Goal: Information Seeking & Learning: Learn about a topic

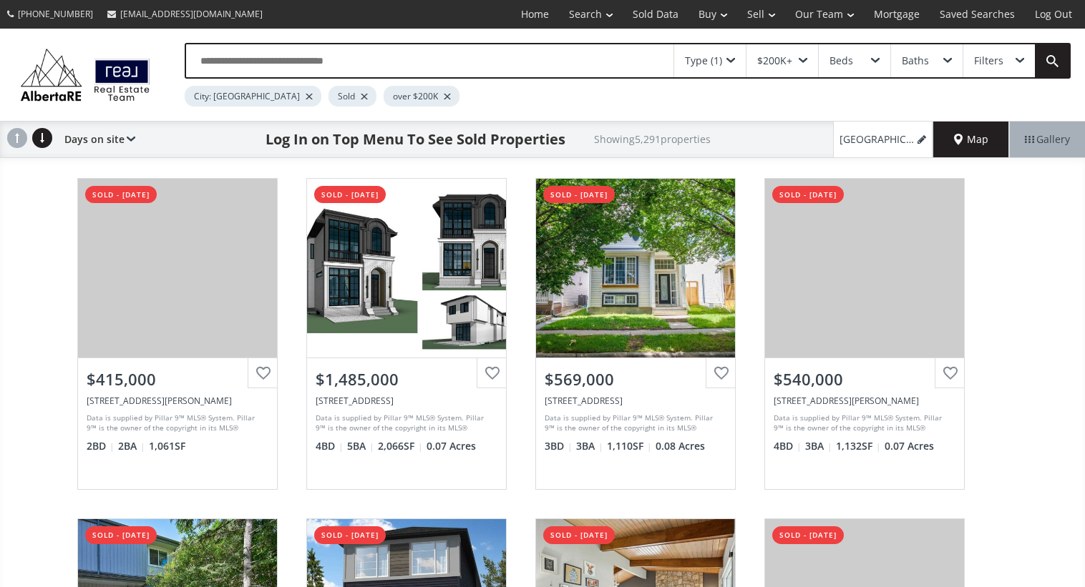
click at [361, 96] on div at bounding box center [364, 97] width 7 height 6
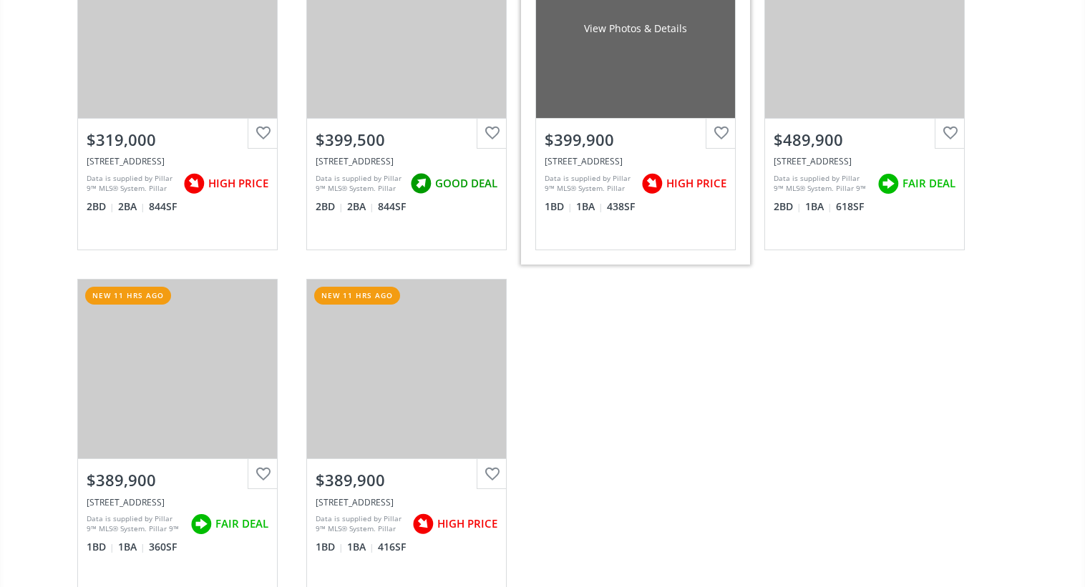
scroll to position [4243, 0]
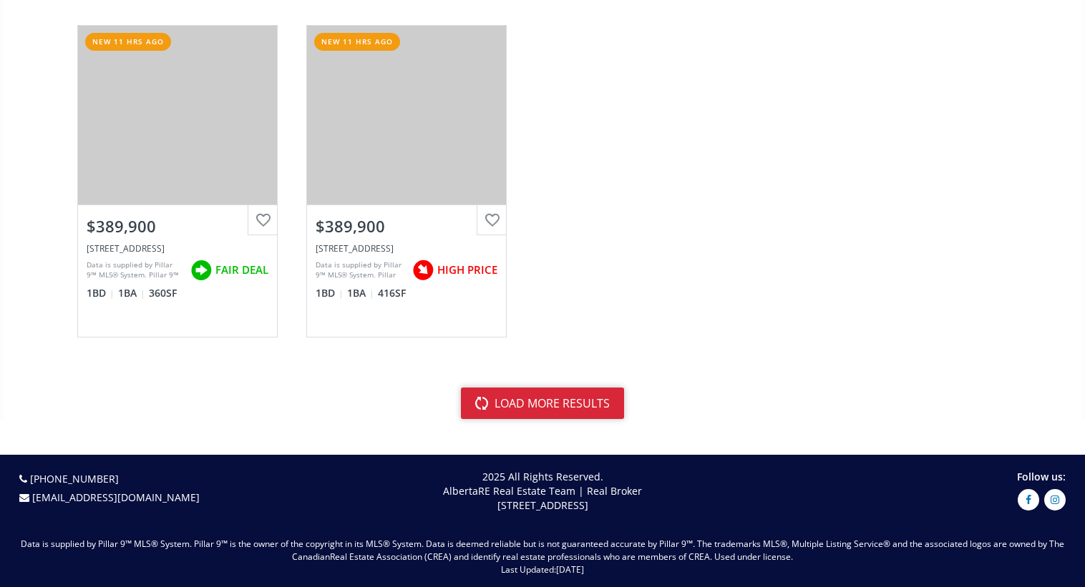
click at [548, 401] on button "load more results" at bounding box center [542, 403] width 163 height 31
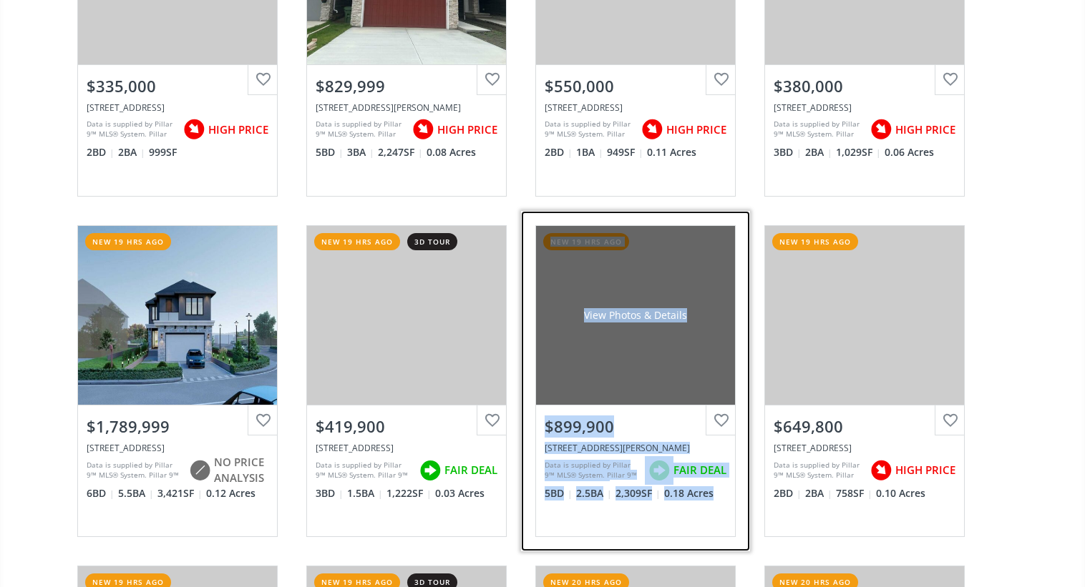
scroll to position [4727, 0]
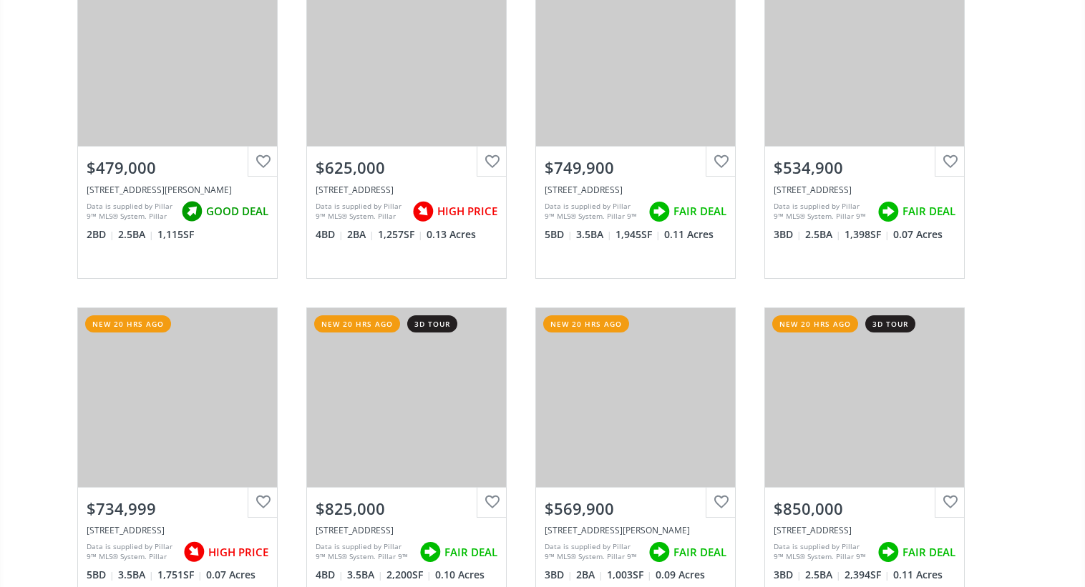
scroll to position [5367, 0]
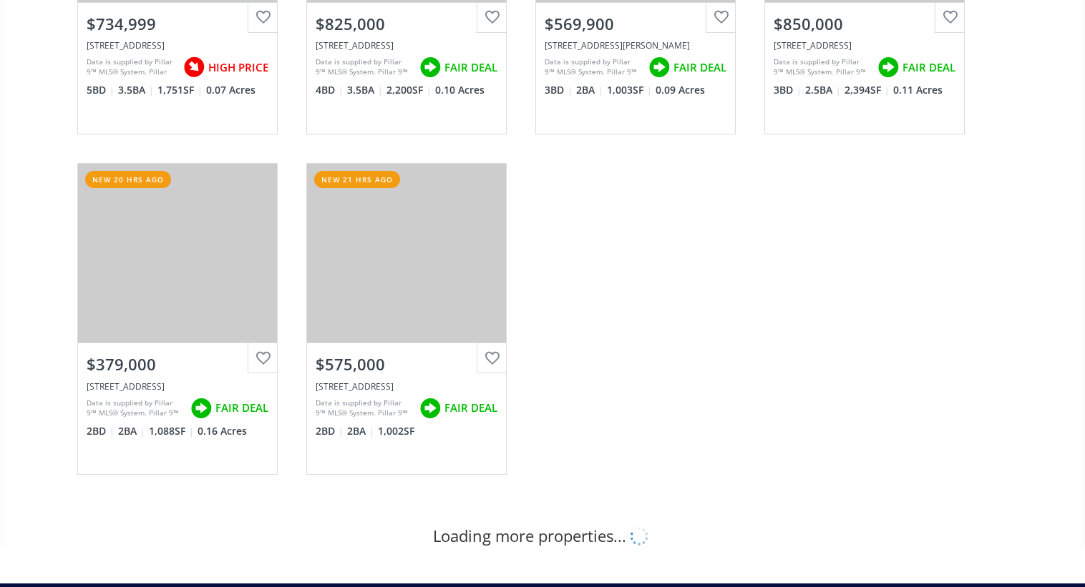
scroll to position [5823, 0]
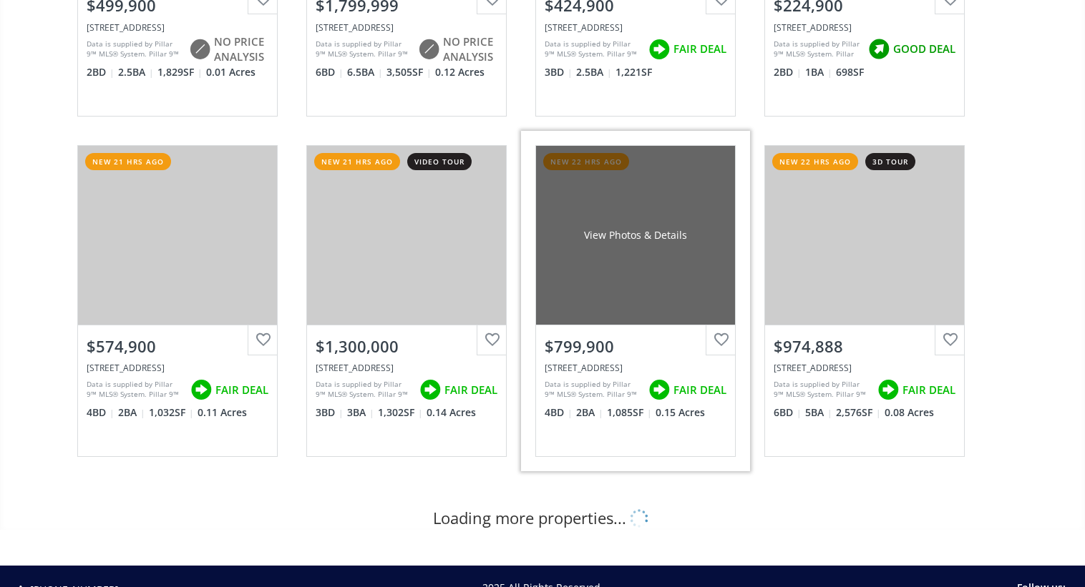
scroll to position [6595, 0]
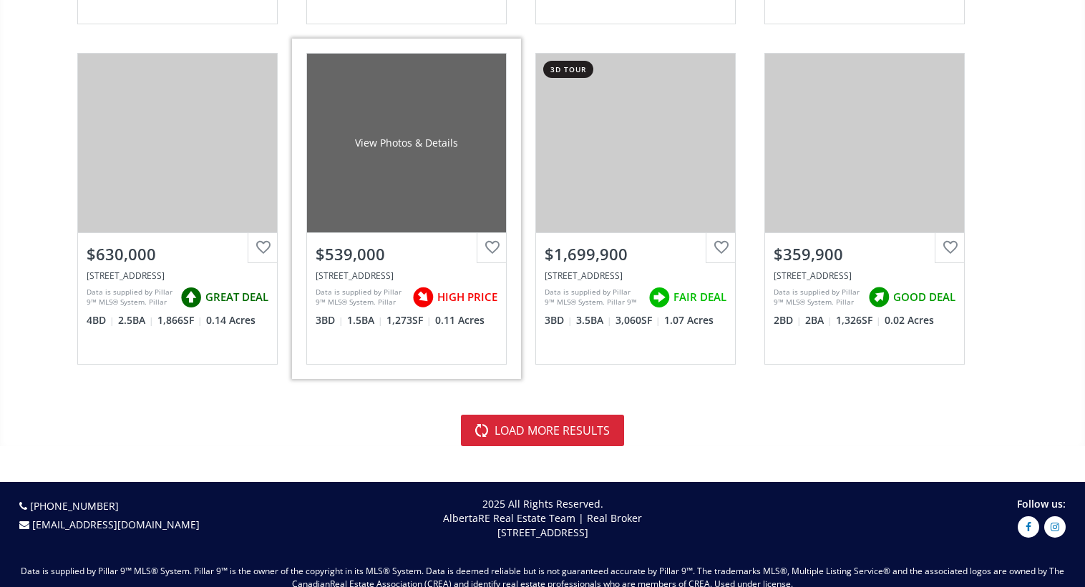
scroll to position [8361, 0]
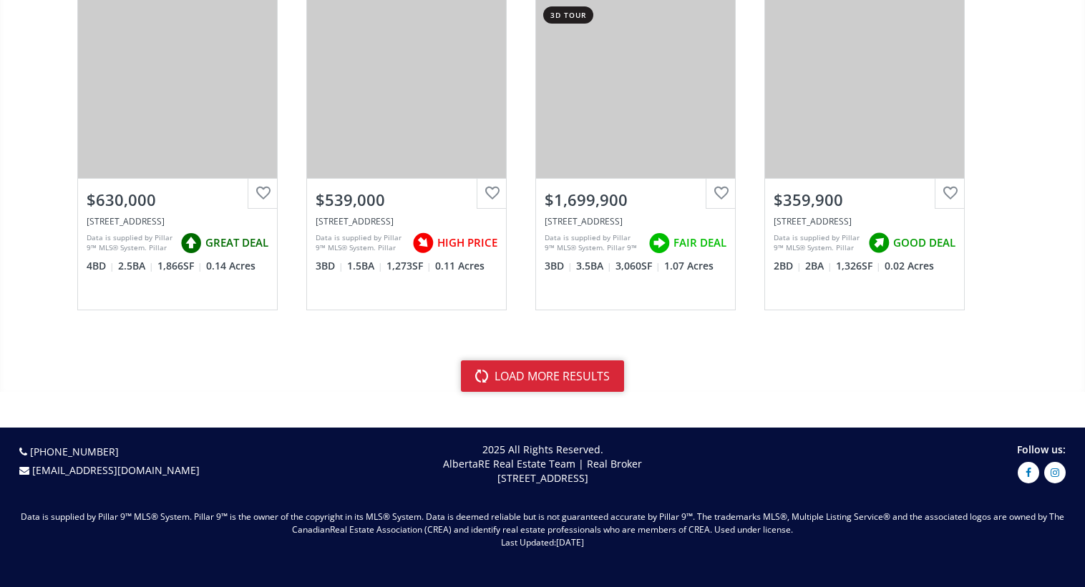
click at [519, 381] on button "load more results" at bounding box center [542, 376] width 163 height 31
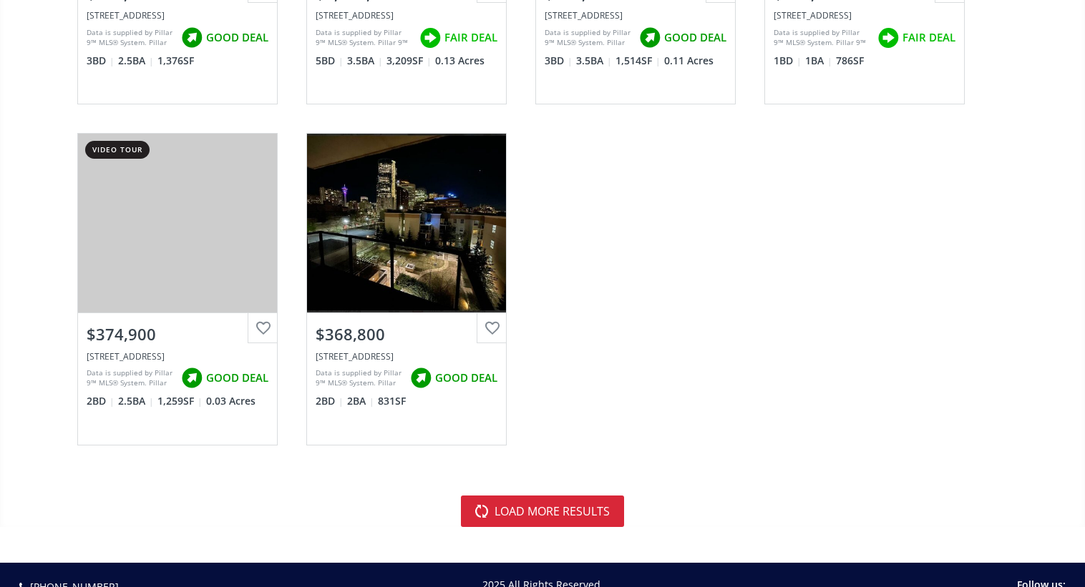
scroll to position [12710, 0]
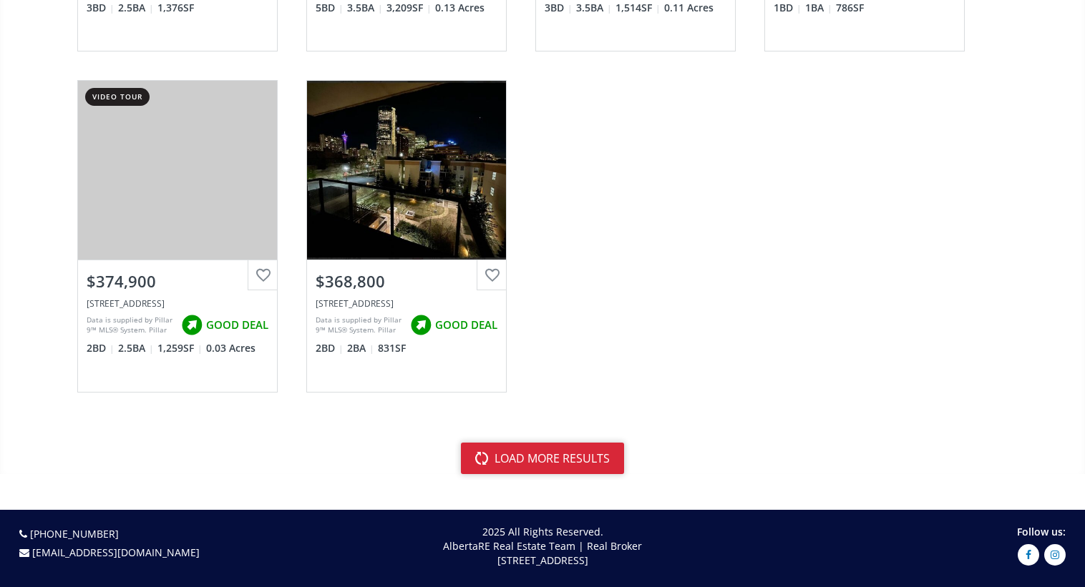
click at [542, 463] on button "load more results" at bounding box center [542, 458] width 163 height 31
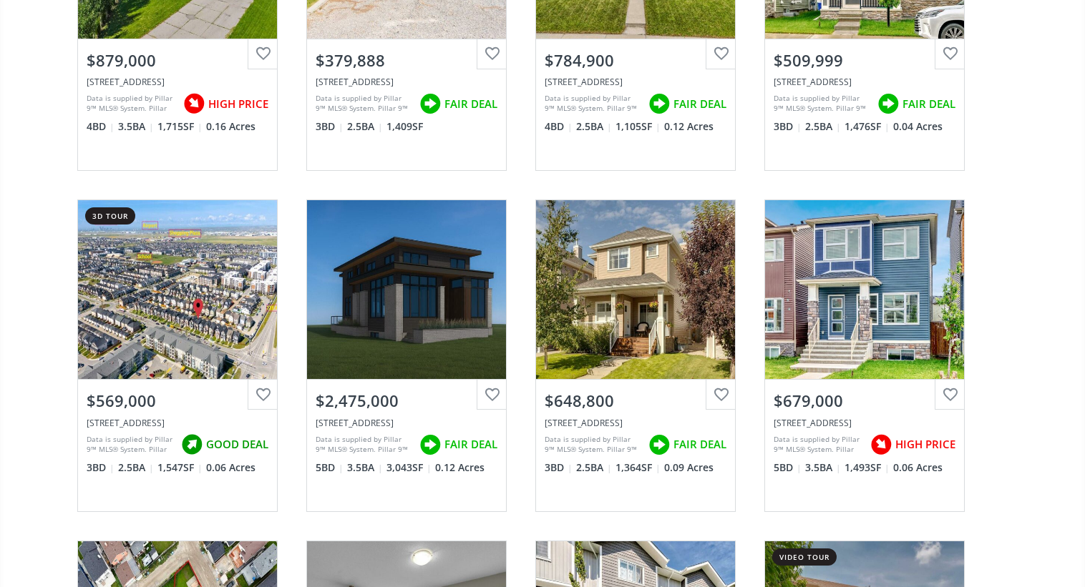
scroll to position [15326, 0]
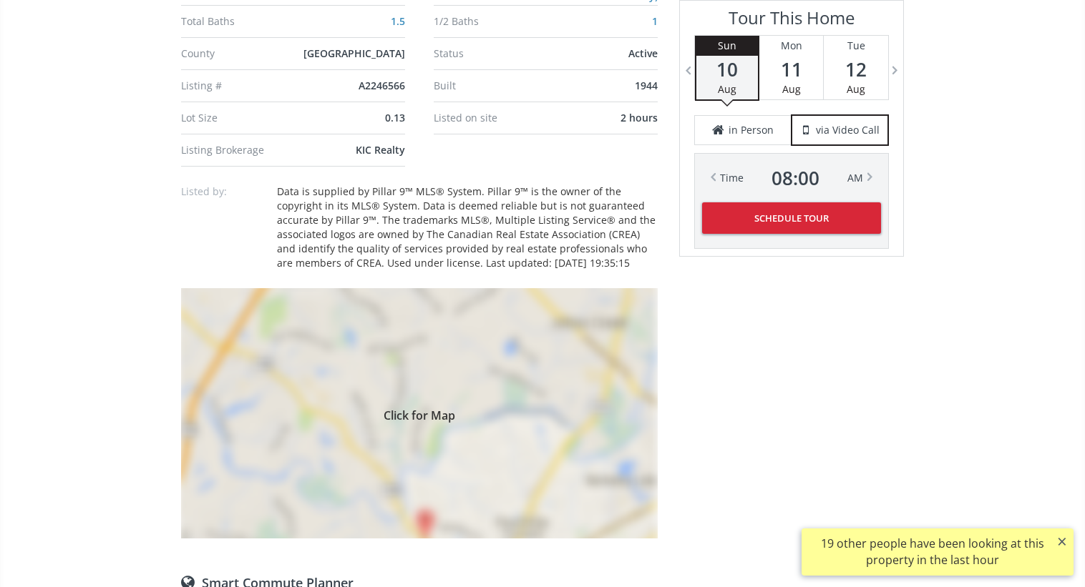
scroll to position [1083, 0]
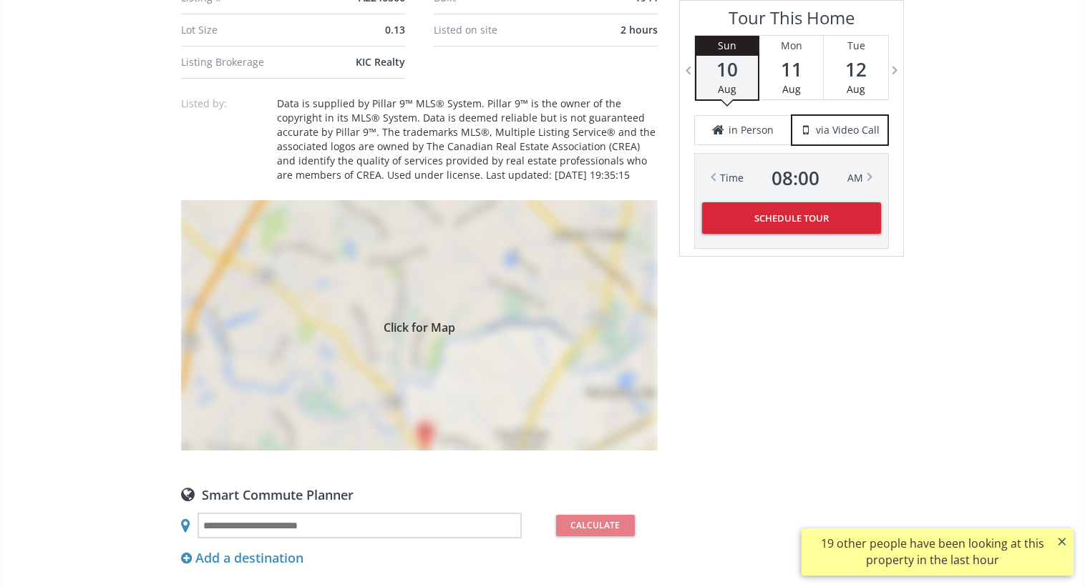
click at [492, 327] on span "Click for Map" at bounding box center [419, 325] width 477 height 11
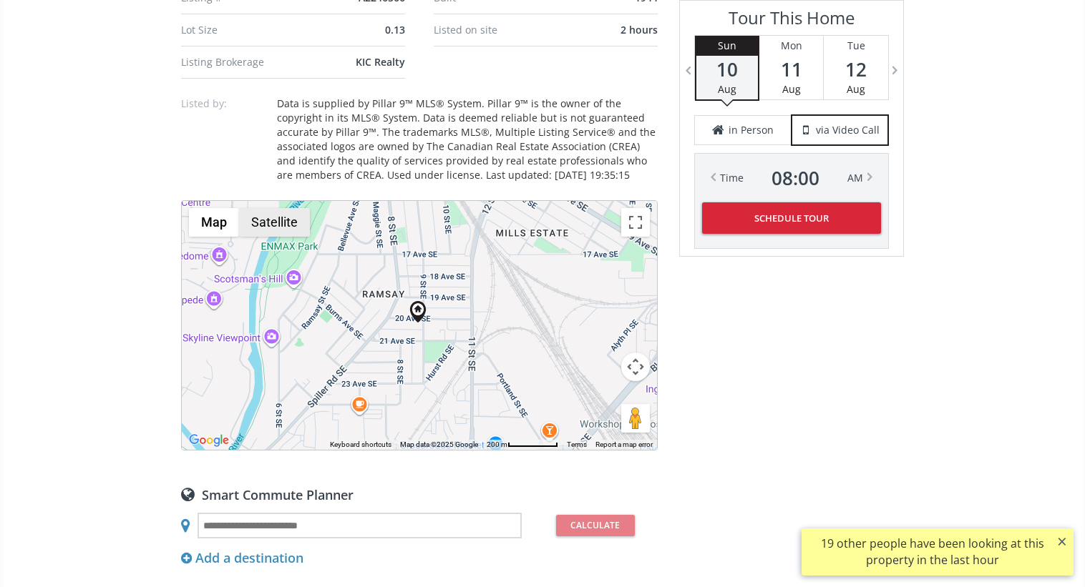
click at [303, 213] on button "Satellite" at bounding box center [274, 222] width 71 height 29
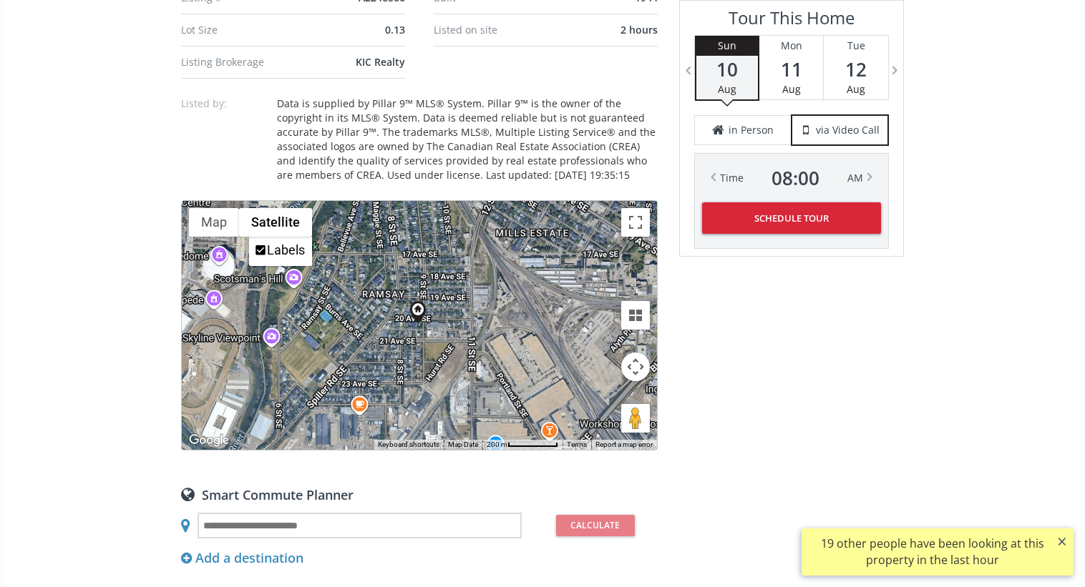
click at [633, 361] on button "Map camera controls" at bounding box center [635, 367] width 29 height 29
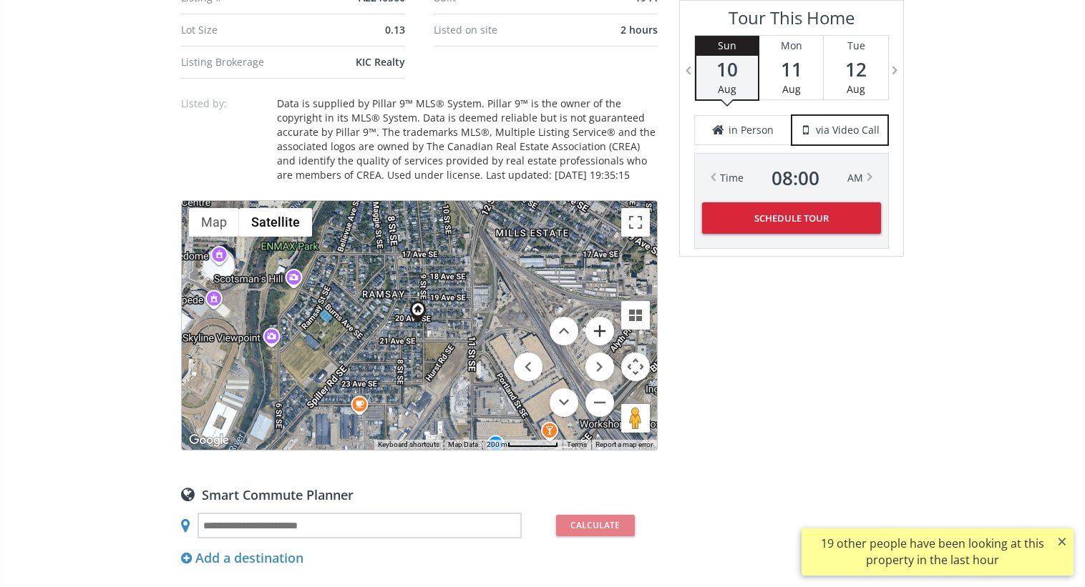
click at [602, 330] on button "Zoom in" at bounding box center [599, 331] width 29 height 29
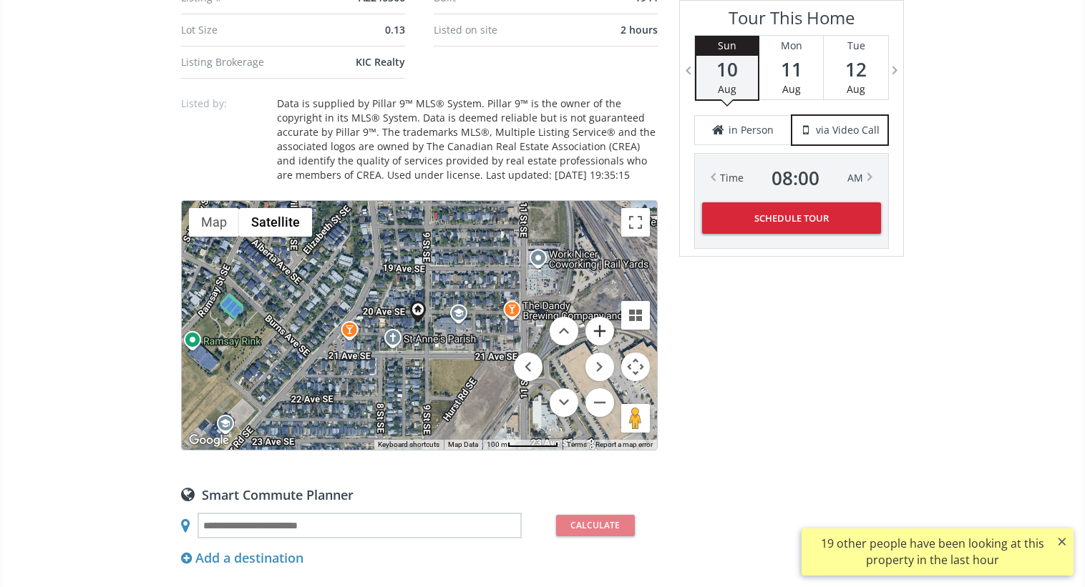
click at [602, 330] on button "Zoom in" at bounding box center [599, 331] width 29 height 29
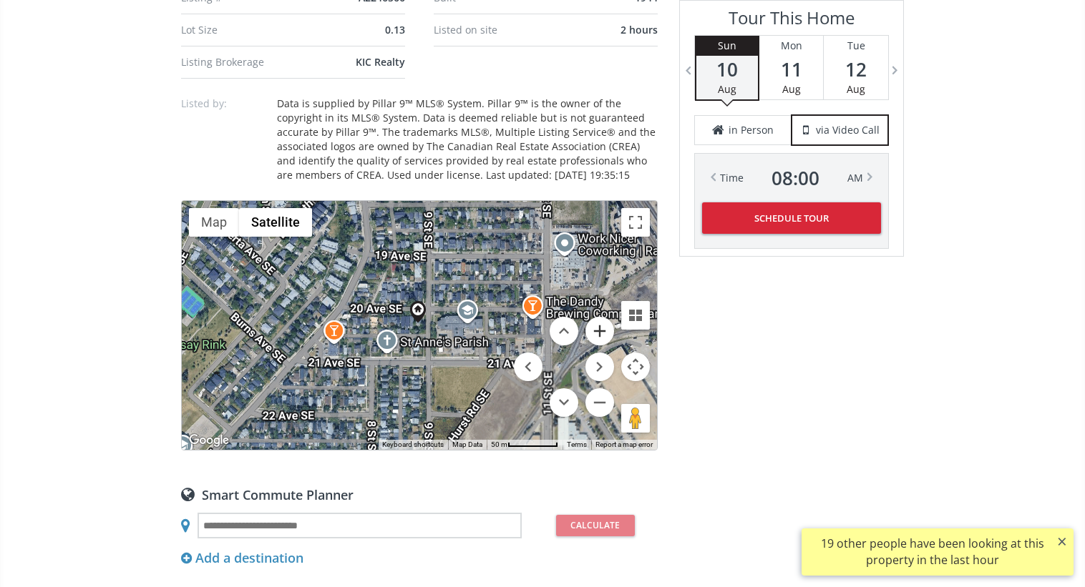
click at [602, 330] on button "Zoom in" at bounding box center [599, 331] width 29 height 29
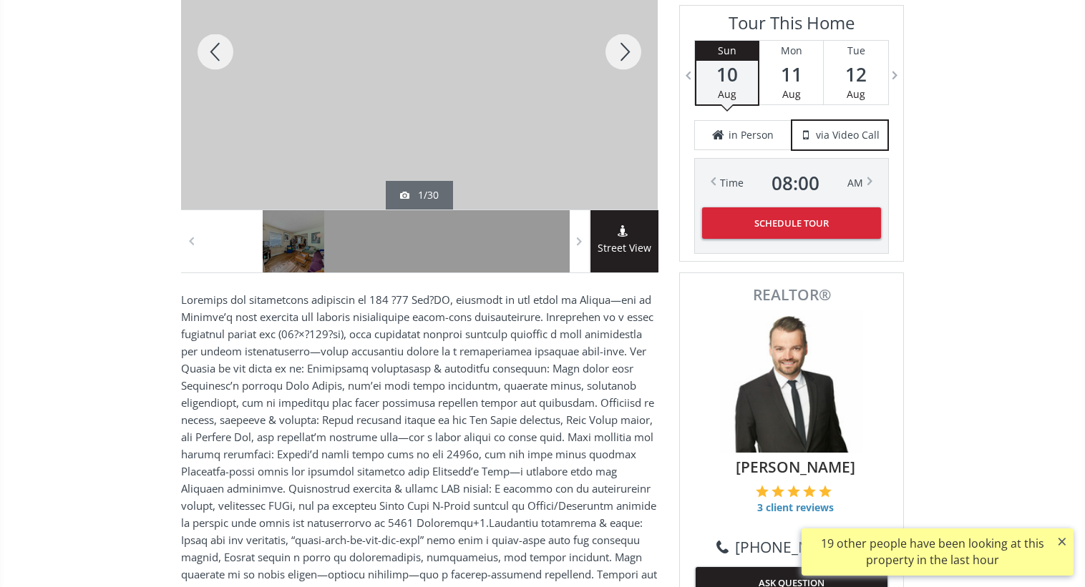
scroll to position [326, 0]
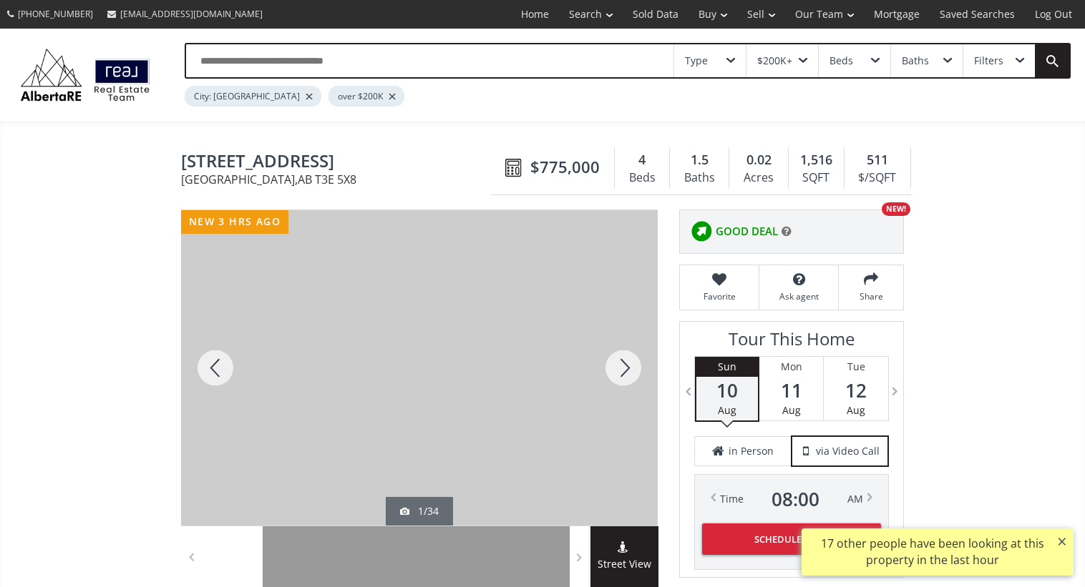
click at [610, 381] on div at bounding box center [623, 368] width 69 height 316
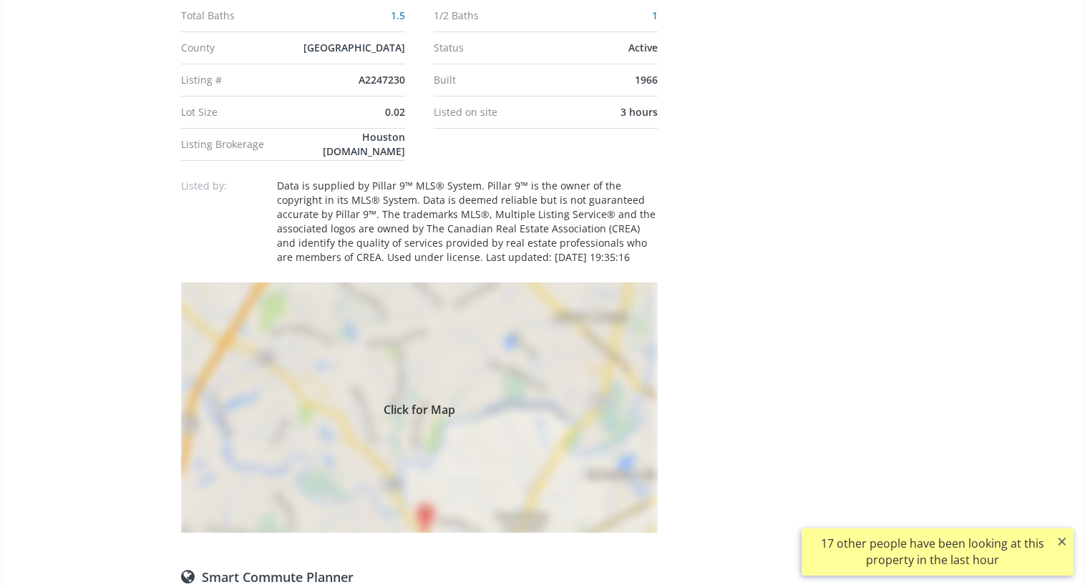
scroll to position [1024, 0]
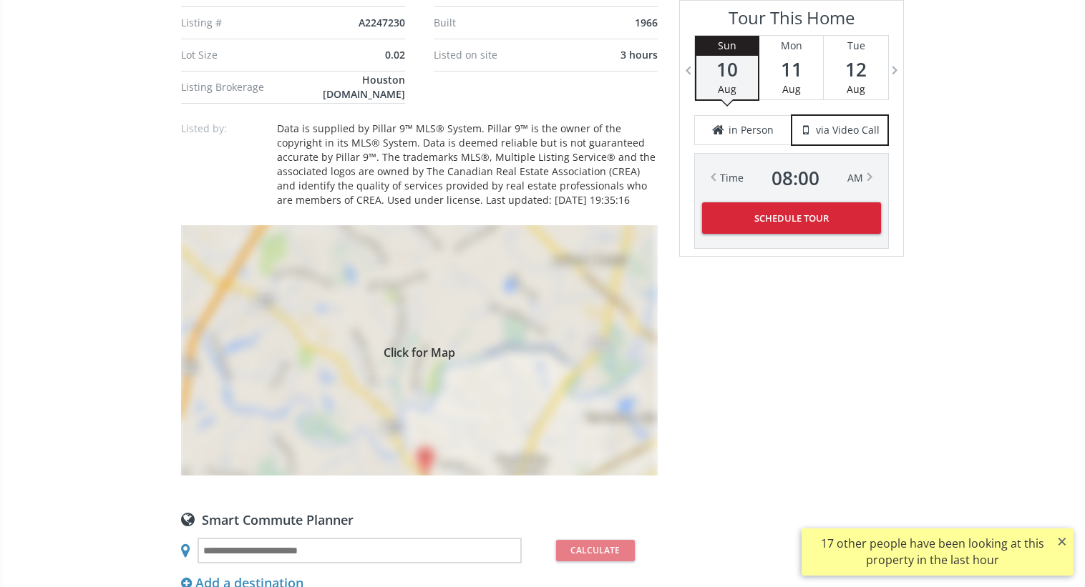
click at [493, 376] on div "Click for Map" at bounding box center [419, 350] width 477 height 250
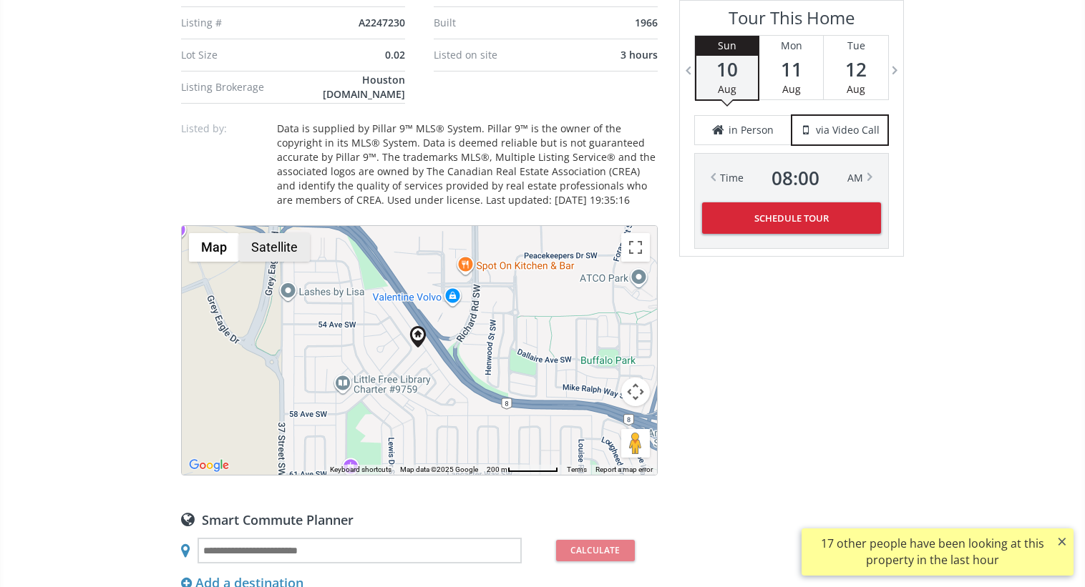
click at [294, 260] on button "Satellite" at bounding box center [274, 247] width 71 height 29
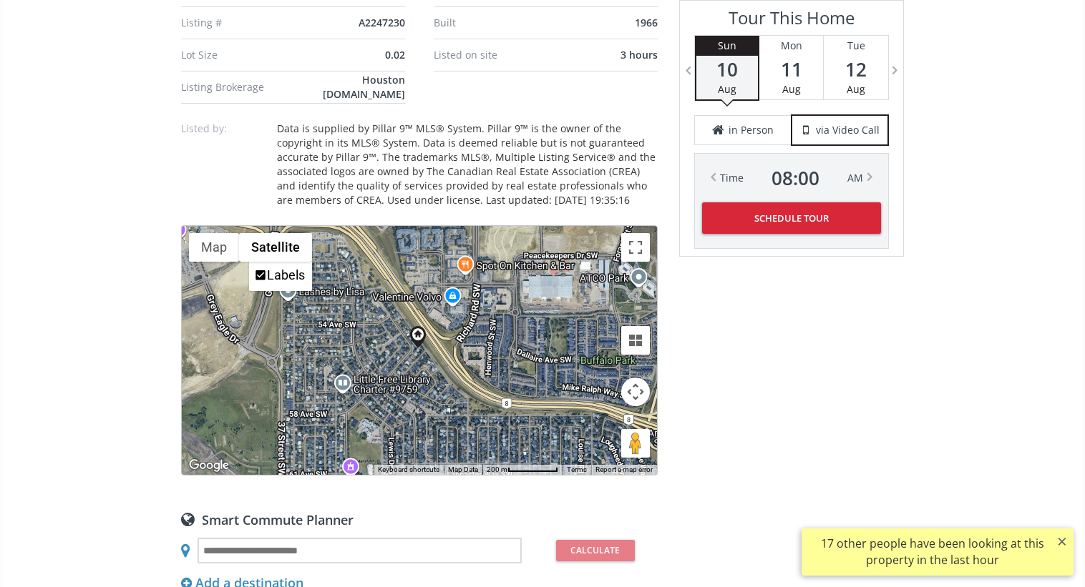
click at [633, 402] on button "Map camera controls" at bounding box center [635, 392] width 29 height 29
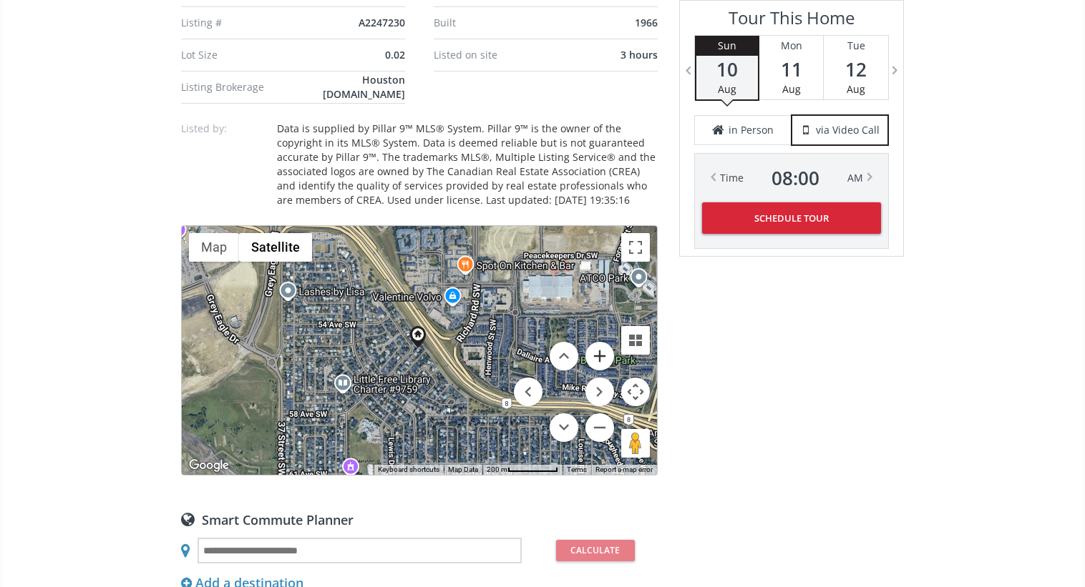
click at [602, 370] on button "Zoom in" at bounding box center [599, 356] width 29 height 29
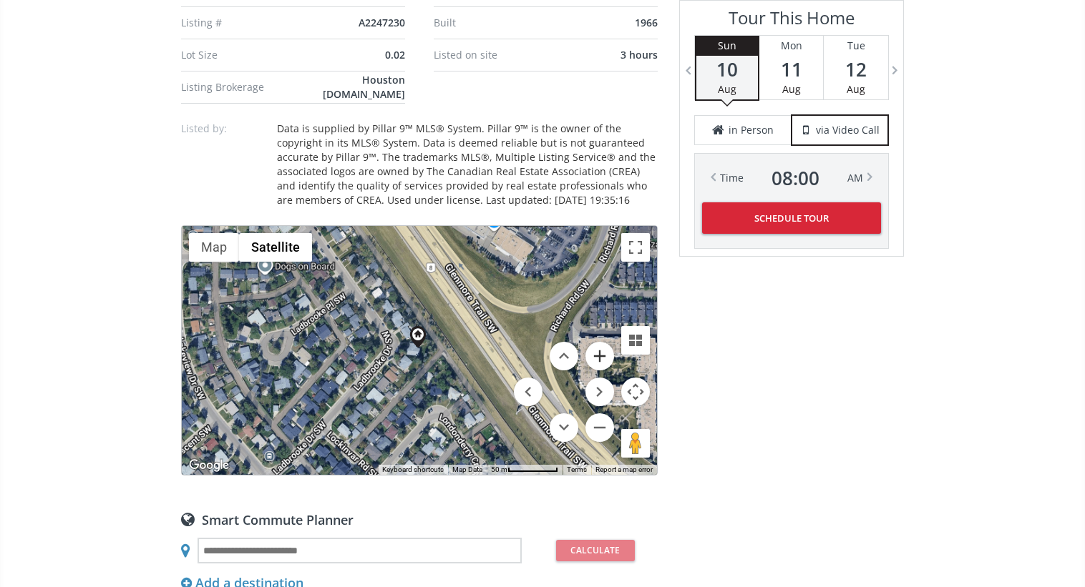
click at [602, 370] on button "Zoom in" at bounding box center [599, 356] width 29 height 29
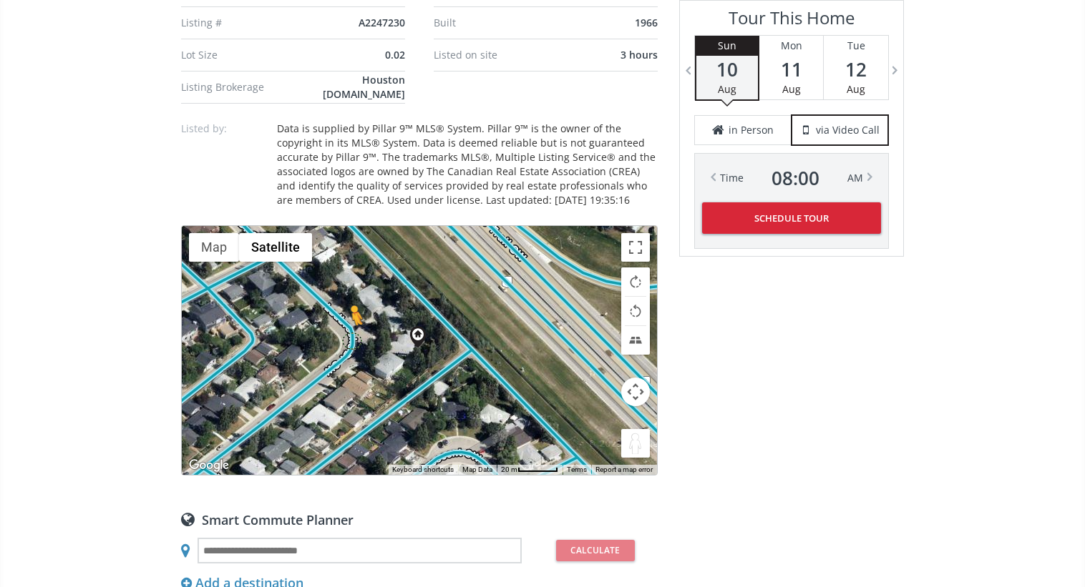
drag, startPoint x: 632, startPoint y: 454, endPoint x: 347, endPoint y: 360, distance: 299.8
click at [347, 358] on div "To navigate, press the arrow keys. To activate drag with keyboard, press Alt + …" at bounding box center [419, 350] width 475 height 249
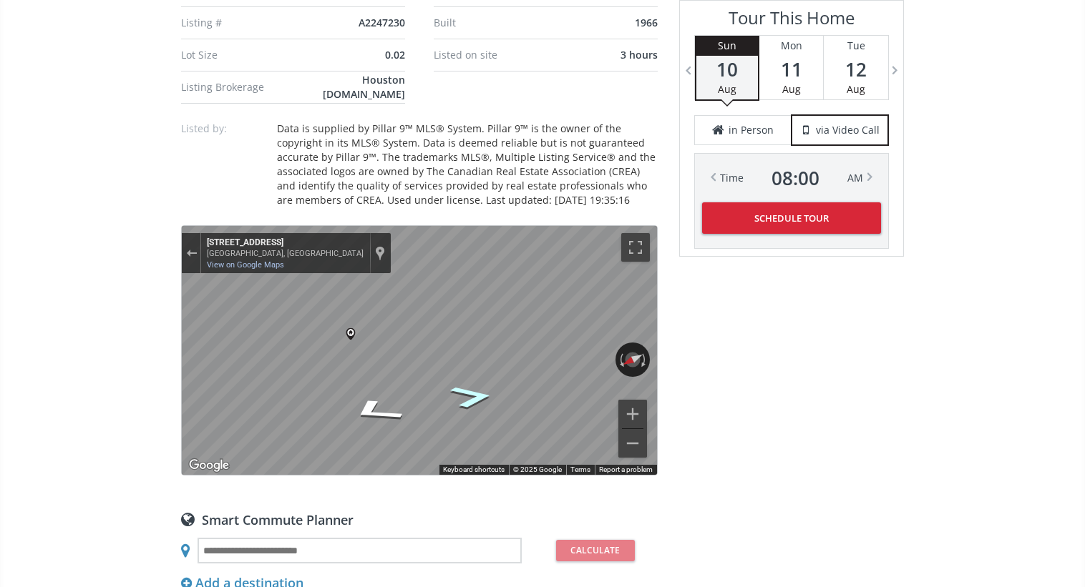
click at [485, 414] on icon "Go South, Ladbrooke Dr SW" at bounding box center [471, 396] width 80 height 34
click at [485, 415] on icon "Go Southwest, Ladbrooke Dr SW" at bounding box center [471, 404] width 79 height 34
click at [365, 414] on icon "Go Northeast, Ladbrooke Dr SW" at bounding box center [368, 396] width 87 height 35
click at [365, 415] on icon "Go North, Ladbrooke Dr SW" at bounding box center [365, 403] width 73 height 32
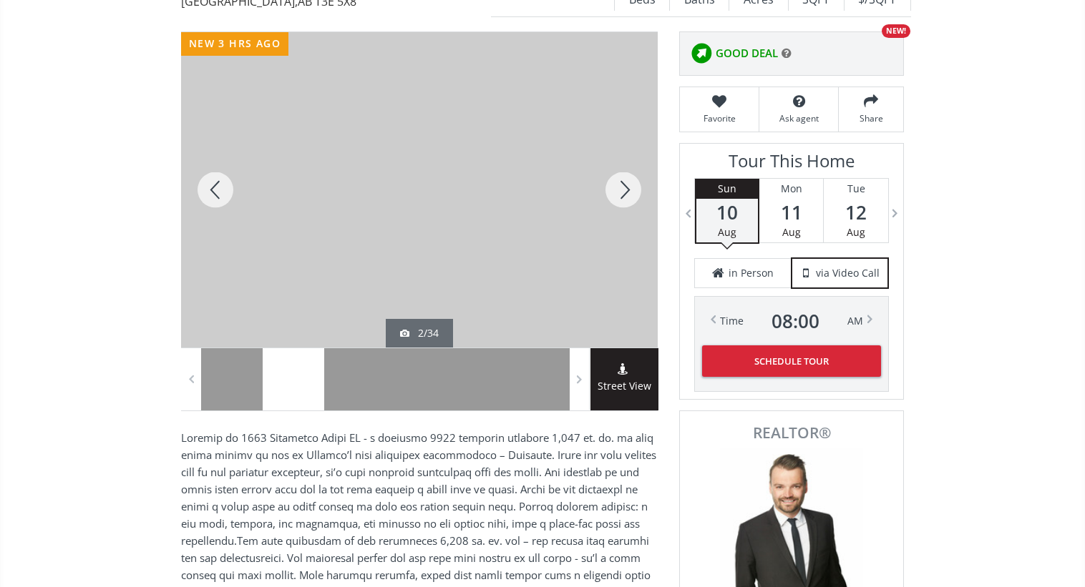
scroll to position [175, 0]
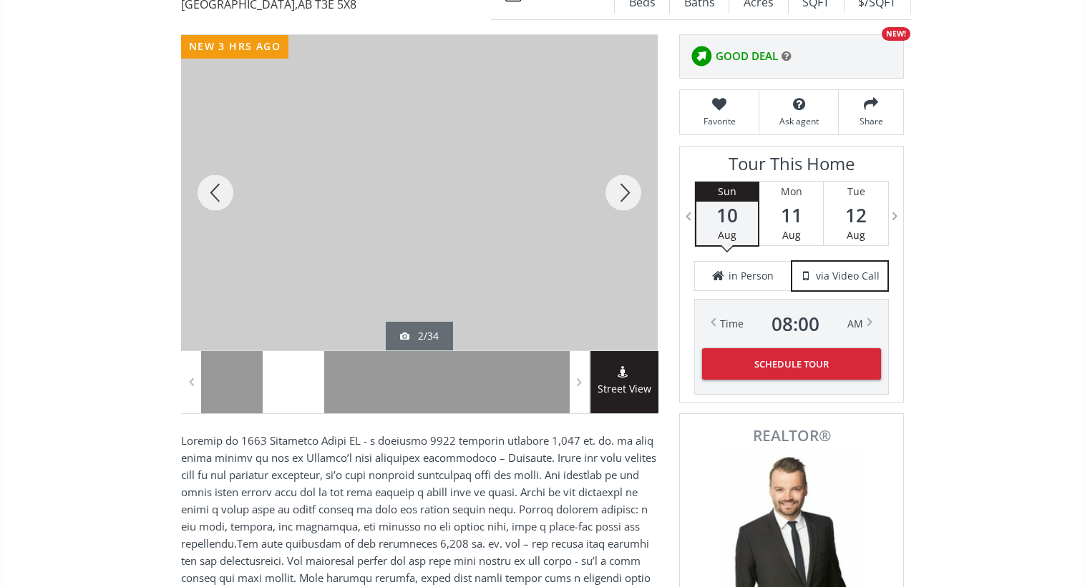
click at [615, 201] on div at bounding box center [623, 193] width 69 height 316
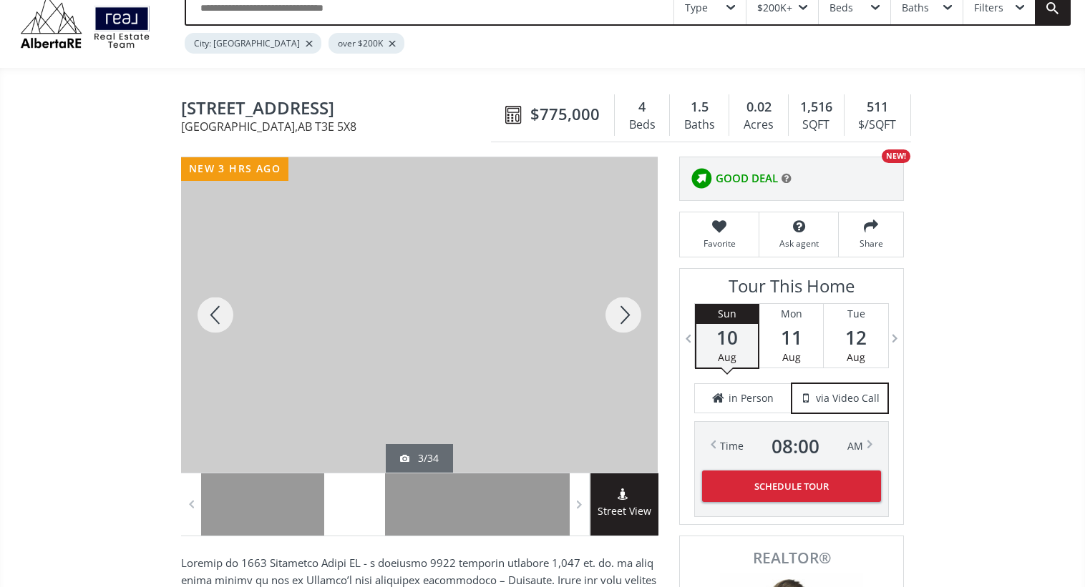
scroll to position [50, 0]
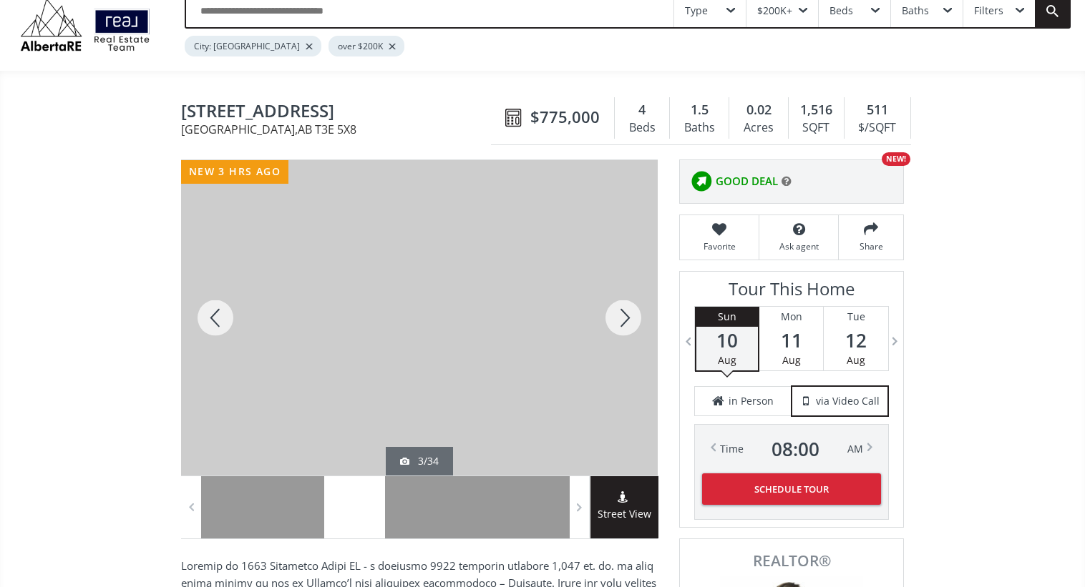
click at [629, 316] on div at bounding box center [623, 318] width 69 height 316
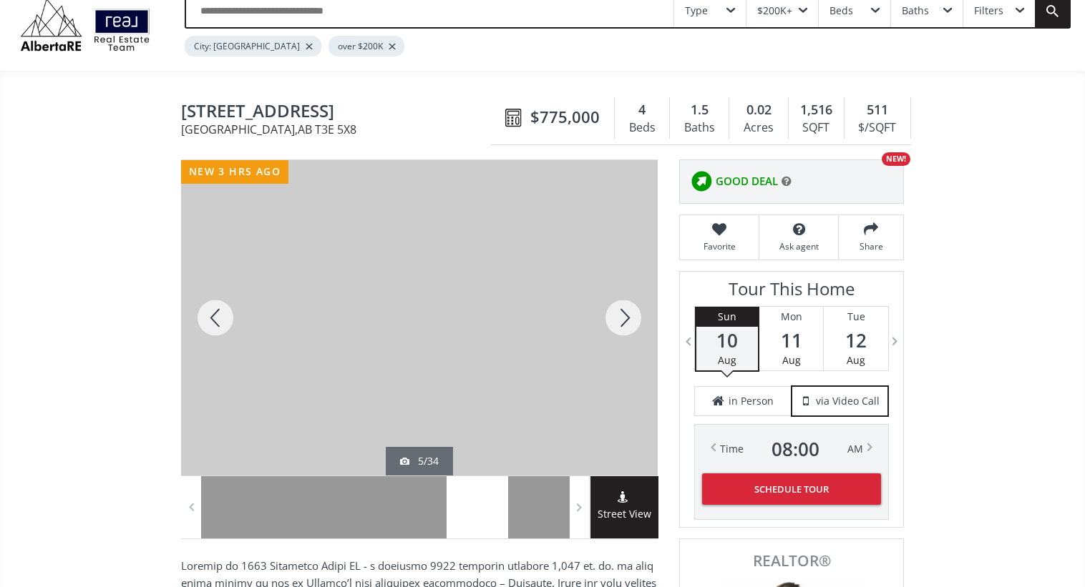
click at [629, 316] on div at bounding box center [623, 318] width 69 height 316
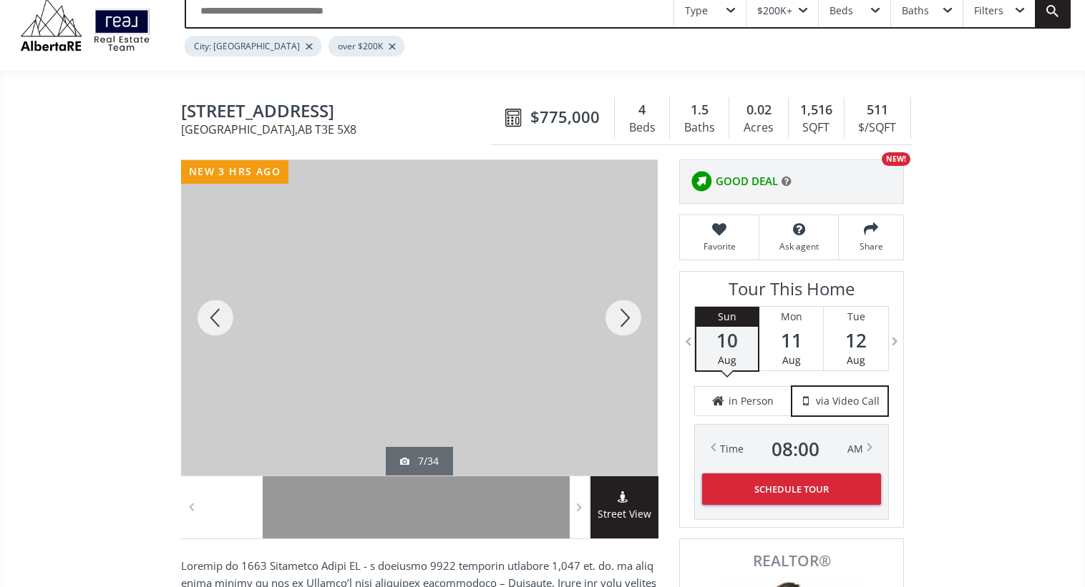
click at [629, 316] on div at bounding box center [623, 318] width 69 height 316
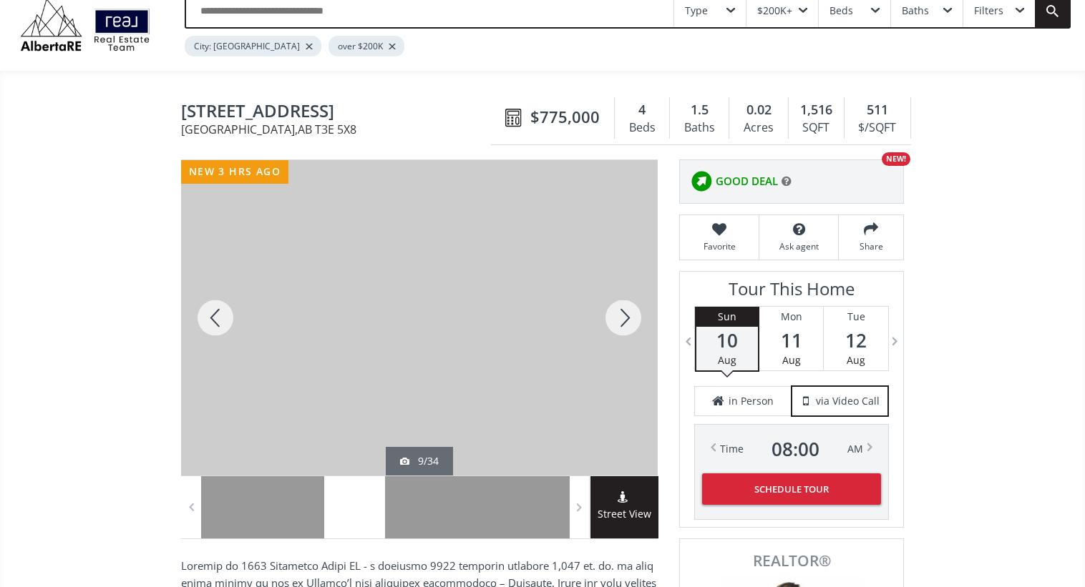
click at [629, 316] on div at bounding box center [623, 318] width 69 height 316
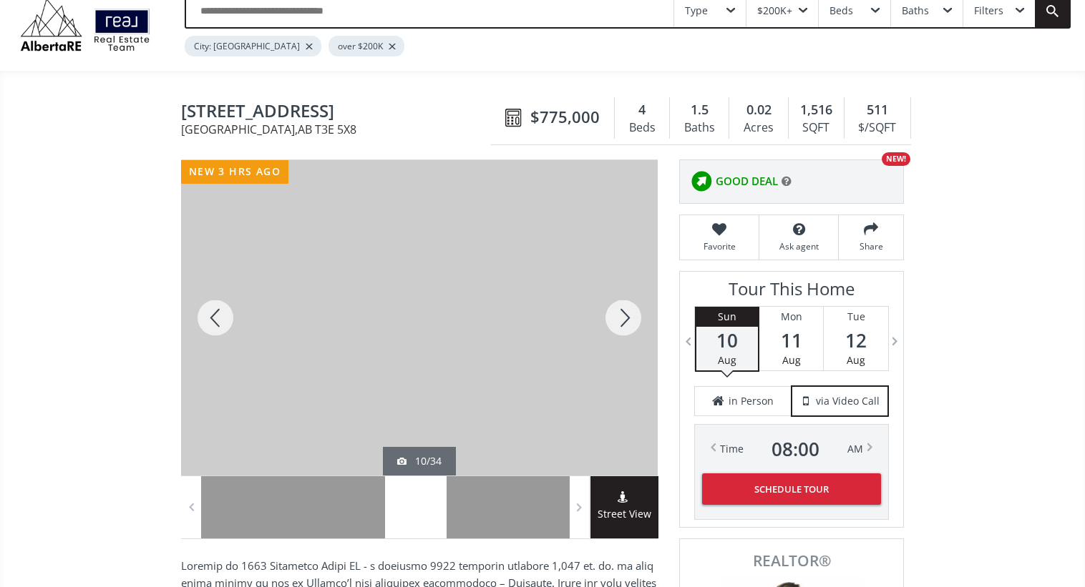
click at [629, 316] on div at bounding box center [623, 318] width 69 height 316
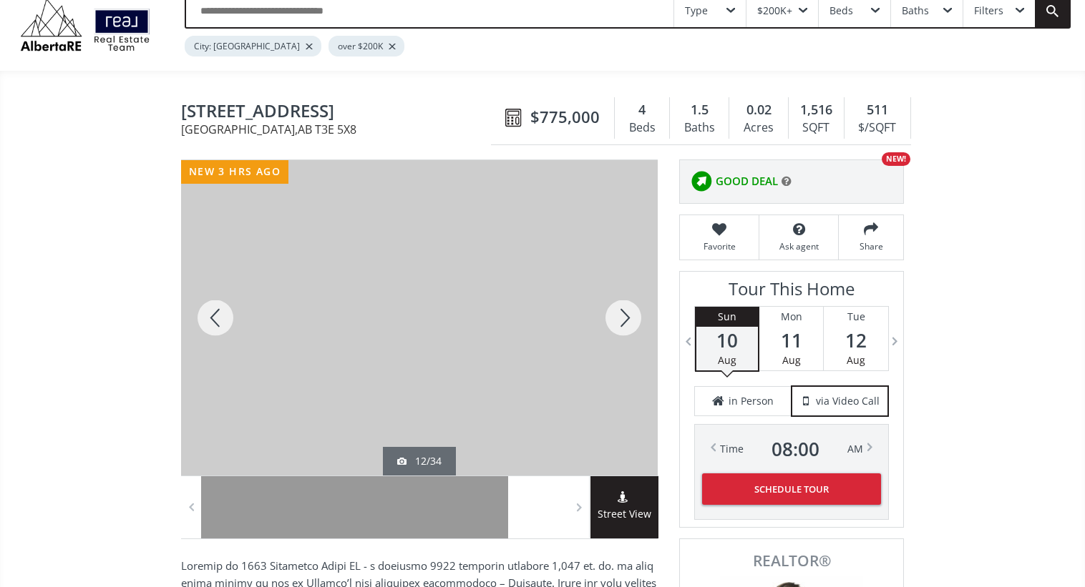
click at [629, 316] on div at bounding box center [623, 318] width 69 height 316
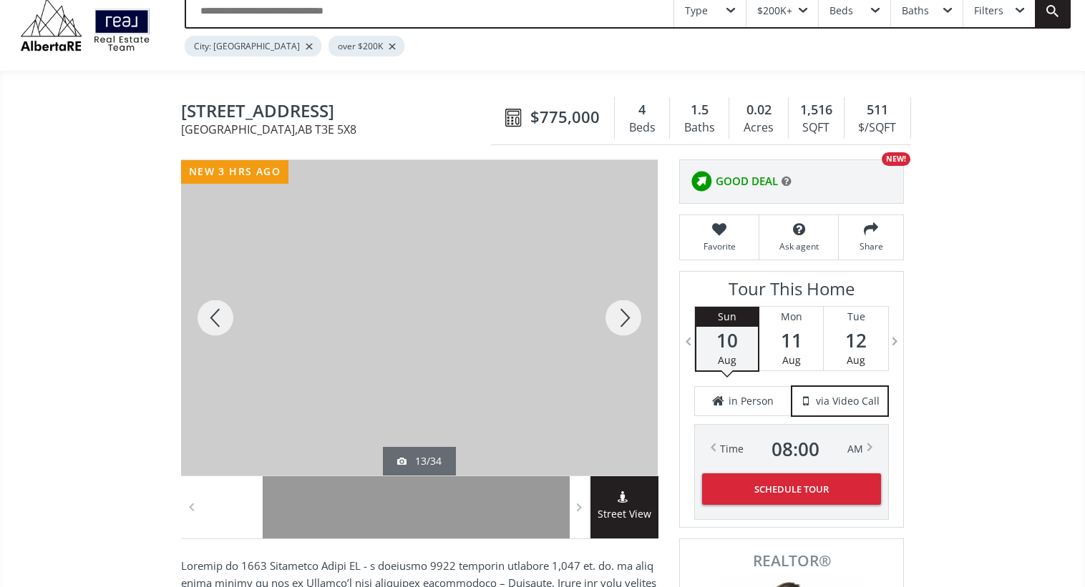
click at [629, 316] on div at bounding box center [623, 318] width 69 height 316
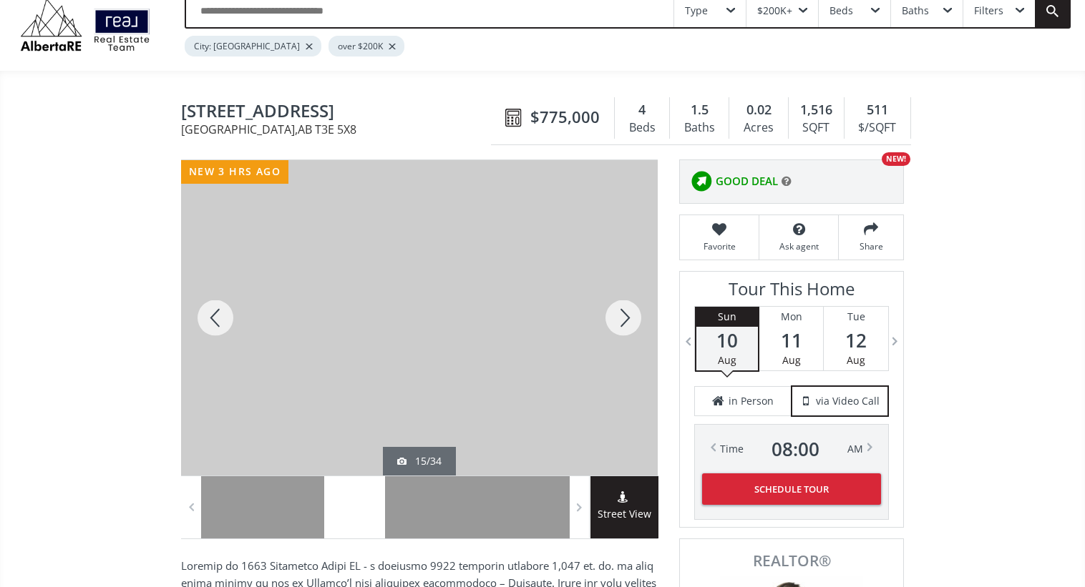
click at [629, 316] on div at bounding box center [623, 318] width 69 height 316
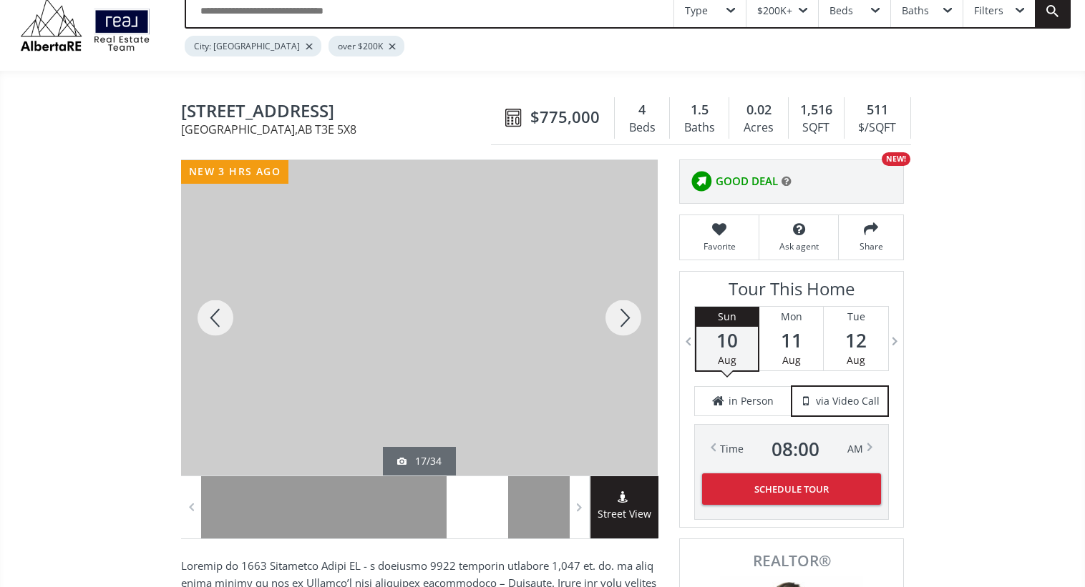
click at [629, 316] on div at bounding box center [623, 318] width 69 height 316
click at [221, 316] on div at bounding box center [215, 318] width 69 height 316
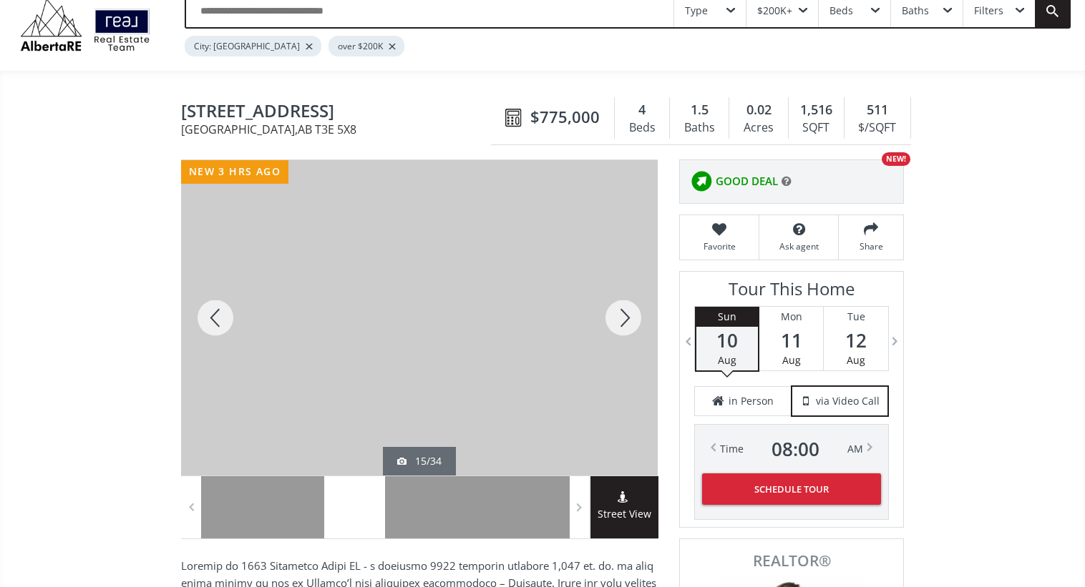
click at [634, 318] on div at bounding box center [623, 318] width 69 height 316
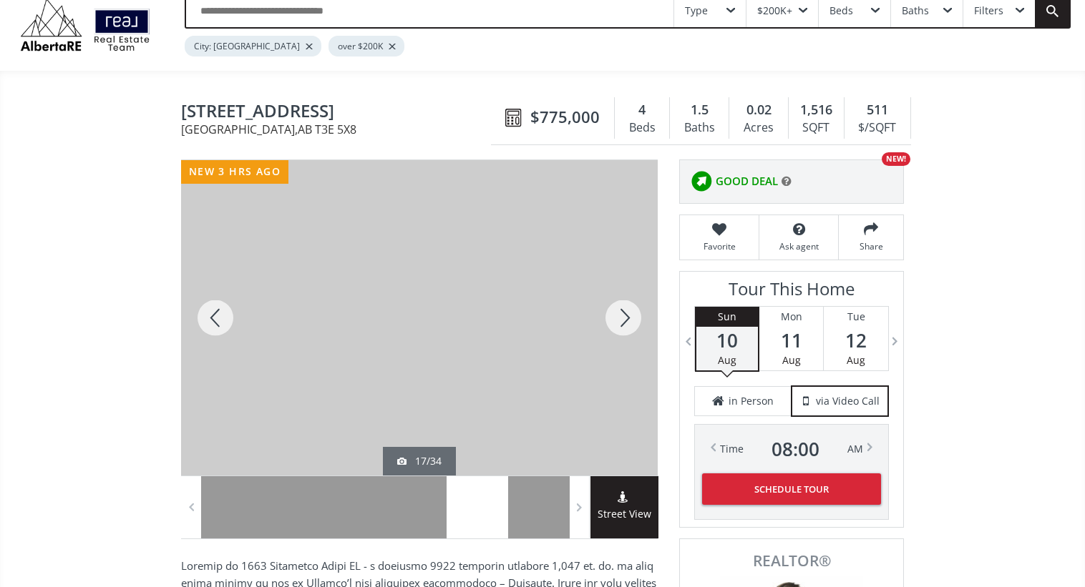
click at [634, 318] on div at bounding box center [623, 318] width 69 height 316
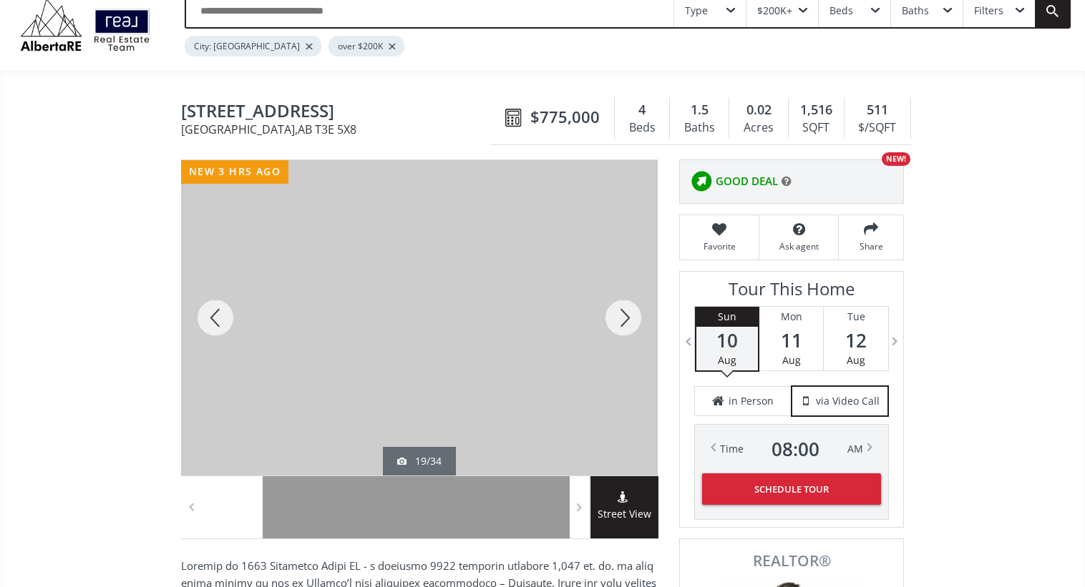
click at [634, 318] on div at bounding box center [623, 318] width 69 height 316
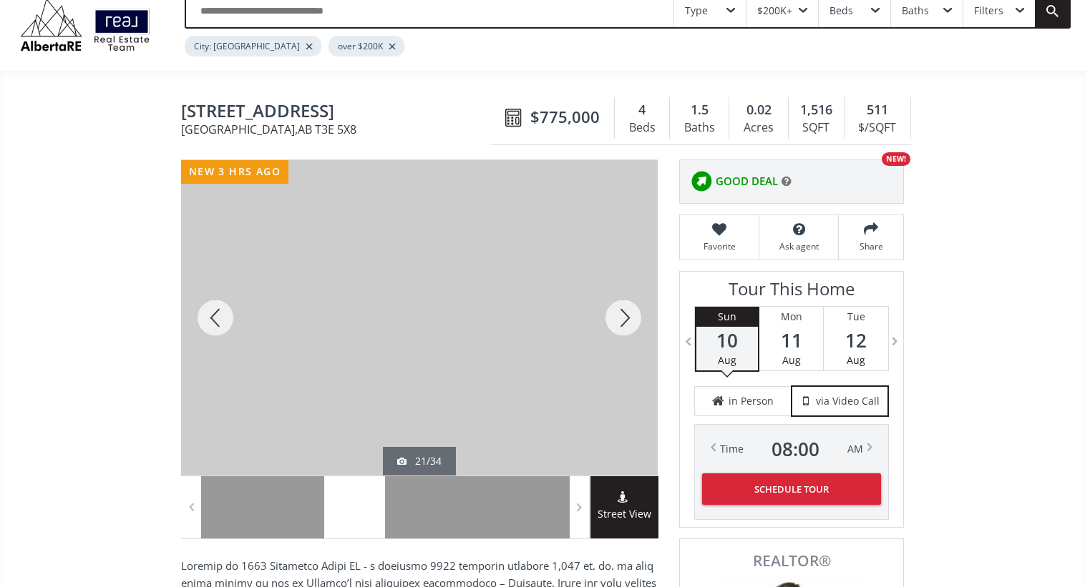
click at [634, 318] on div at bounding box center [623, 318] width 69 height 316
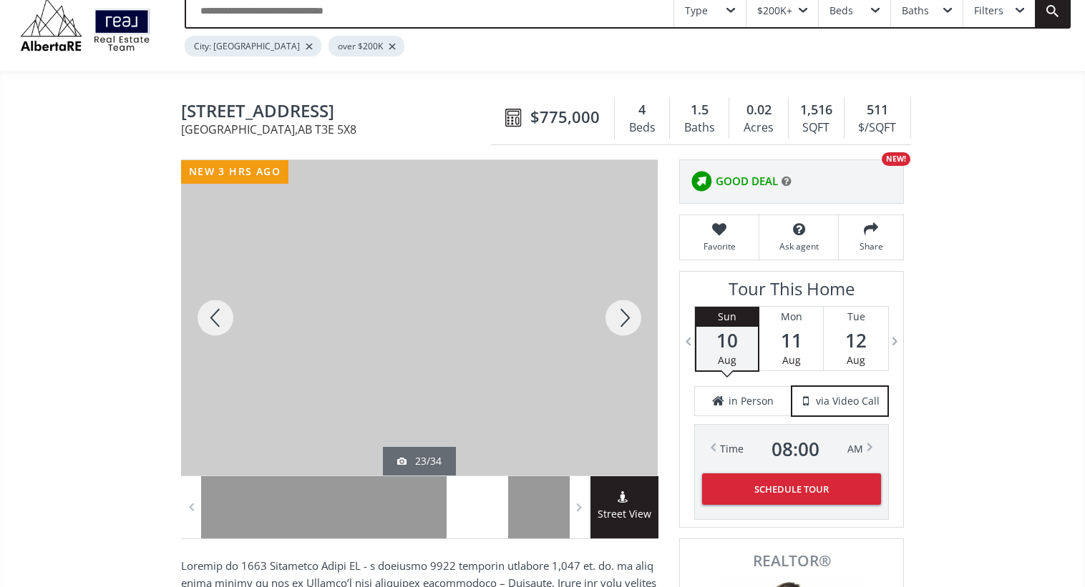
click at [634, 318] on div at bounding box center [623, 318] width 69 height 316
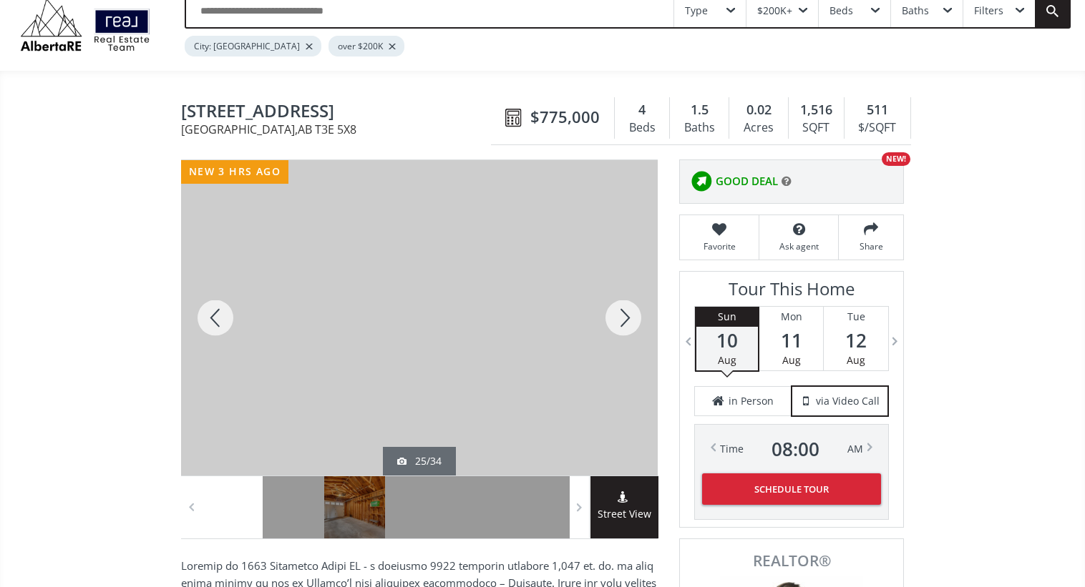
click at [634, 318] on div at bounding box center [623, 318] width 69 height 316
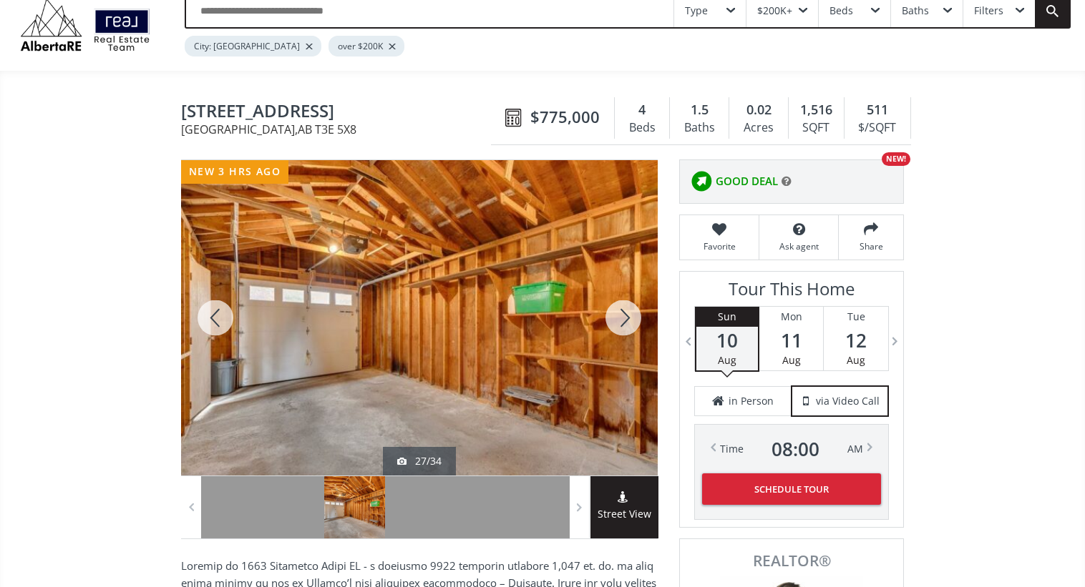
click at [634, 318] on div at bounding box center [623, 318] width 69 height 316
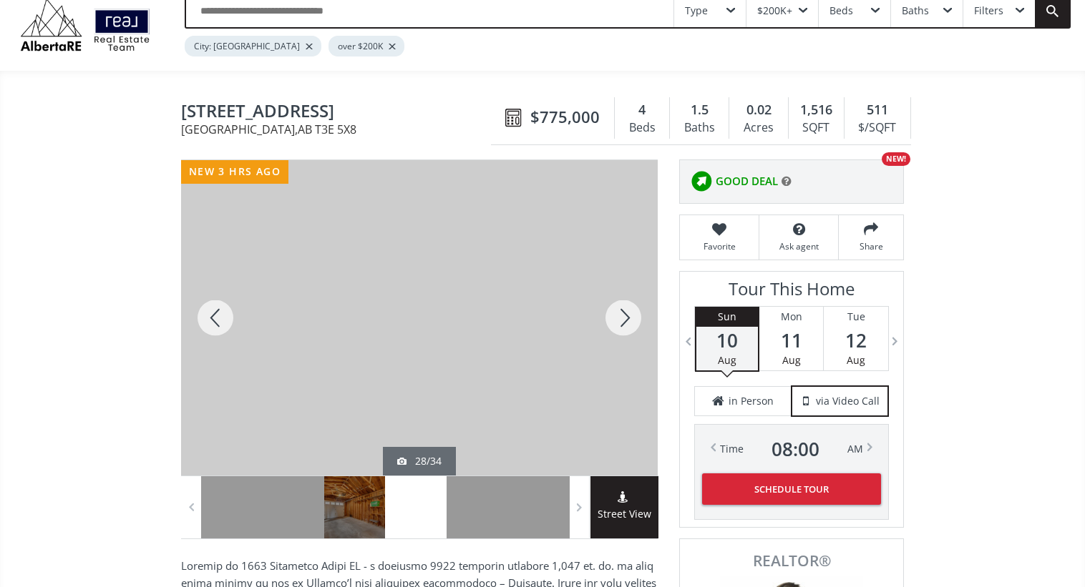
click at [634, 318] on div at bounding box center [623, 318] width 69 height 316
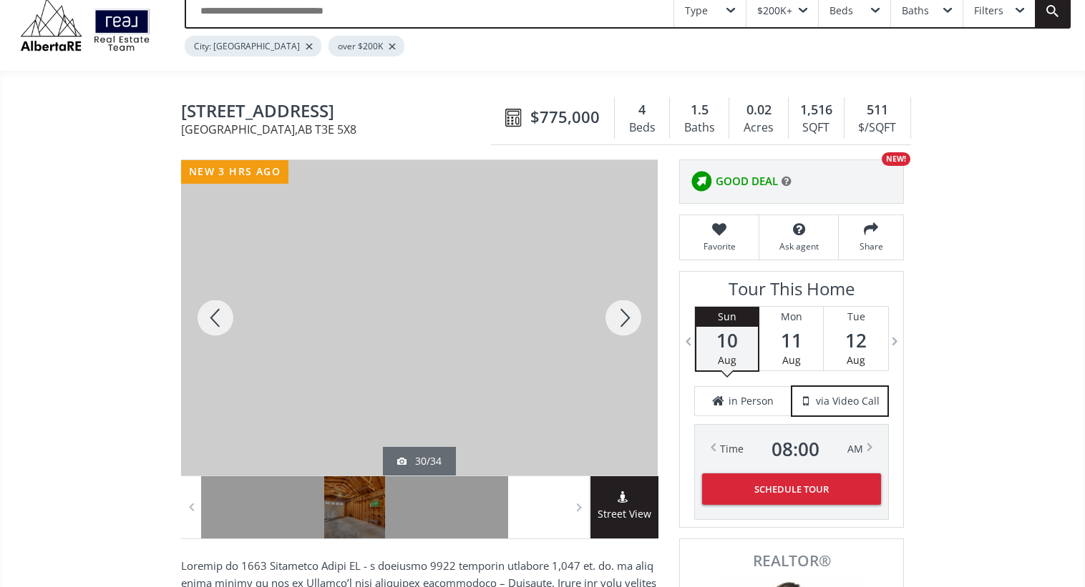
click at [634, 318] on div at bounding box center [623, 318] width 69 height 316
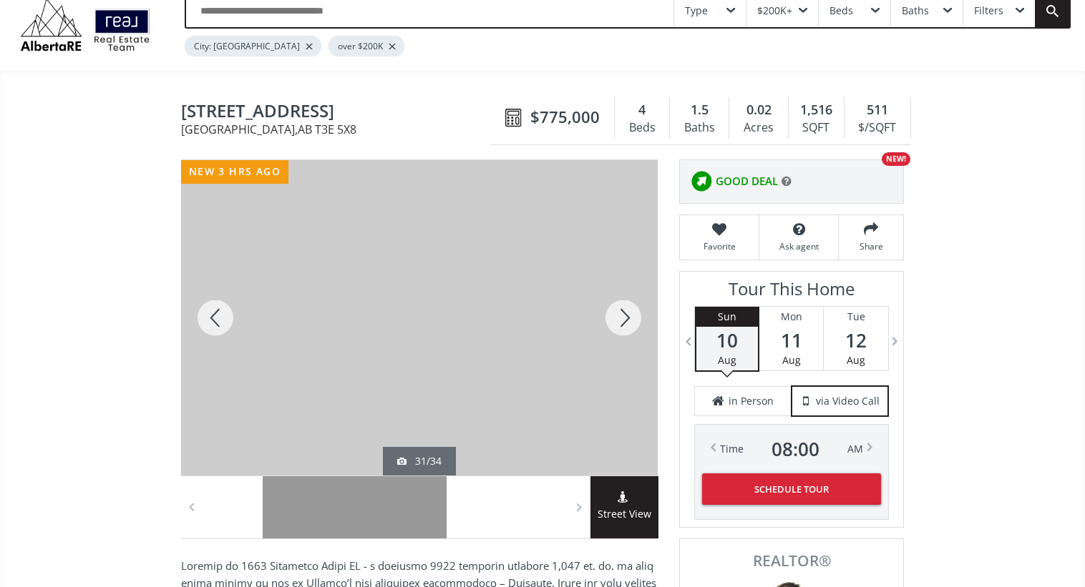
click at [634, 318] on div at bounding box center [623, 318] width 69 height 316
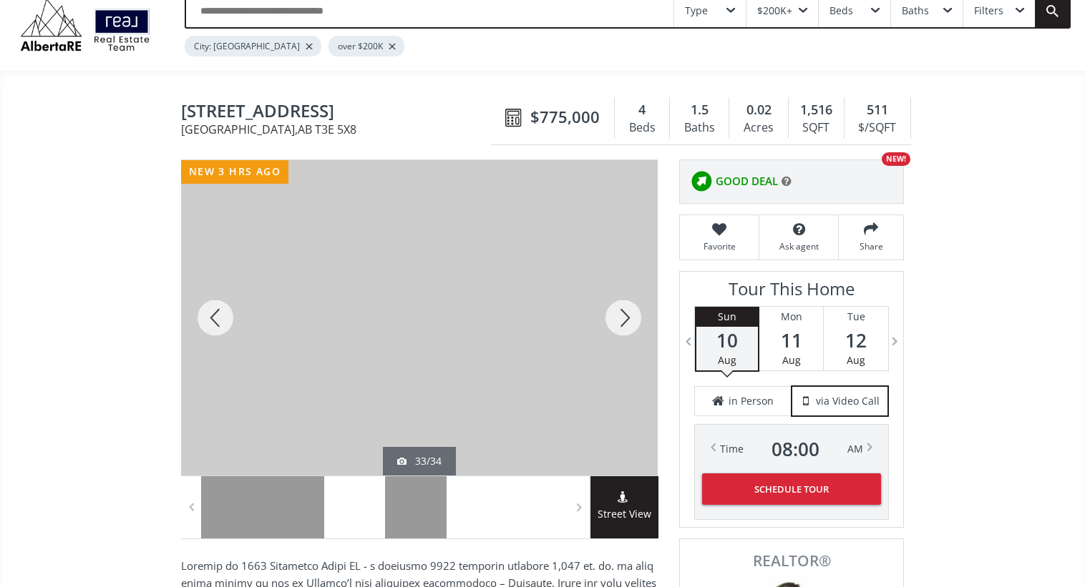
click at [634, 318] on div at bounding box center [623, 318] width 69 height 316
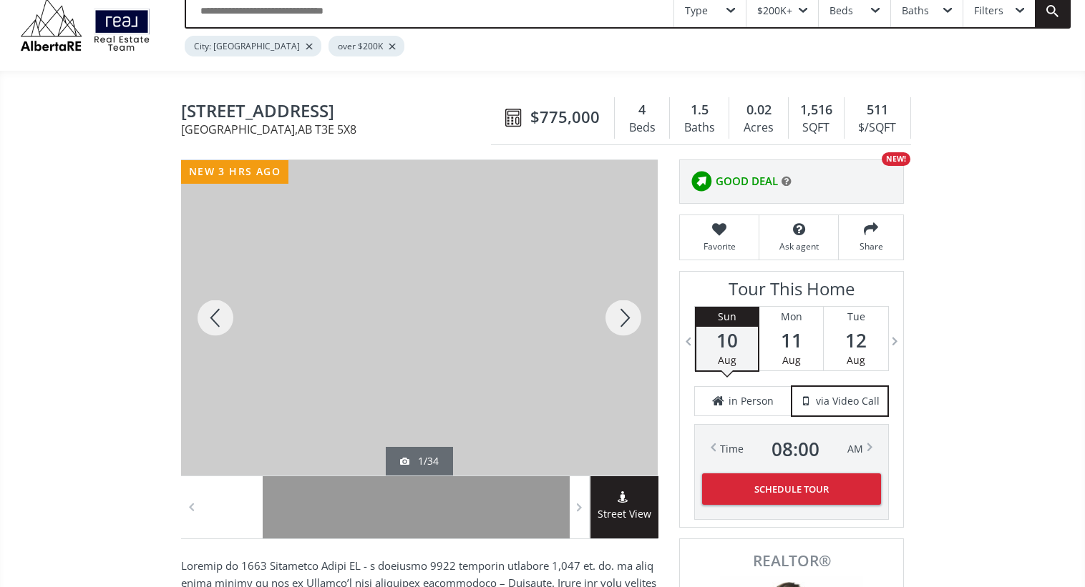
click at [634, 318] on div at bounding box center [623, 318] width 69 height 316
click at [627, 314] on div at bounding box center [623, 318] width 69 height 316
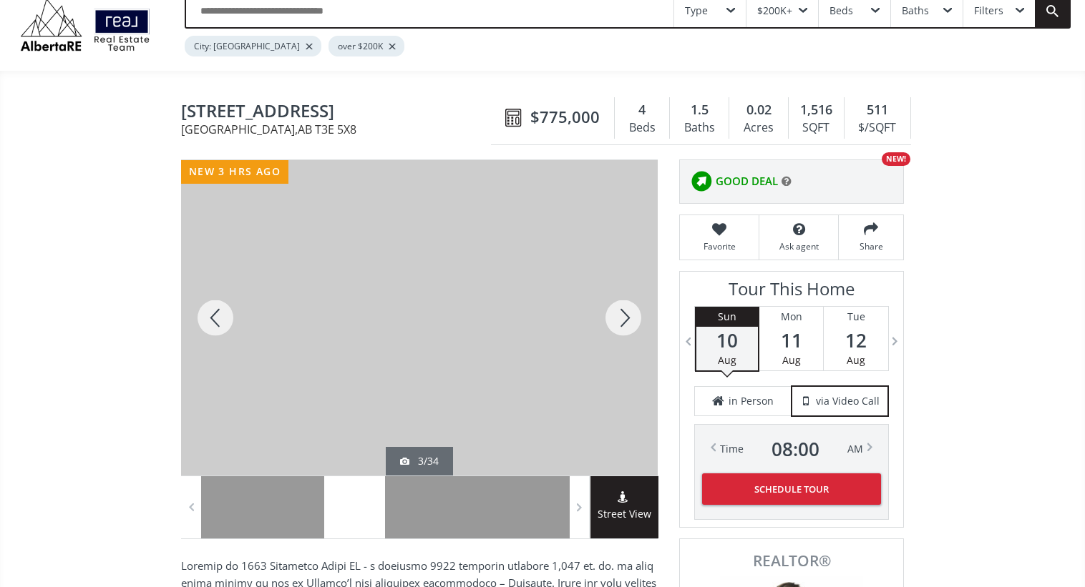
click at [627, 314] on div at bounding box center [623, 318] width 69 height 316
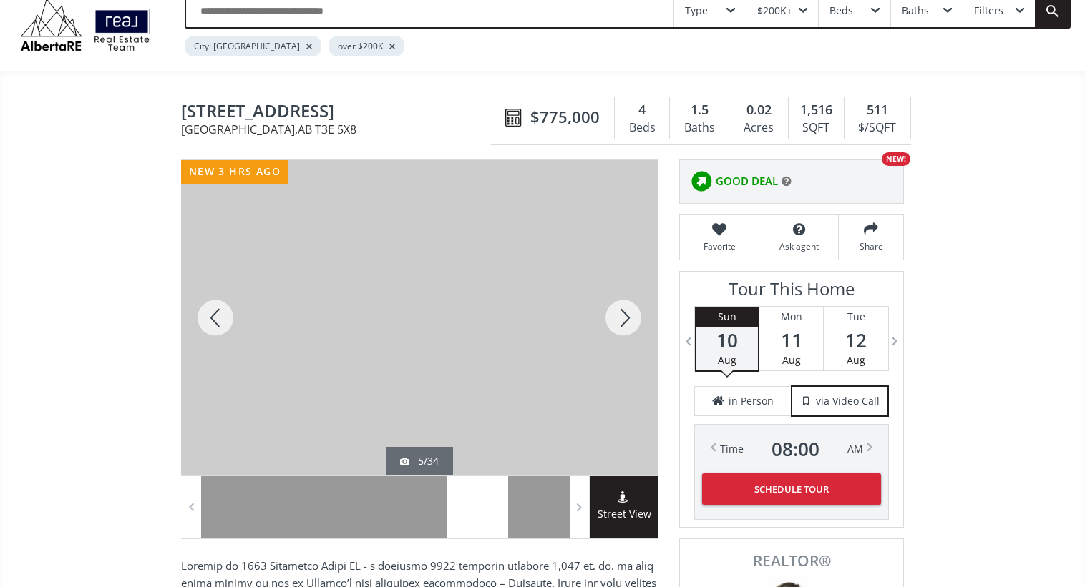
click at [627, 314] on div at bounding box center [623, 318] width 69 height 316
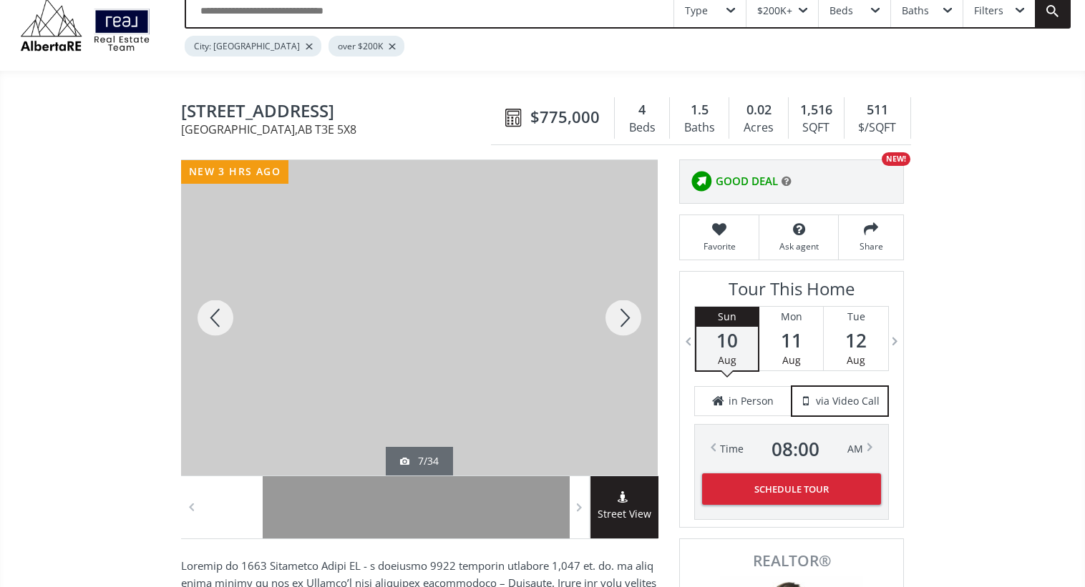
click at [627, 314] on div at bounding box center [623, 318] width 69 height 316
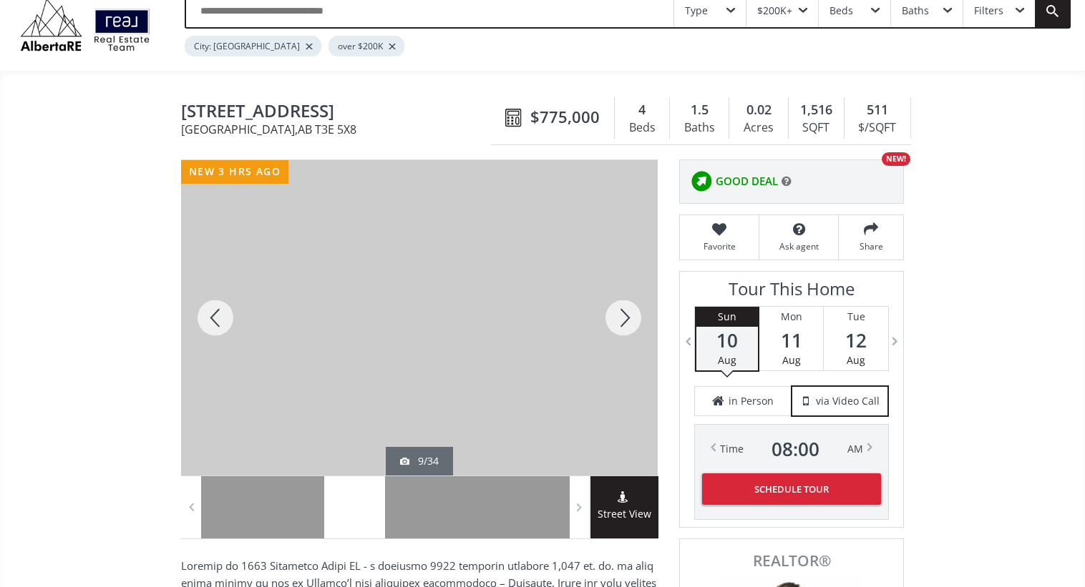
click at [627, 314] on div at bounding box center [623, 318] width 69 height 316
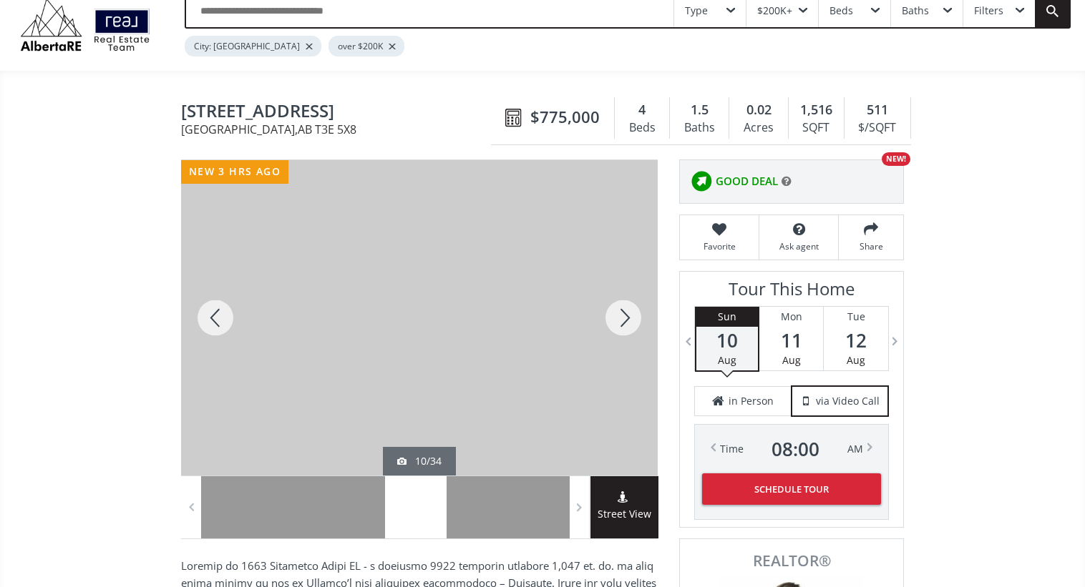
click at [627, 314] on div at bounding box center [623, 318] width 69 height 316
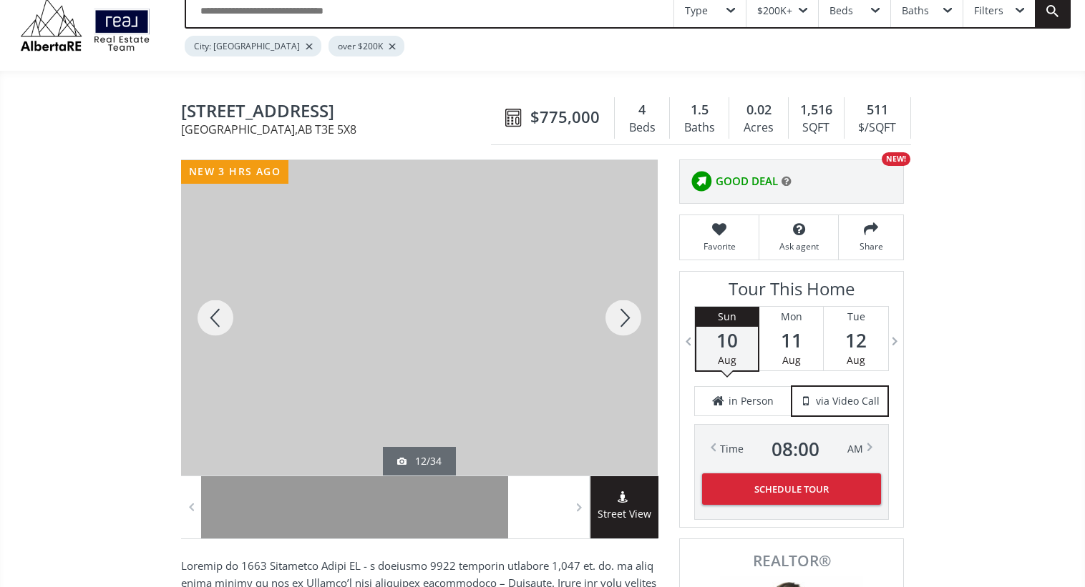
click at [620, 319] on div at bounding box center [623, 318] width 69 height 316
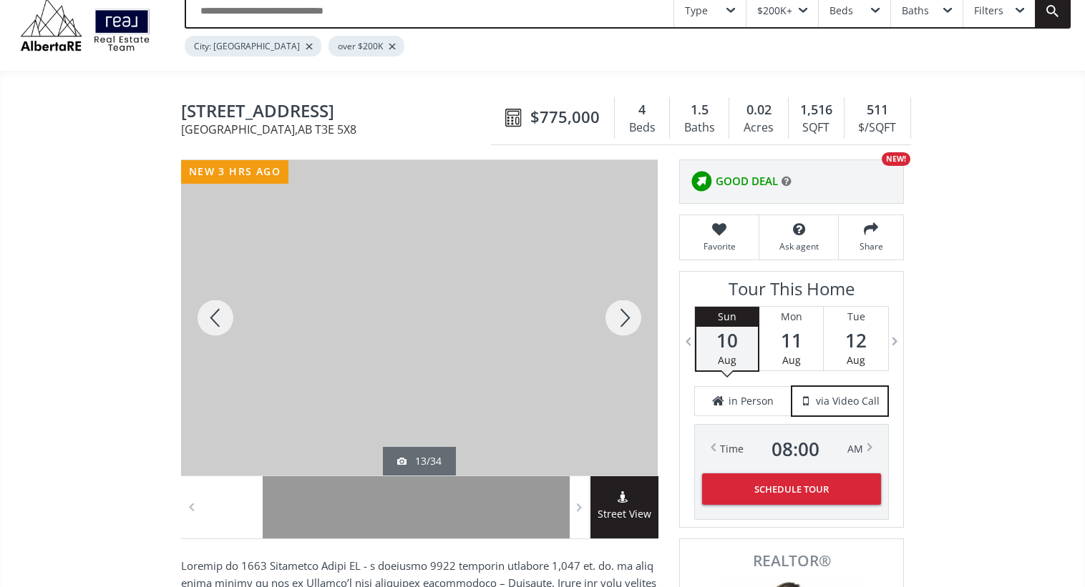
click at [620, 319] on div at bounding box center [623, 318] width 69 height 316
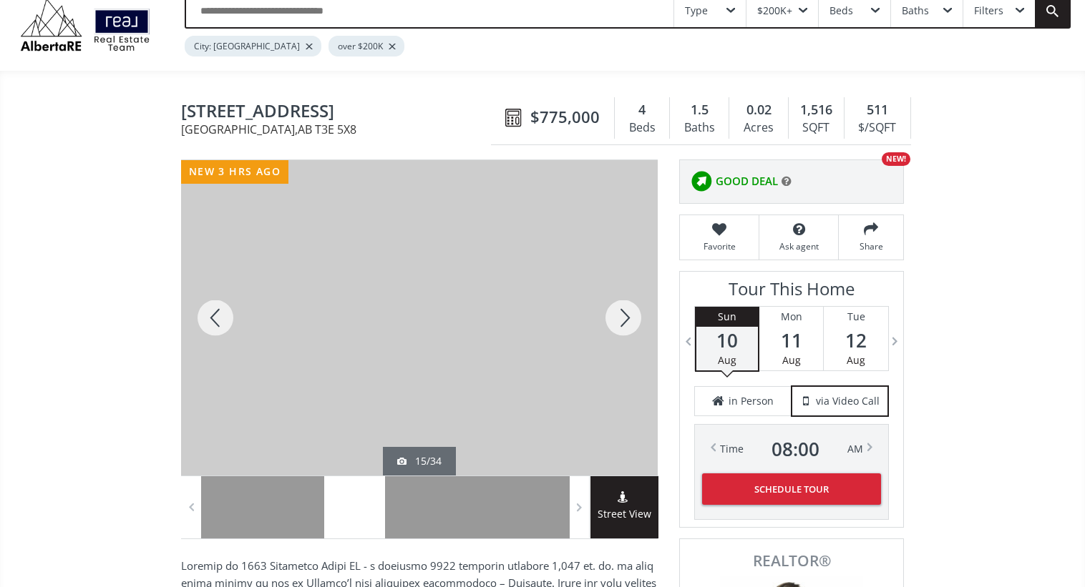
click at [620, 319] on div at bounding box center [623, 318] width 69 height 316
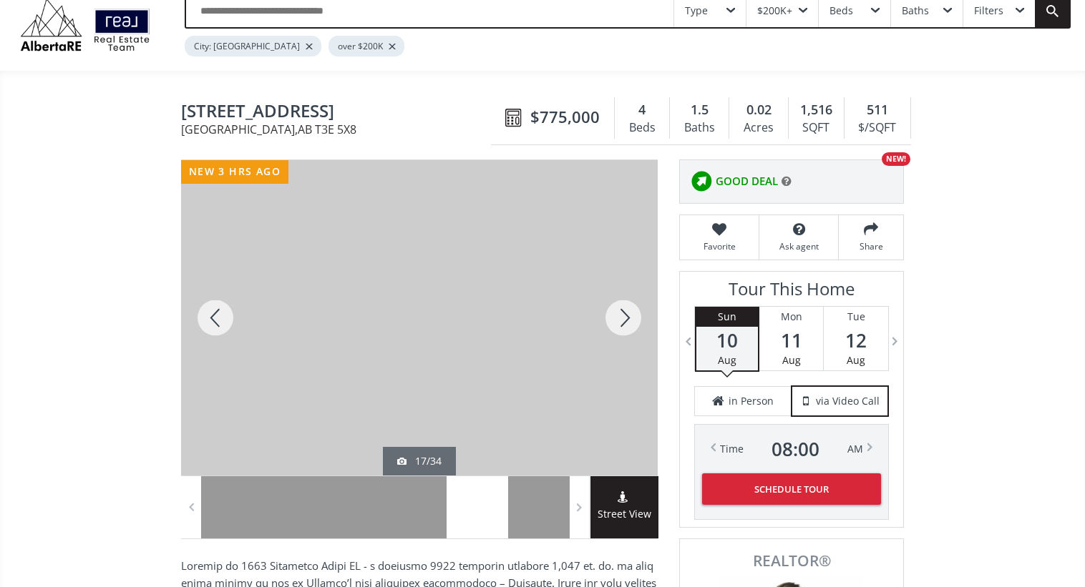
click at [620, 319] on div at bounding box center [623, 318] width 69 height 316
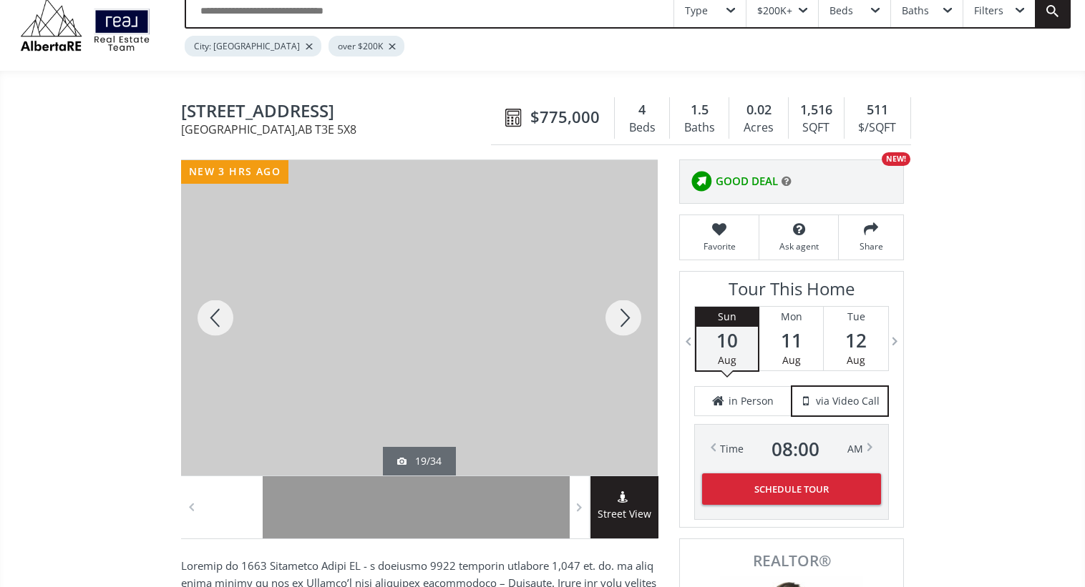
click at [620, 319] on div at bounding box center [623, 318] width 69 height 316
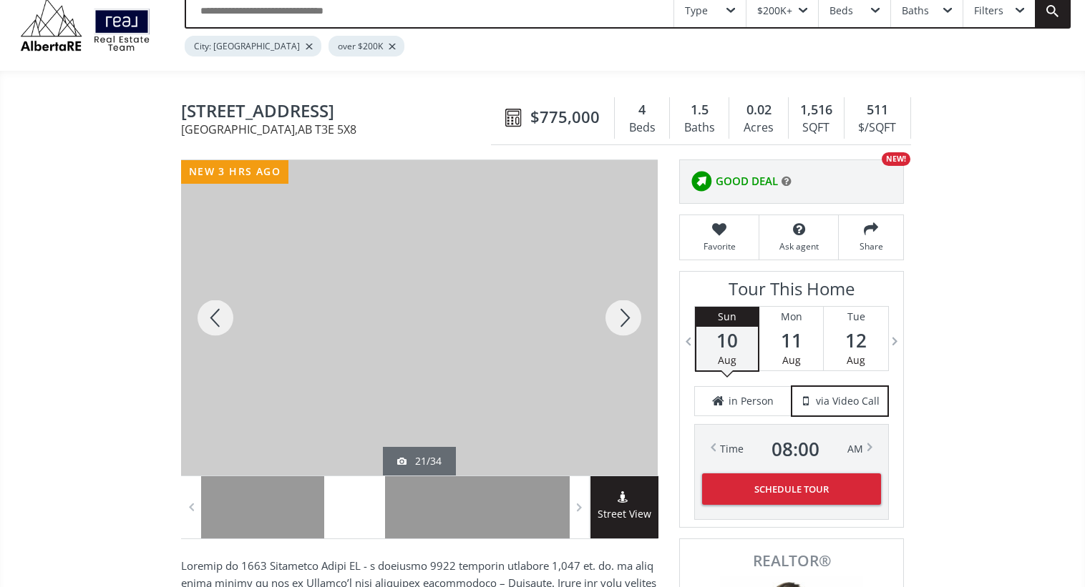
click at [620, 319] on div at bounding box center [623, 318] width 69 height 316
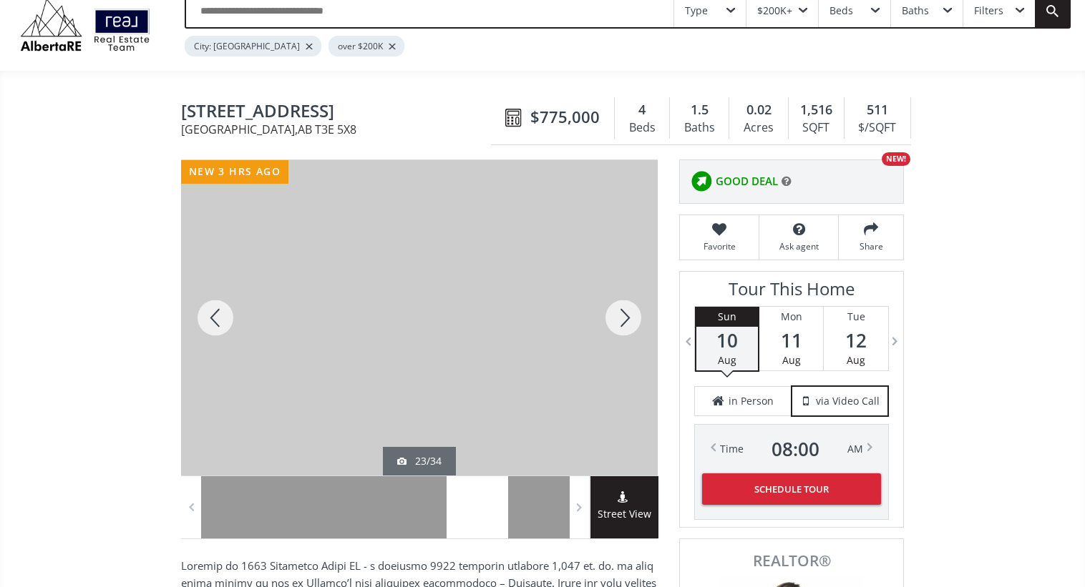
click at [620, 319] on div at bounding box center [623, 318] width 69 height 316
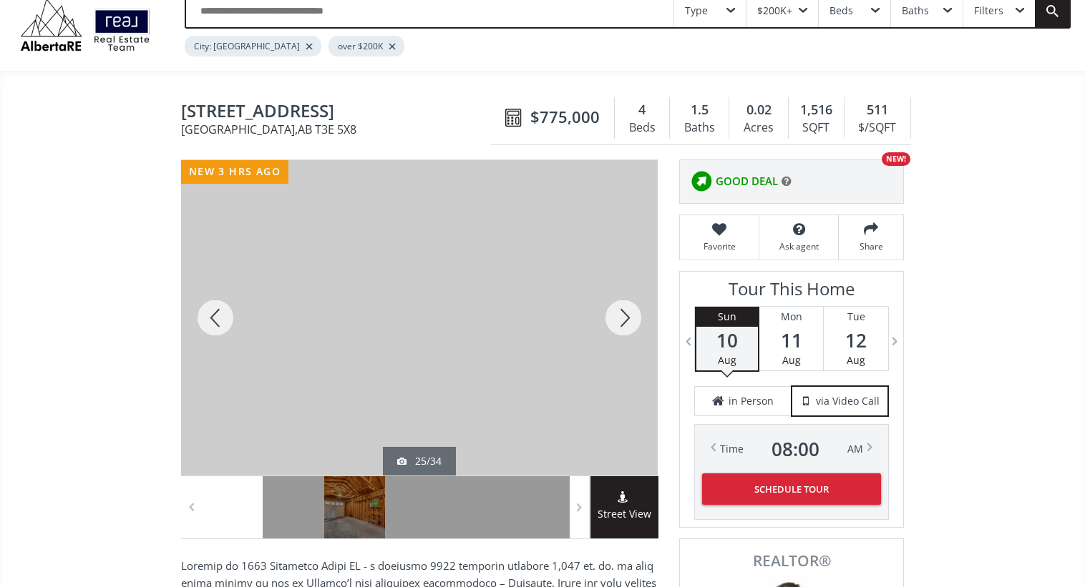
click at [620, 319] on div at bounding box center [623, 318] width 69 height 316
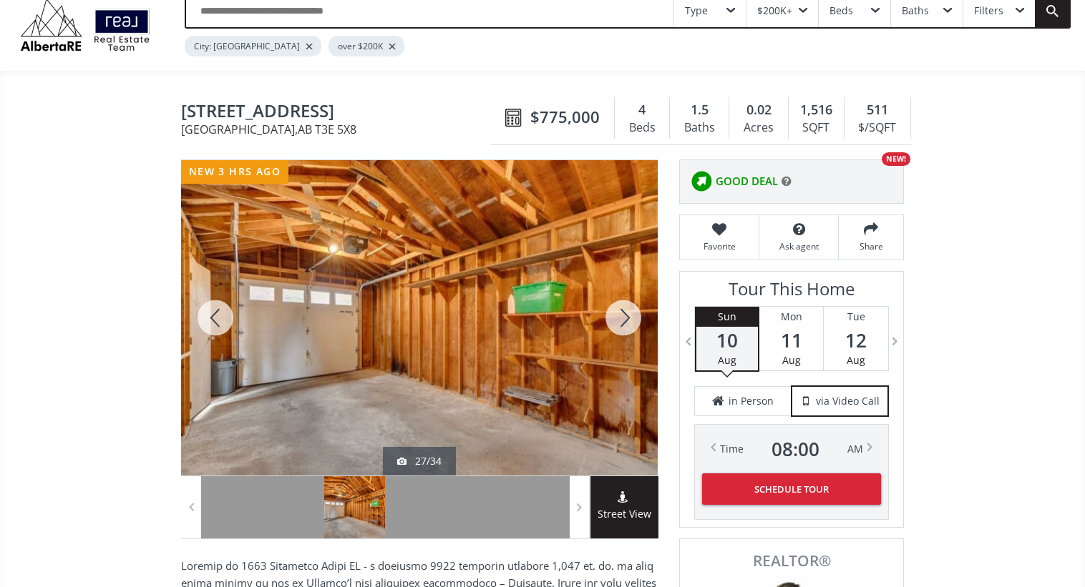
click at [620, 319] on div at bounding box center [623, 318] width 69 height 316
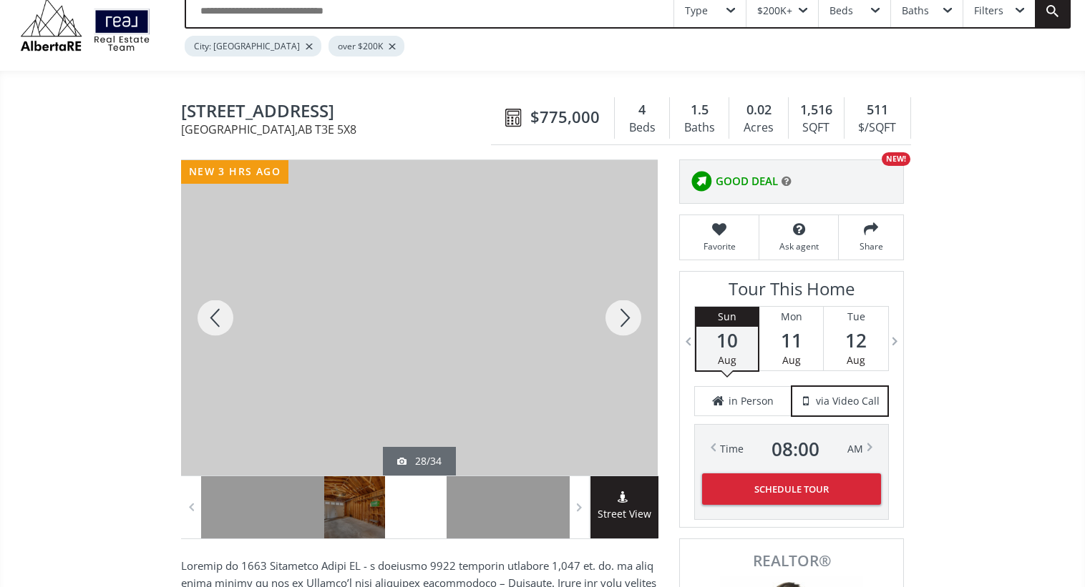
click at [223, 313] on div at bounding box center [215, 318] width 69 height 316
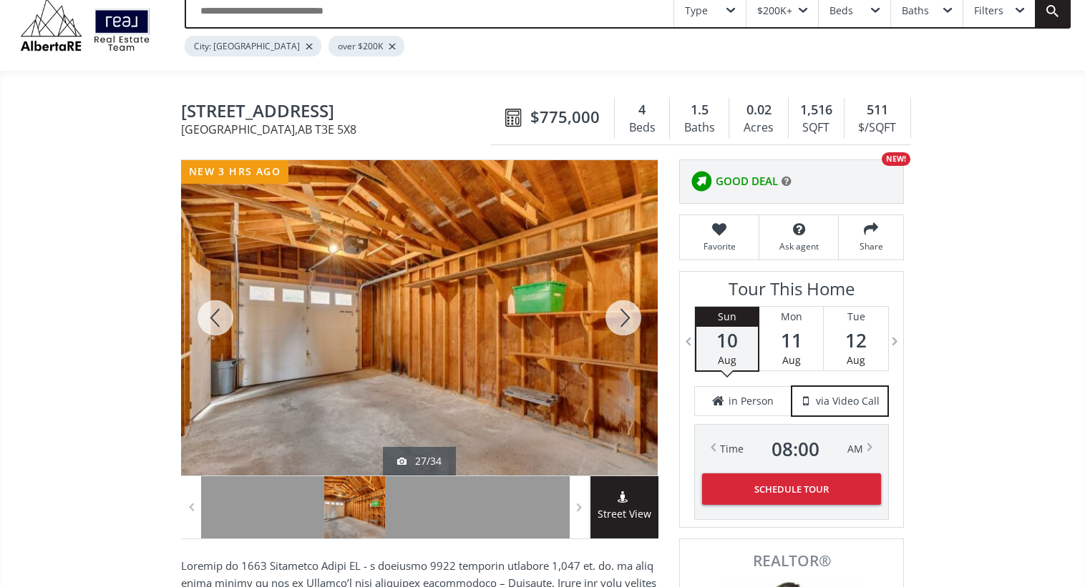
click at [617, 316] on div at bounding box center [623, 318] width 69 height 316
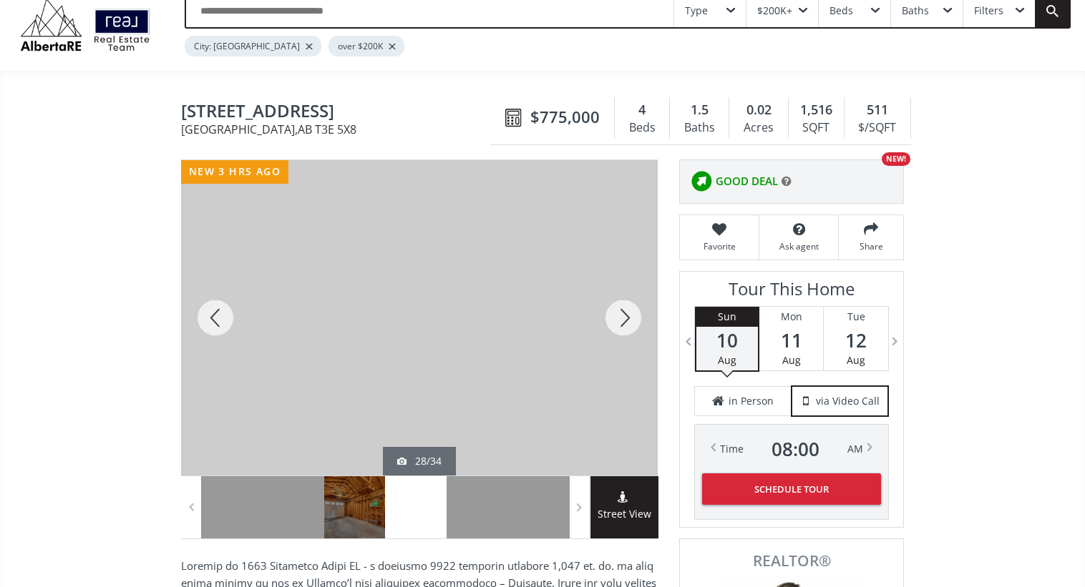
click at [617, 316] on div at bounding box center [623, 318] width 69 height 316
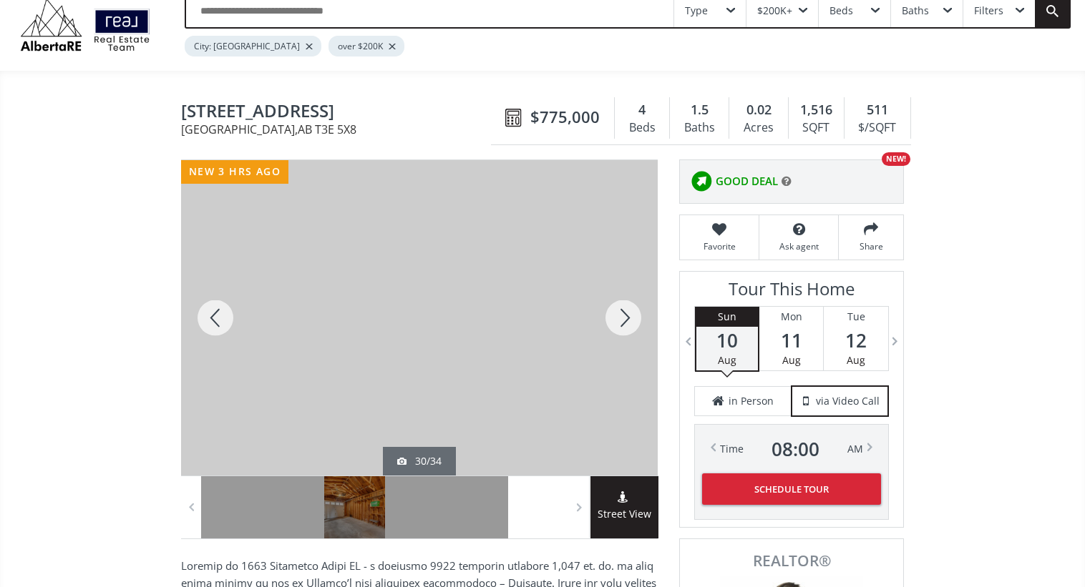
click at [617, 316] on div at bounding box center [623, 318] width 69 height 316
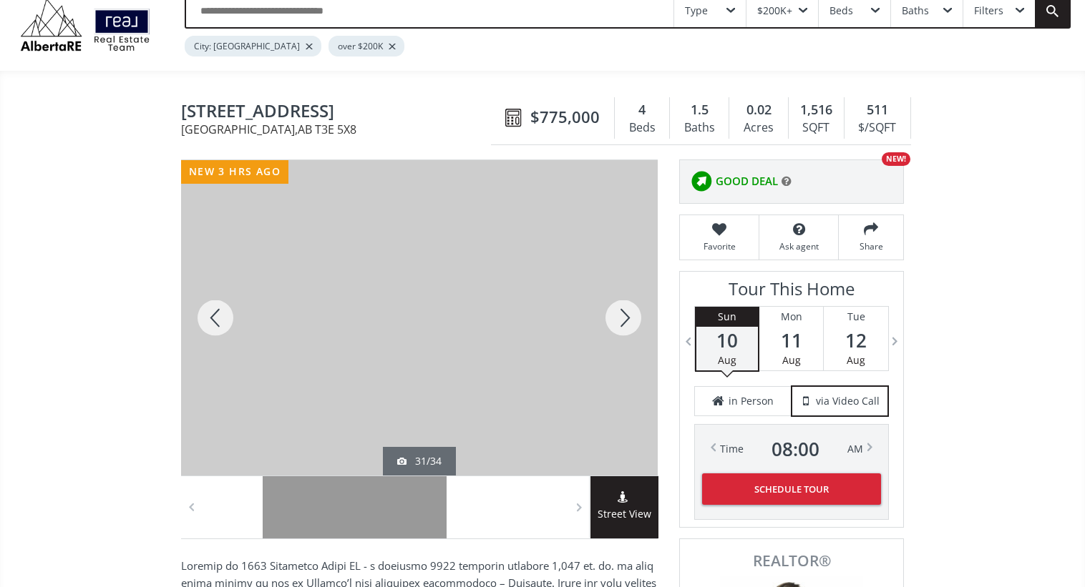
click at [617, 316] on div at bounding box center [623, 318] width 69 height 316
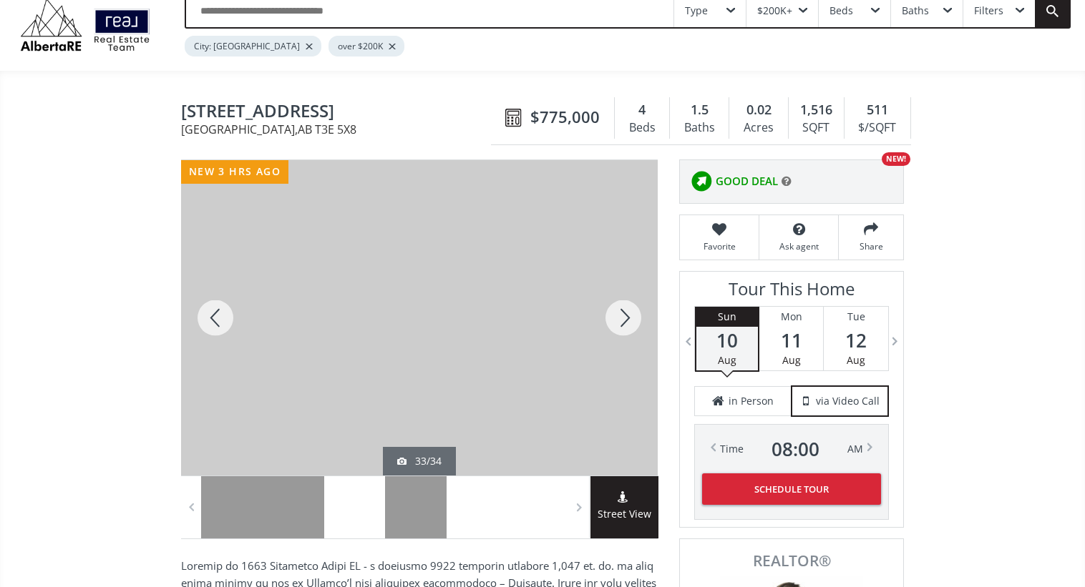
click at [617, 316] on div at bounding box center [623, 318] width 69 height 316
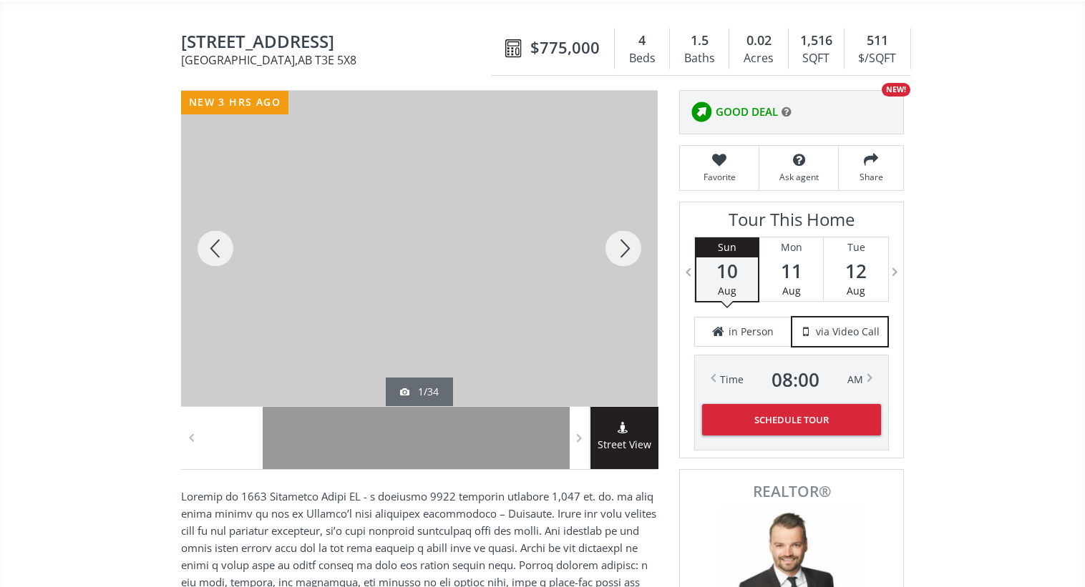
scroll to position [58, 0]
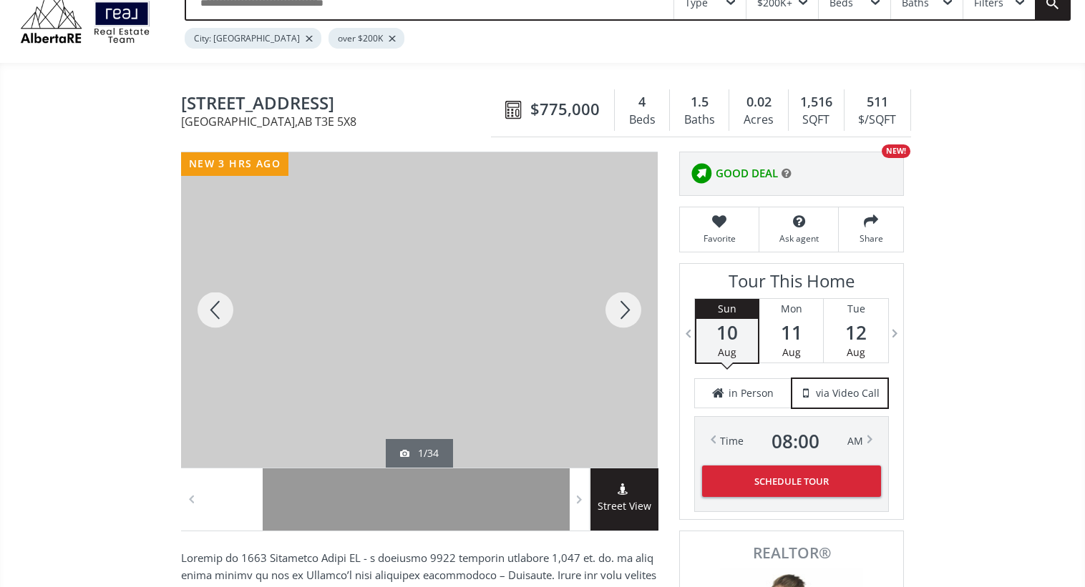
click at [604, 379] on div at bounding box center [623, 310] width 69 height 316
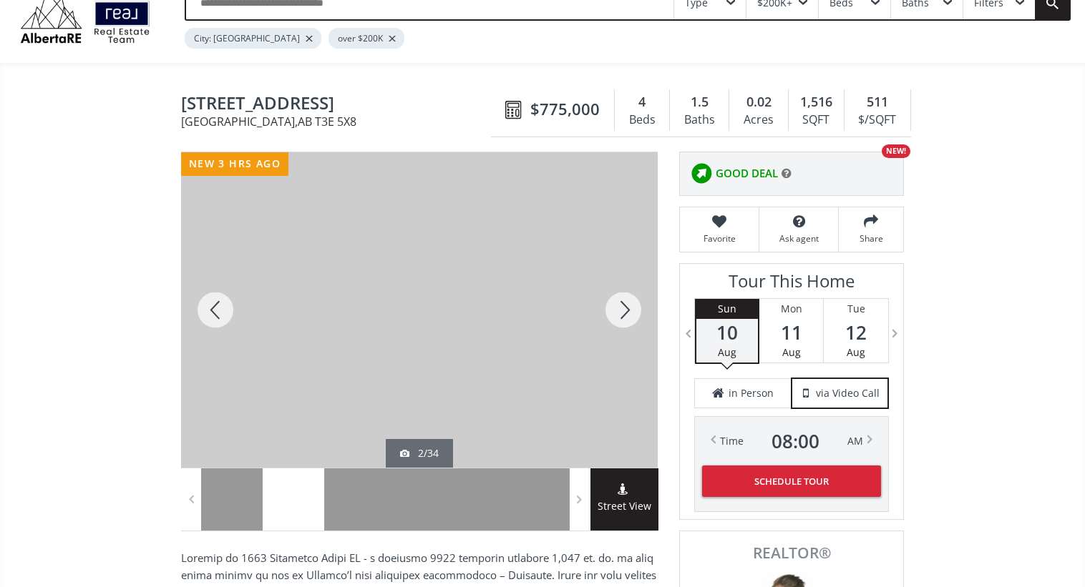
click at [456, 319] on div at bounding box center [419, 310] width 477 height 316
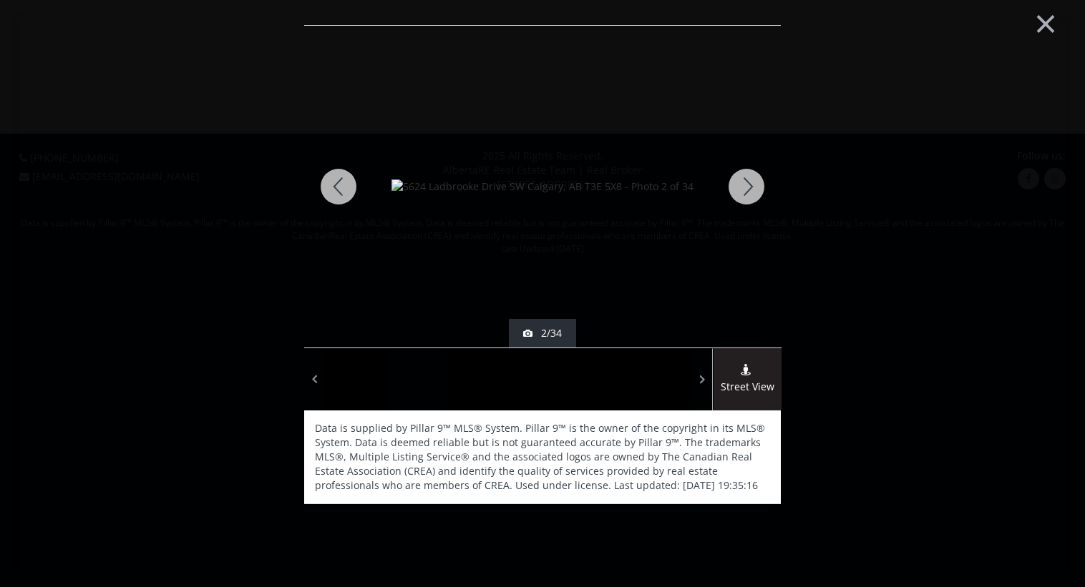
scroll to position [0, 0]
click at [741, 188] on div at bounding box center [746, 187] width 69 height 322
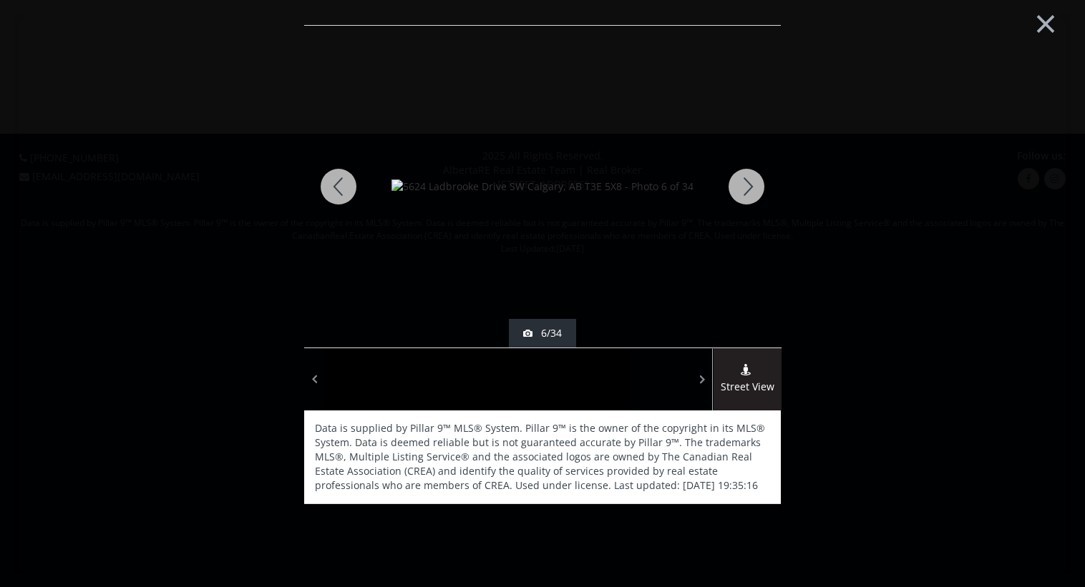
click at [333, 189] on div at bounding box center [338, 187] width 69 height 322
click at [334, 181] on div at bounding box center [338, 187] width 69 height 322
click at [748, 179] on div at bounding box center [746, 187] width 69 height 322
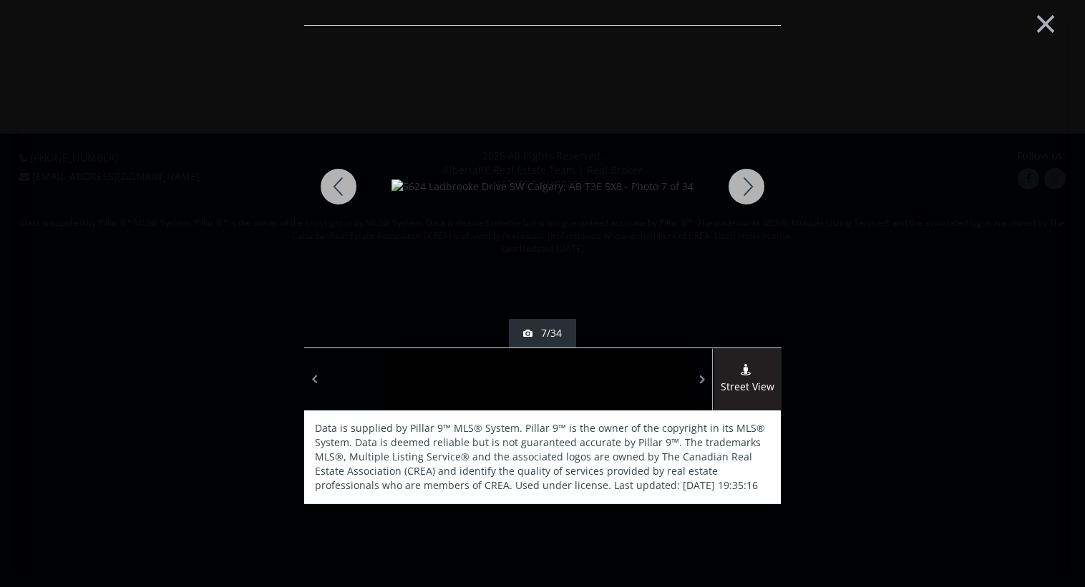
click at [748, 179] on div at bounding box center [746, 187] width 69 height 322
click at [335, 183] on div at bounding box center [338, 187] width 69 height 322
click at [746, 192] on div at bounding box center [746, 187] width 69 height 322
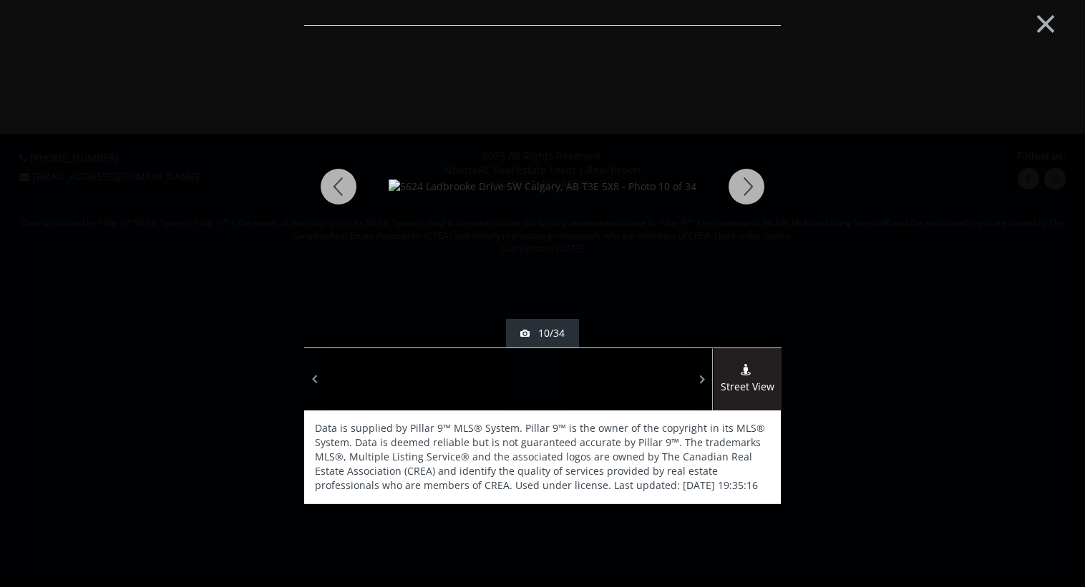
click at [746, 192] on div at bounding box center [746, 187] width 69 height 322
click at [357, 201] on div at bounding box center [338, 187] width 69 height 322
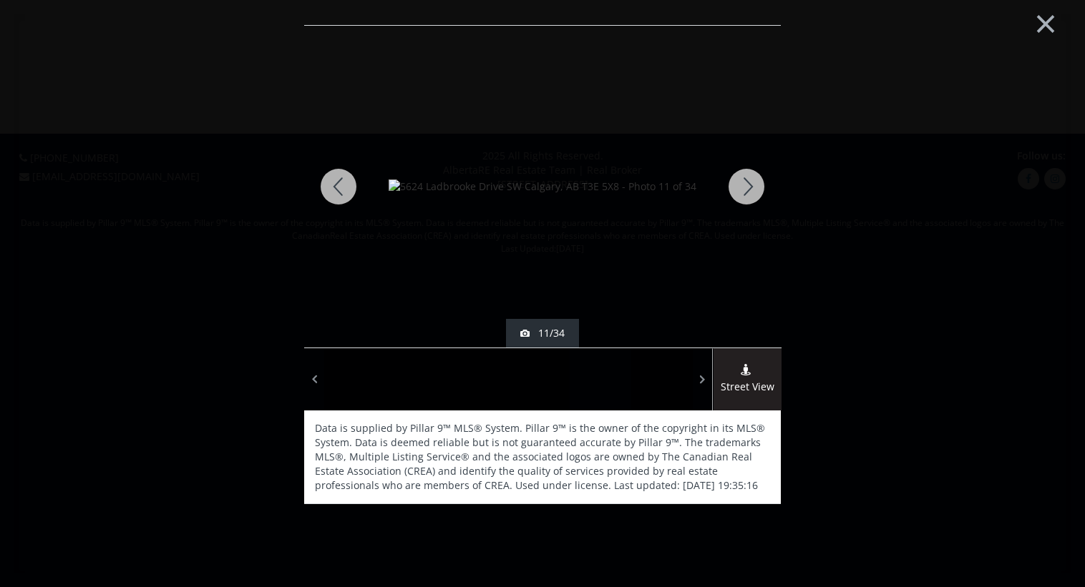
click at [357, 201] on div at bounding box center [338, 187] width 69 height 322
click at [756, 184] on div at bounding box center [746, 187] width 69 height 322
click at [746, 184] on div at bounding box center [746, 187] width 69 height 322
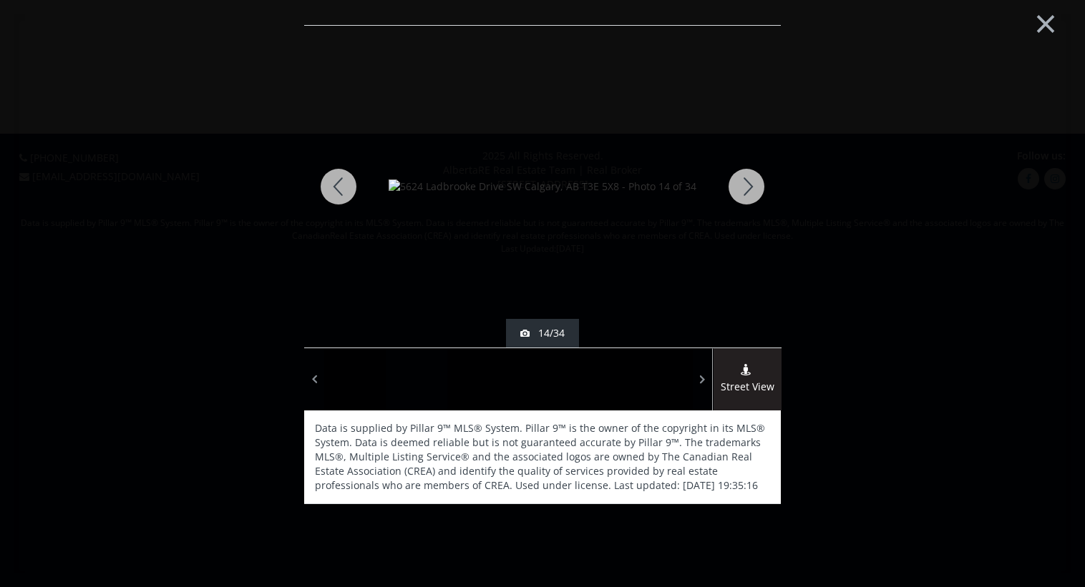
click at [746, 184] on div at bounding box center [746, 187] width 69 height 322
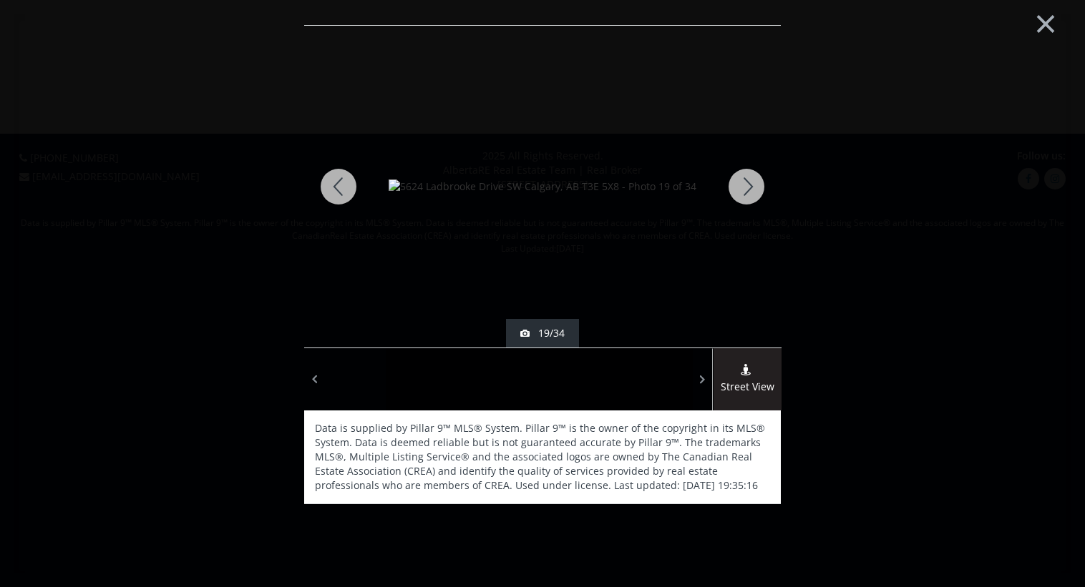
click at [746, 184] on div at bounding box center [746, 187] width 69 height 322
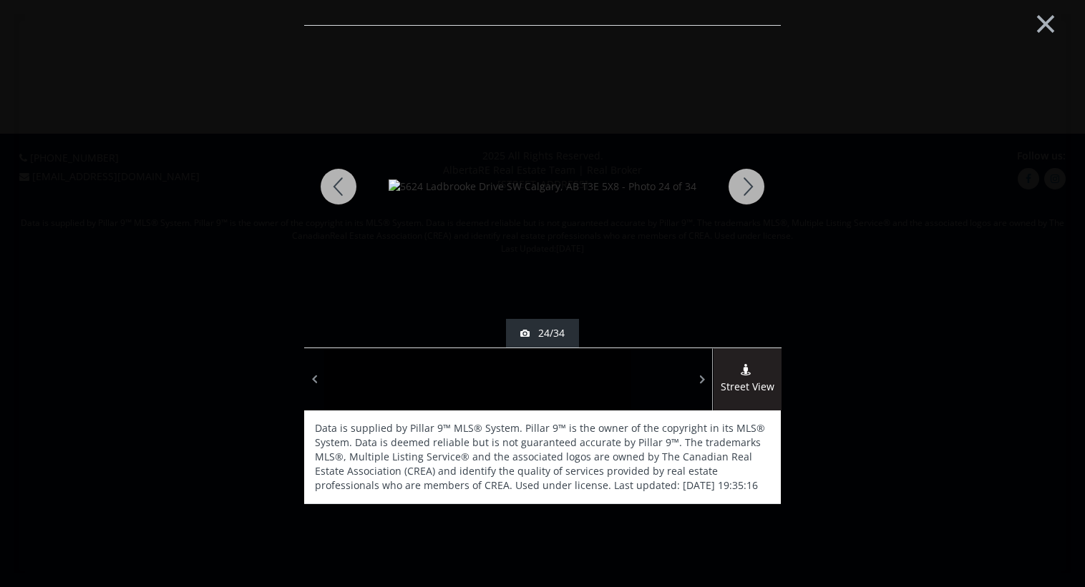
click at [737, 190] on div at bounding box center [746, 187] width 69 height 322
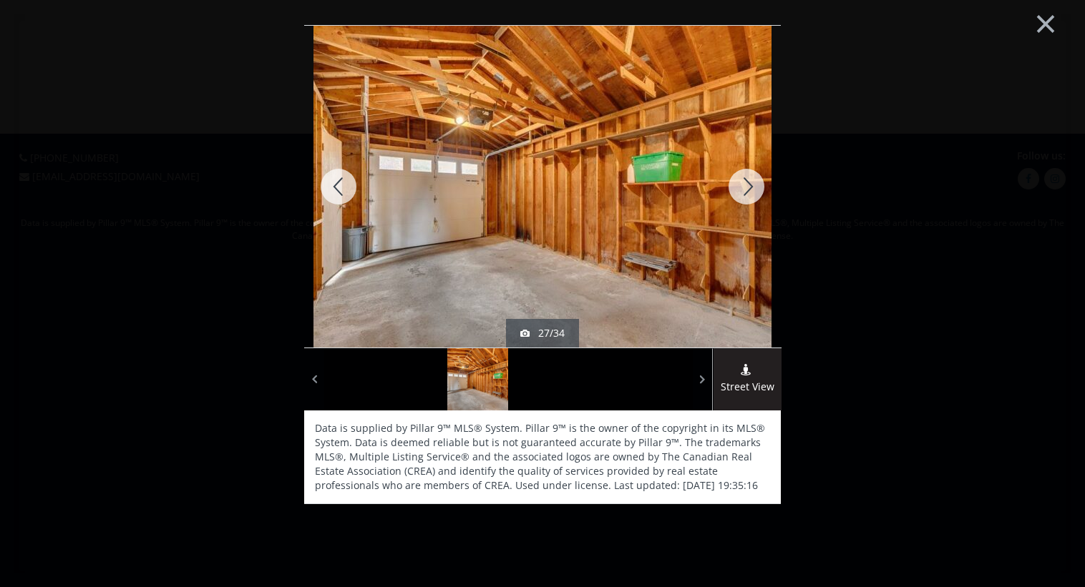
click at [737, 190] on div at bounding box center [746, 187] width 69 height 322
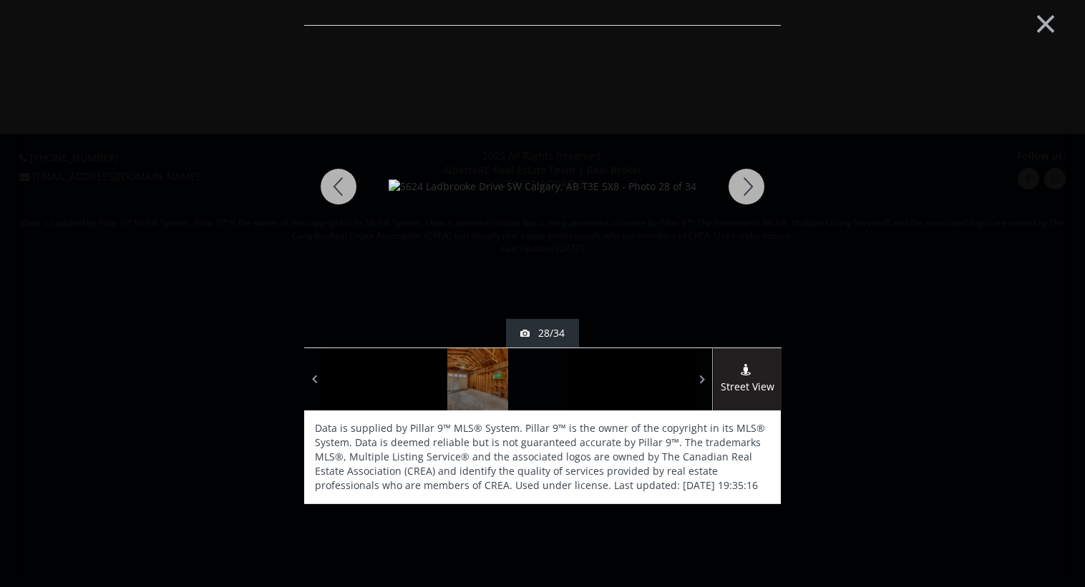
click at [737, 190] on div at bounding box center [746, 187] width 69 height 322
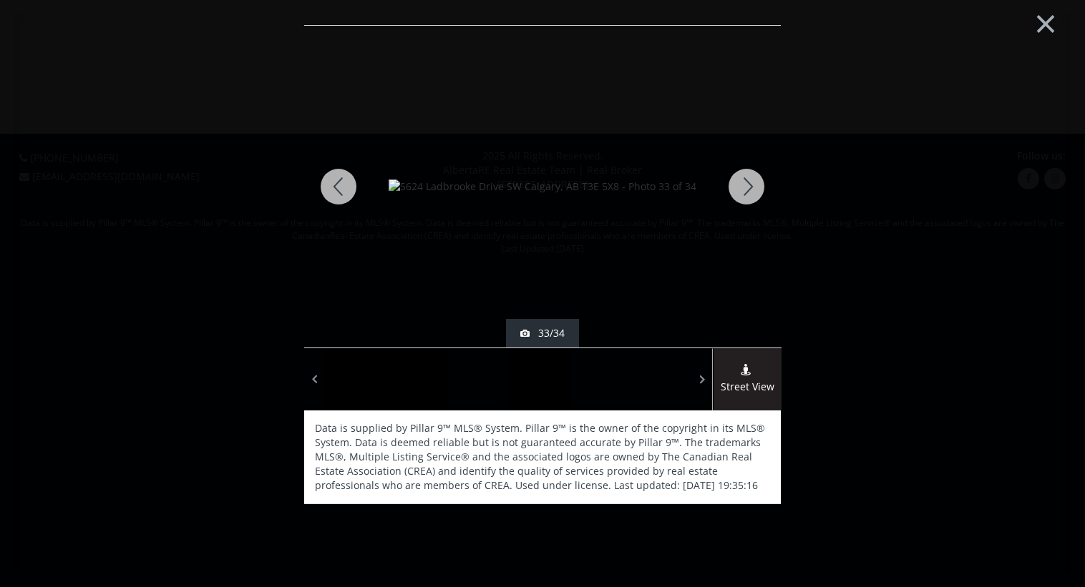
click at [737, 190] on div at bounding box center [746, 187] width 69 height 322
click at [845, 330] on div "new 3 hrs ago 1/34 Street View Data is supplied by Pillar 9™ MLS® System. Pilla…" at bounding box center [542, 299] width 723 height 548
click at [1038, 13] on button "×" at bounding box center [1045, 22] width 79 height 59
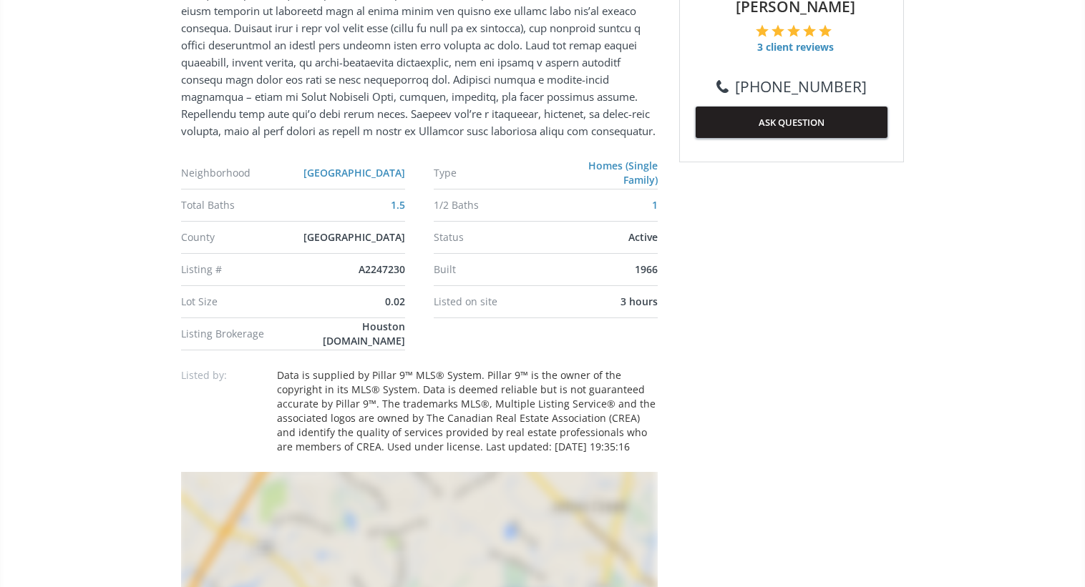
scroll to position [779, 0]
click at [314, 498] on div "Click for Map" at bounding box center [419, 596] width 477 height 250
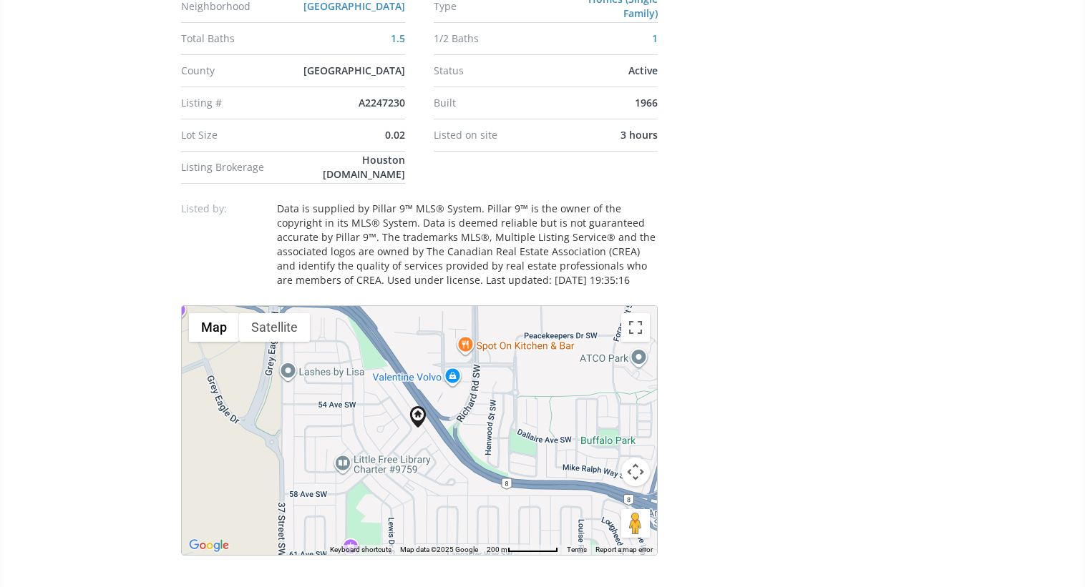
scroll to position [0, 0]
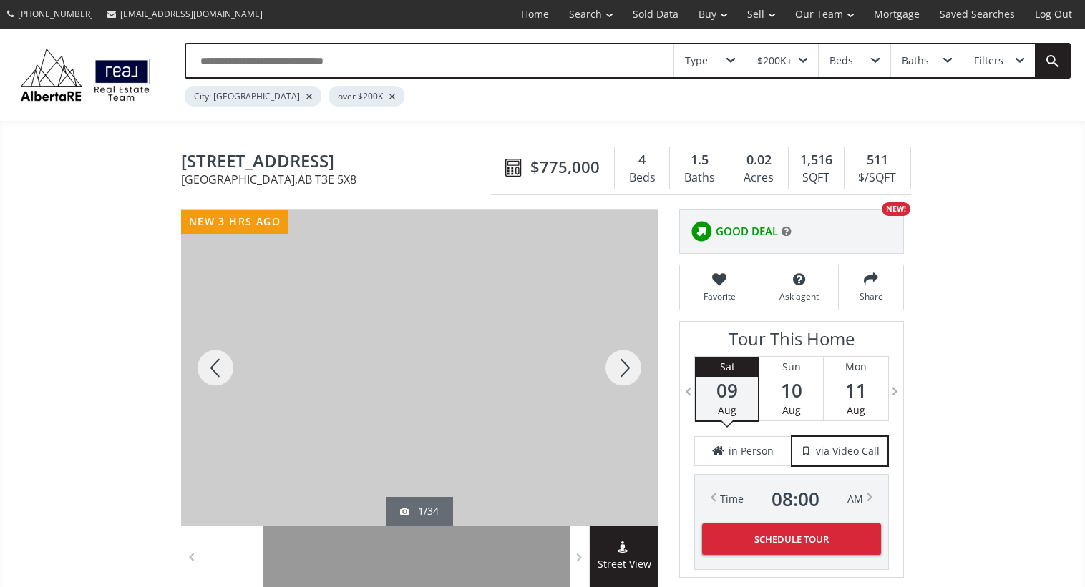
click at [615, 565] on span "Street View" at bounding box center [624, 565] width 68 height 16
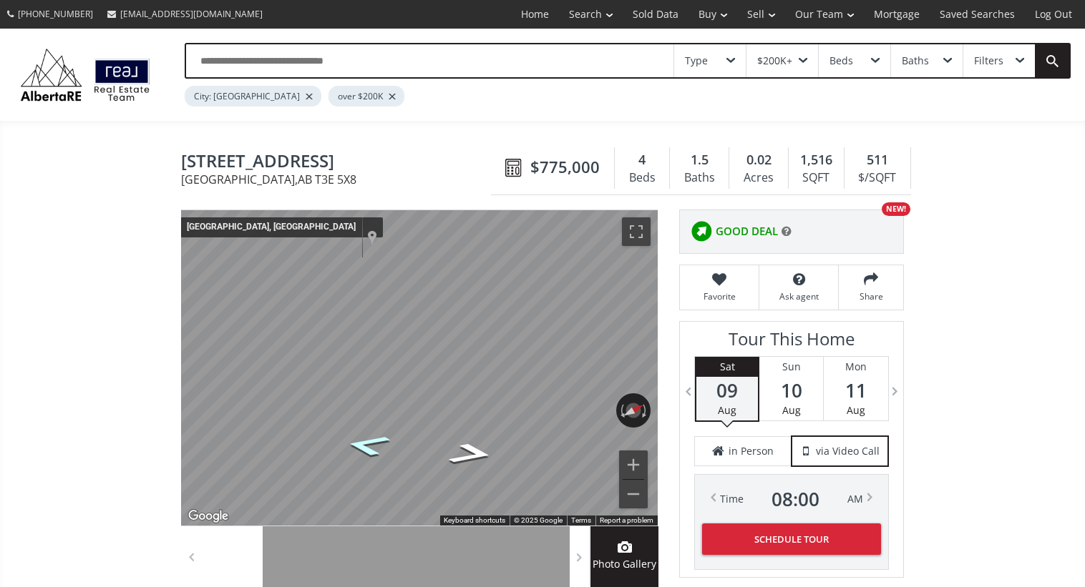
click at [371, 447] on icon "Go Southwest" at bounding box center [368, 445] width 84 height 32
click at [459, 452] on icon "Go Northeast" at bounding box center [471, 454] width 84 height 32
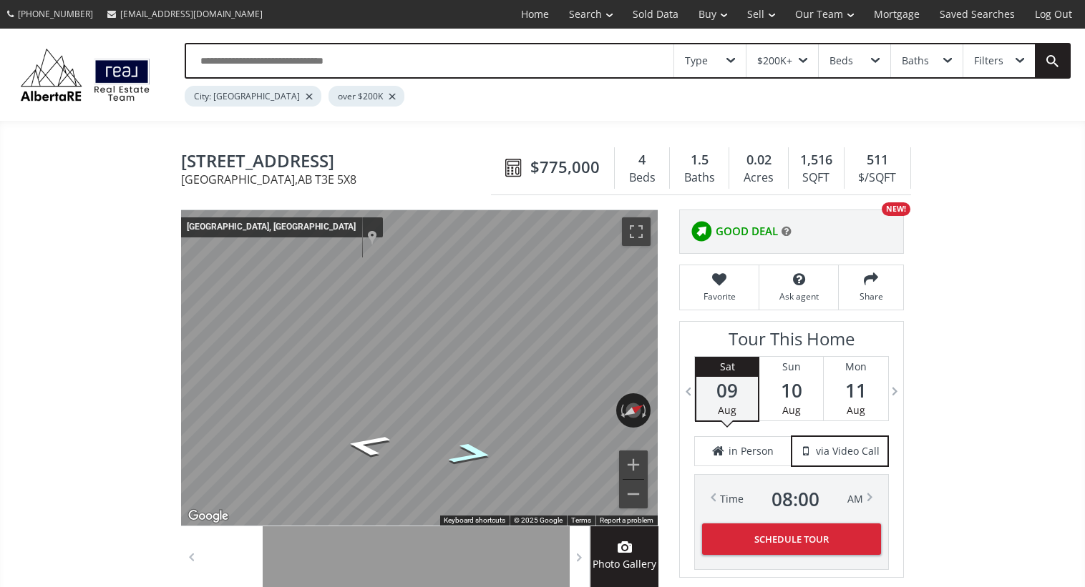
click at [459, 452] on icon "Go Northeast" at bounding box center [471, 454] width 84 height 32
click at [587, 409] on div "← Move left → Move right ↑ Move up ↓ Move down + Zoom in - Zoom out Calgary, Al…" at bounding box center [419, 368] width 477 height 316
click at [466, 428] on icon "Go Northwest" at bounding box center [461, 427] width 104 height 36
click at [474, 428] on div "Map" at bounding box center [419, 368] width 477 height 316
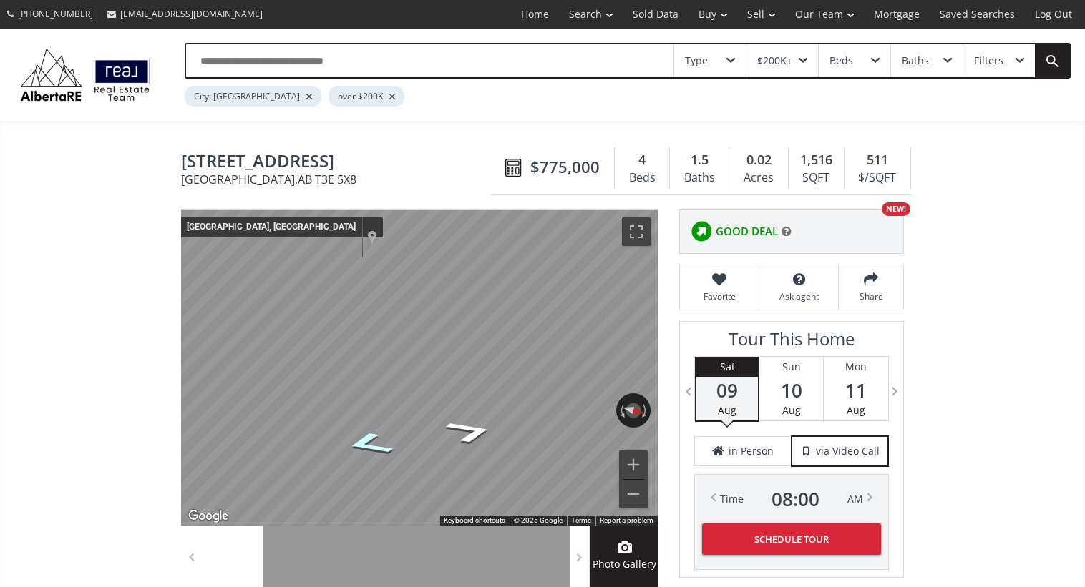
click at [374, 452] on icon "Go Southeast" at bounding box center [368, 443] width 89 height 35
click at [366, 401] on icon "Go Southwest" at bounding box center [381, 406] width 107 height 39
click at [270, 560] on div at bounding box center [294, 558] width 62 height 62
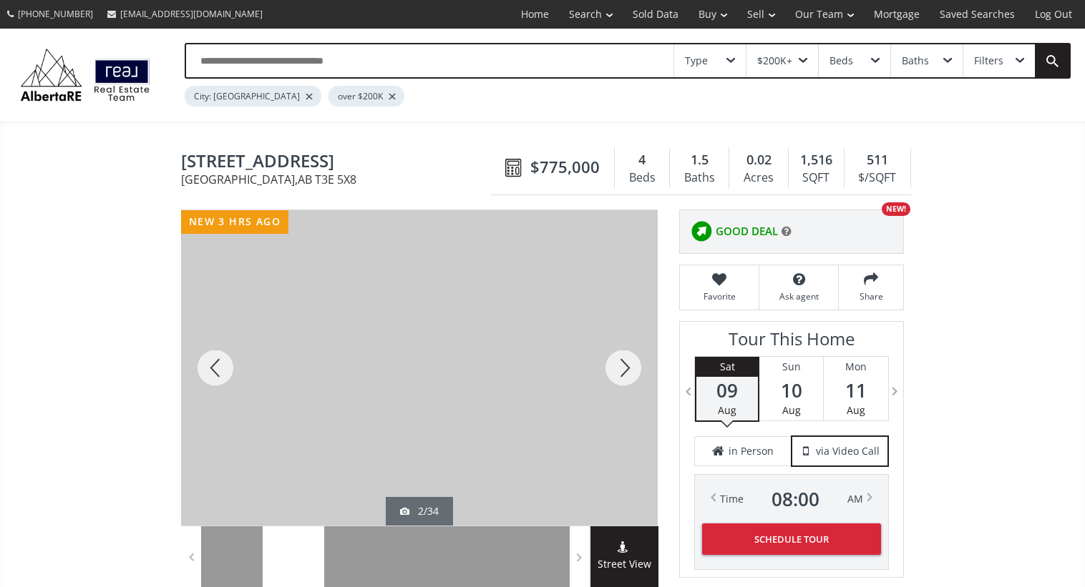
click at [615, 361] on div at bounding box center [623, 368] width 69 height 316
click at [624, 362] on div at bounding box center [623, 368] width 69 height 316
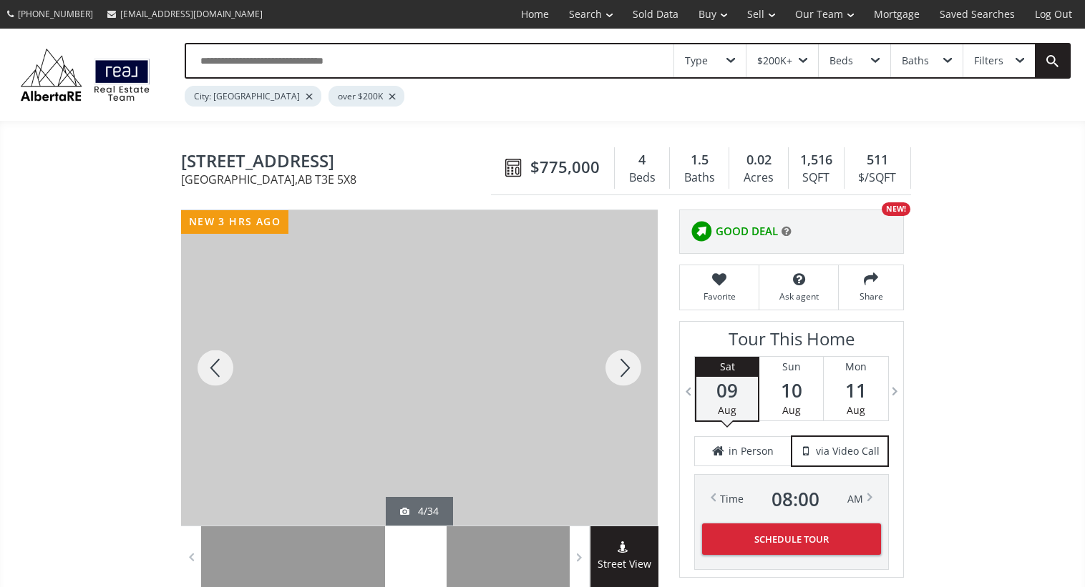
click at [624, 362] on div at bounding box center [623, 368] width 69 height 316
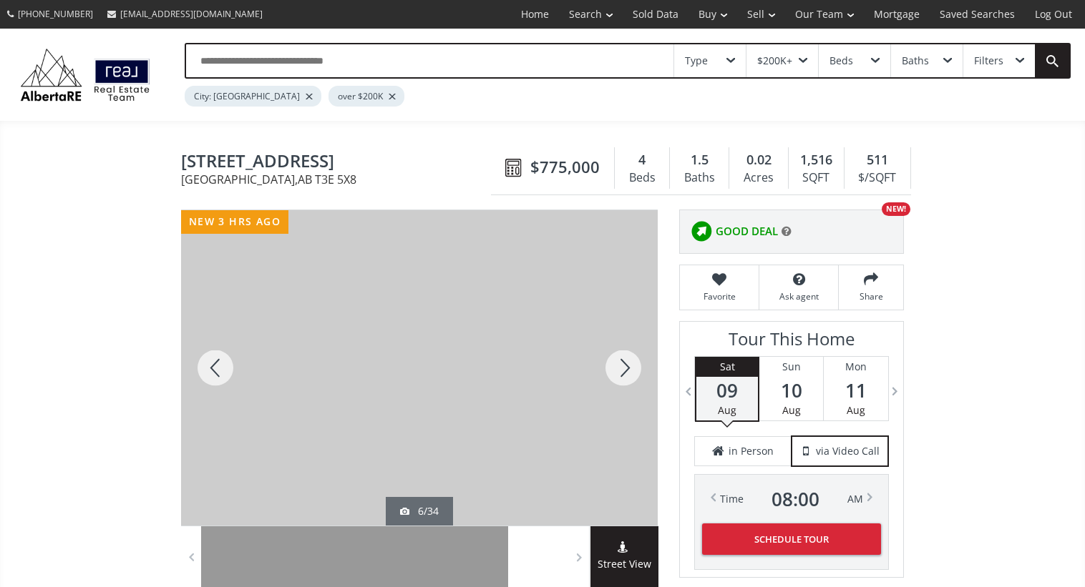
click at [624, 362] on div at bounding box center [623, 368] width 69 height 316
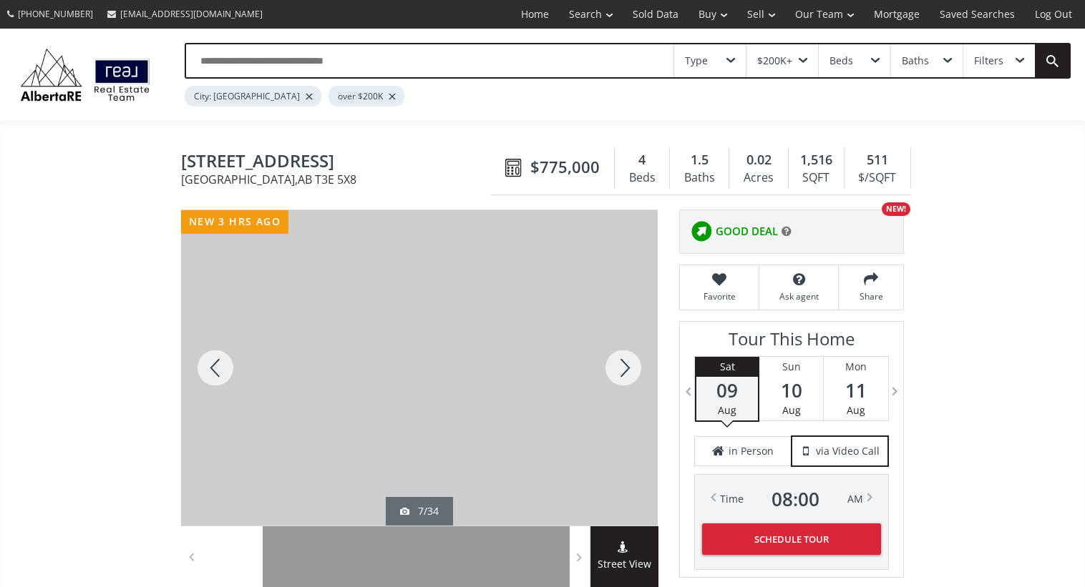
click at [624, 362] on div at bounding box center [623, 368] width 69 height 316
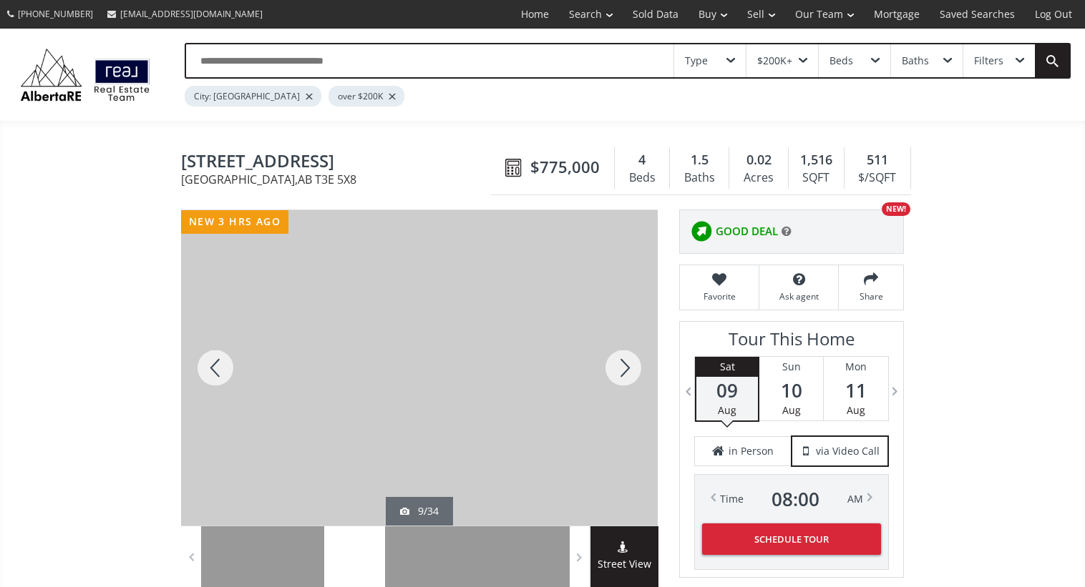
click at [625, 372] on div at bounding box center [623, 368] width 69 height 316
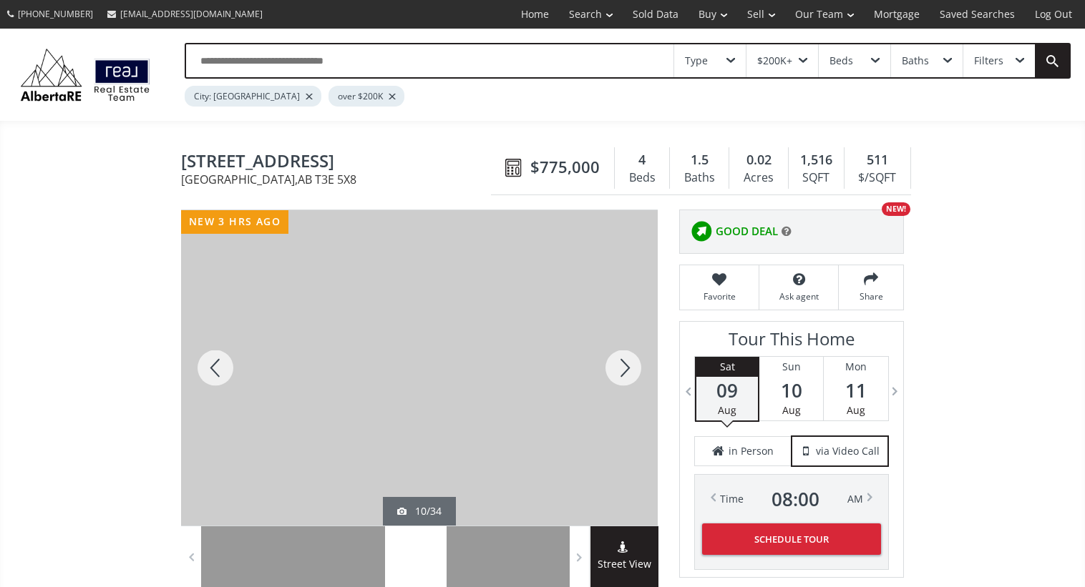
click at [205, 359] on div at bounding box center [215, 368] width 69 height 316
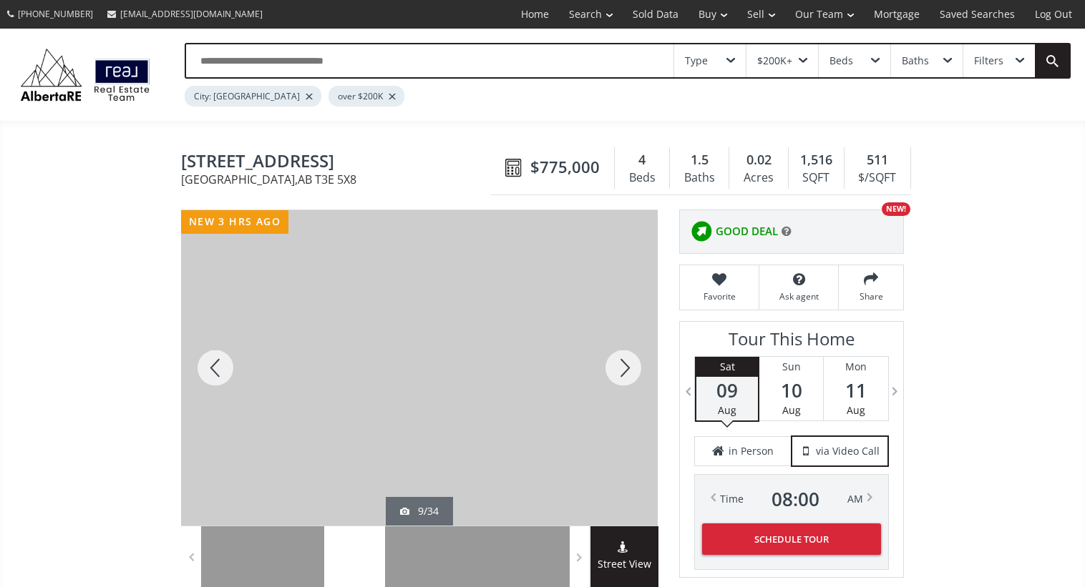
click at [612, 366] on div at bounding box center [623, 368] width 69 height 316
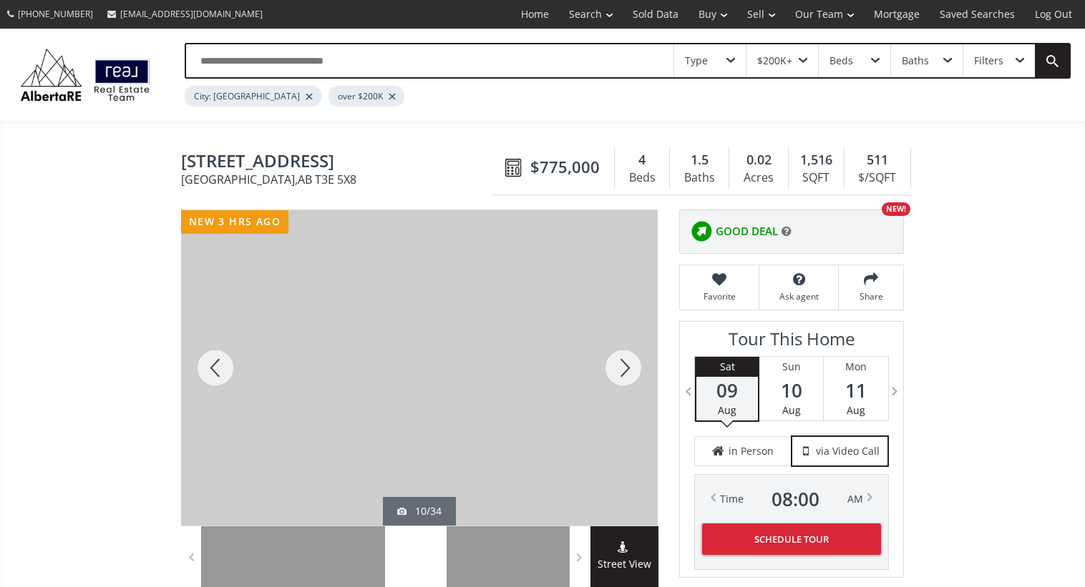
click at [612, 366] on div at bounding box center [623, 368] width 69 height 316
click at [202, 379] on div at bounding box center [215, 368] width 69 height 316
click at [203, 379] on div at bounding box center [215, 368] width 69 height 316
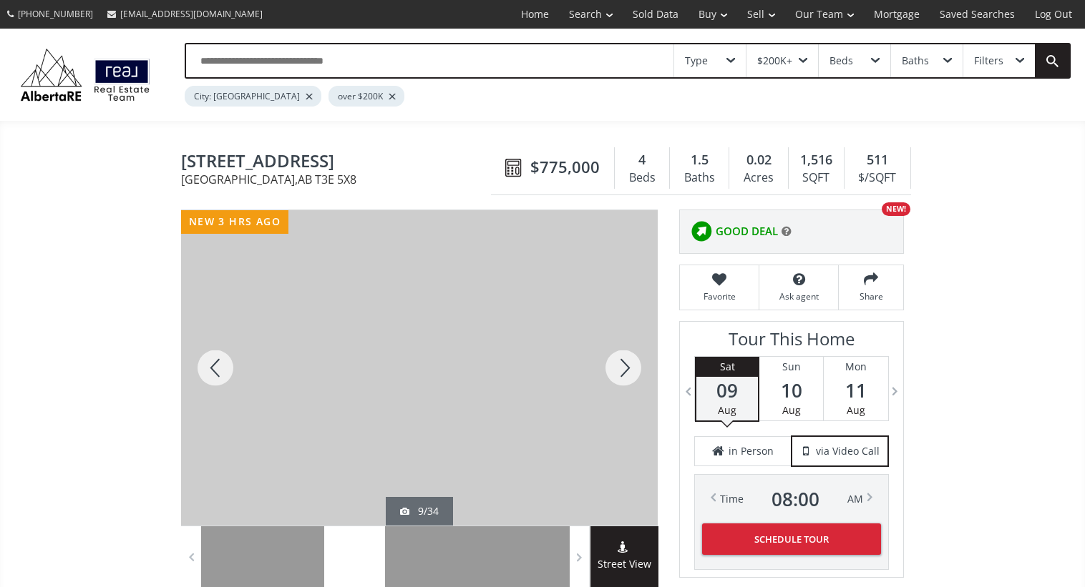
click at [623, 361] on div at bounding box center [623, 368] width 69 height 316
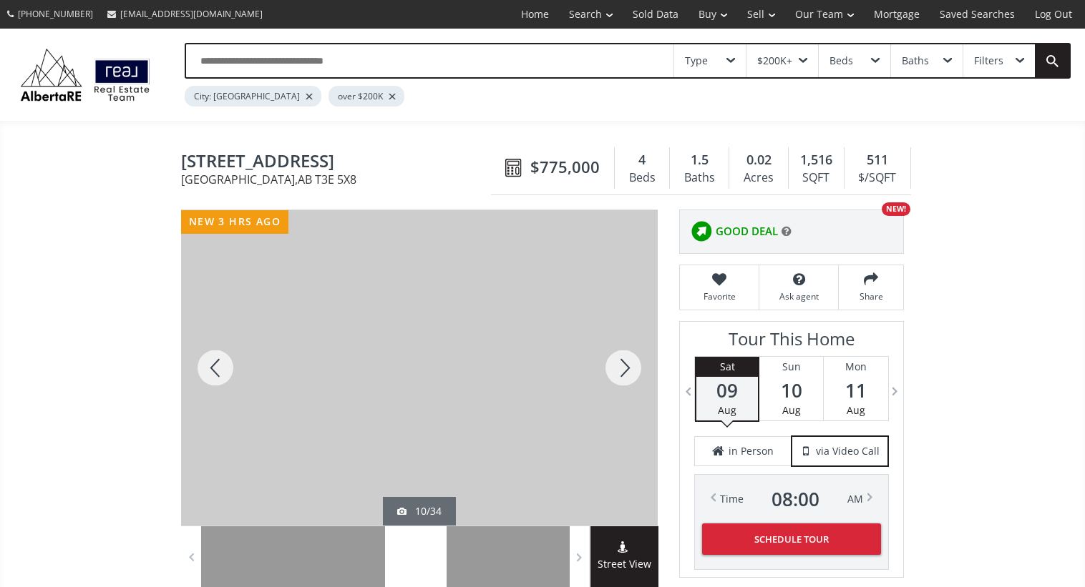
click at [623, 361] on div at bounding box center [623, 368] width 69 height 316
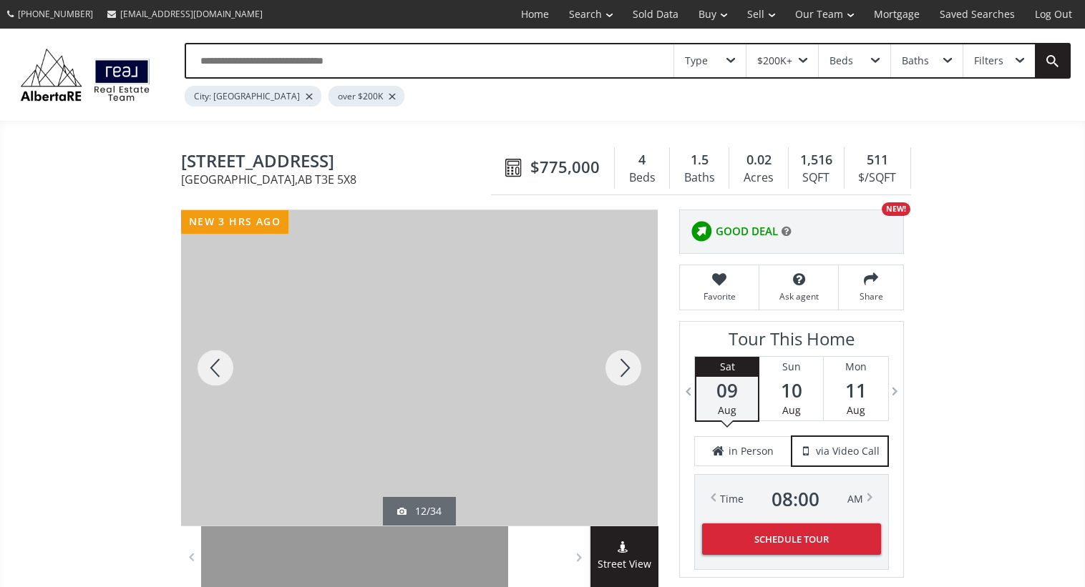
click at [623, 361] on div at bounding box center [623, 368] width 69 height 316
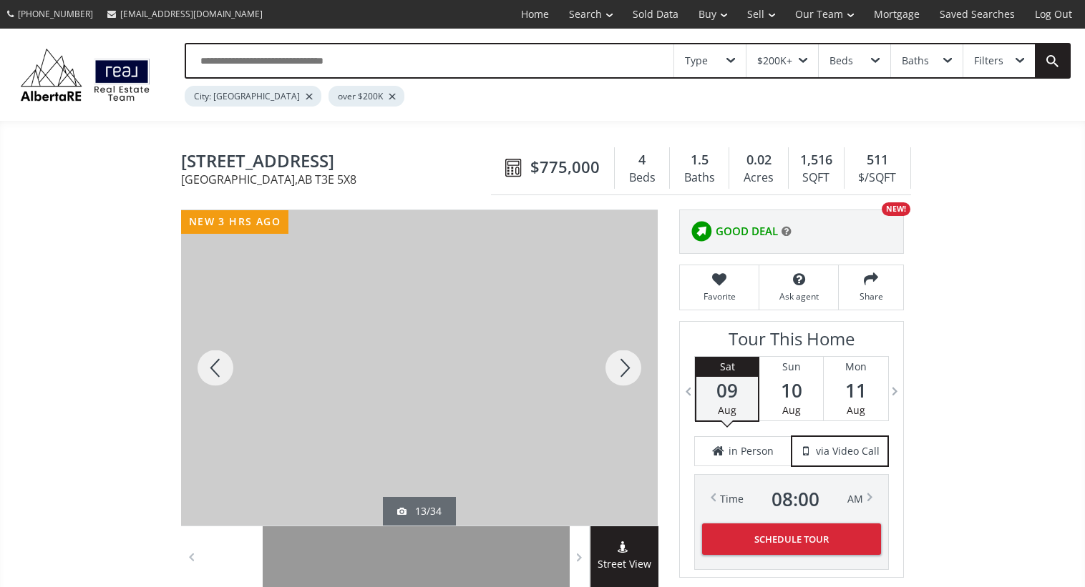
click at [200, 374] on div at bounding box center [215, 368] width 69 height 316
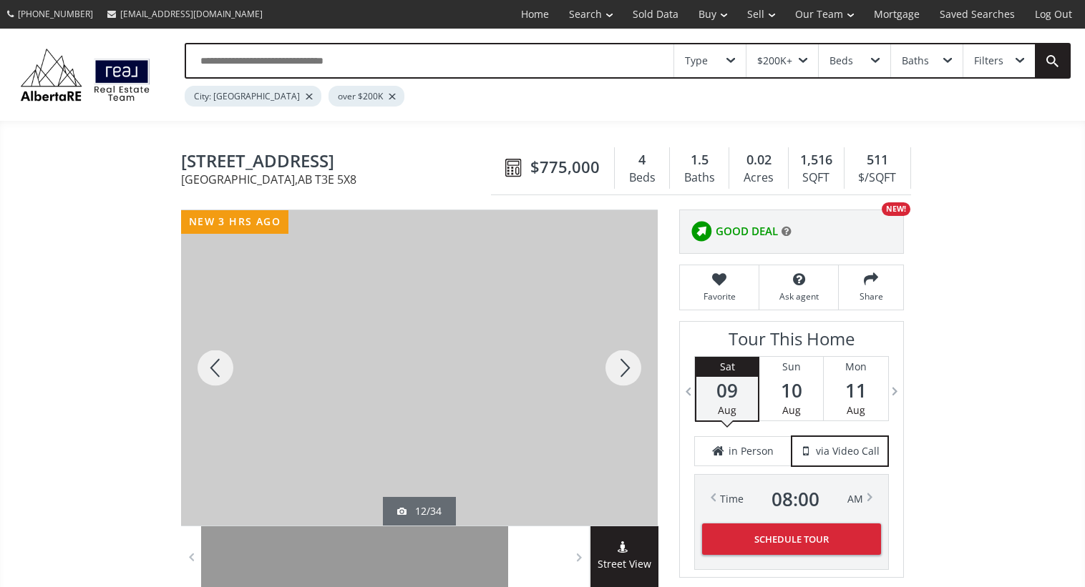
click at [623, 374] on div at bounding box center [623, 368] width 69 height 316
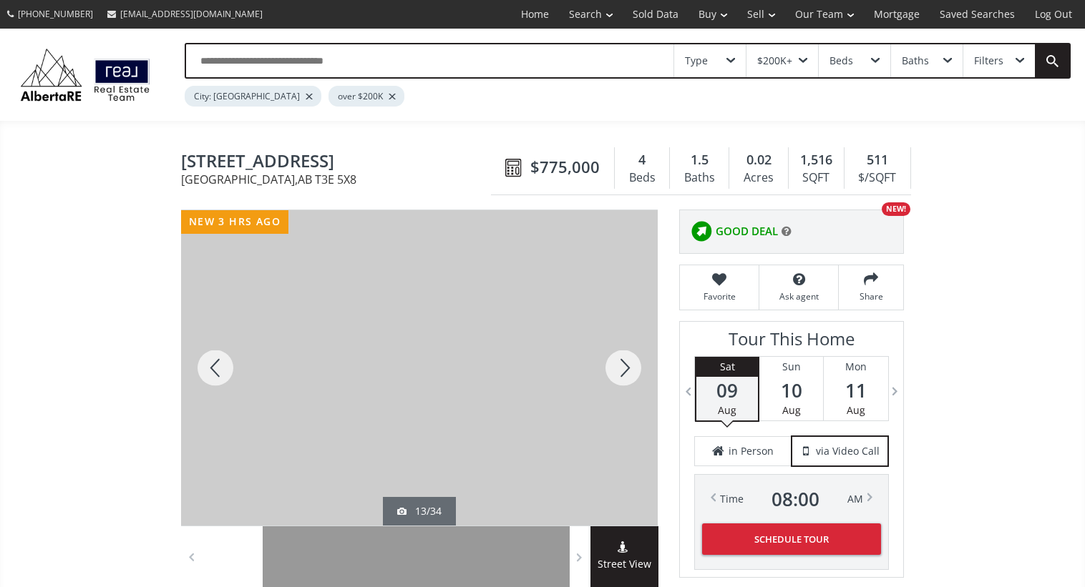
click at [623, 374] on div at bounding box center [623, 368] width 69 height 316
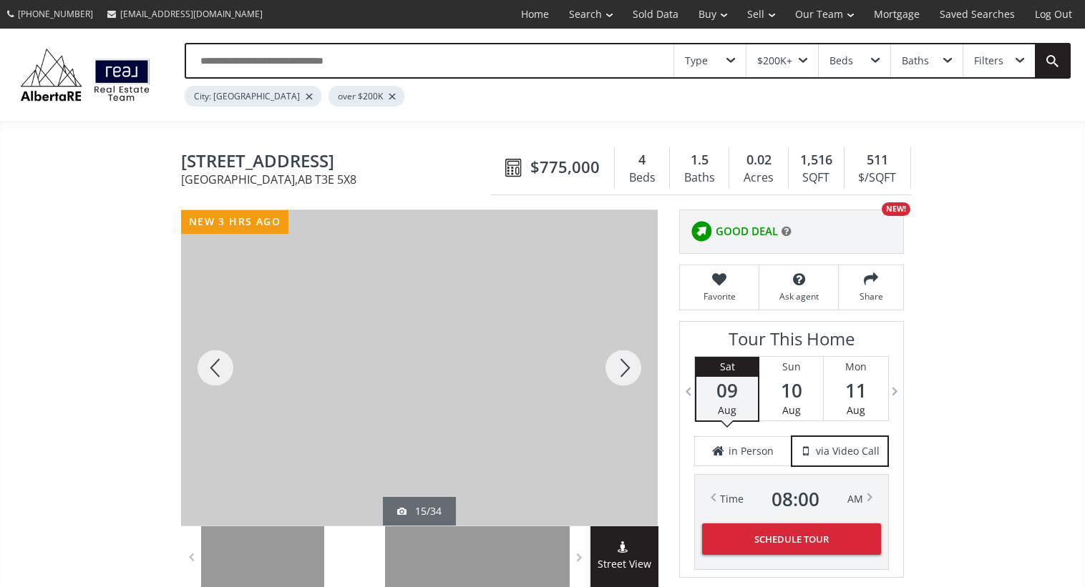
click at [623, 374] on div at bounding box center [623, 368] width 69 height 316
click at [218, 358] on div at bounding box center [215, 368] width 69 height 316
click at [628, 363] on div at bounding box center [623, 368] width 69 height 316
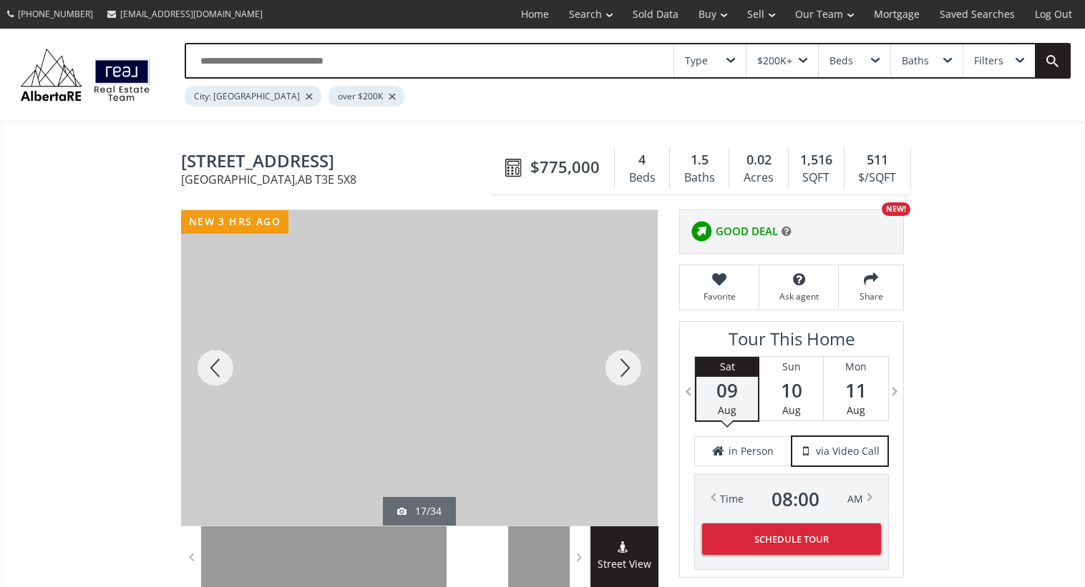
click at [628, 363] on div at bounding box center [623, 368] width 69 height 316
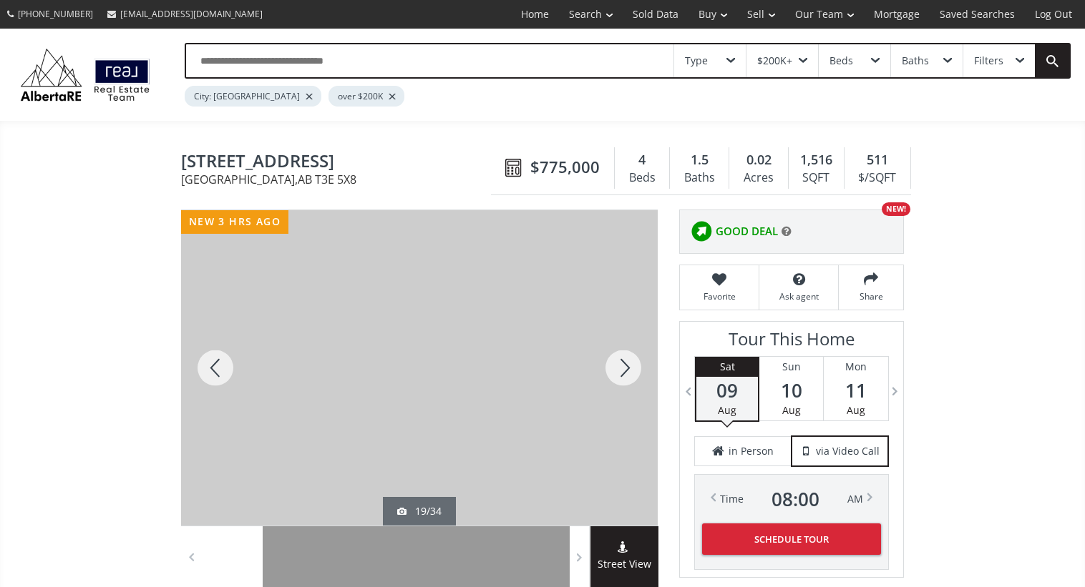
click at [628, 363] on div at bounding box center [623, 368] width 69 height 316
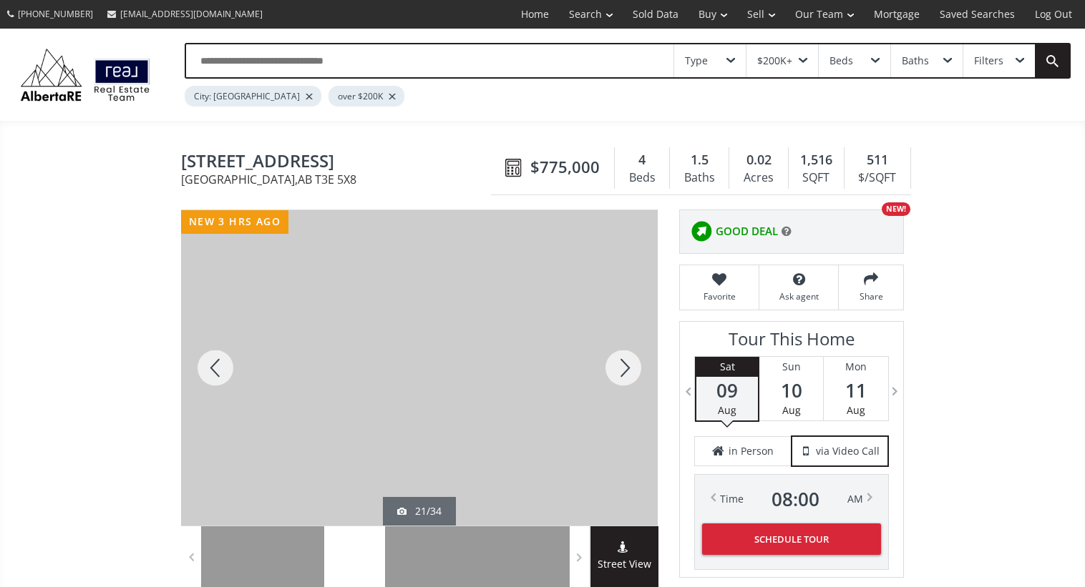
click at [628, 363] on div at bounding box center [623, 368] width 69 height 316
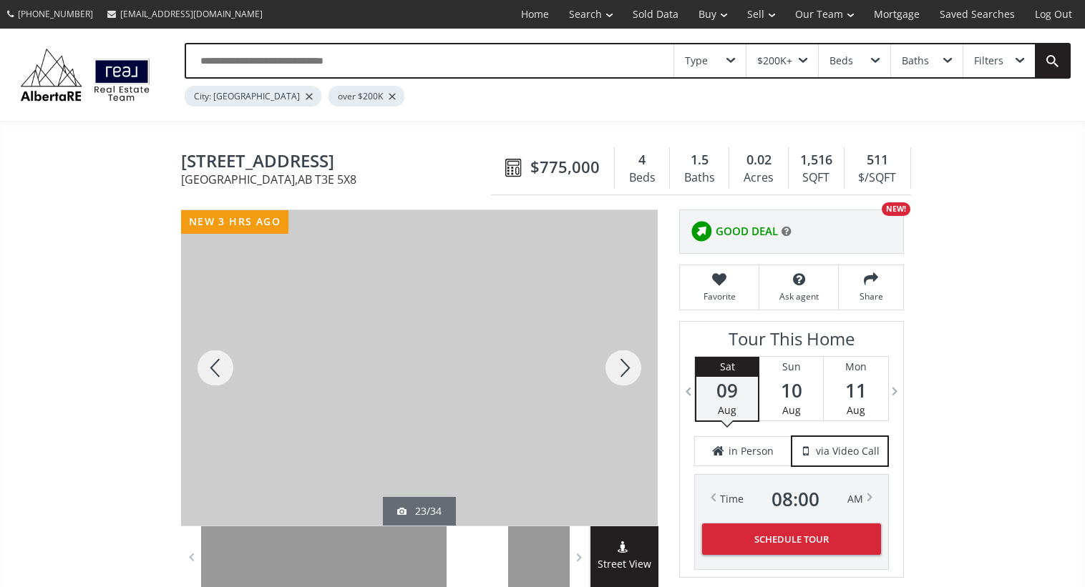
click at [628, 363] on div at bounding box center [623, 368] width 69 height 316
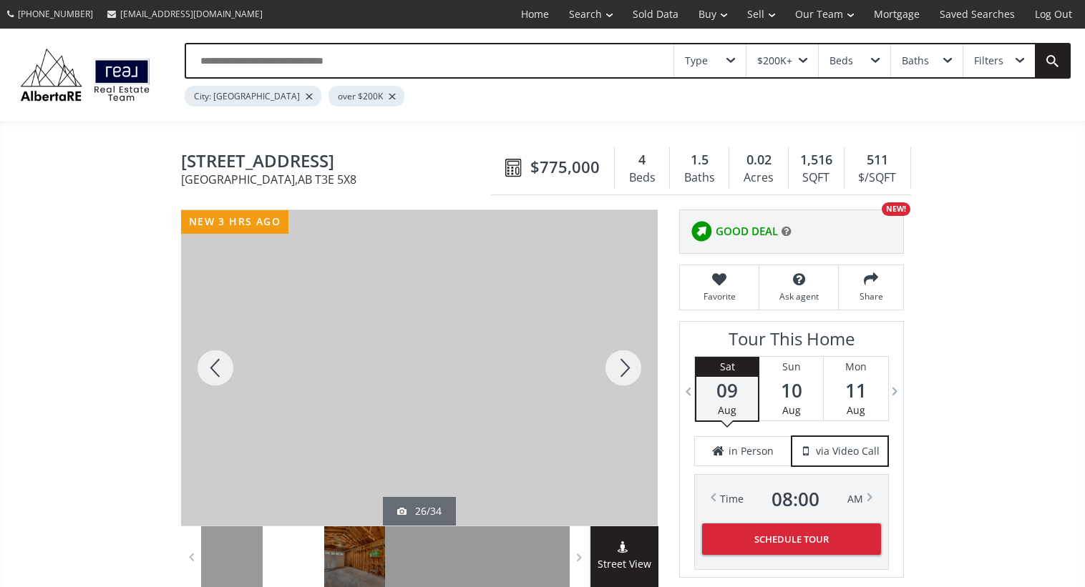
click at [628, 363] on div at bounding box center [623, 368] width 69 height 316
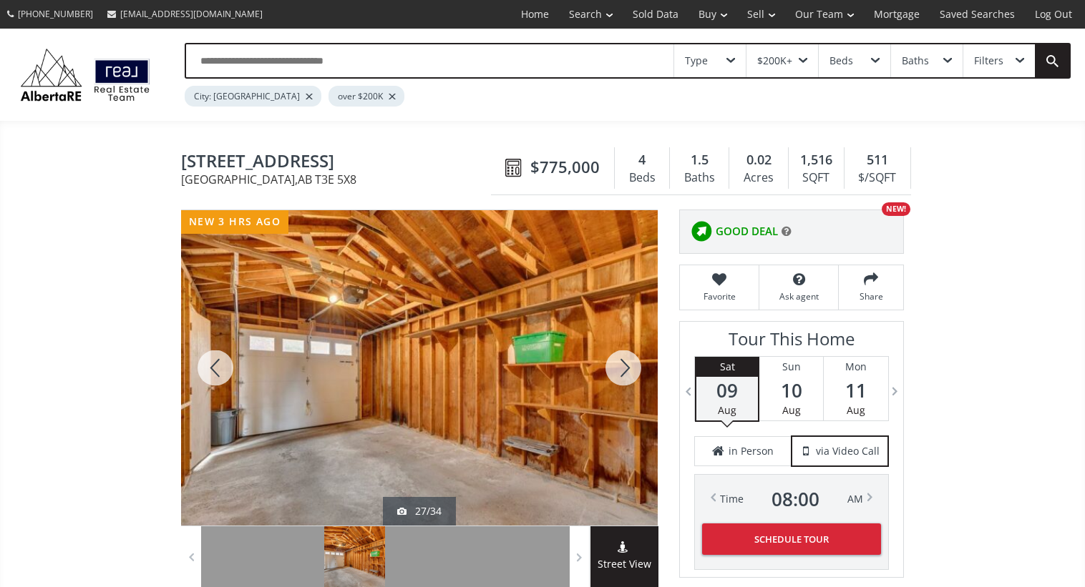
click at [628, 363] on div at bounding box center [623, 368] width 69 height 316
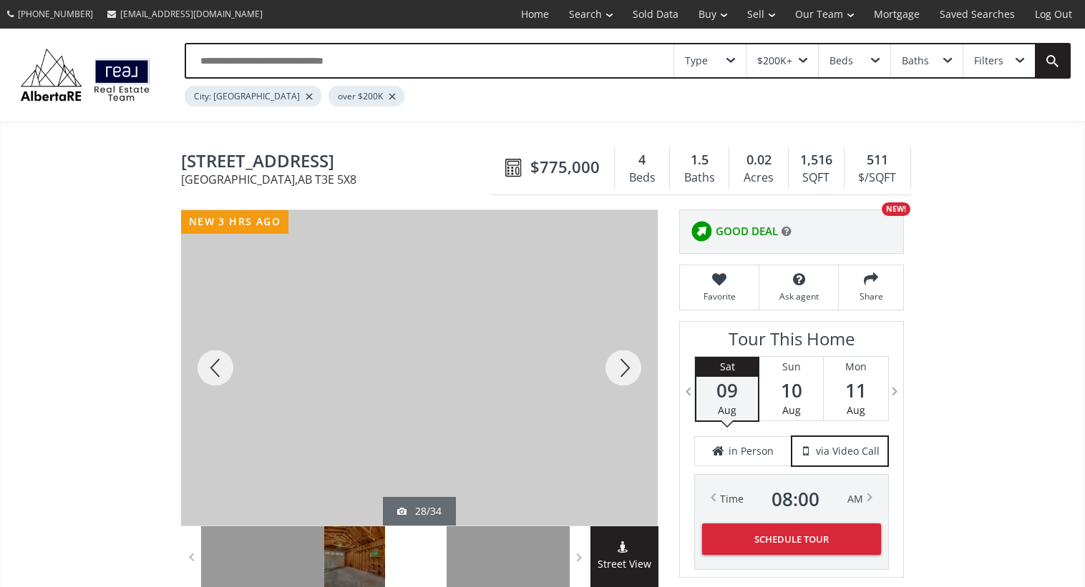
click at [628, 363] on div at bounding box center [623, 368] width 69 height 316
click at [624, 369] on div at bounding box center [623, 368] width 69 height 316
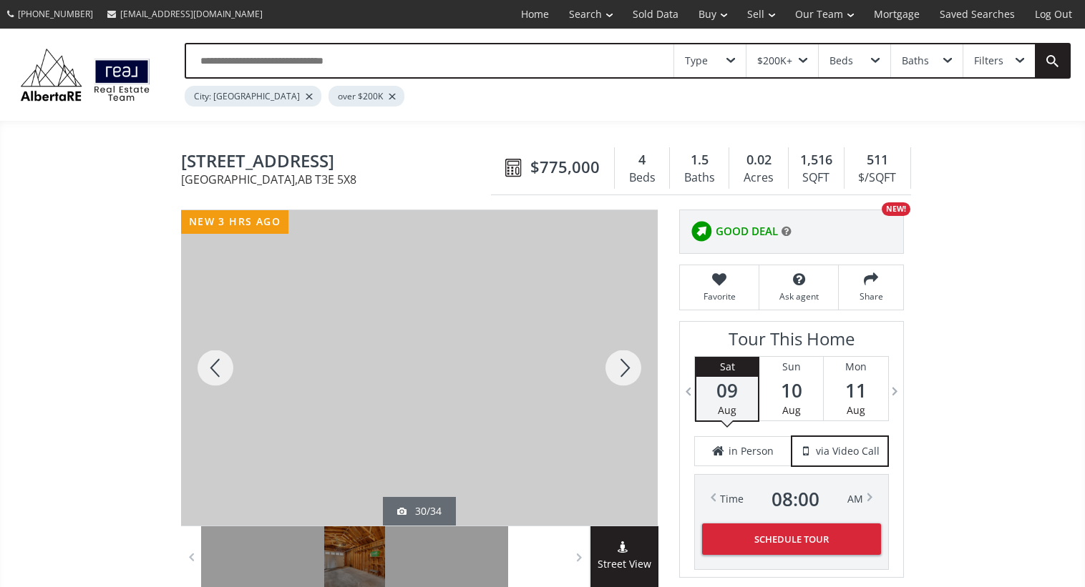
click at [624, 369] on div at bounding box center [623, 368] width 69 height 316
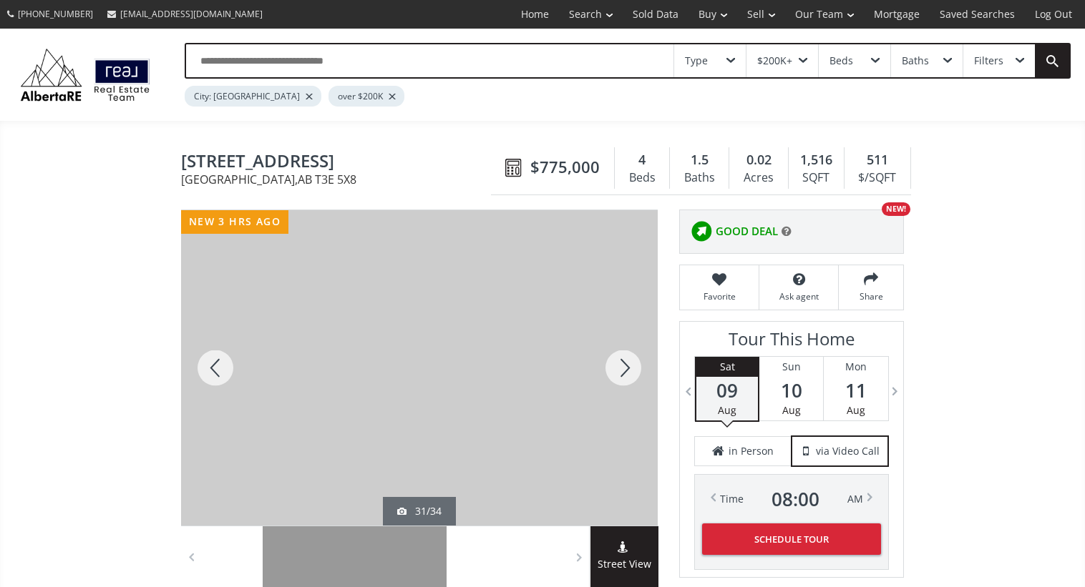
click at [624, 369] on div at bounding box center [623, 368] width 69 height 316
click at [218, 366] on div at bounding box center [215, 368] width 69 height 316
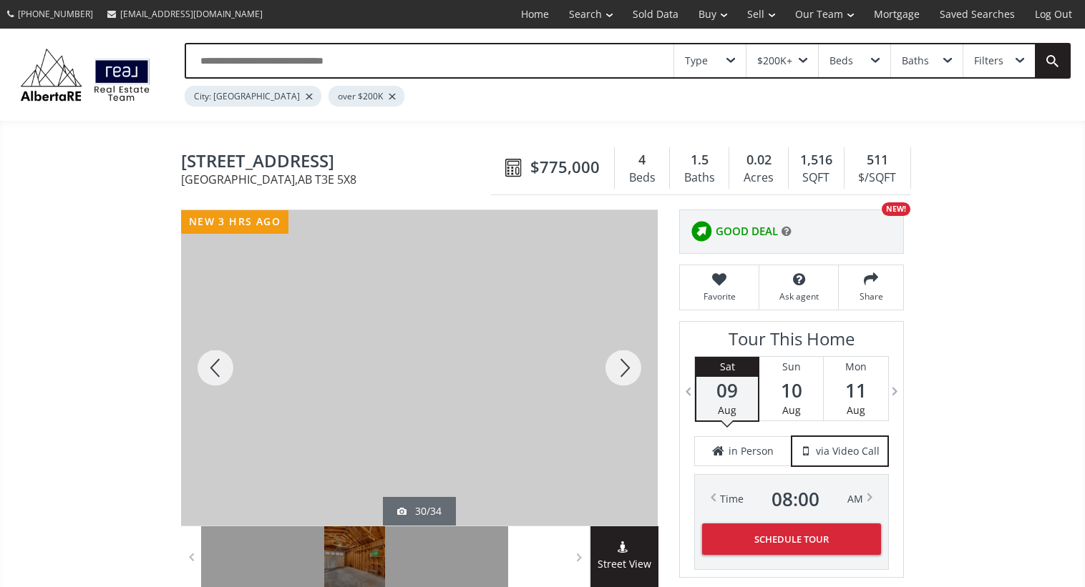
click at [625, 361] on div at bounding box center [623, 368] width 69 height 316
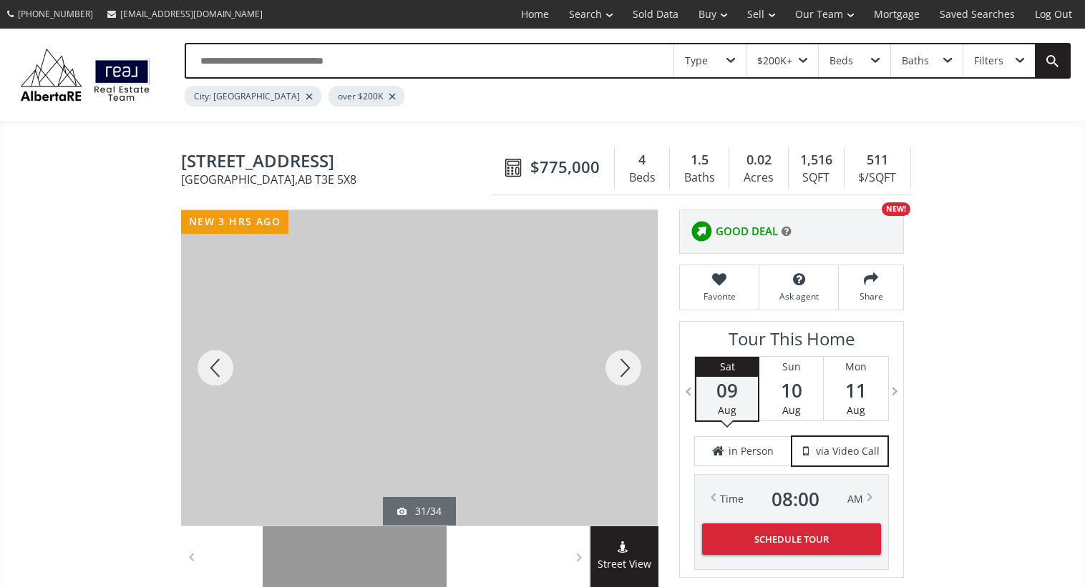
click at [625, 361] on div at bounding box center [623, 368] width 69 height 316
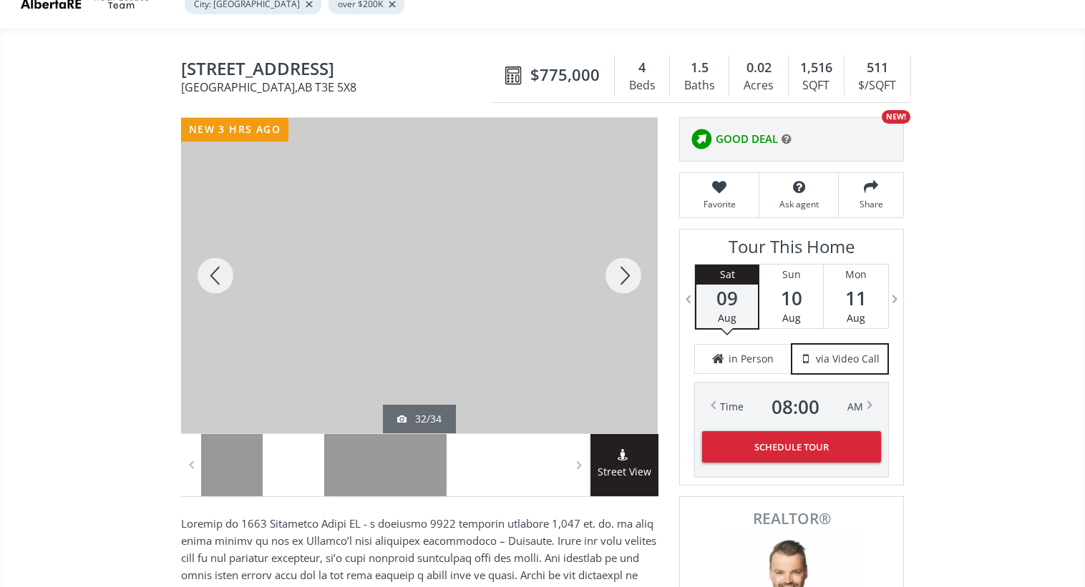
scroll to position [93, 0]
click at [611, 275] on div at bounding box center [623, 275] width 69 height 316
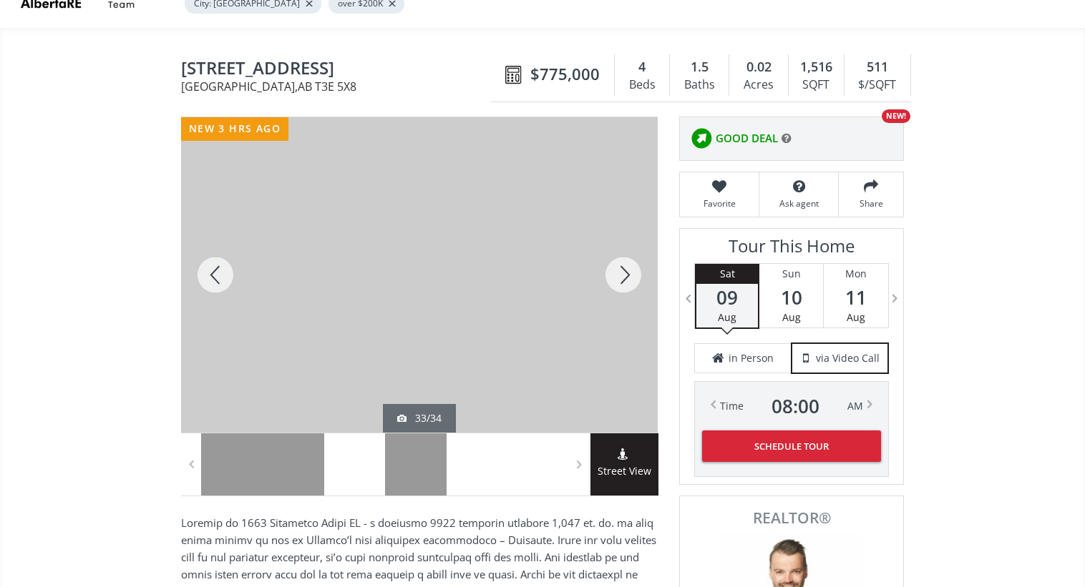
click at [611, 275] on div at bounding box center [623, 275] width 69 height 316
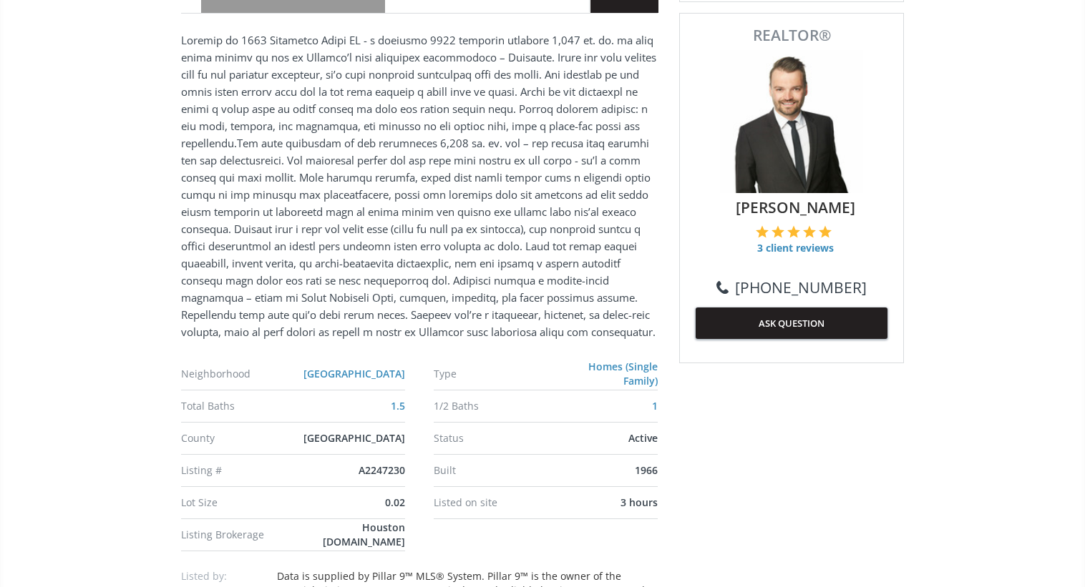
scroll to position [894, 0]
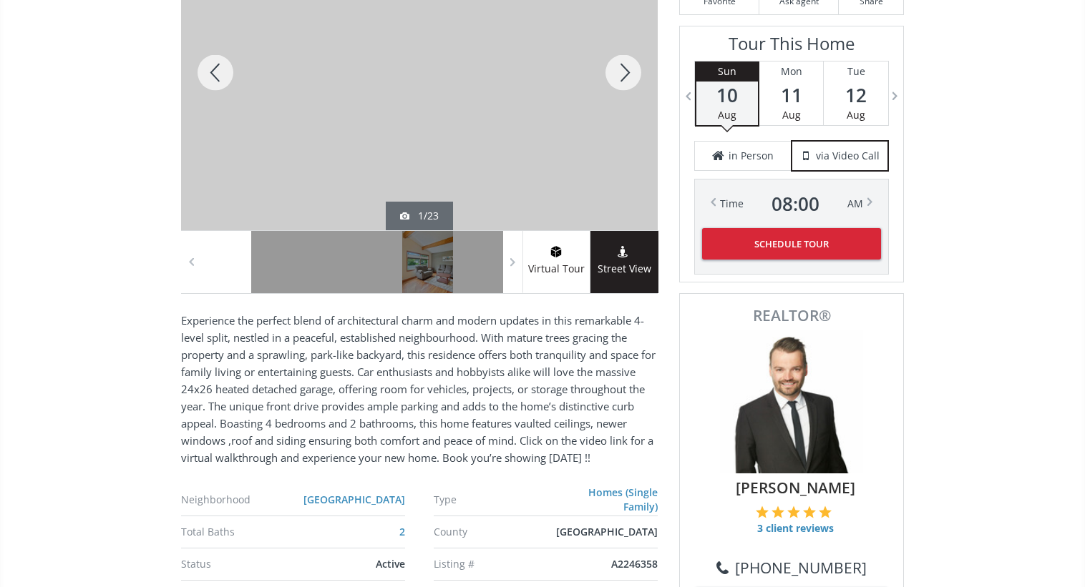
scroll to position [725, 0]
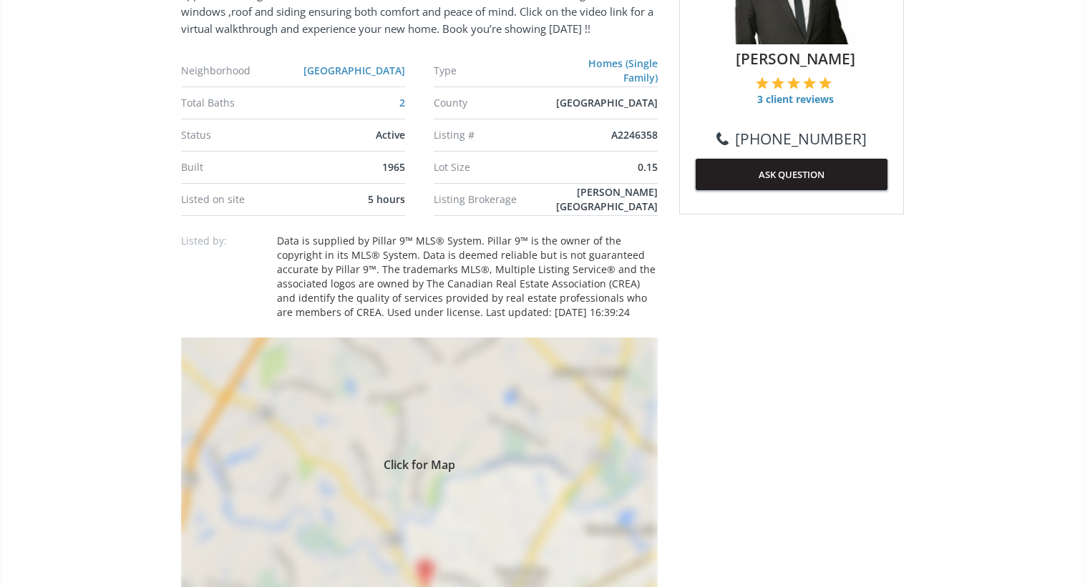
click at [512, 417] on div "Click for Map" at bounding box center [419, 463] width 477 height 250
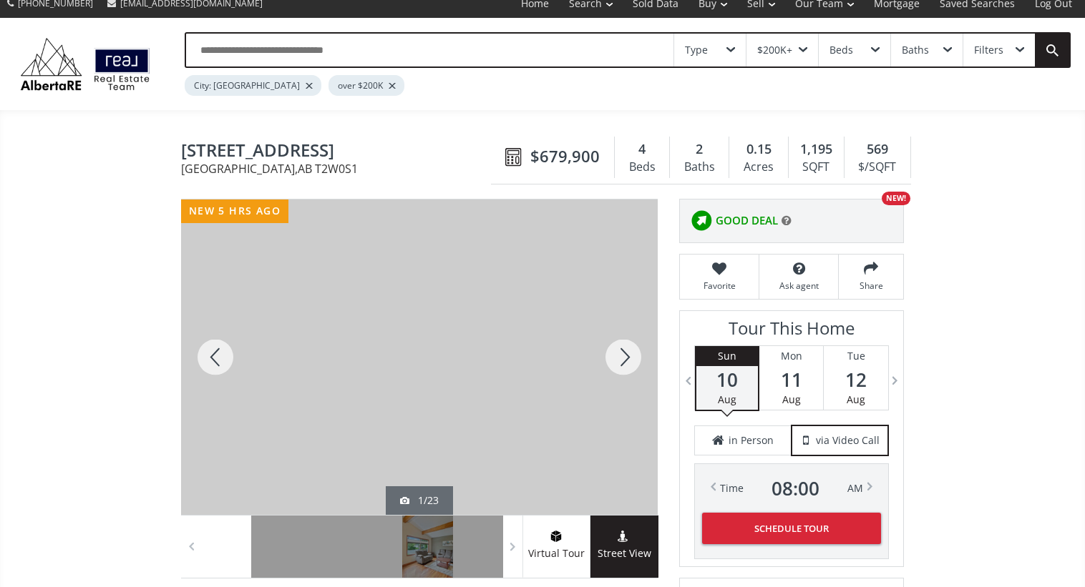
scroll to position [0, 0]
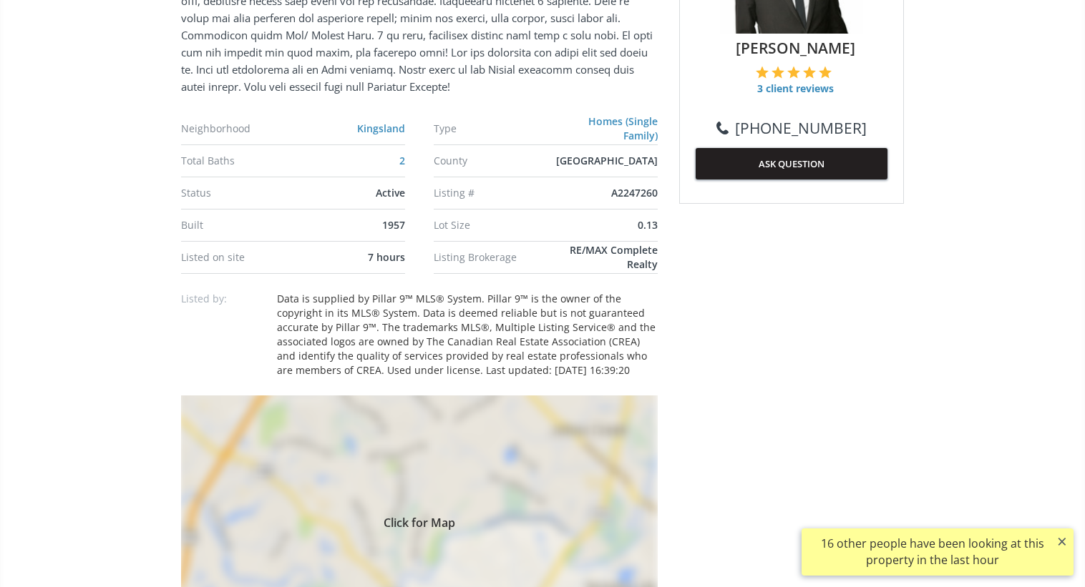
scroll to position [736, 0]
click at [510, 457] on div "Click for Map" at bounding box center [419, 520] width 477 height 250
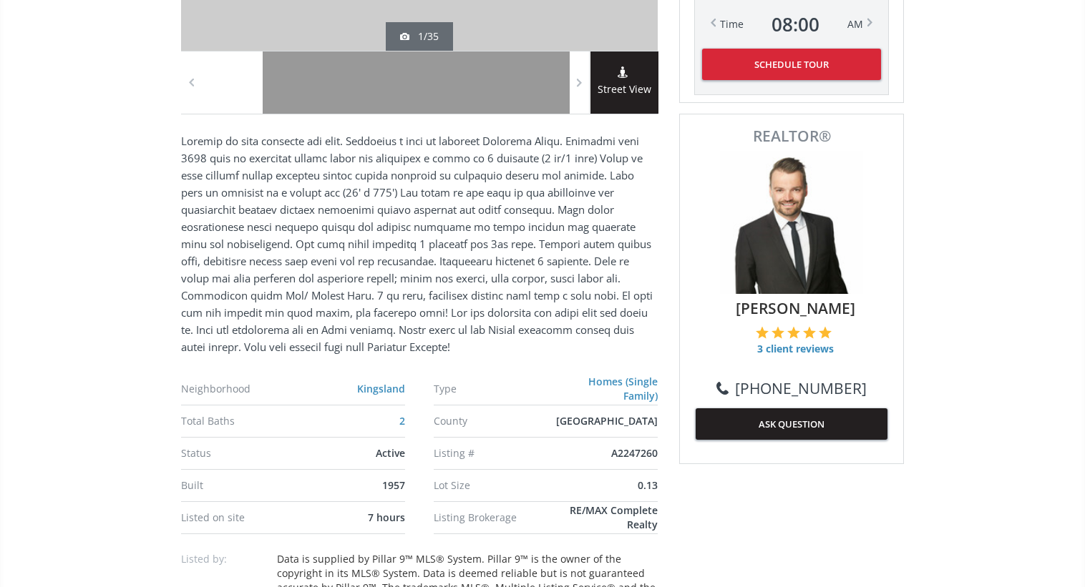
scroll to position [0, 0]
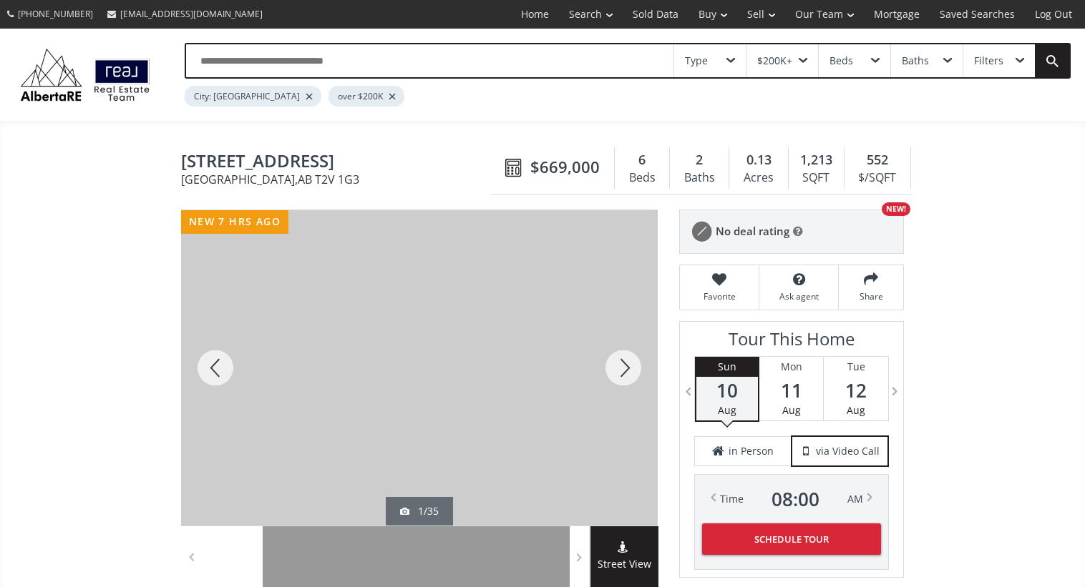
click at [612, 365] on div at bounding box center [623, 368] width 69 height 316
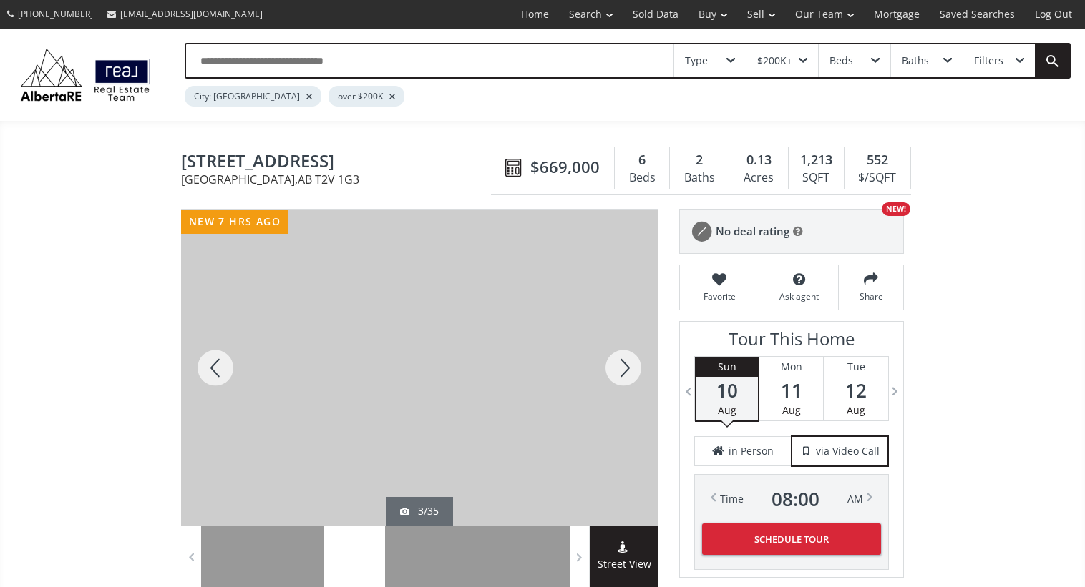
click at [612, 365] on div at bounding box center [623, 368] width 69 height 316
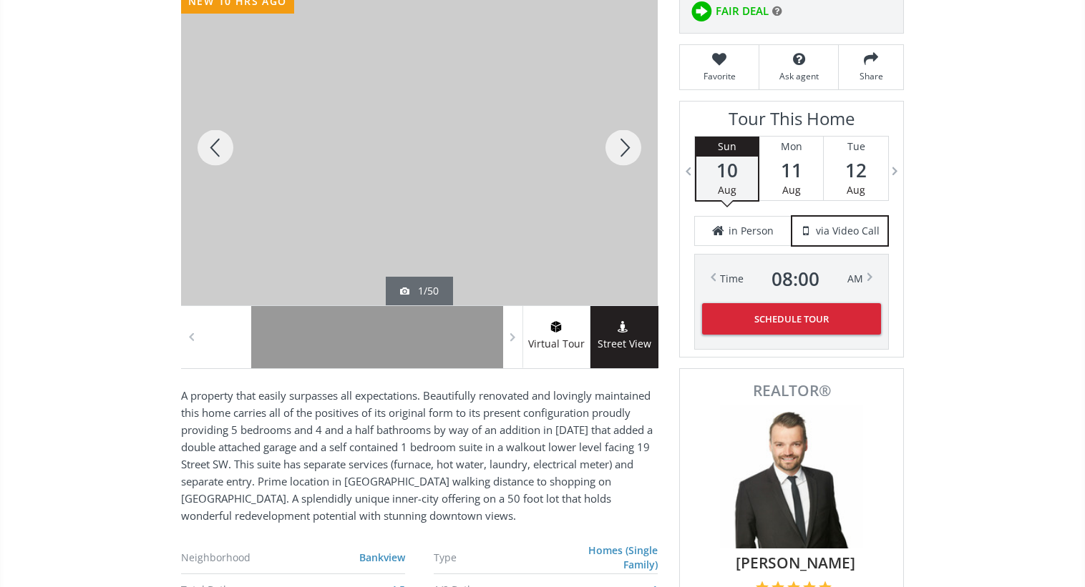
scroll to position [100, 0]
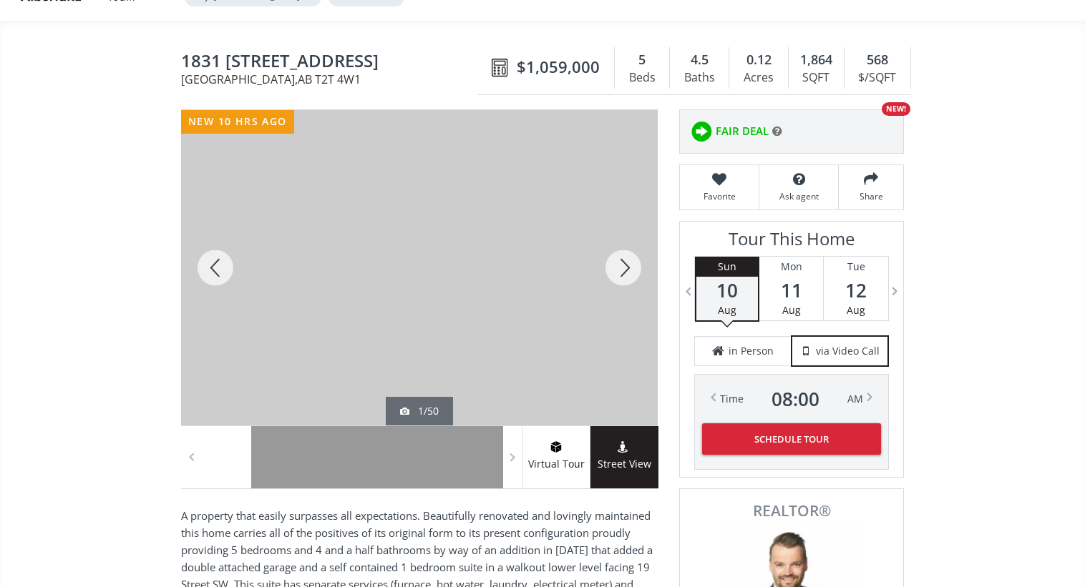
click at [618, 254] on div at bounding box center [623, 268] width 69 height 316
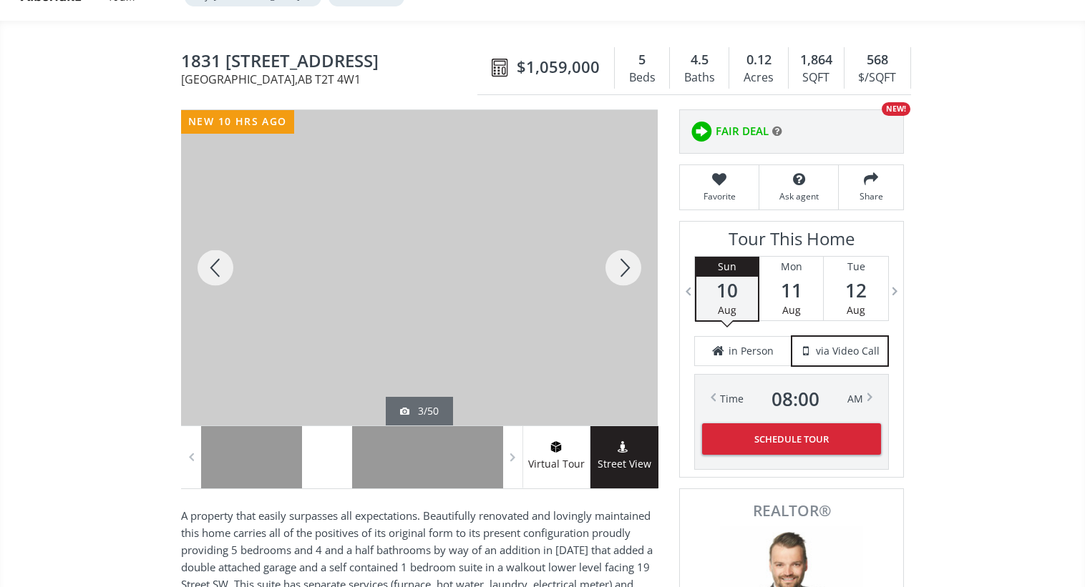
click at [621, 263] on div at bounding box center [623, 268] width 69 height 316
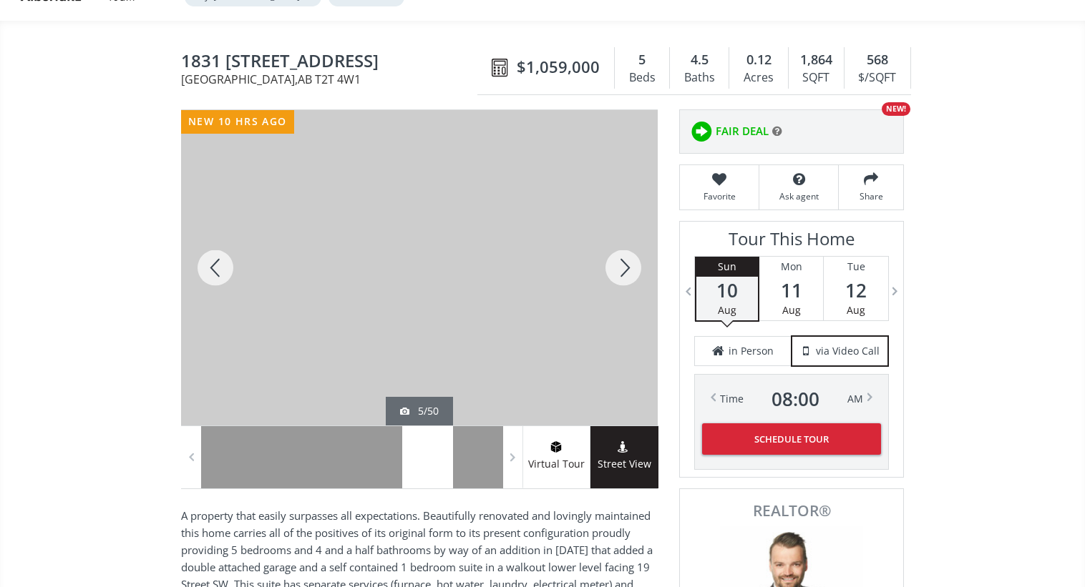
click at [621, 263] on div at bounding box center [623, 268] width 69 height 316
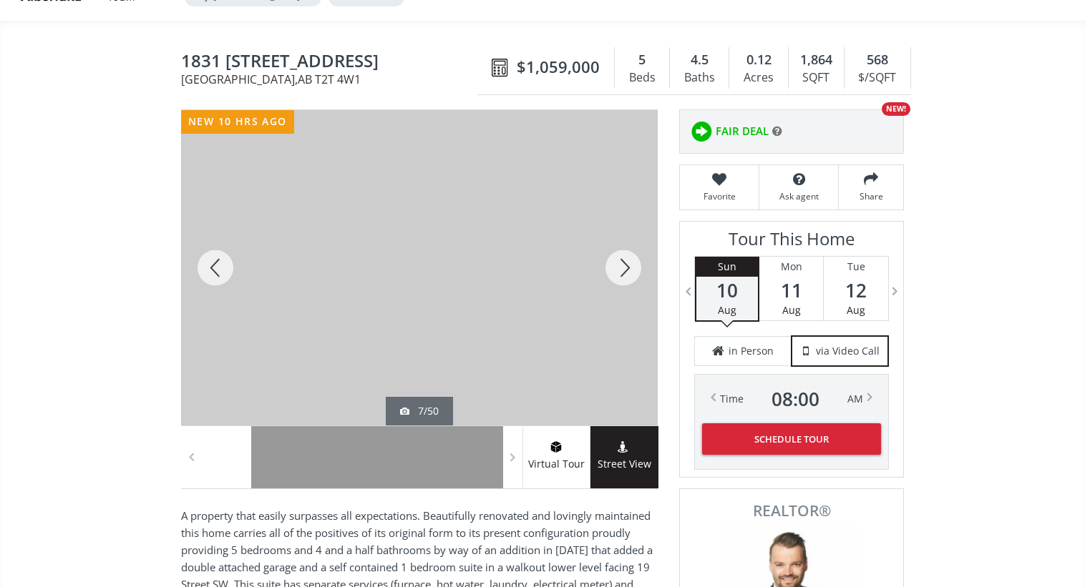
click at [621, 263] on div at bounding box center [623, 268] width 69 height 316
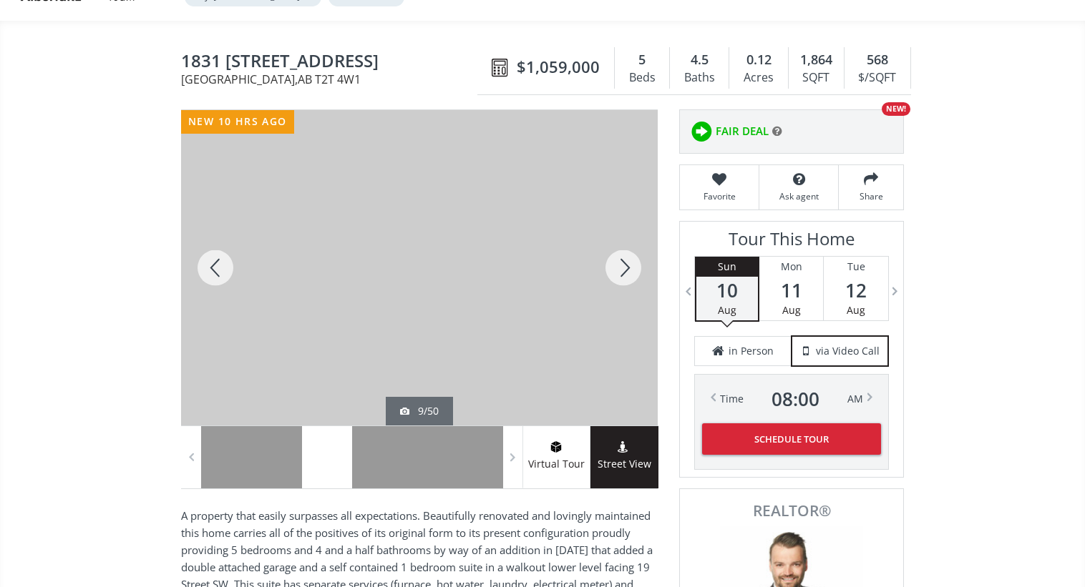
click at [621, 263] on div at bounding box center [623, 268] width 69 height 316
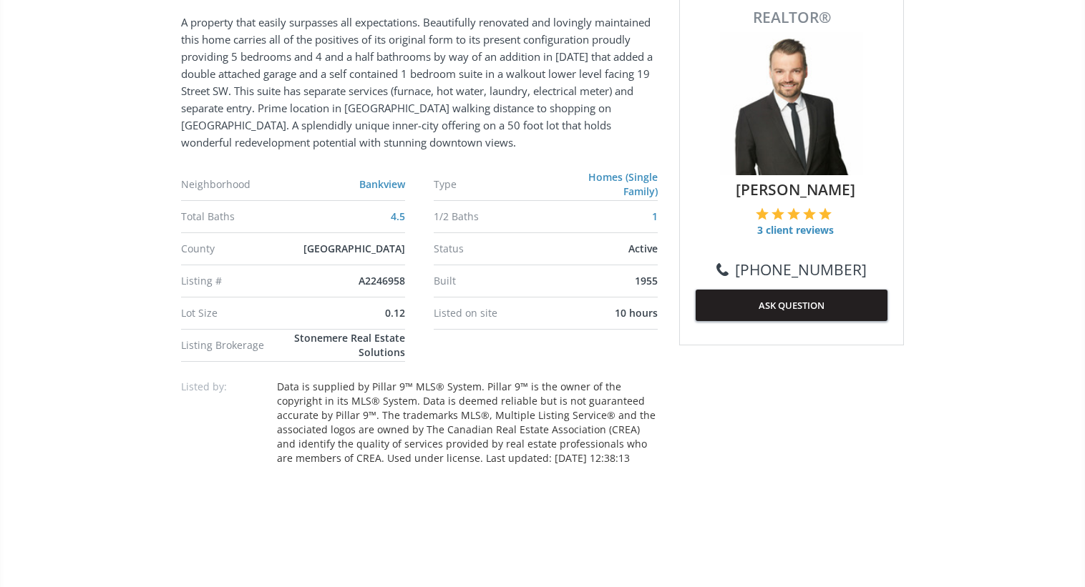
scroll to position [746, 0]
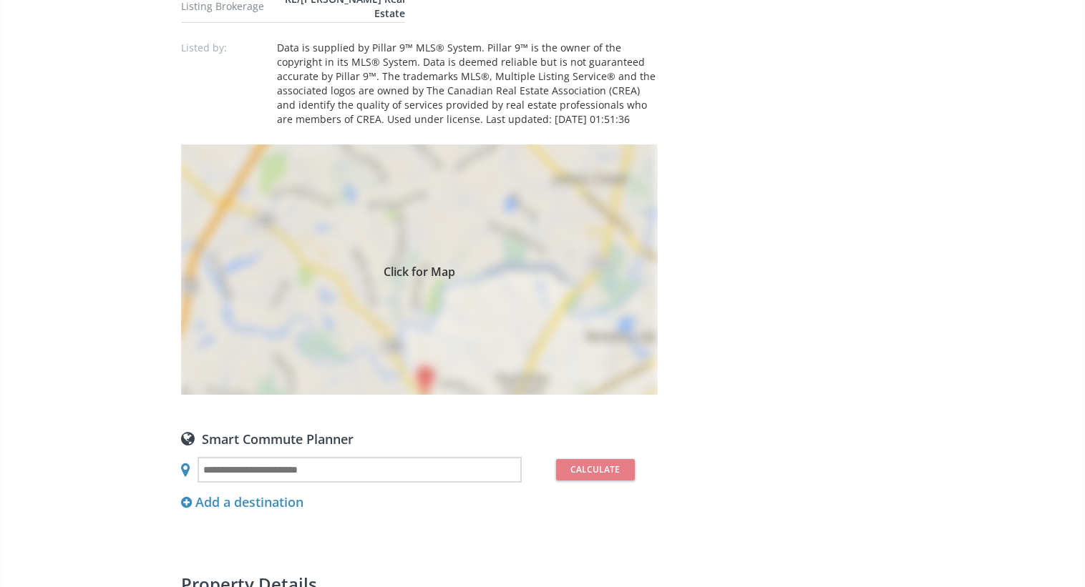
scroll to position [1073, 0]
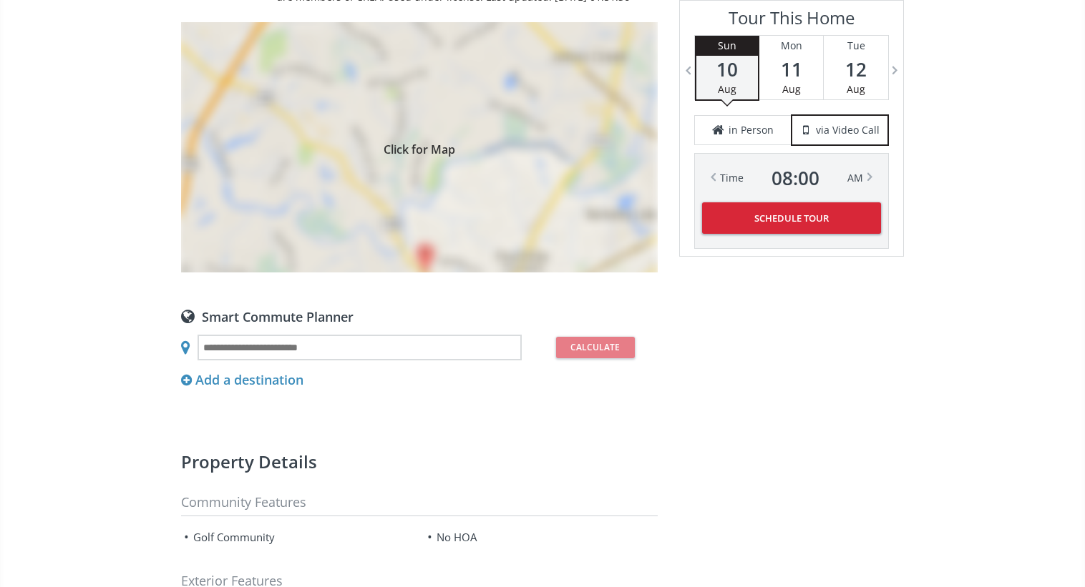
click at [558, 149] on div "Click for Map" at bounding box center [419, 147] width 477 height 250
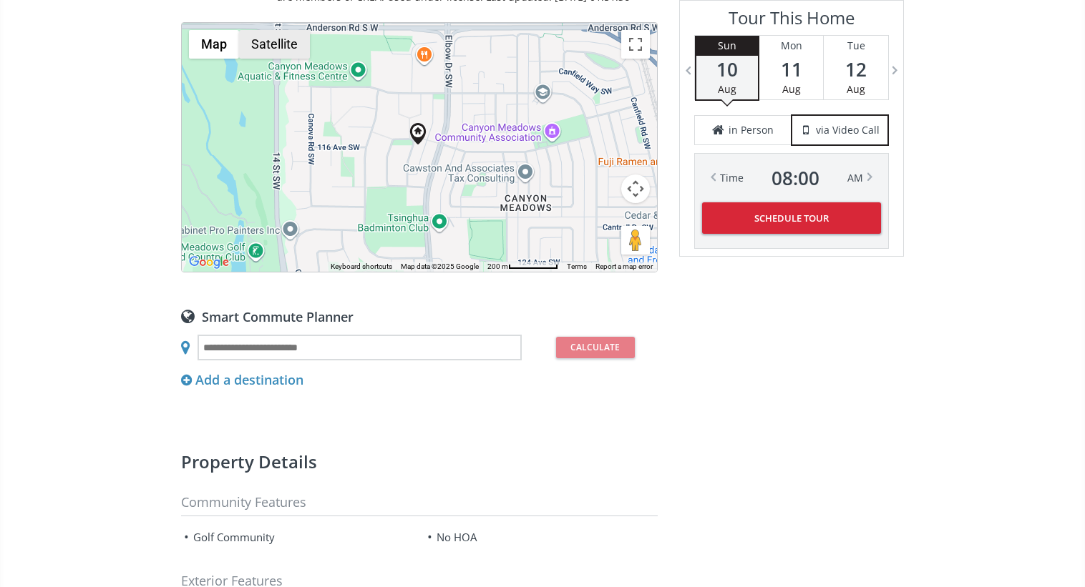
click at [296, 30] on button "Satellite" at bounding box center [274, 44] width 71 height 29
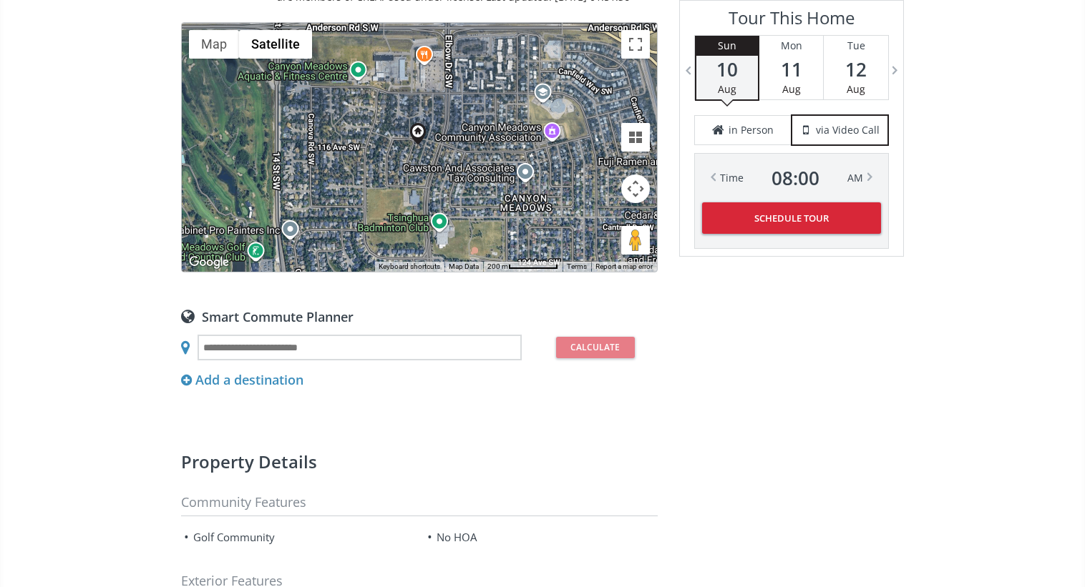
click at [633, 175] on button "Map camera controls" at bounding box center [635, 189] width 29 height 29
click at [606, 139] on button "Zoom in" at bounding box center [599, 153] width 29 height 29
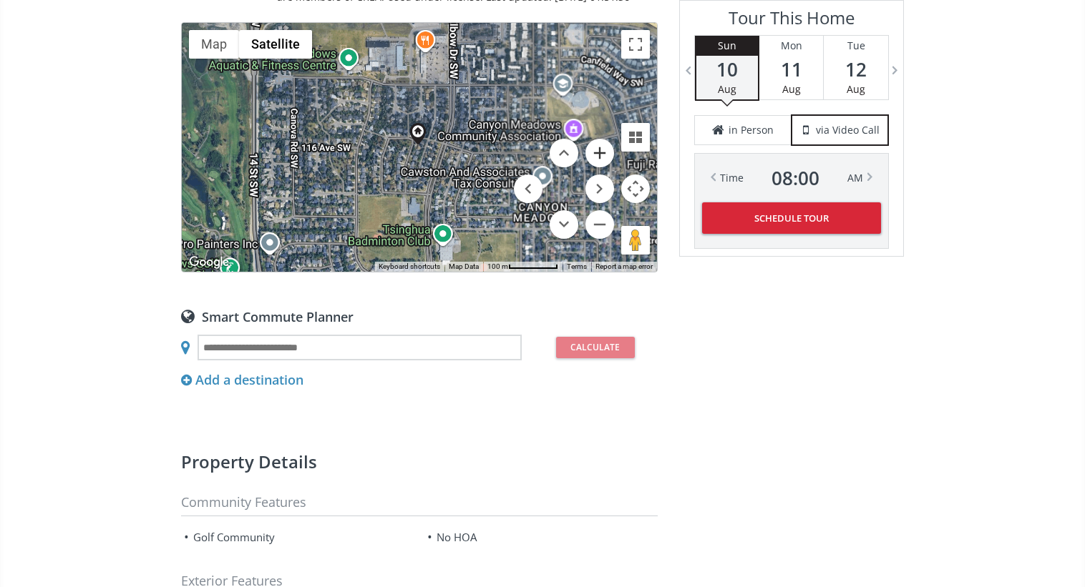
click at [606, 139] on button "Zoom in" at bounding box center [599, 153] width 29 height 29
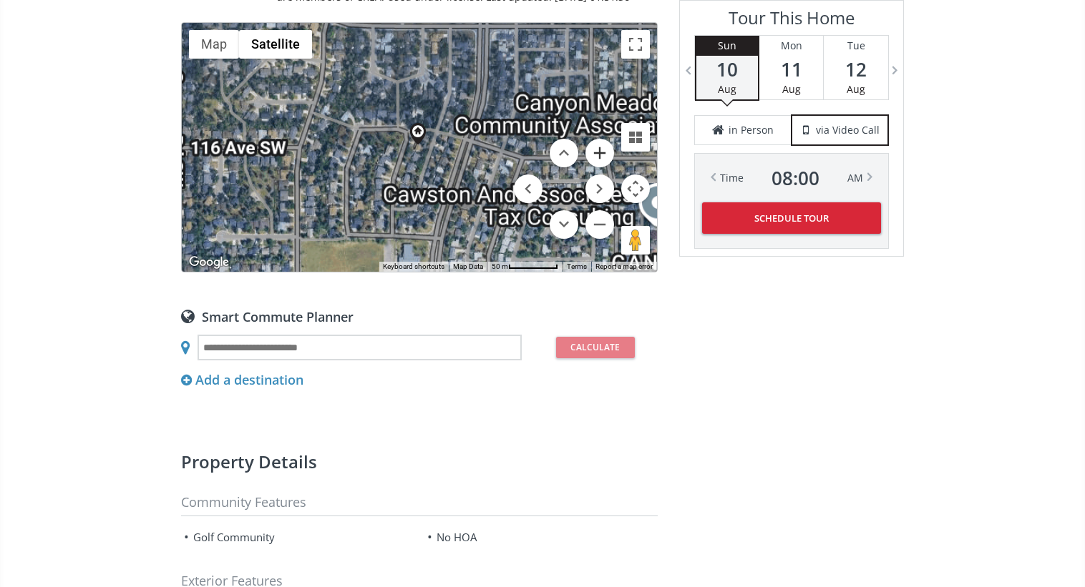
click at [606, 139] on button "Zoom in" at bounding box center [599, 153] width 29 height 29
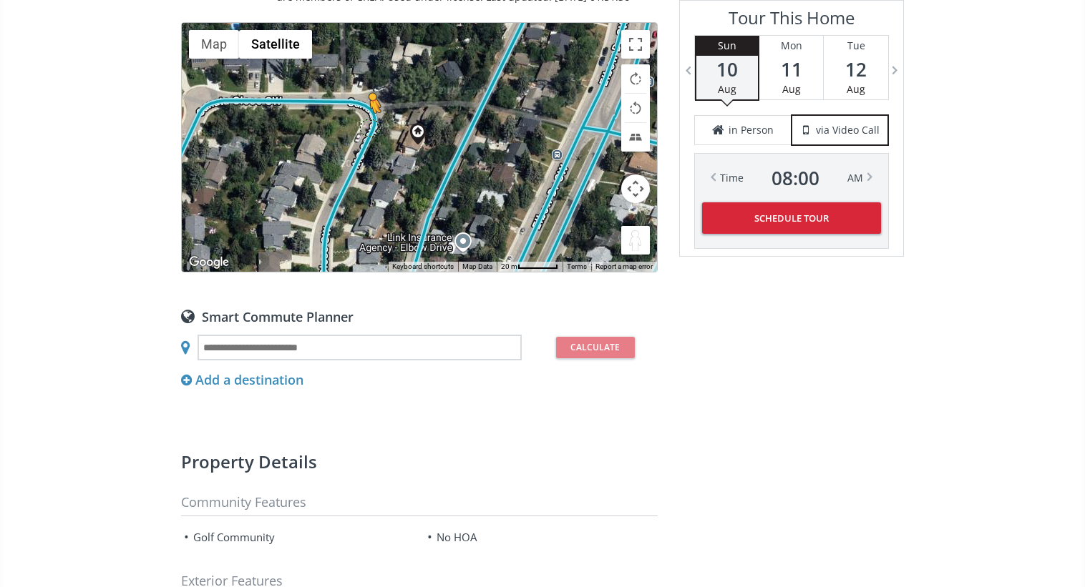
drag, startPoint x: 638, startPoint y: 221, endPoint x: 370, endPoint y: 109, distance: 290.9
click at [370, 109] on div "To navigate, press the arrow keys. To activate drag with keyboard, press Alt + …" at bounding box center [419, 147] width 475 height 249
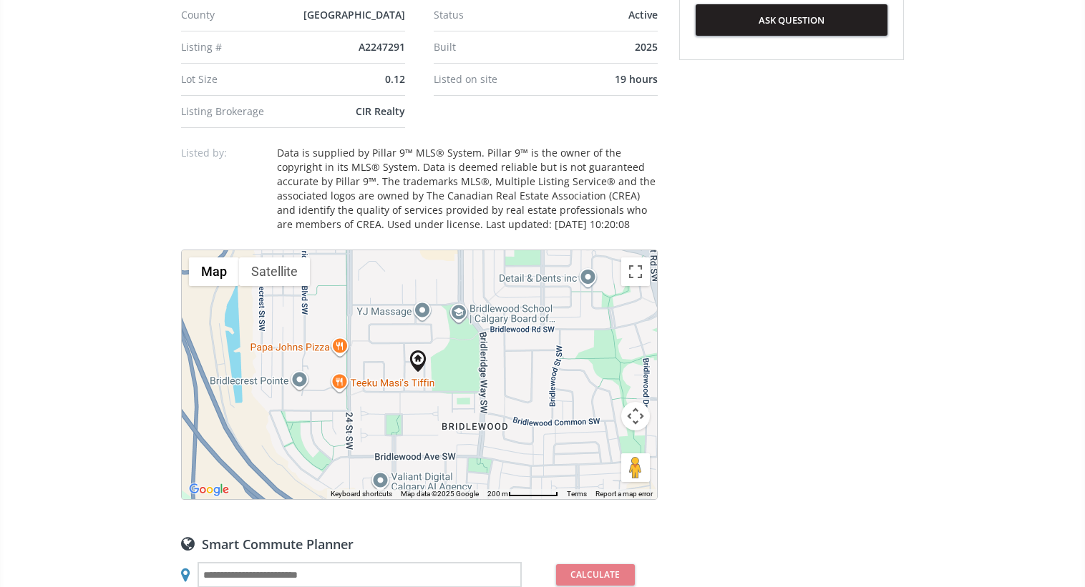
scroll to position [882, 0]
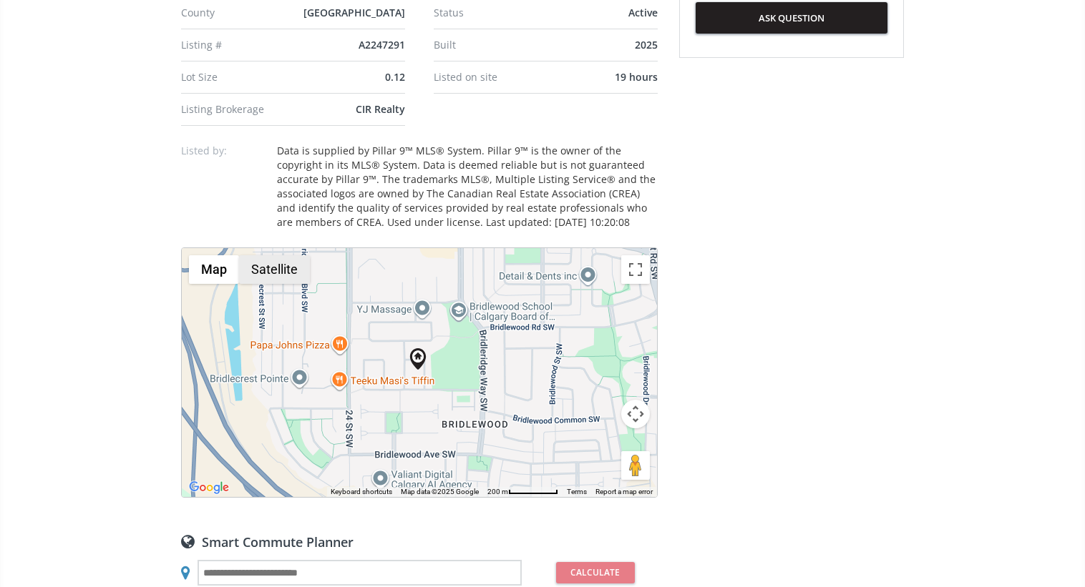
click at [291, 277] on button "Satellite" at bounding box center [274, 269] width 71 height 29
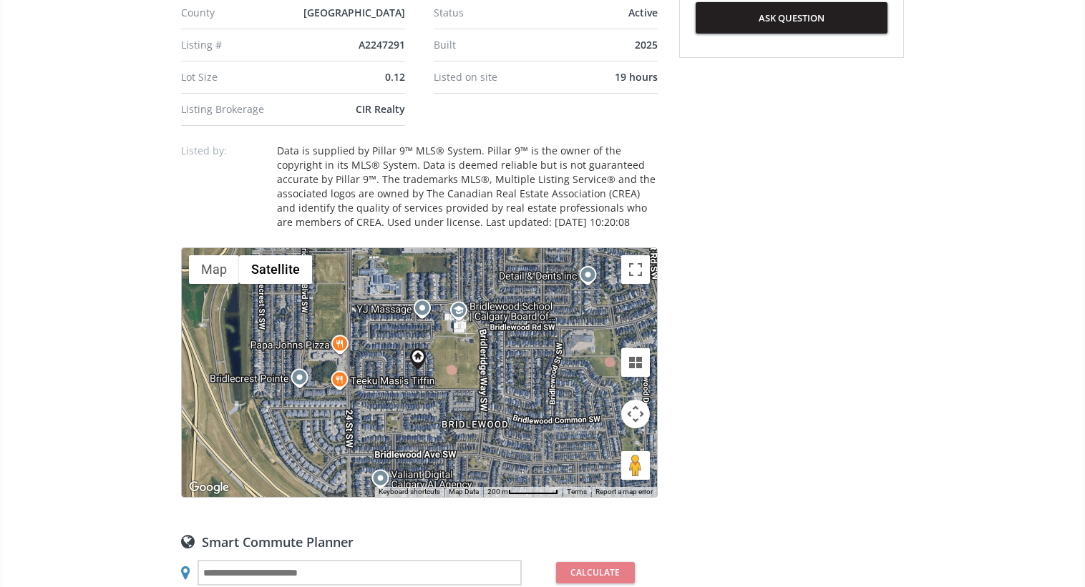
click at [634, 420] on button "Map camera controls" at bounding box center [635, 414] width 29 height 29
click at [600, 446] on button "Zoom out" at bounding box center [599, 450] width 29 height 29
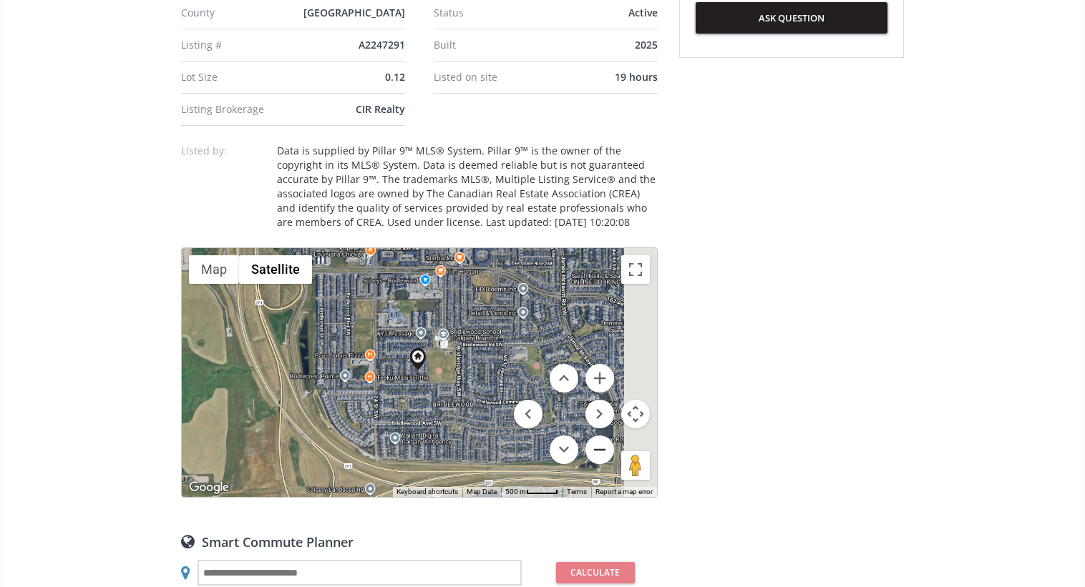
click at [600, 446] on button "Zoom out" at bounding box center [599, 450] width 29 height 29
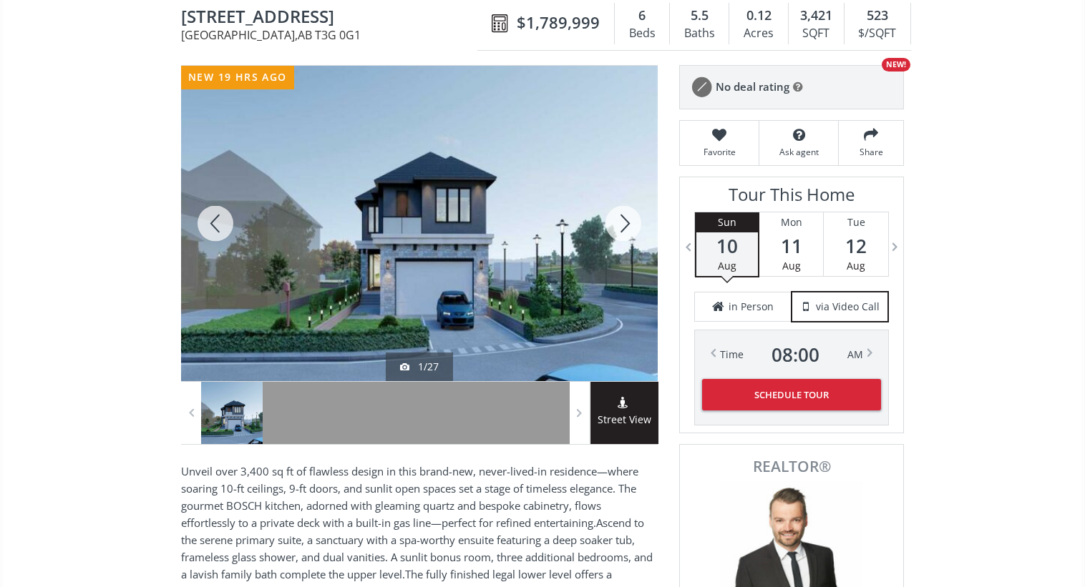
scroll to position [143, 0]
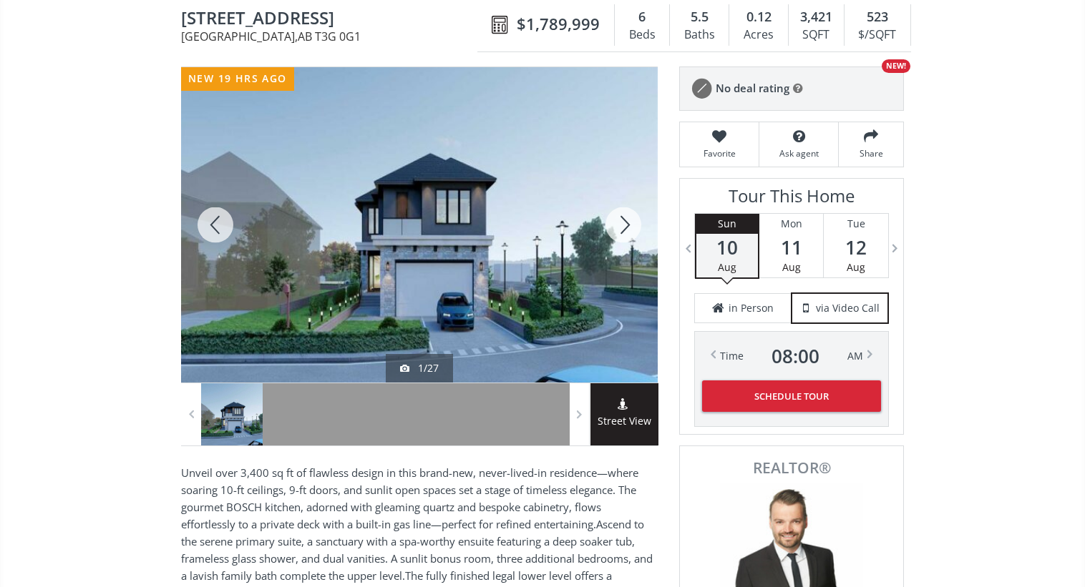
click at [618, 224] on div at bounding box center [623, 225] width 69 height 316
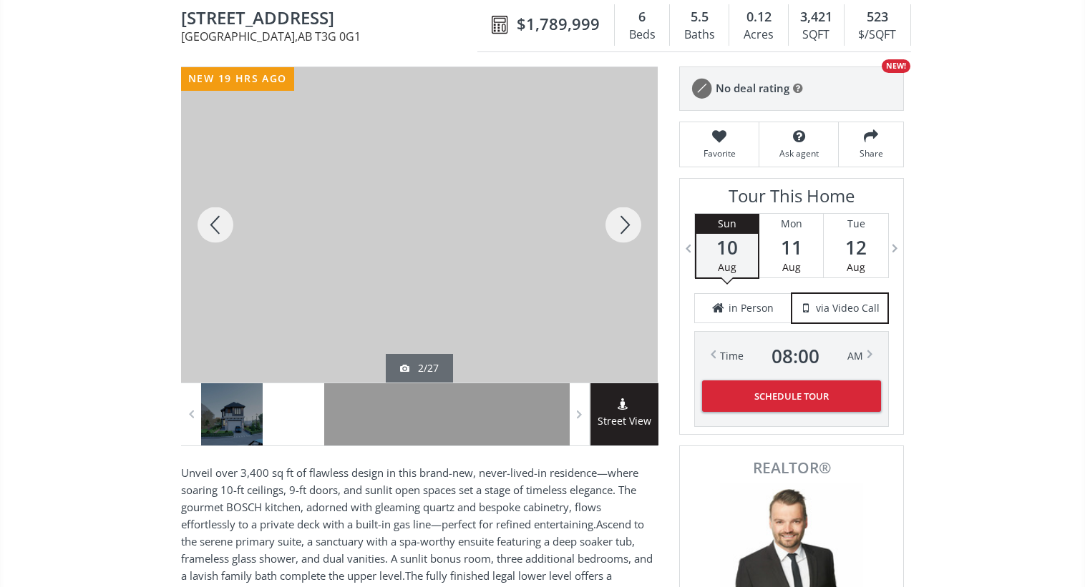
click at [618, 224] on div at bounding box center [623, 225] width 69 height 316
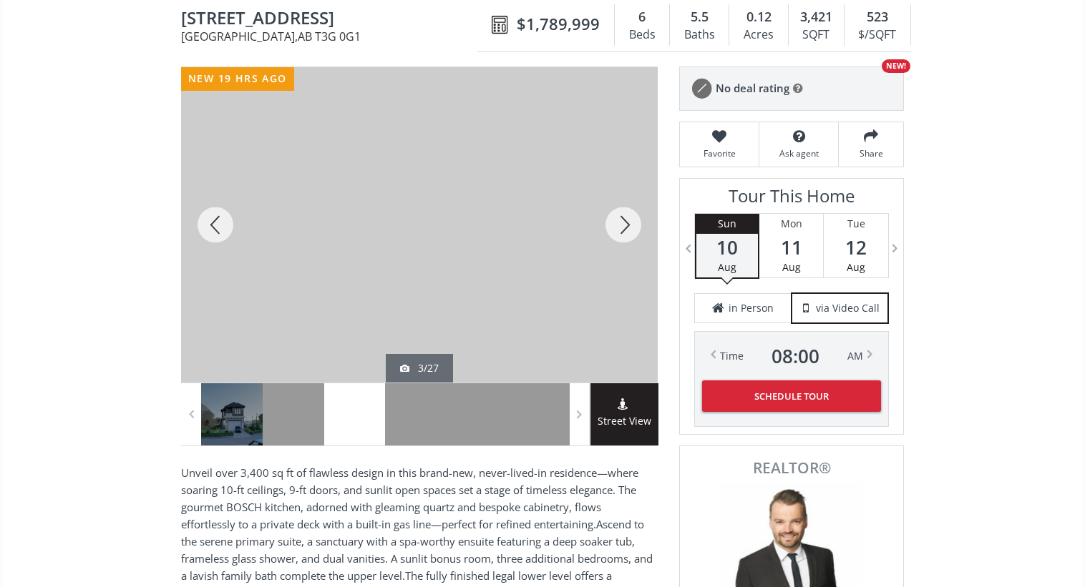
click at [618, 224] on div at bounding box center [623, 225] width 69 height 316
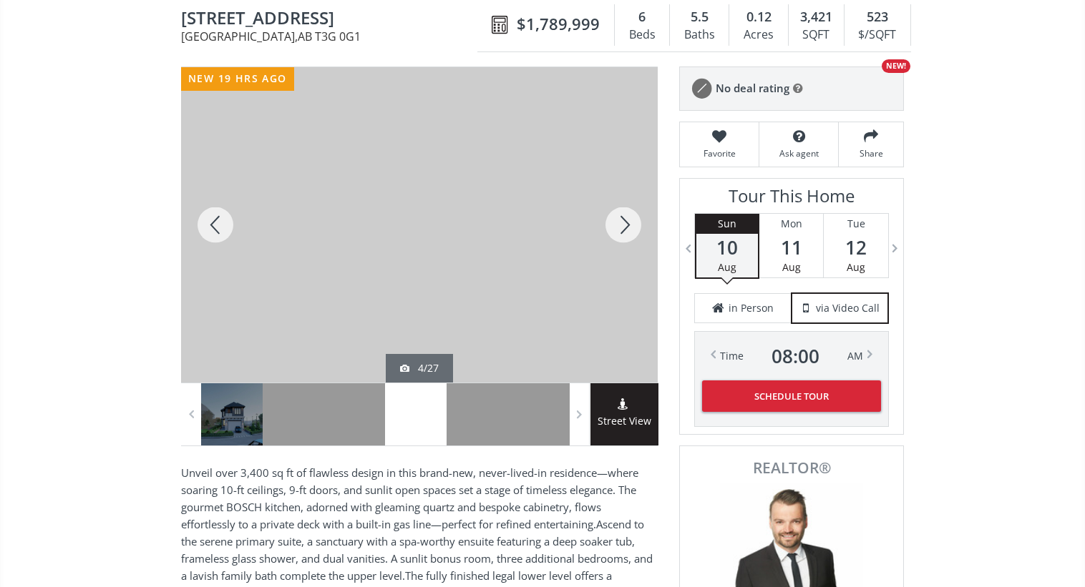
click at [618, 224] on div at bounding box center [623, 225] width 69 height 316
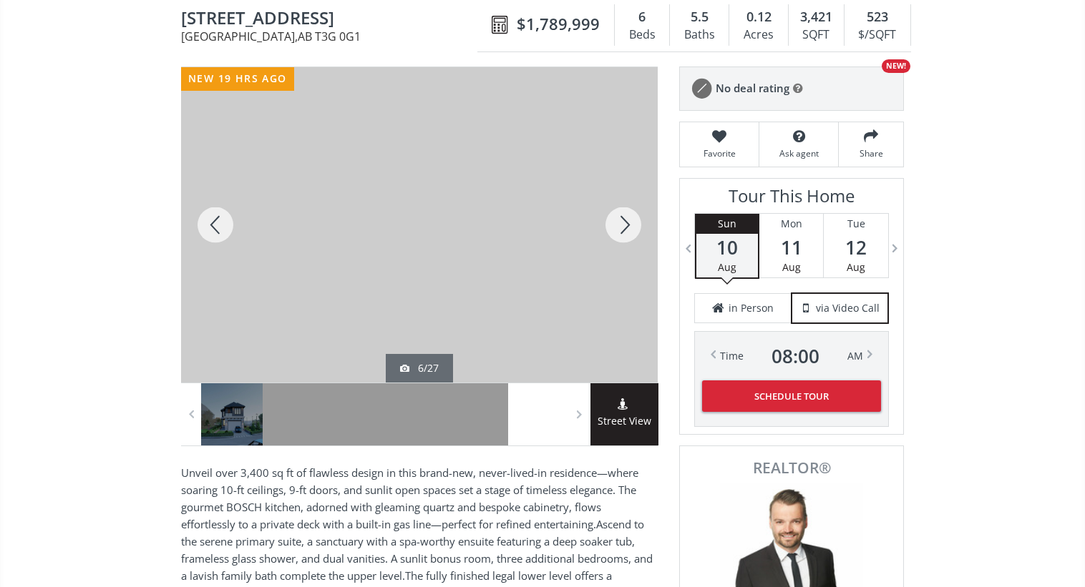
click at [618, 224] on div at bounding box center [623, 225] width 69 height 316
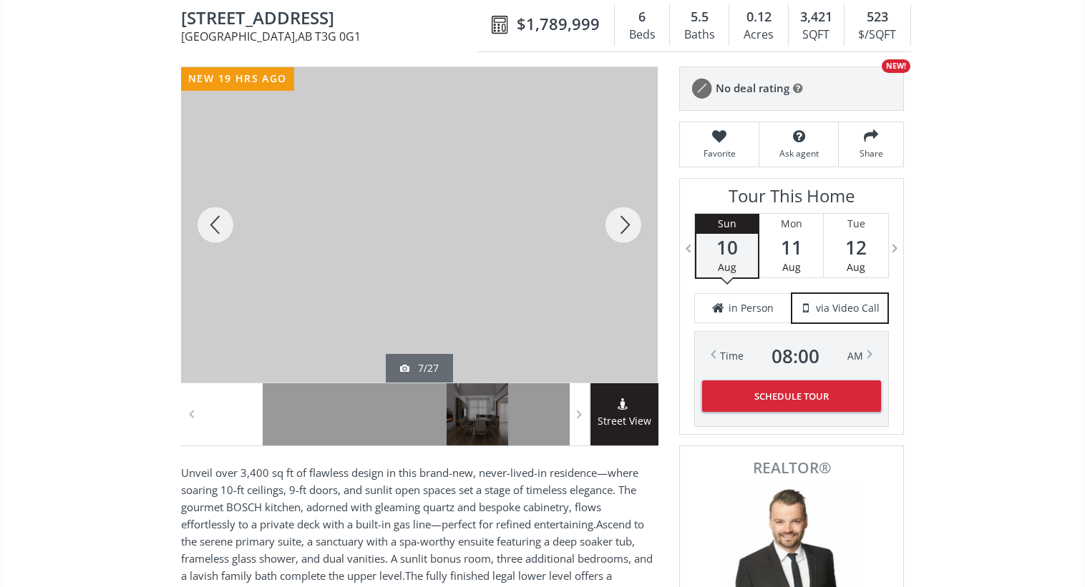
click at [618, 224] on div at bounding box center [623, 225] width 69 height 316
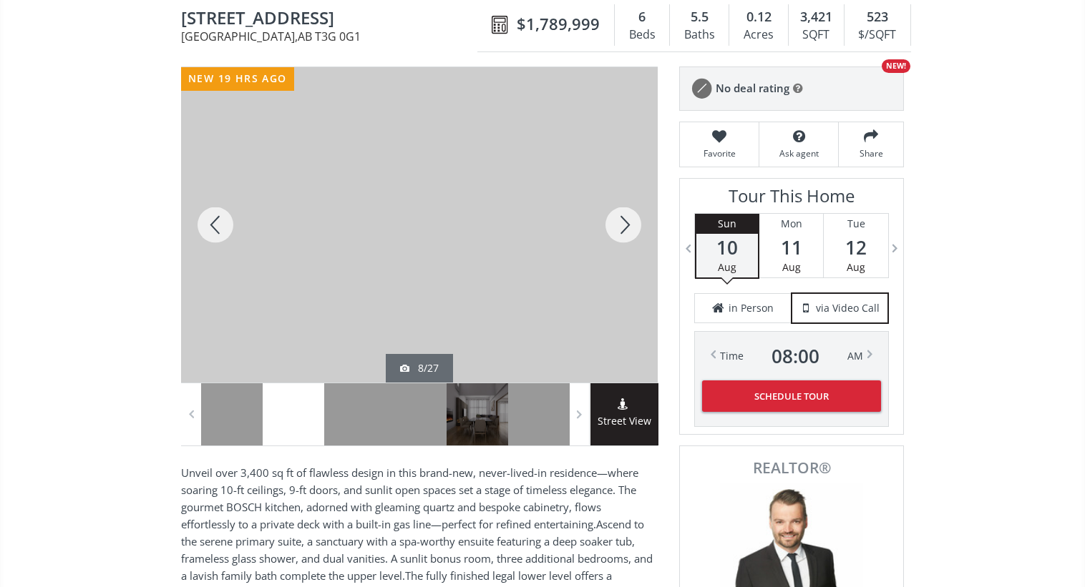
click at [618, 224] on div at bounding box center [623, 225] width 69 height 316
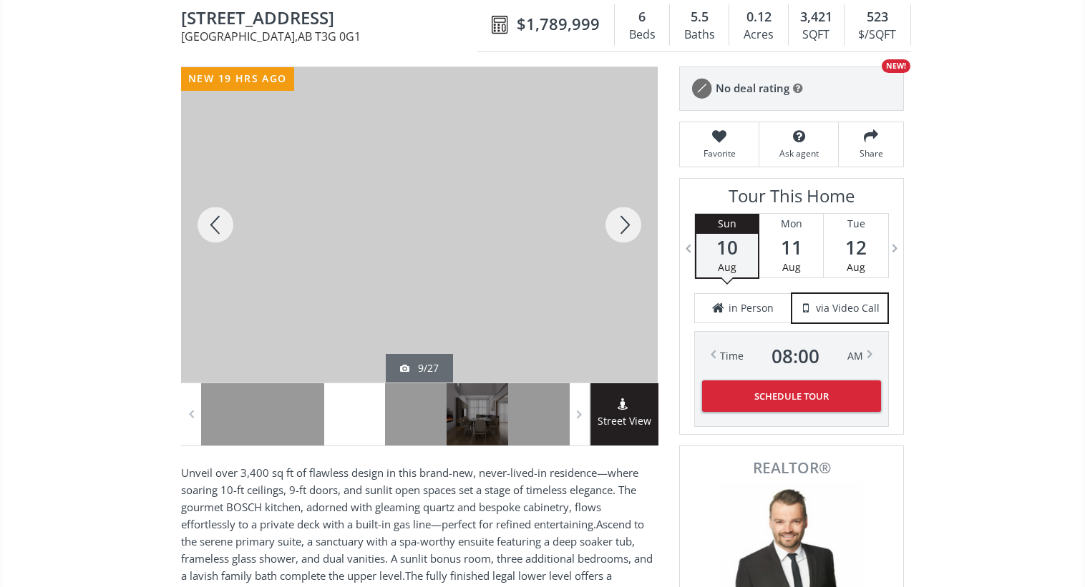
click at [618, 224] on div at bounding box center [623, 225] width 69 height 316
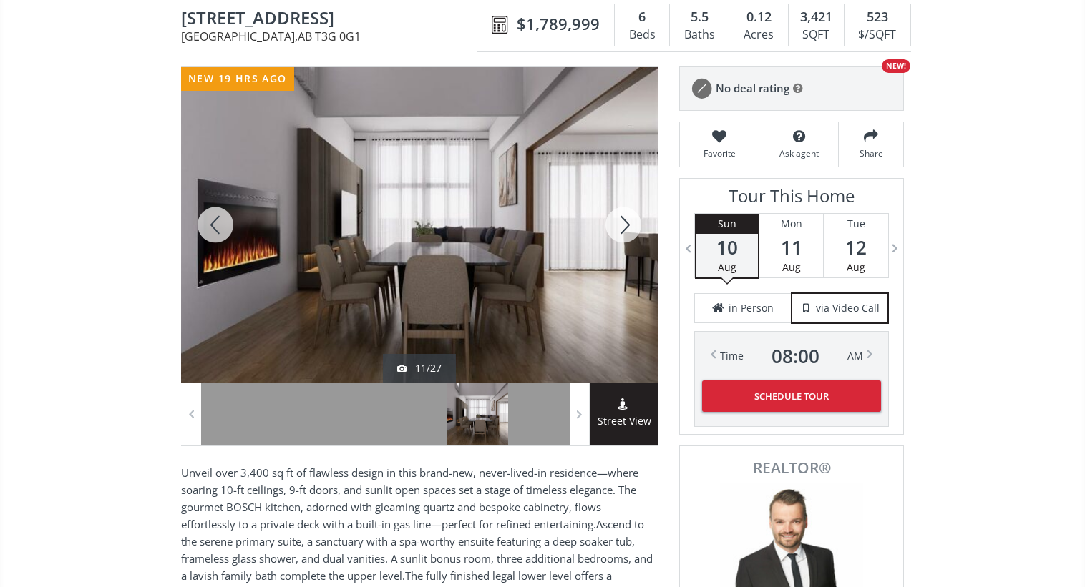
click at [618, 224] on div at bounding box center [623, 225] width 69 height 316
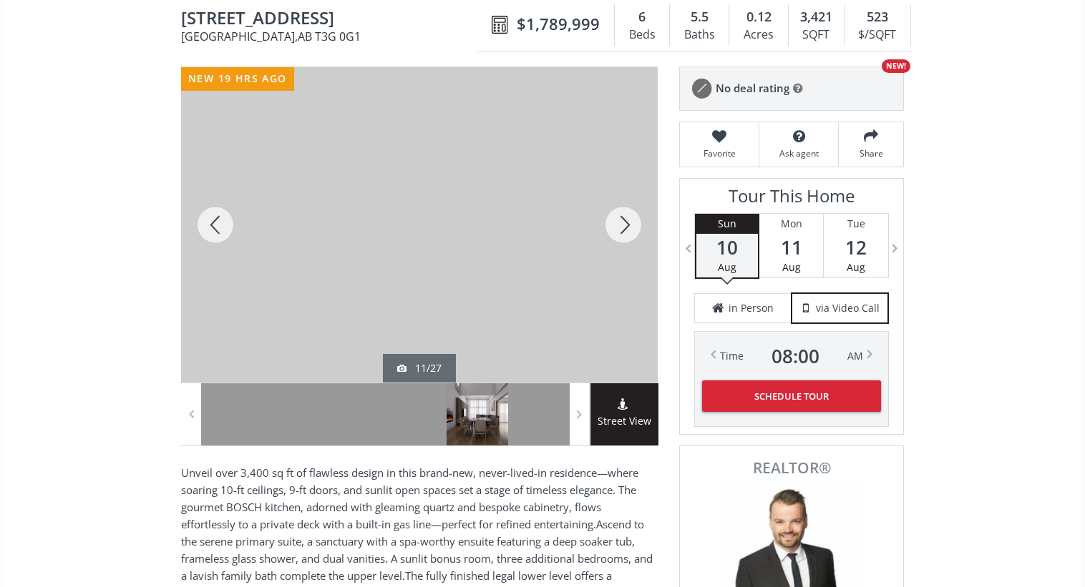
click at [618, 224] on div at bounding box center [623, 225] width 69 height 316
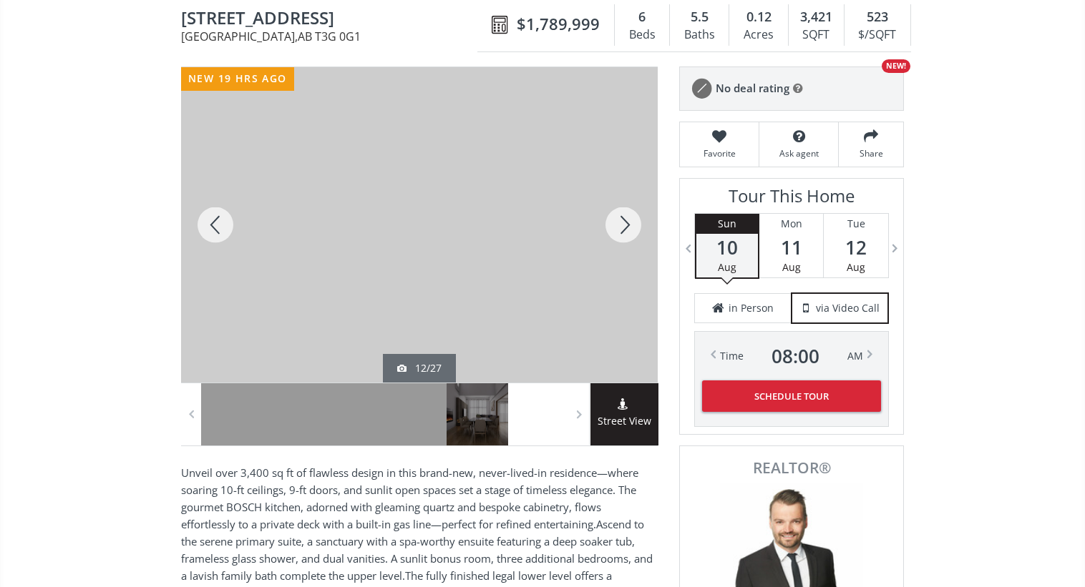
click at [618, 224] on div at bounding box center [623, 225] width 69 height 316
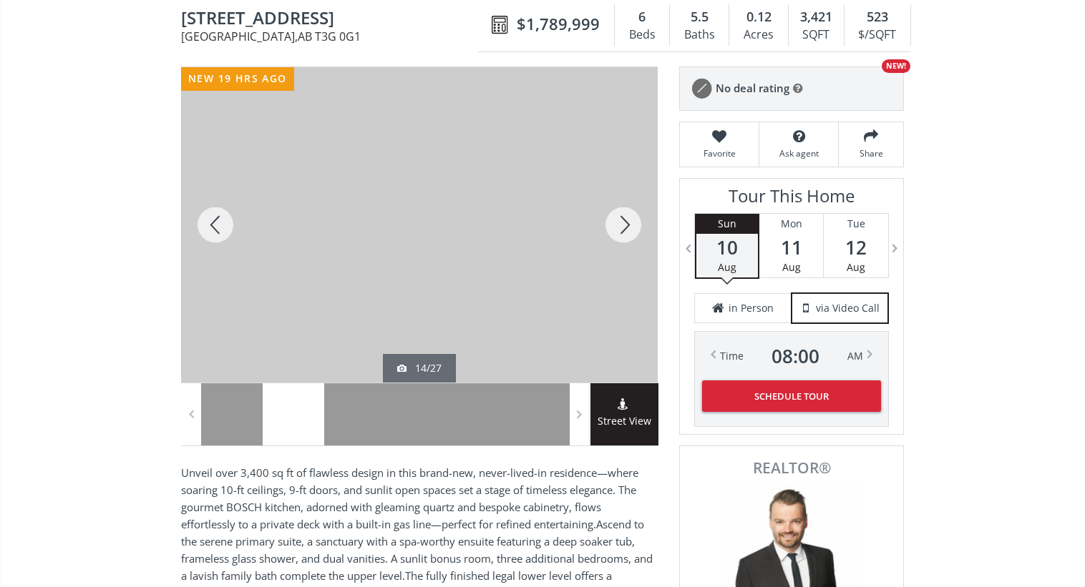
click at [618, 224] on div at bounding box center [623, 225] width 69 height 316
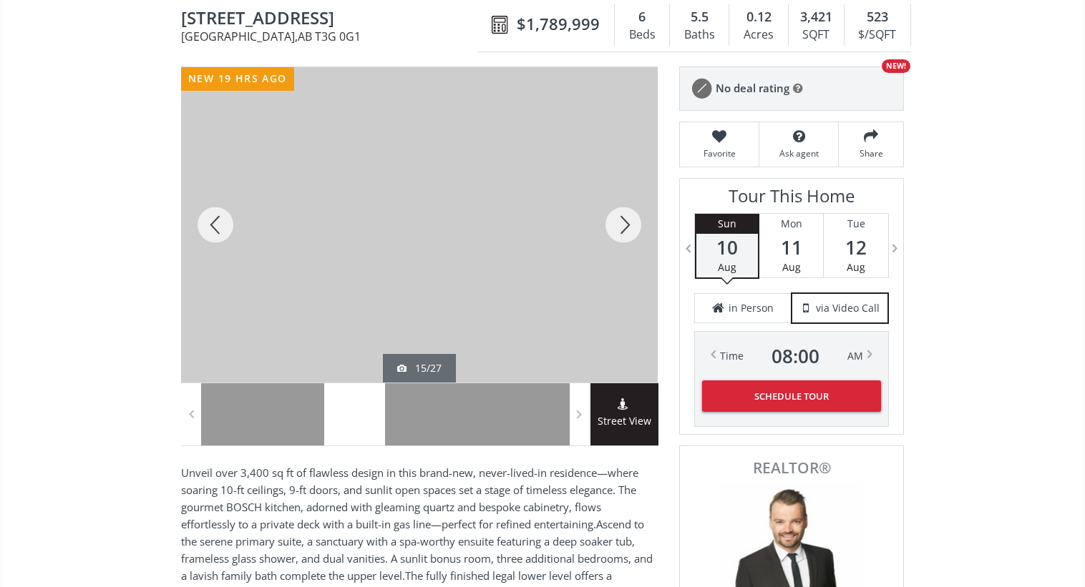
click at [618, 224] on div at bounding box center [623, 225] width 69 height 316
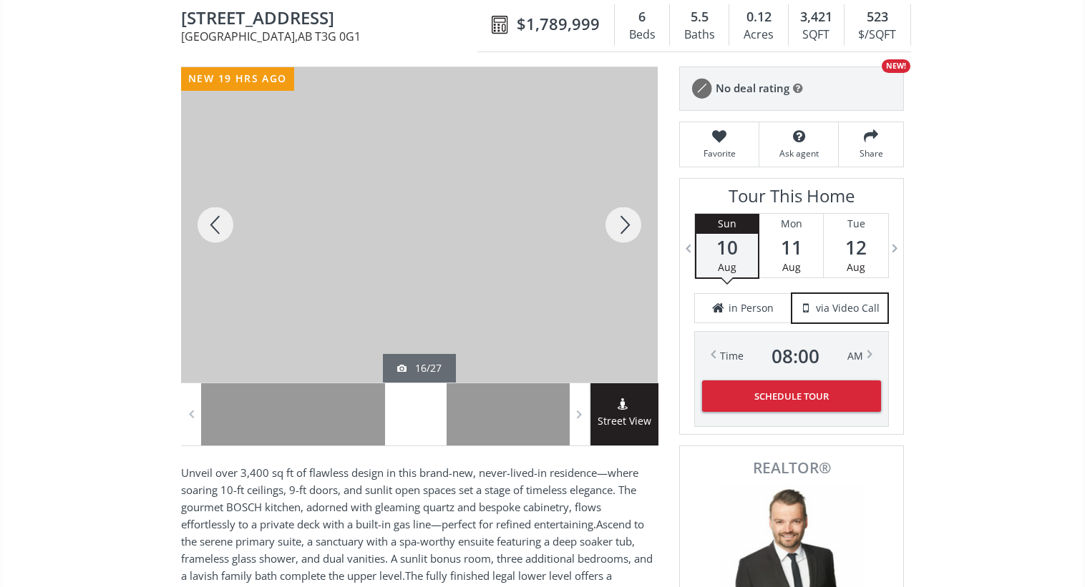
click at [618, 224] on div at bounding box center [623, 225] width 69 height 316
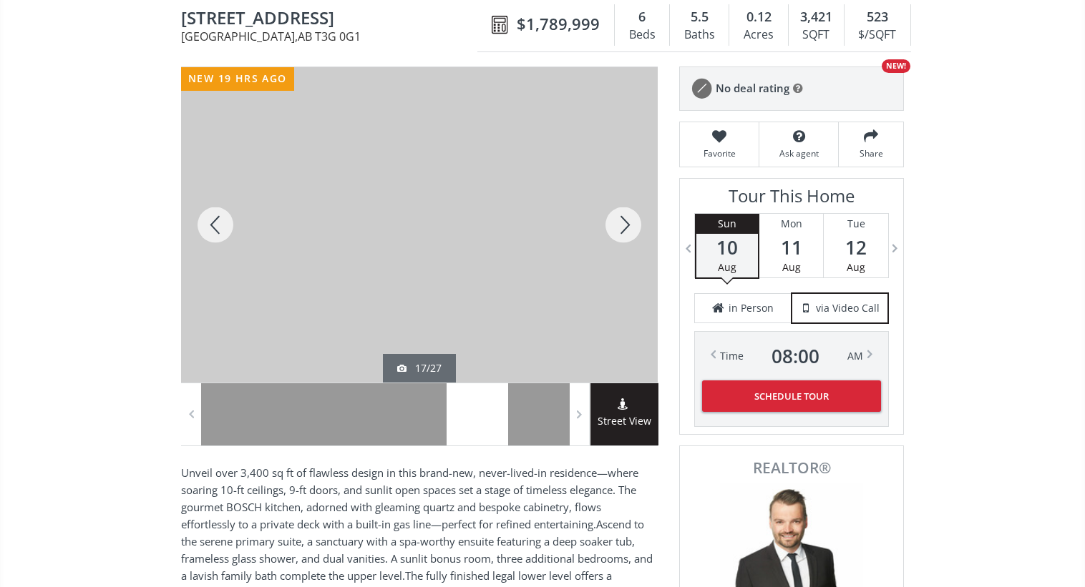
click at [618, 224] on div at bounding box center [623, 225] width 69 height 316
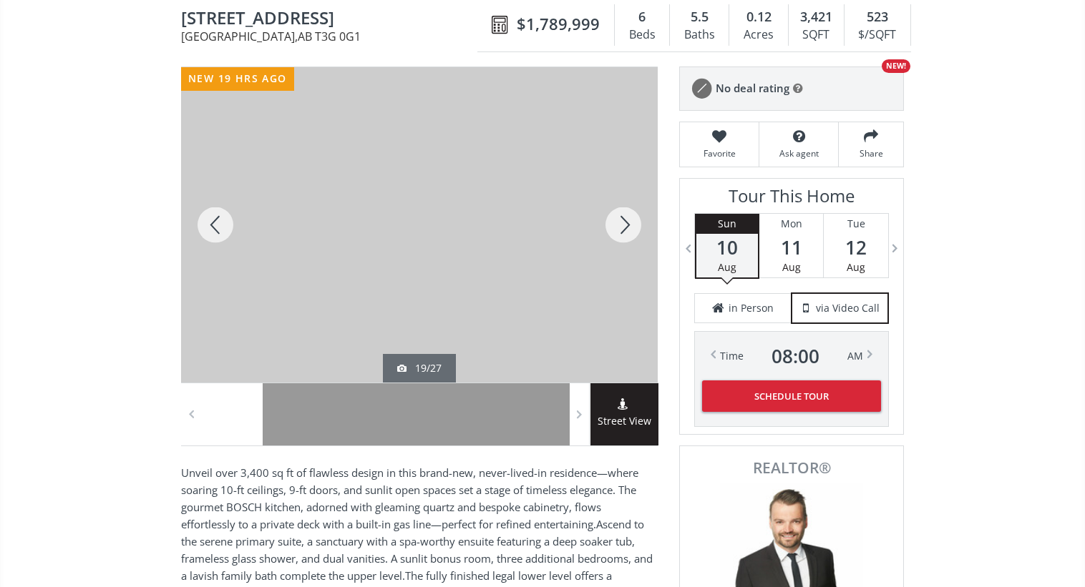
click at [618, 224] on div at bounding box center [623, 225] width 69 height 316
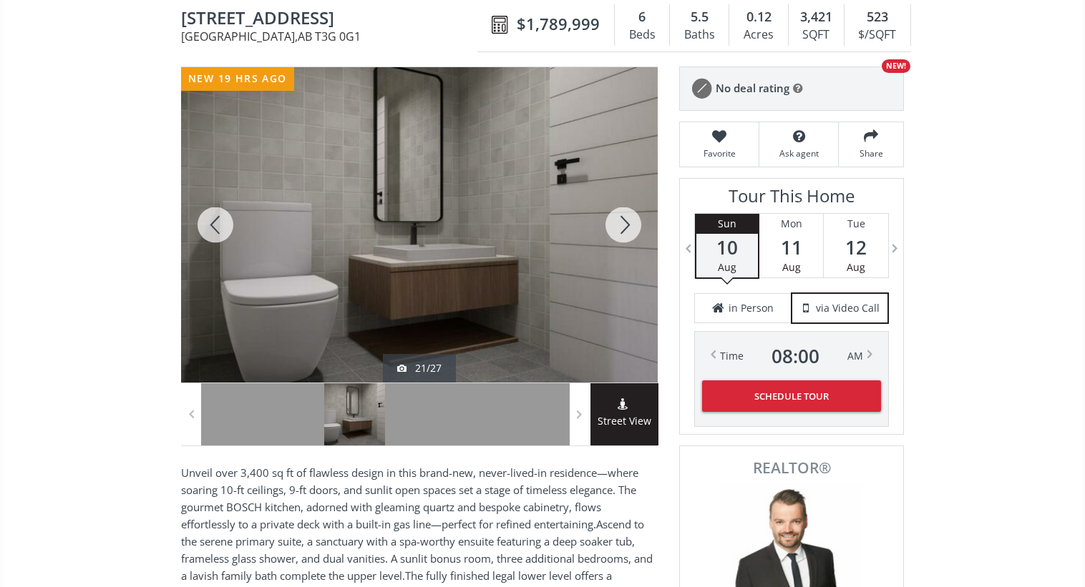
click at [347, 23] on span "10 Rock Lake Place NW" at bounding box center [332, 20] width 303 height 22
copy span "10 Rock Lake Place NW"
click at [622, 235] on div at bounding box center [623, 225] width 69 height 316
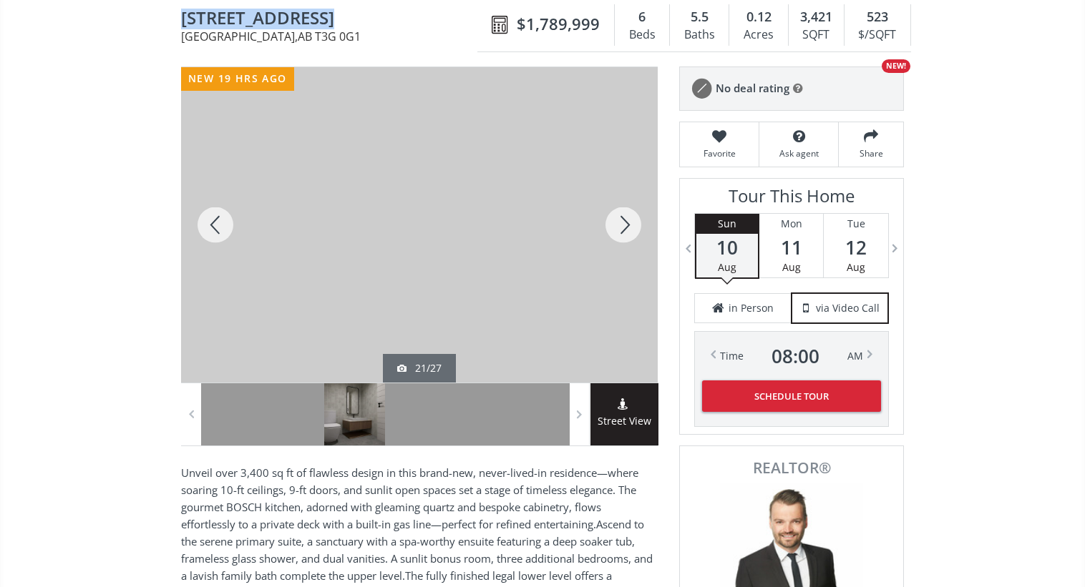
click at [622, 235] on div at bounding box center [623, 225] width 69 height 316
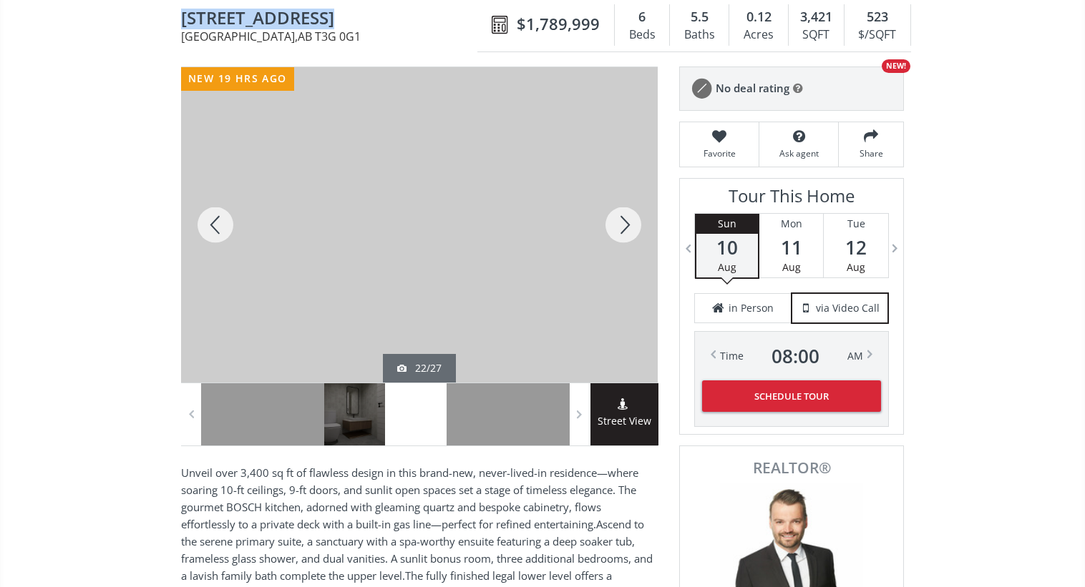
click at [622, 235] on div at bounding box center [623, 225] width 69 height 316
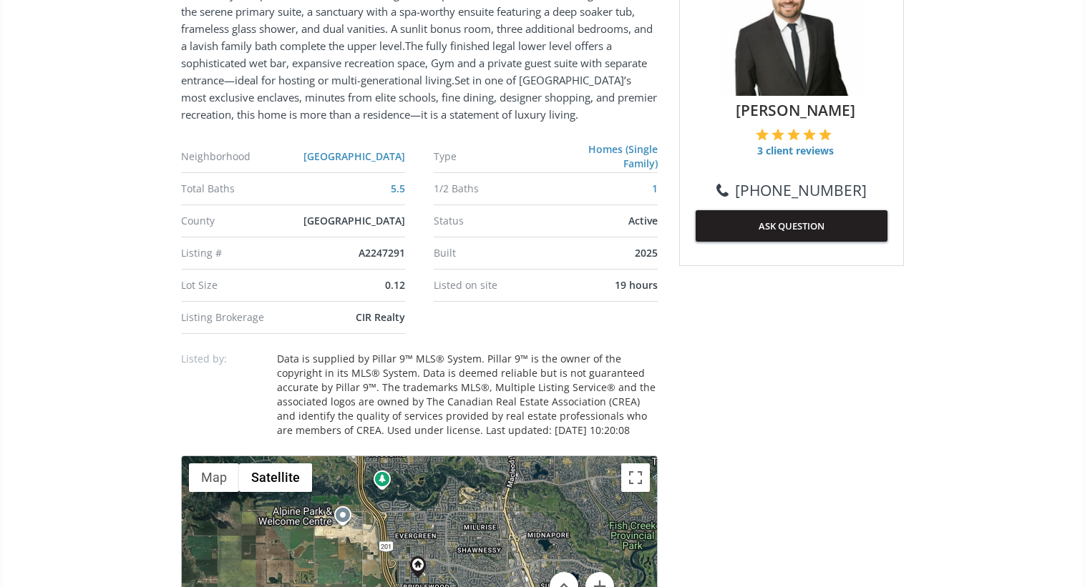
scroll to position [479, 0]
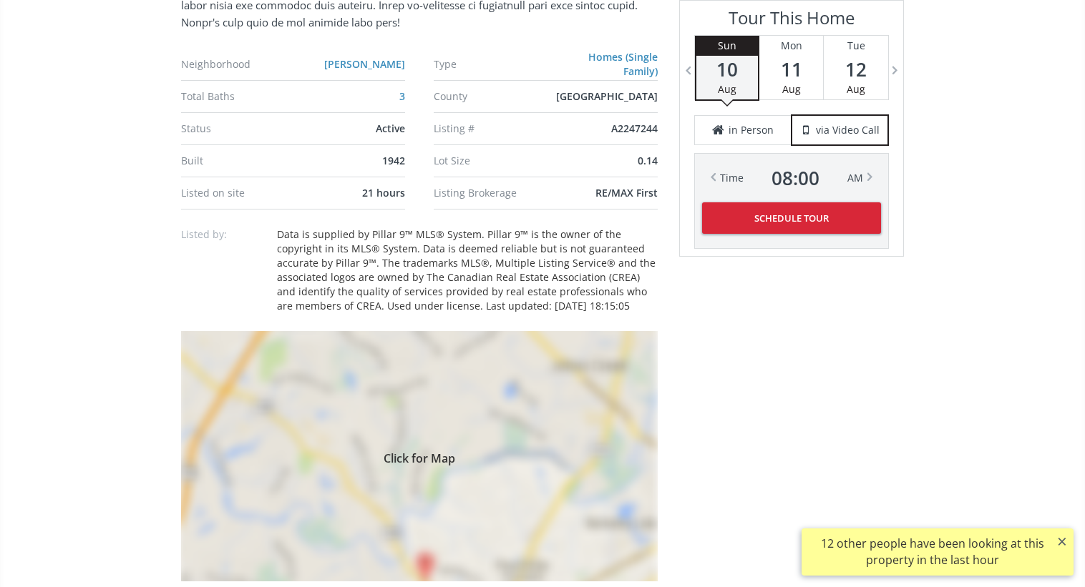
scroll to position [1264, 0]
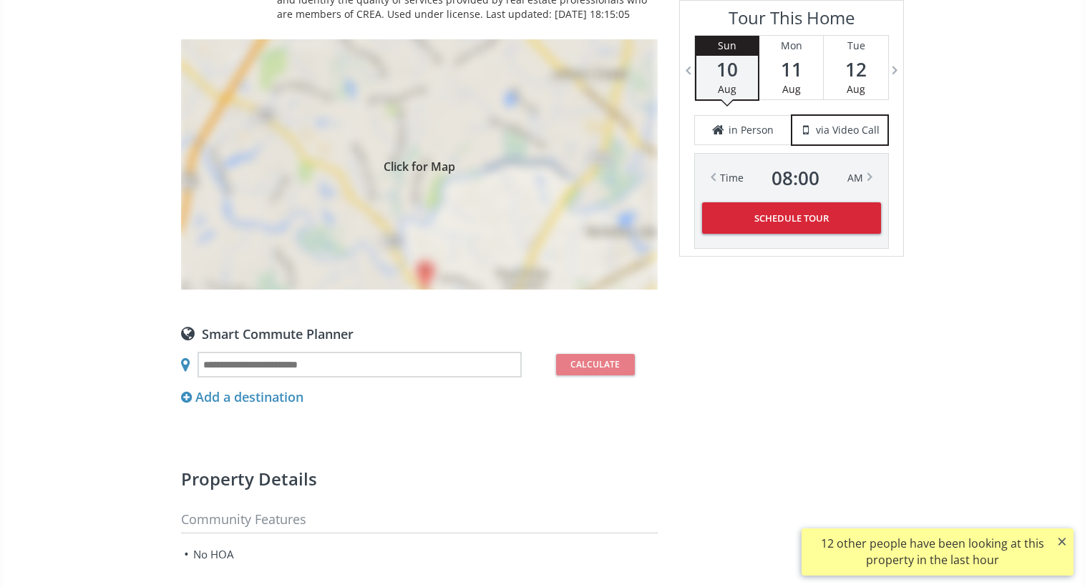
click at [499, 213] on div "Click for Map" at bounding box center [419, 164] width 477 height 250
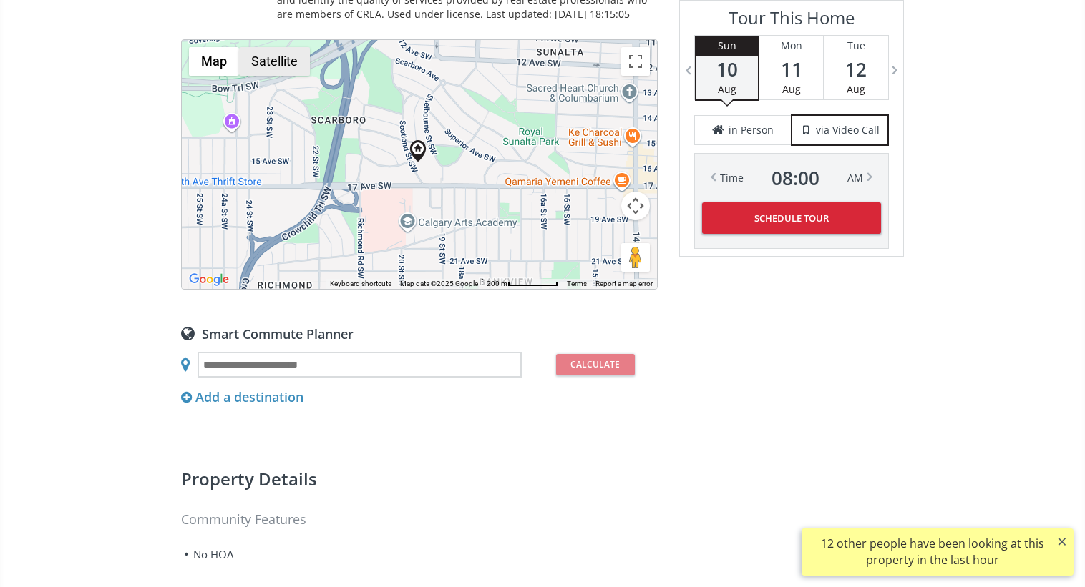
click at [300, 57] on button "Satellite" at bounding box center [274, 61] width 71 height 29
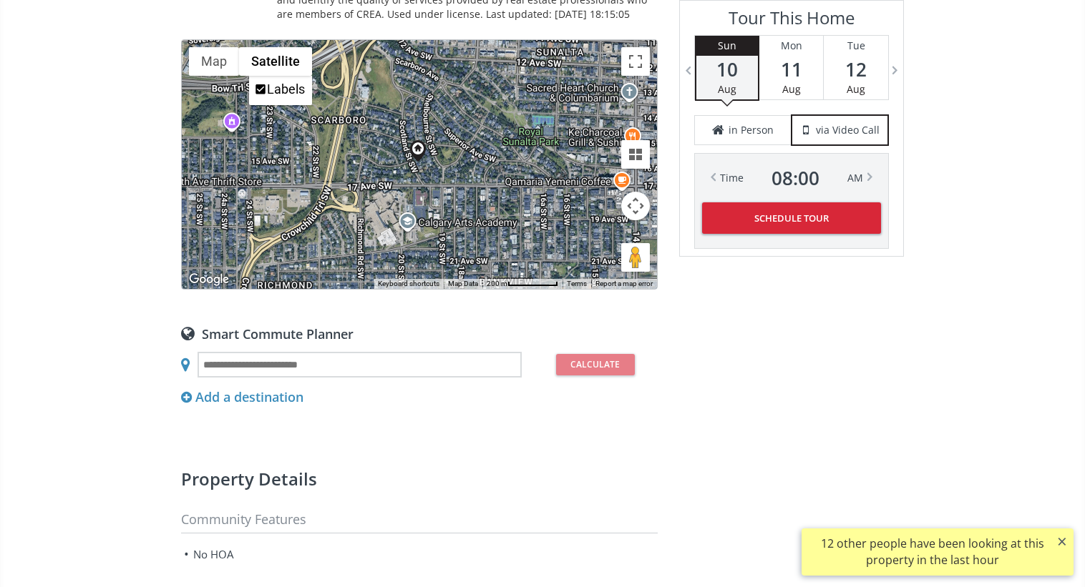
click at [630, 210] on button "Map camera controls" at bounding box center [635, 206] width 29 height 29
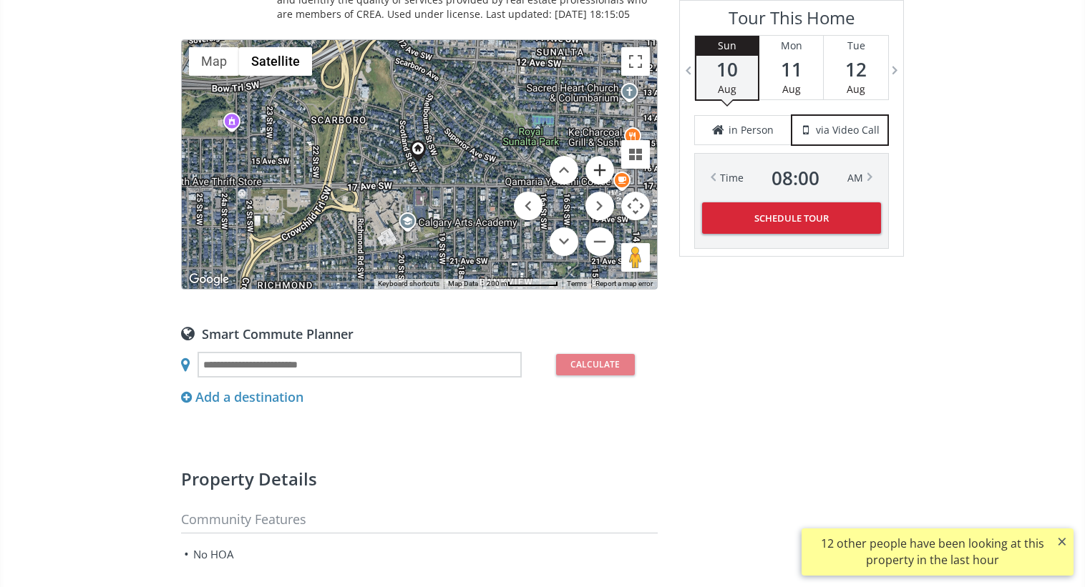
click at [597, 177] on button "Zoom in" at bounding box center [599, 170] width 29 height 29
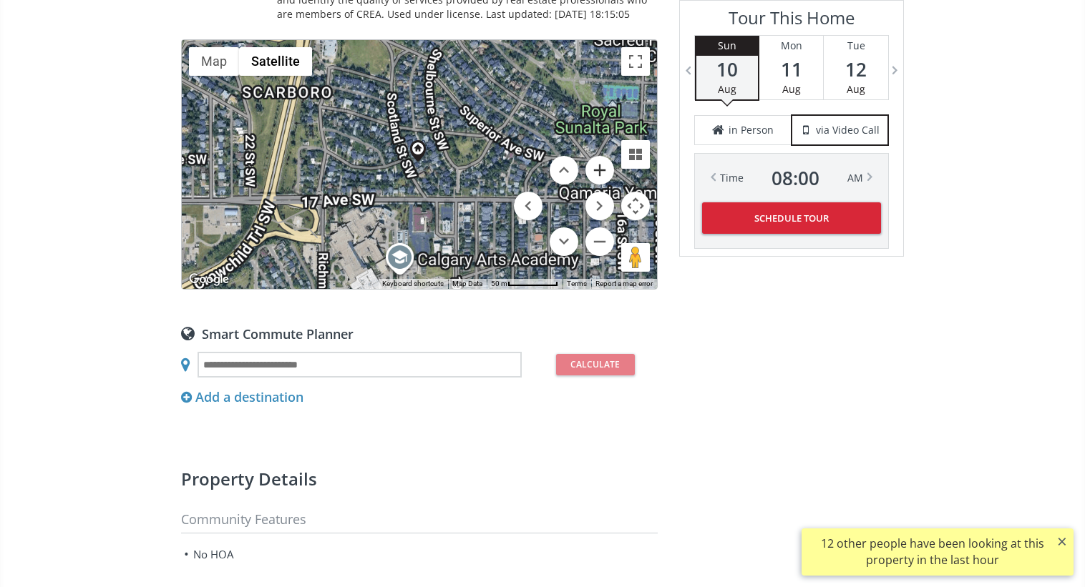
click at [597, 177] on button "Zoom in" at bounding box center [599, 170] width 29 height 29
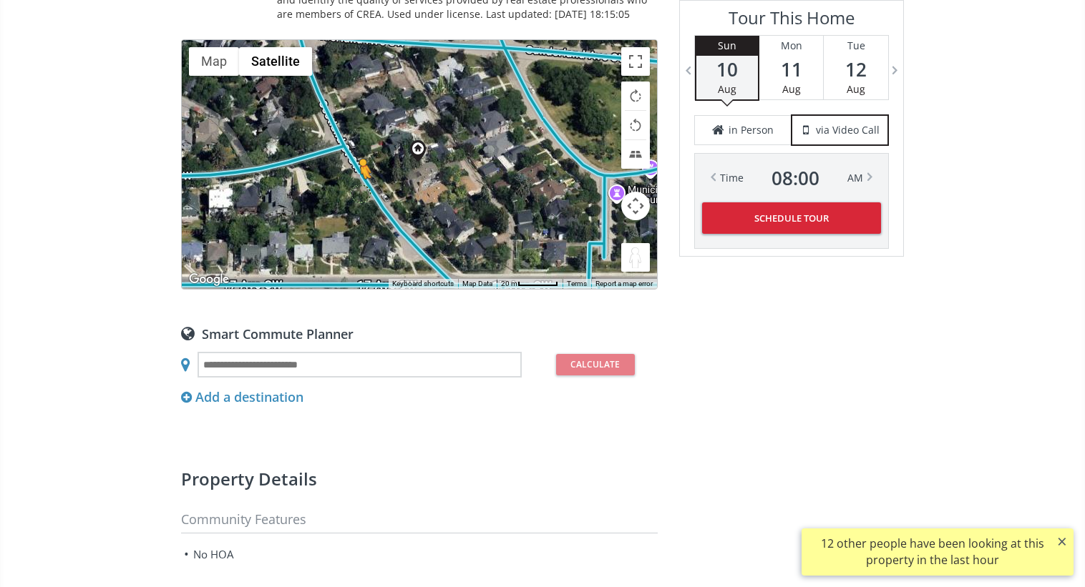
drag, startPoint x: 640, startPoint y: 253, endPoint x: 361, endPoint y: 192, distance: 284.9
click at [361, 192] on div "To navigate, press the arrow keys. To activate drag with keyboard, press Alt + …" at bounding box center [419, 164] width 475 height 249
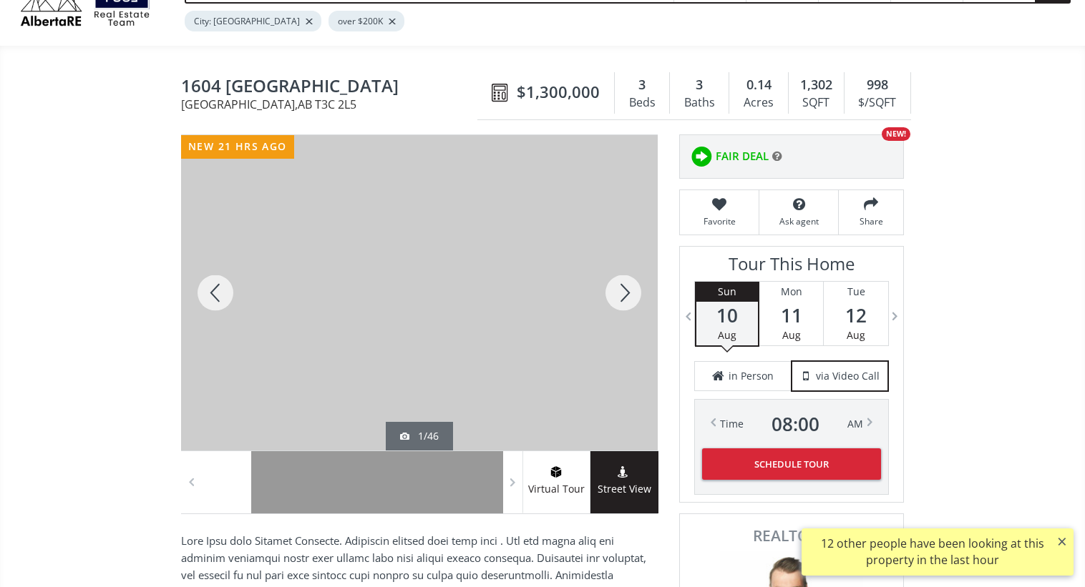
scroll to position [78, 0]
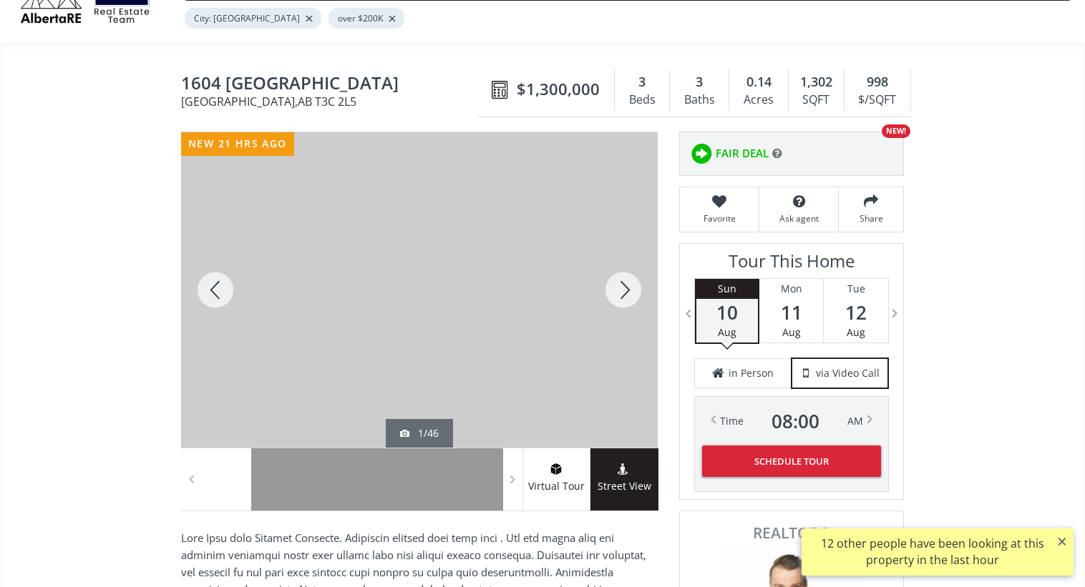
click at [615, 279] on div at bounding box center [623, 290] width 69 height 316
click at [615, 278] on div at bounding box center [623, 290] width 69 height 316
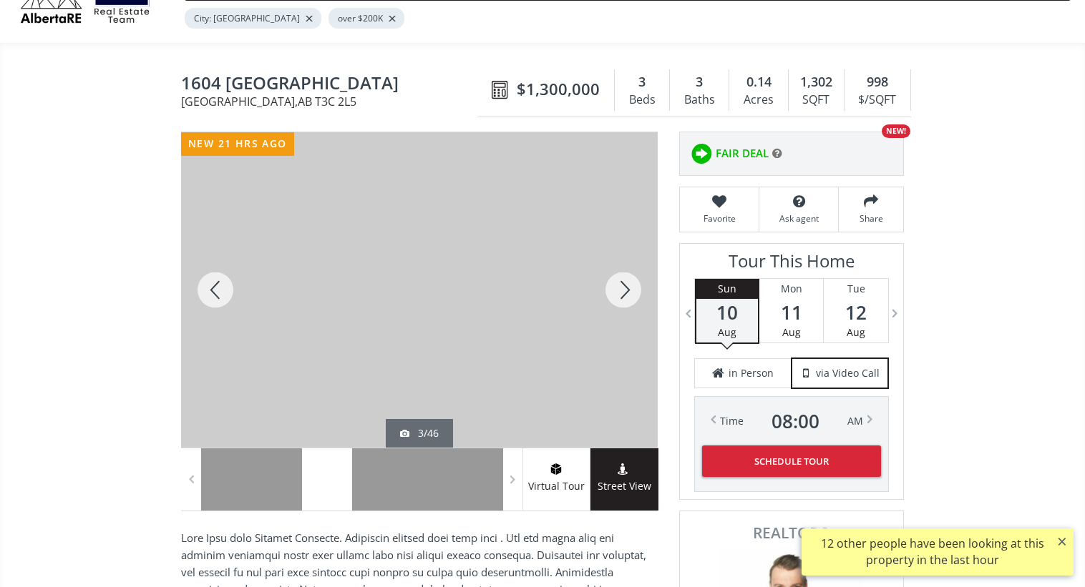
click at [615, 278] on div at bounding box center [623, 290] width 69 height 316
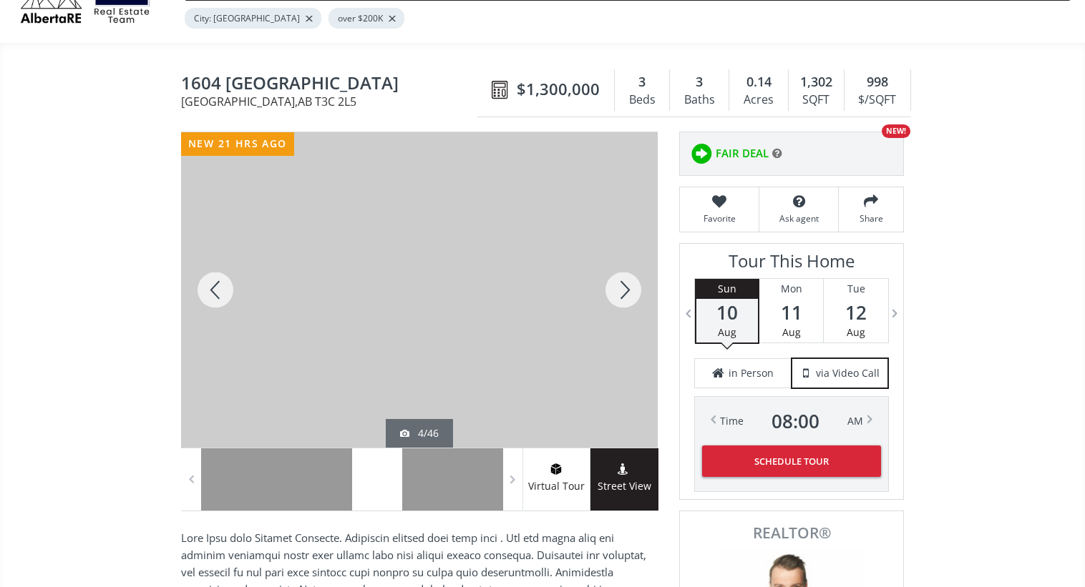
click at [615, 278] on div at bounding box center [623, 290] width 69 height 316
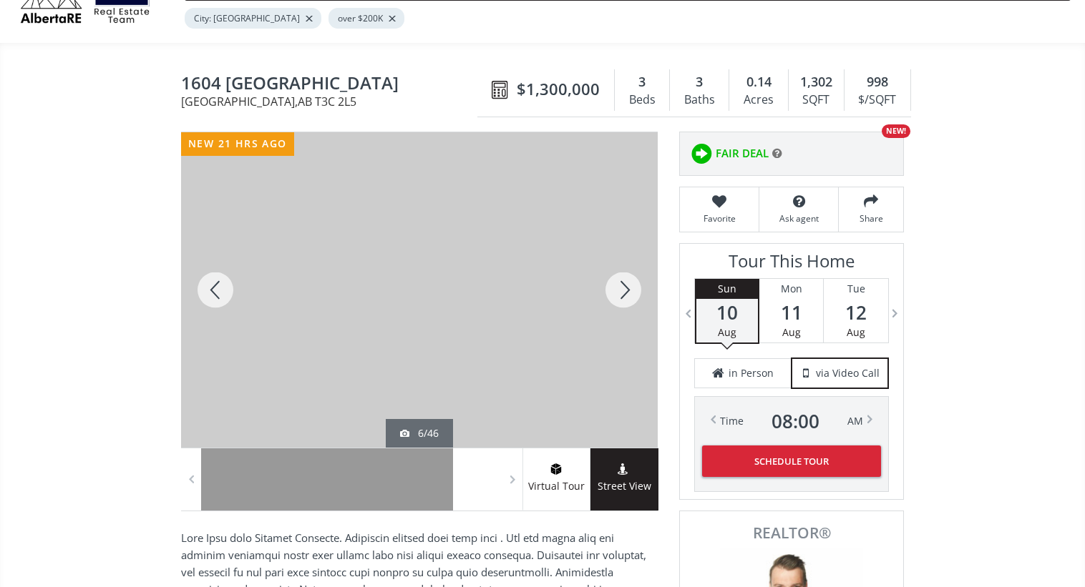
click at [615, 278] on div at bounding box center [623, 290] width 69 height 316
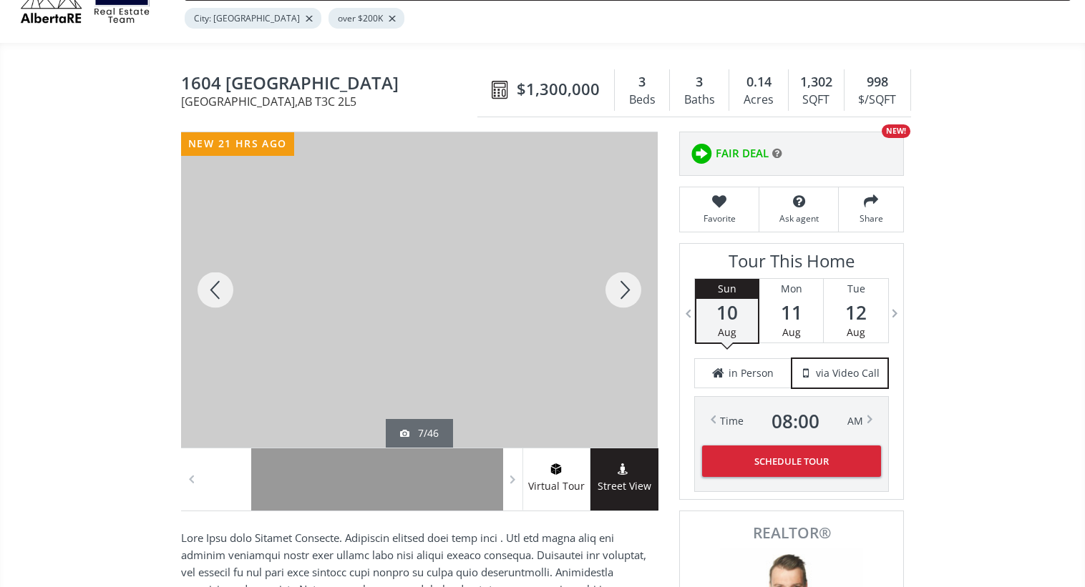
click at [615, 278] on div at bounding box center [623, 290] width 69 height 316
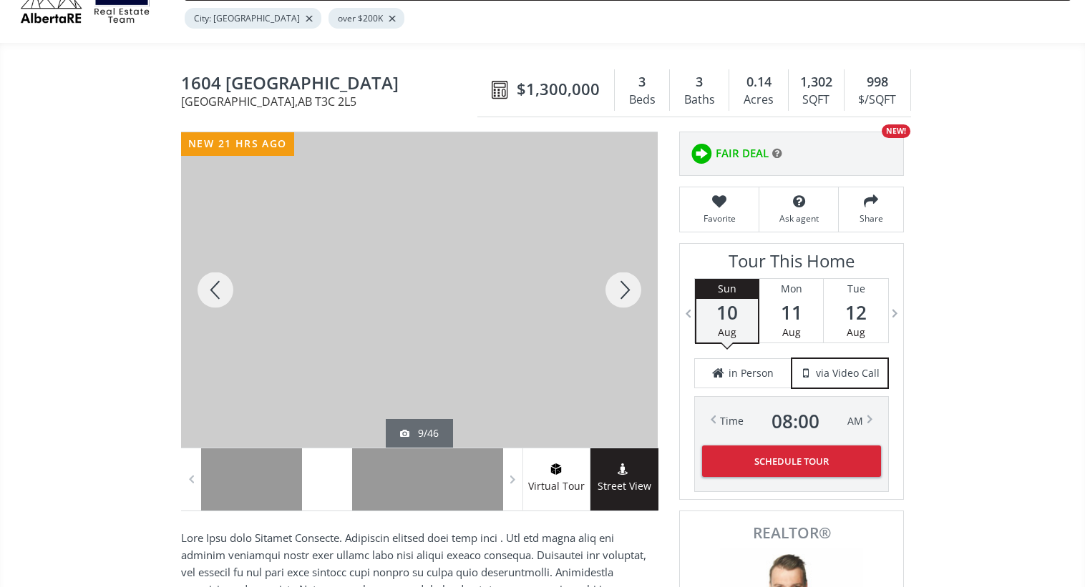
click at [615, 278] on div at bounding box center [623, 290] width 69 height 316
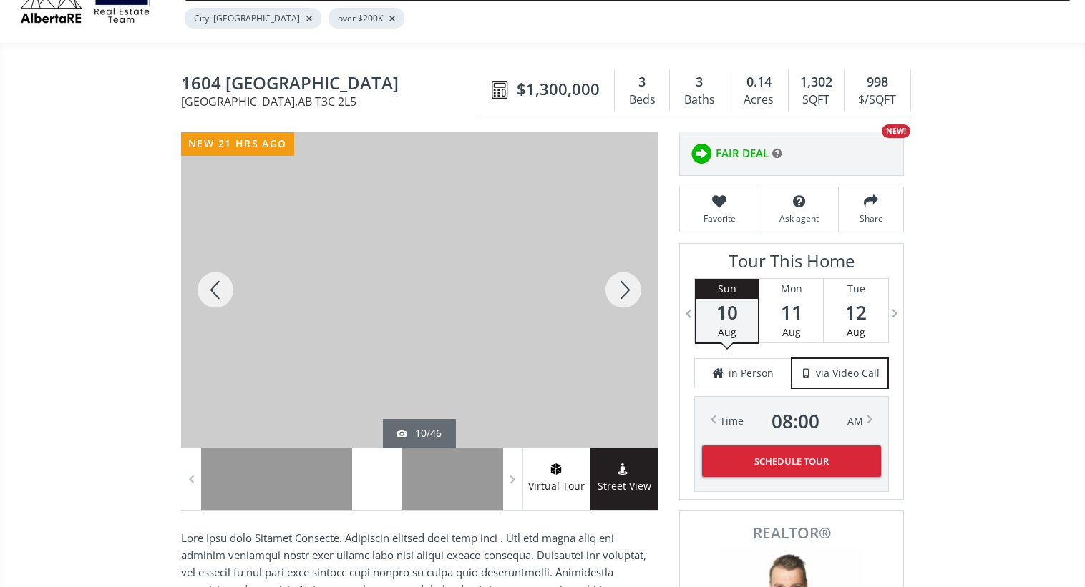
click at [615, 278] on div at bounding box center [623, 290] width 69 height 316
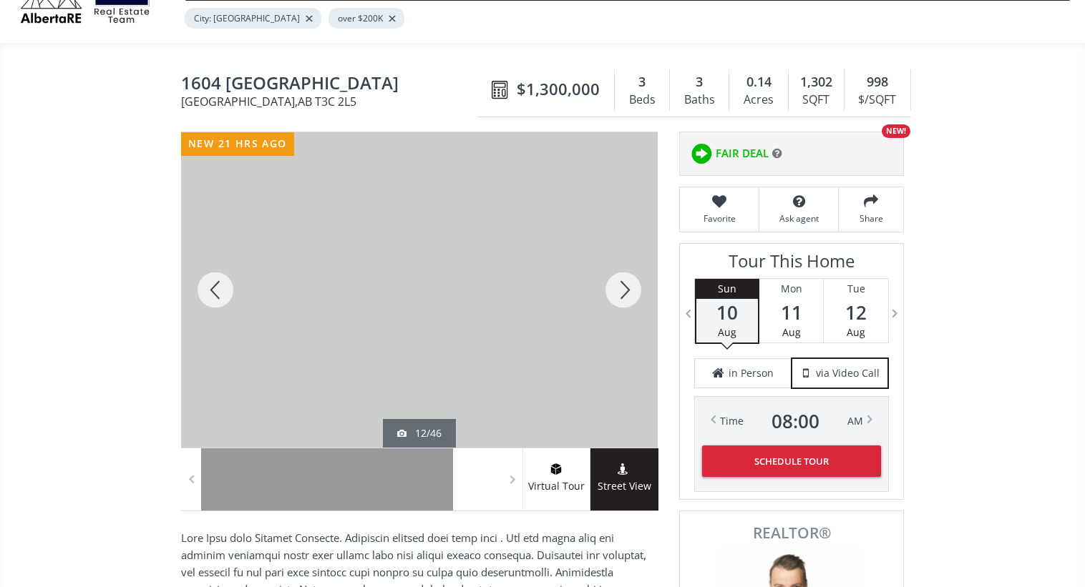
click at [615, 278] on div at bounding box center [623, 290] width 69 height 316
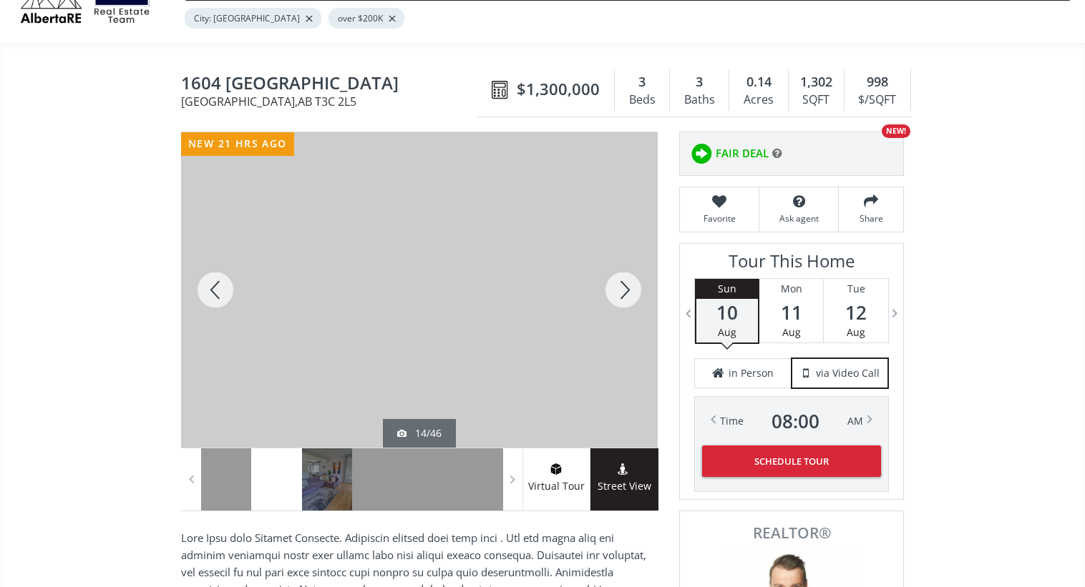
click at [615, 278] on div at bounding box center [623, 290] width 69 height 316
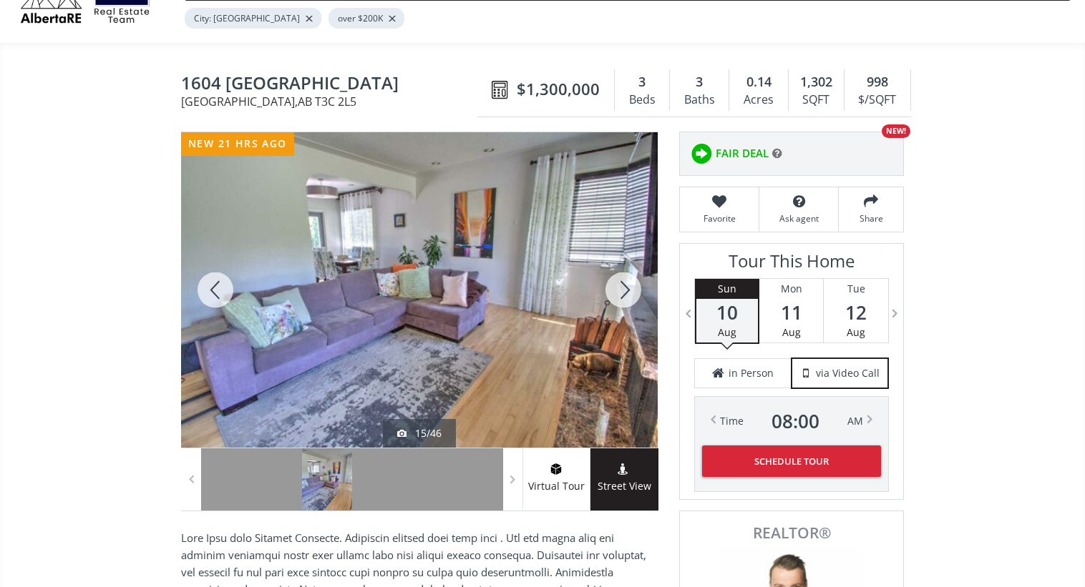
click at [615, 278] on div at bounding box center [623, 290] width 69 height 316
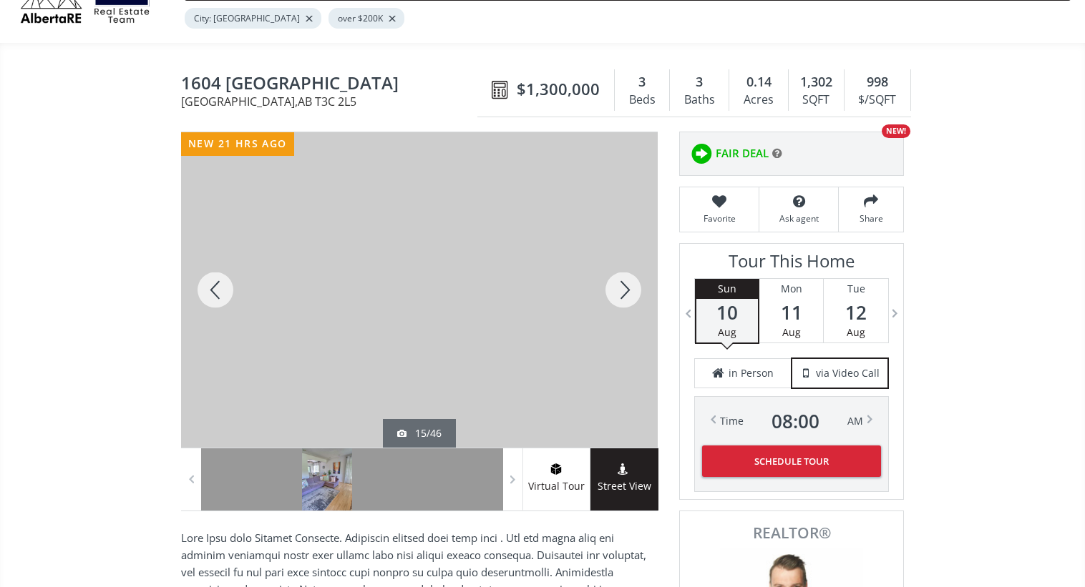
click at [615, 278] on div at bounding box center [623, 290] width 69 height 316
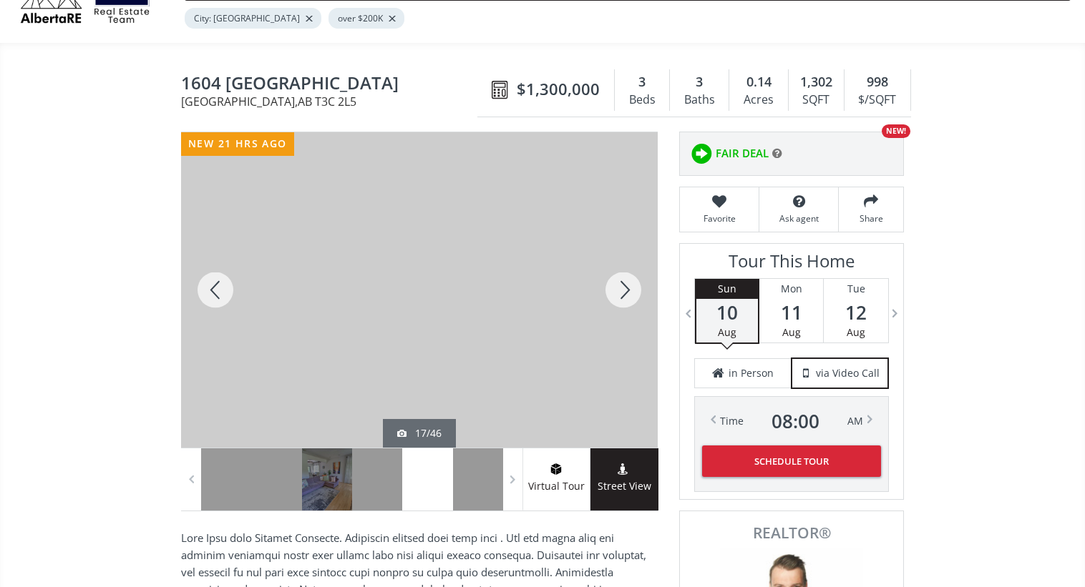
click at [615, 278] on div at bounding box center [623, 290] width 69 height 316
click at [216, 307] on div at bounding box center [215, 290] width 69 height 316
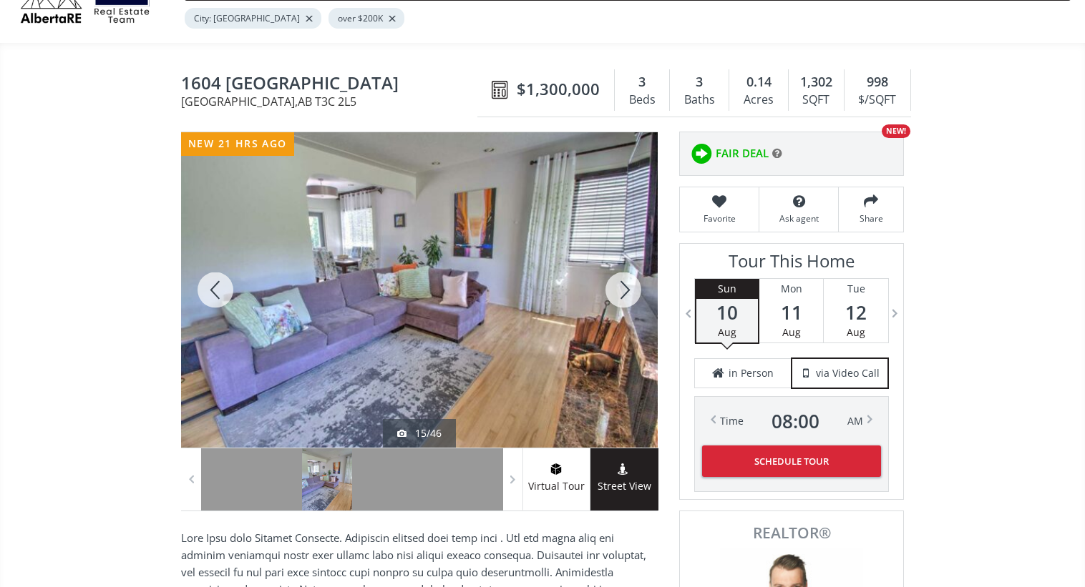
click at [216, 307] on div at bounding box center [215, 290] width 69 height 316
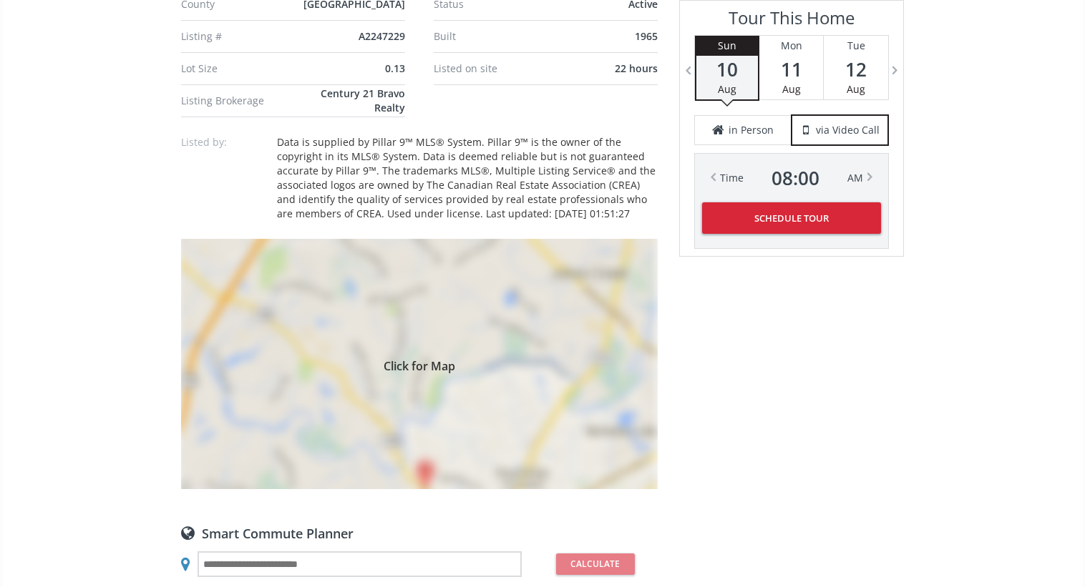
scroll to position [1015, 0]
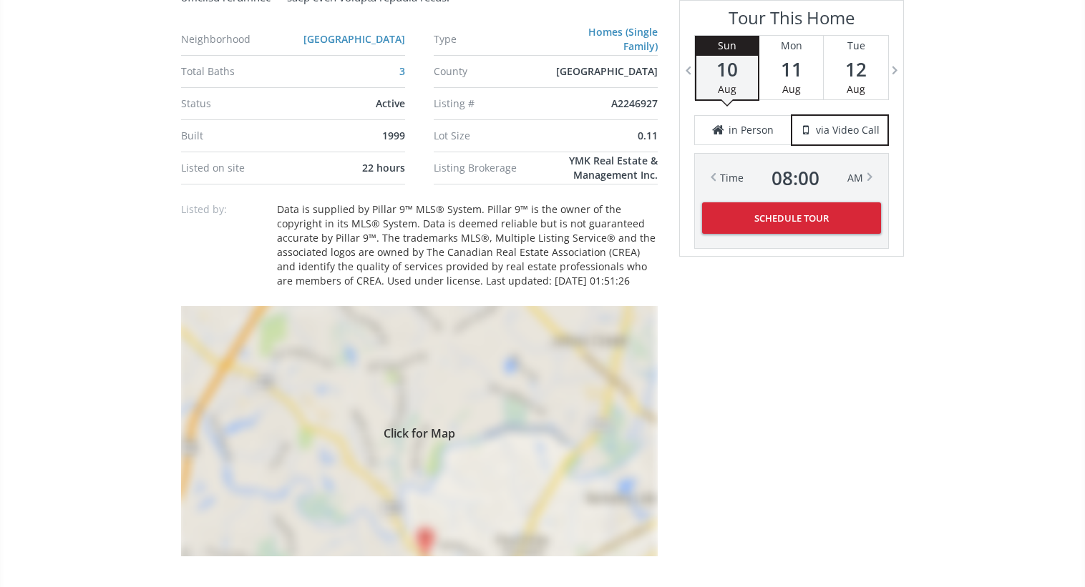
scroll to position [980, 0]
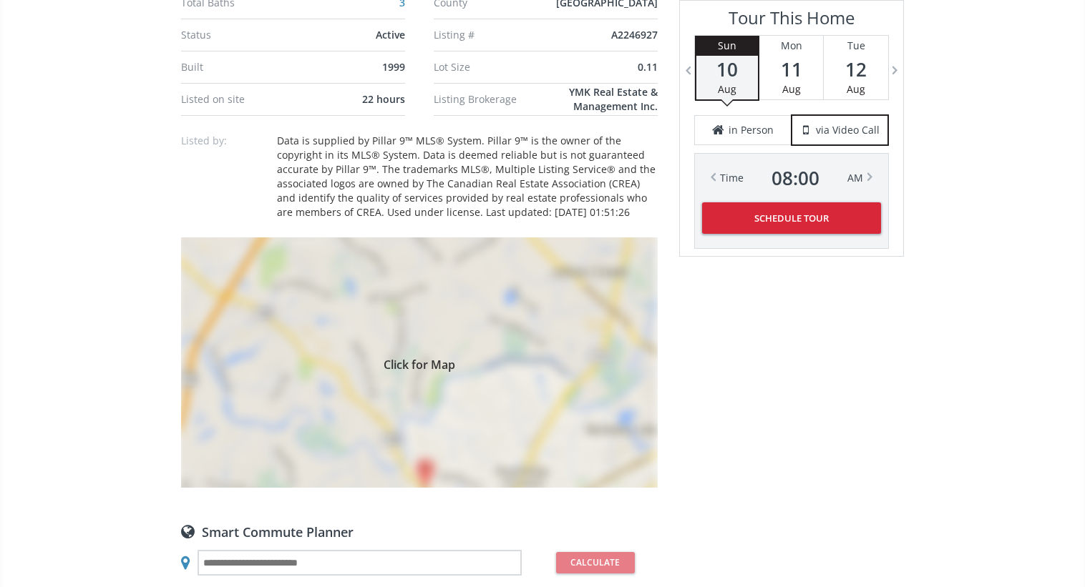
click at [472, 250] on div "Click for Map" at bounding box center [419, 363] width 477 height 250
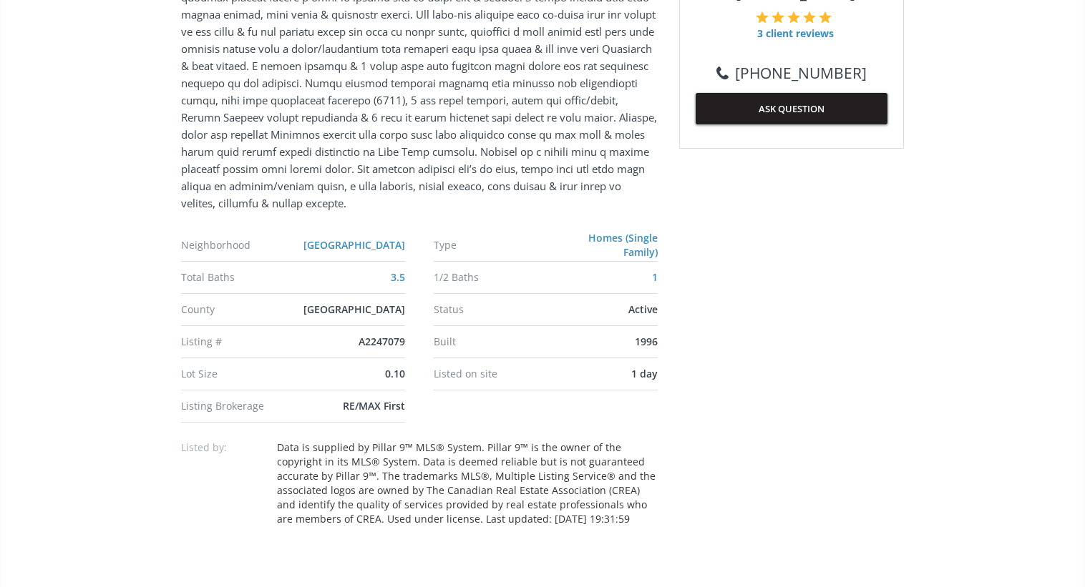
scroll to position [915, 0]
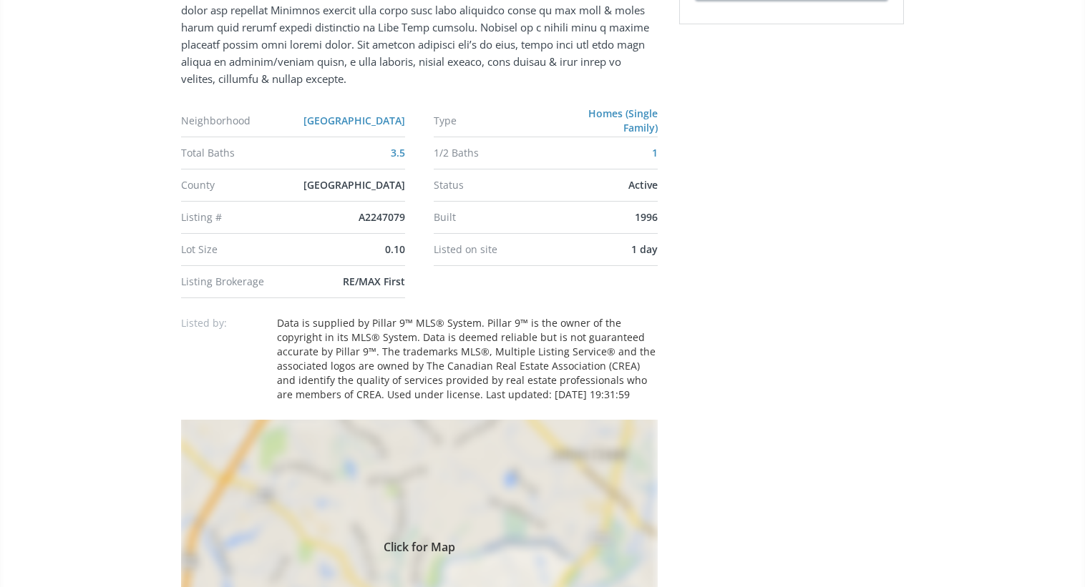
click at [555, 509] on div "Click for Map" at bounding box center [419, 545] width 477 height 250
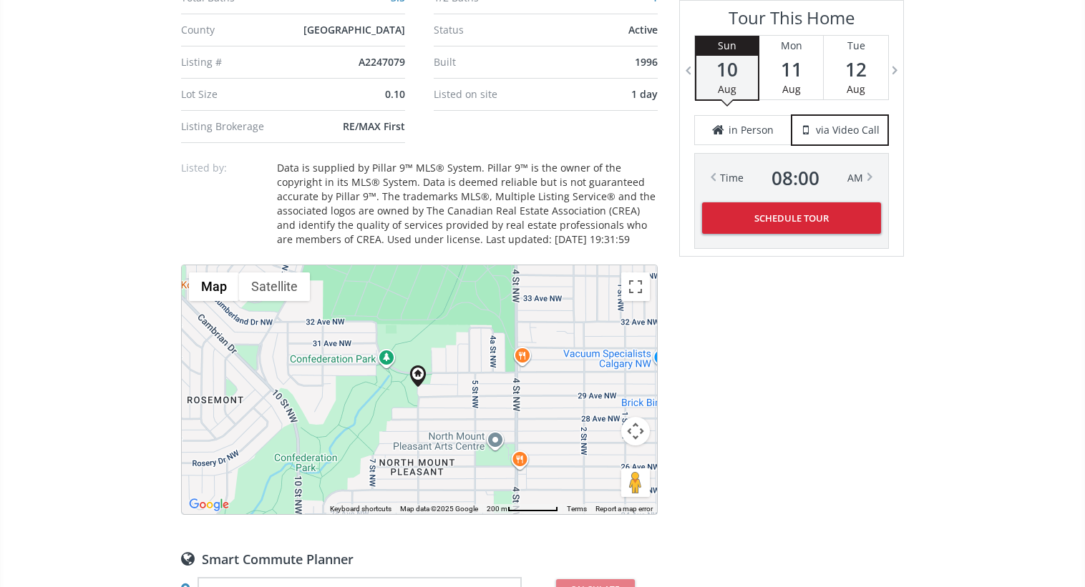
scroll to position [1073, 0]
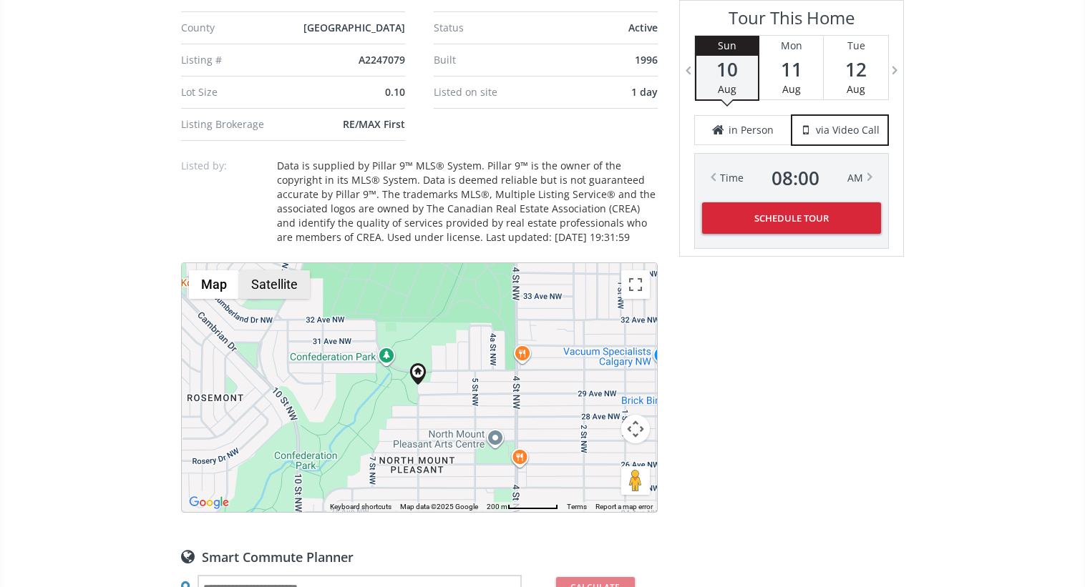
click at [291, 287] on button "Satellite" at bounding box center [274, 284] width 71 height 29
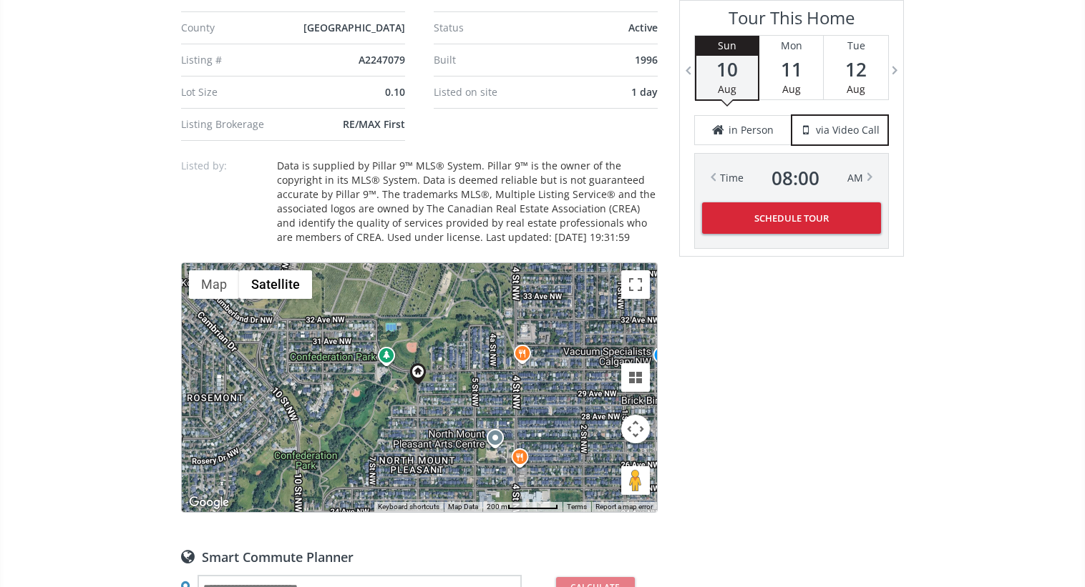
click at [643, 428] on button "Map camera controls" at bounding box center [635, 429] width 29 height 29
click at [605, 393] on button "Zoom in" at bounding box center [599, 393] width 29 height 29
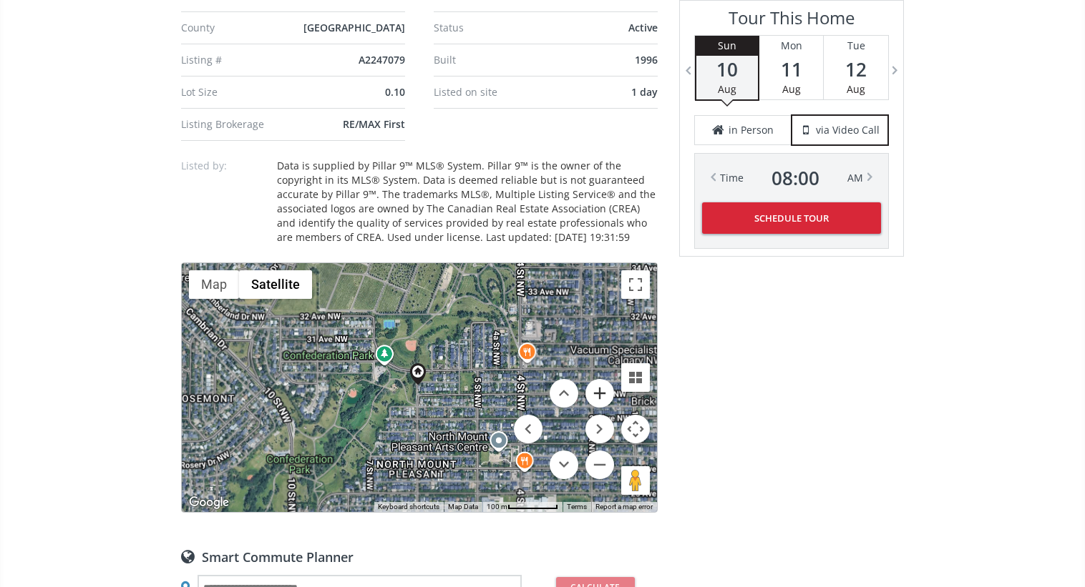
click at [605, 393] on button "Zoom in" at bounding box center [599, 393] width 29 height 29
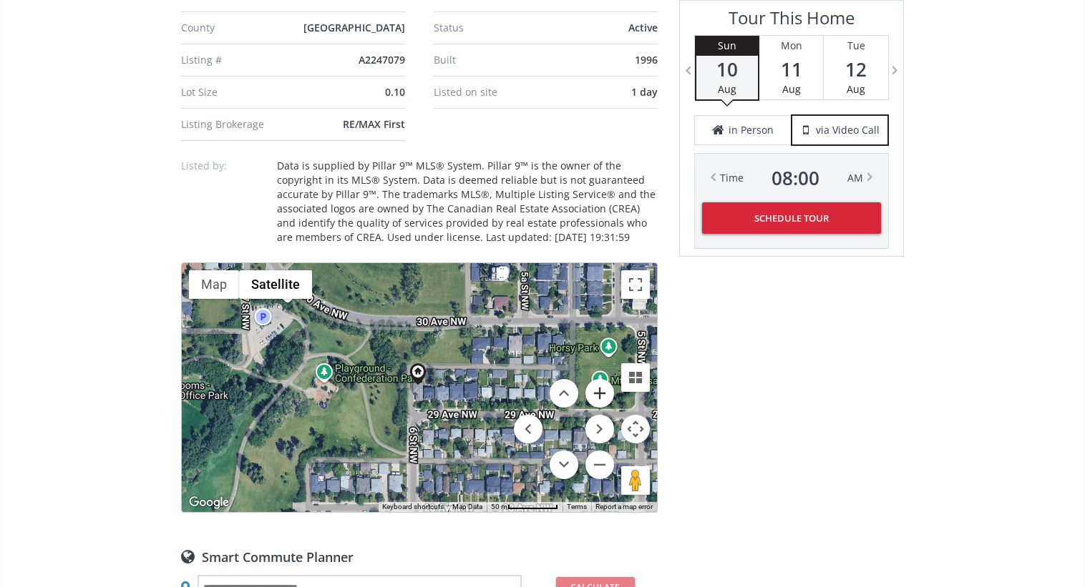
click at [605, 393] on button "Zoom in" at bounding box center [599, 393] width 29 height 29
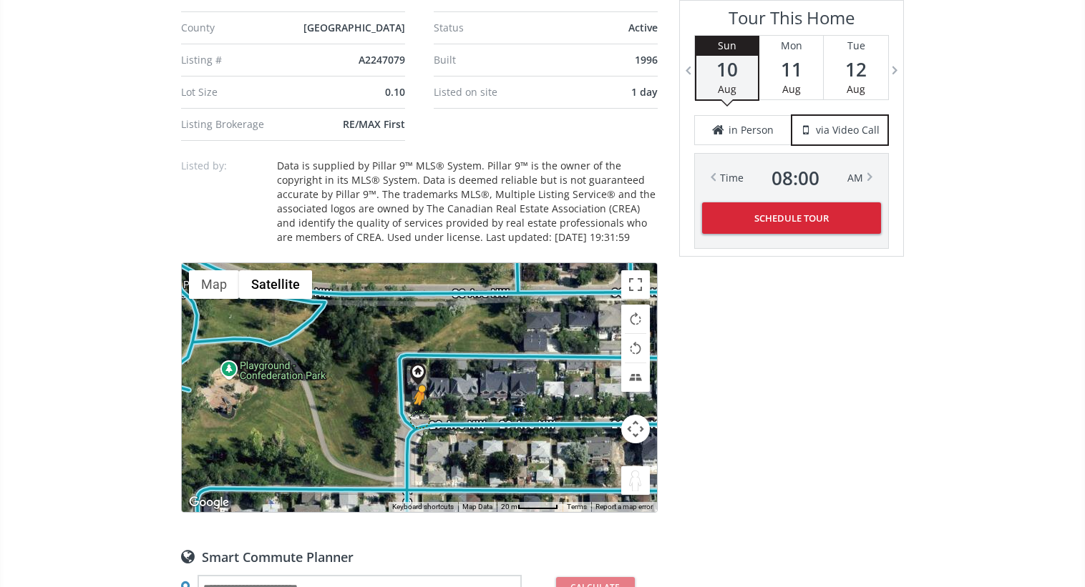
drag, startPoint x: 629, startPoint y: 473, endPoint x: 419, endPoint y: 419, distance: 216.6
click at [419, 419] on div "To navigate, press the arrow keys. To activate drag with keyboard, press Alt + …" at bounding box center [419, 387] width 475 height 249
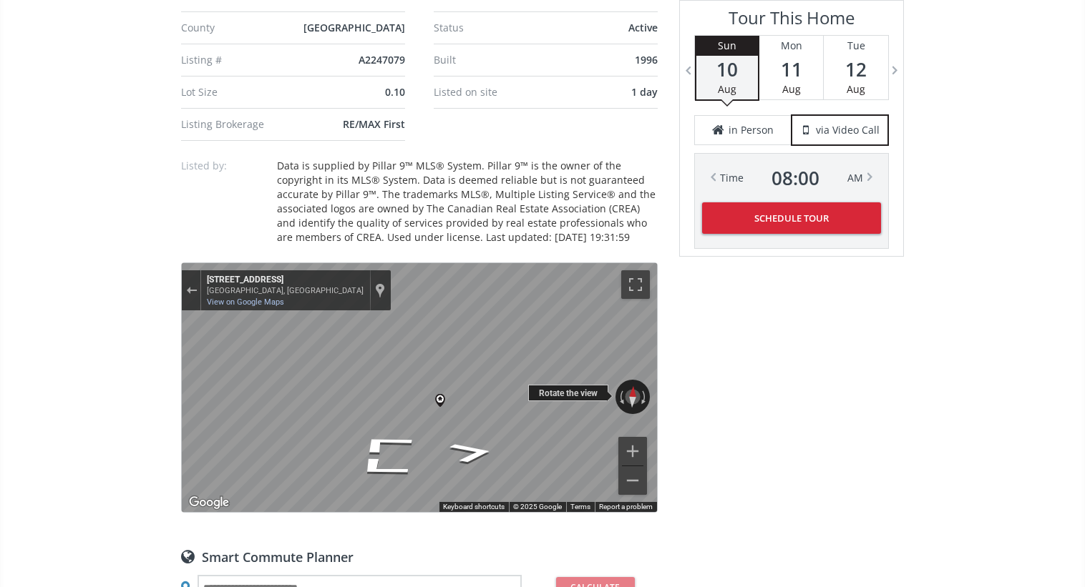
click at [552, 392] on div "← Move left → Move right ↑ Move up ↓ Move down + Zoom in - Zoom out 657 29 Ave …" at bounding box center [419, 387] width 475 height 249
click at [396, 416] on icon "Go Northwest" at bounding box center [412, 419] width 93 height 26
click at [395, 475] on icon "Go North" at bounding box center [405, 480] width 100 height 23
click at [393, 397] on div "Map" at bounding box center [419, 387] width 475 height 249
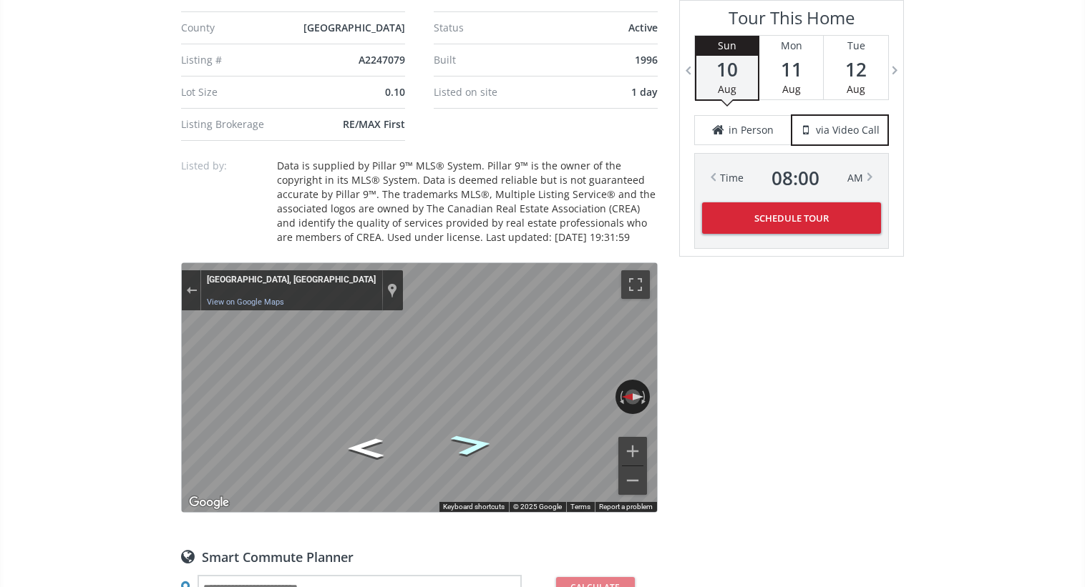
click at [462, 436] on icon "Go South" at bounding box center [472, 445] width 79 height 32
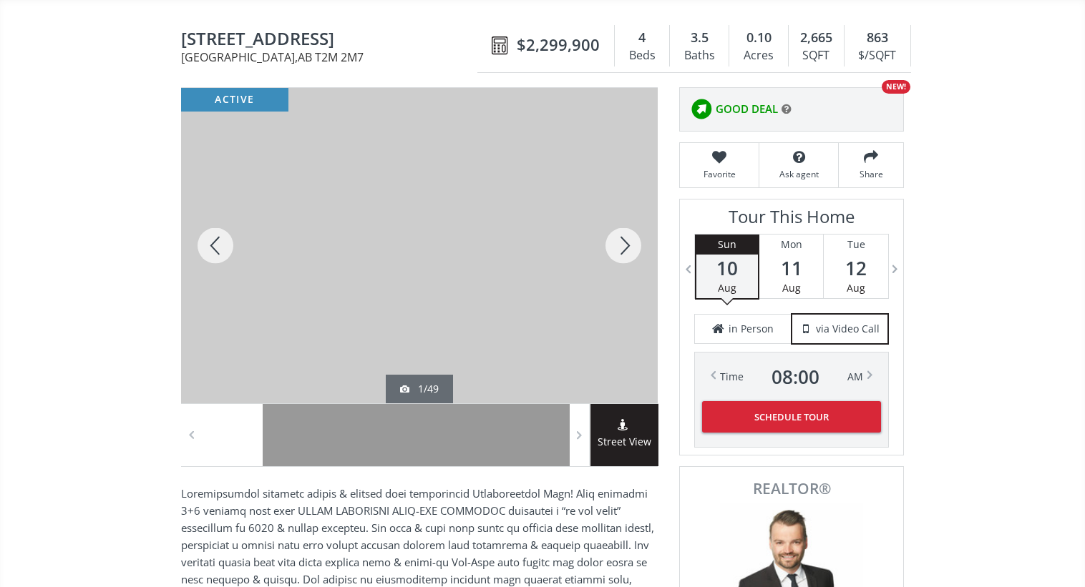
scroll to position [171, 0]
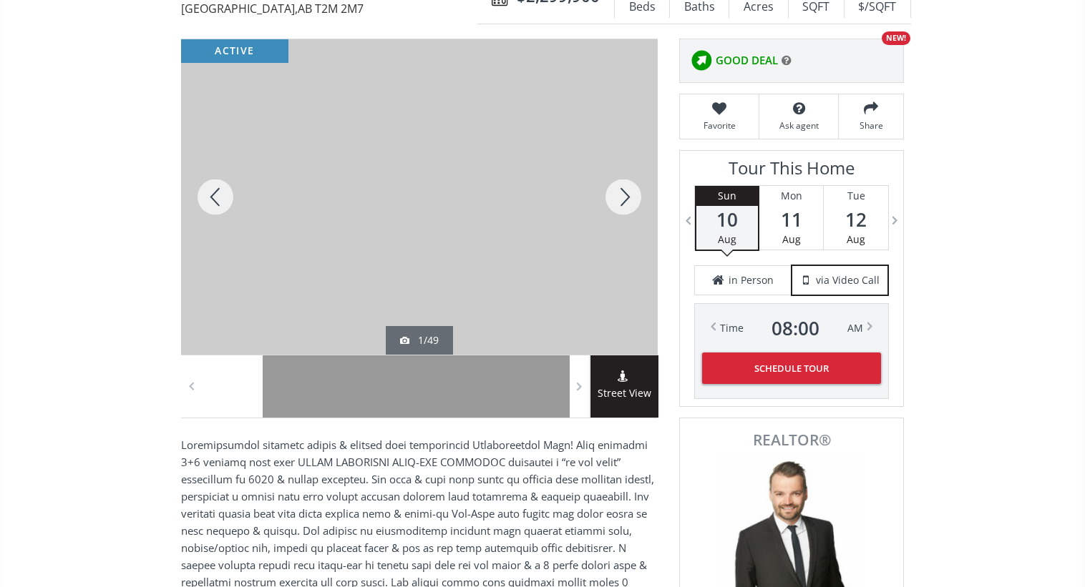
click at [612, 191] on div at bounding box center [623, 197] width 69 height 316
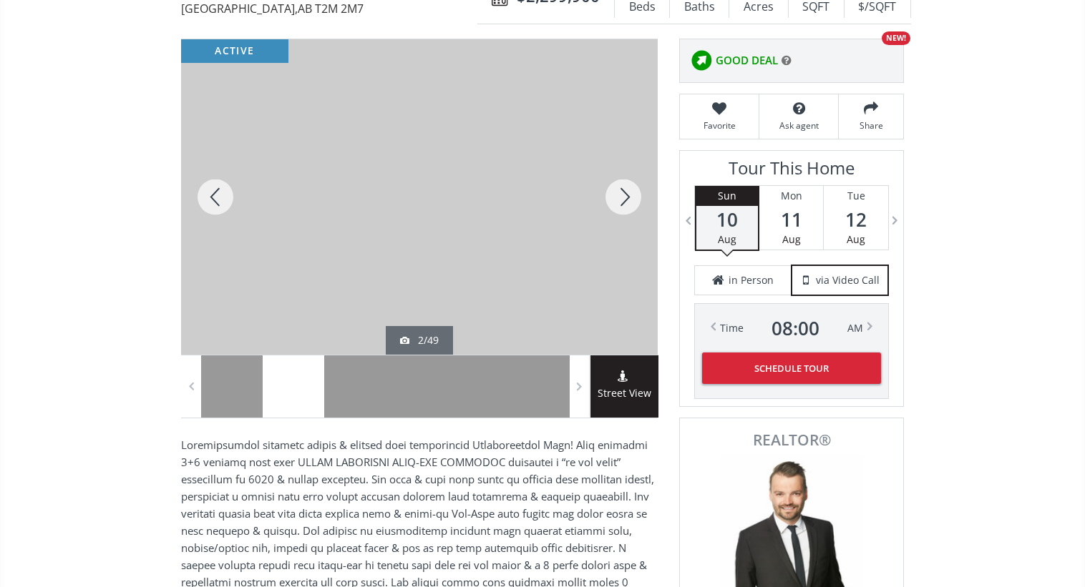
click at [612, 190] on div at bounding box center [623, 197] width 69 height 316
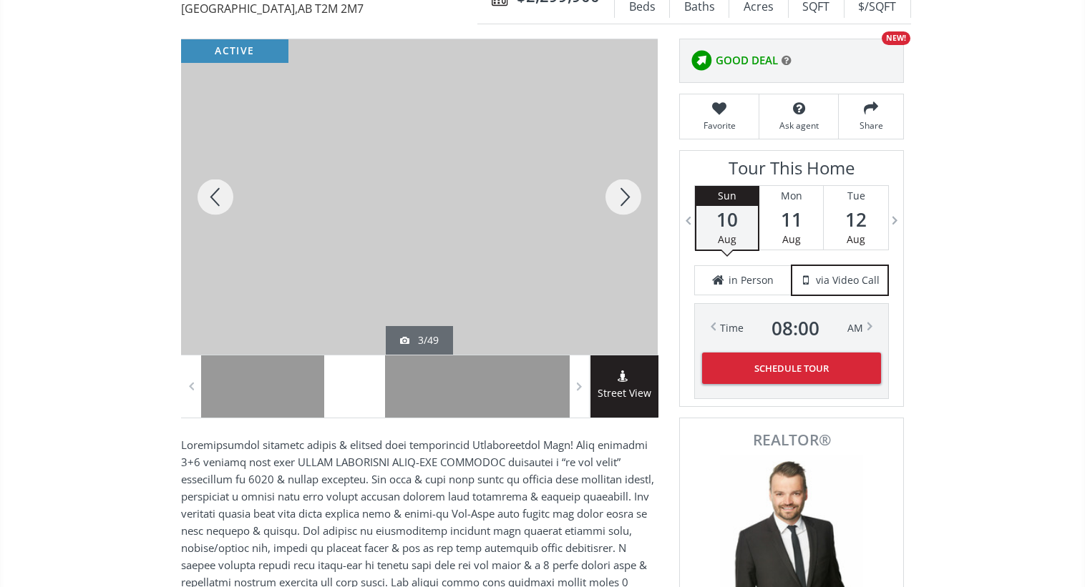
click at [612, 190] on div at bounding box center [623, 197] width 69 height 316
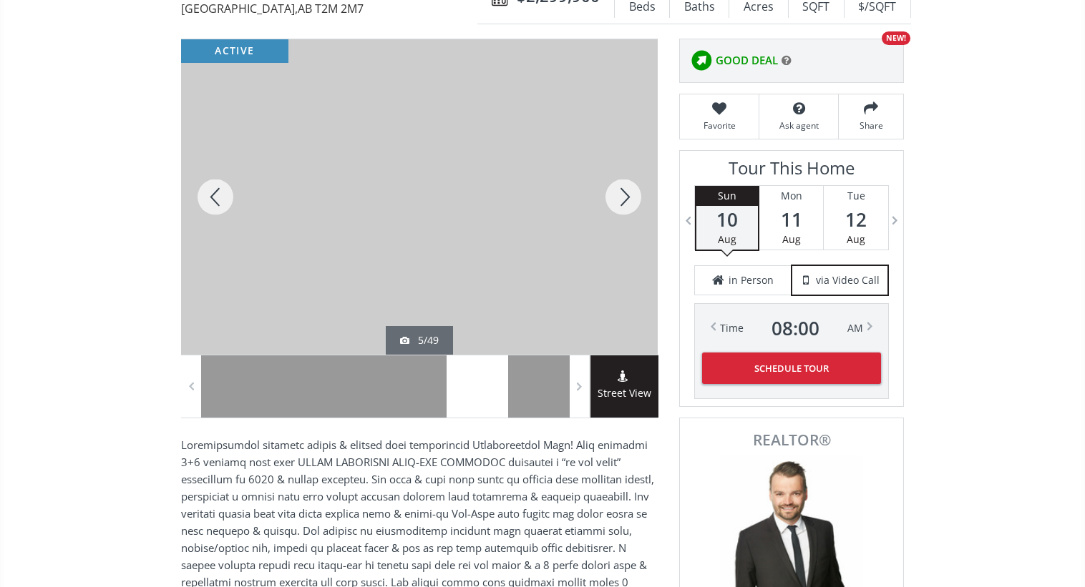
click at [612, 190] on div at bounding box center [623, 197] width 69 height 316
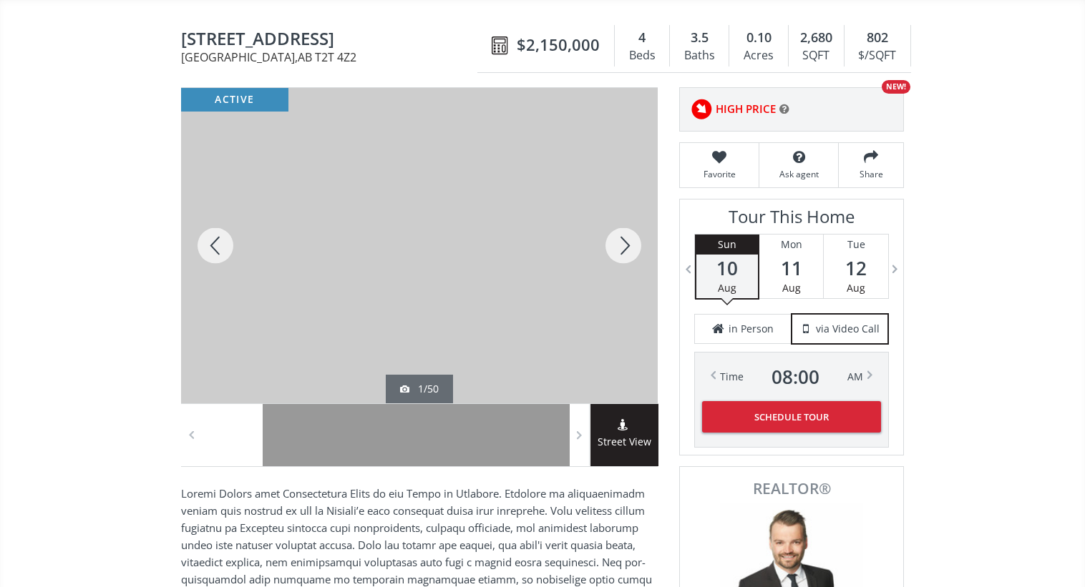
scroll to position [96, 0]
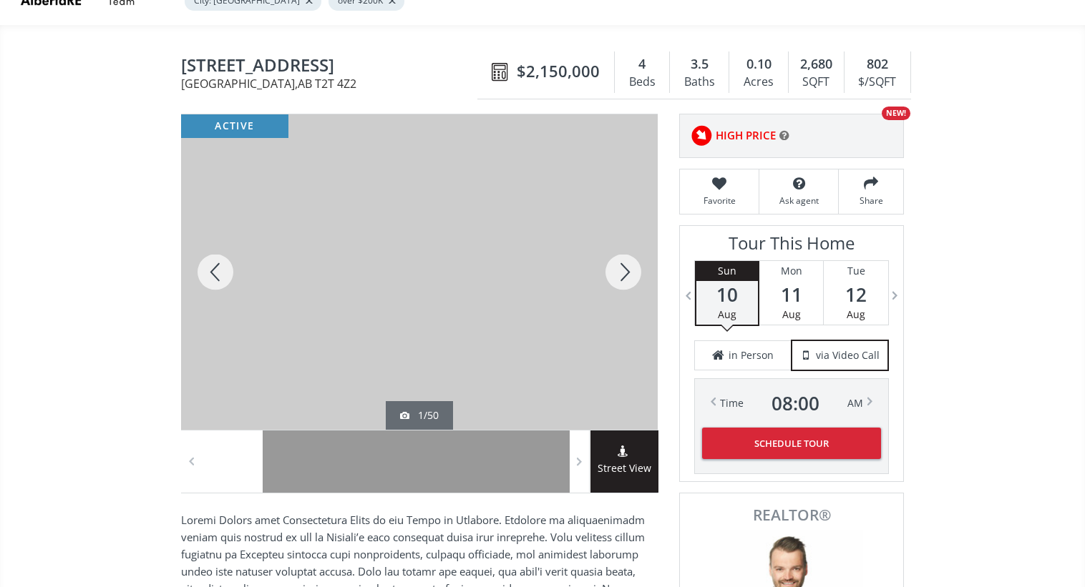
click at [643, 268] on div at bounding box center [623, 272] width 69 height 316
click at [633, 272] on div at bounding box center [623, 272] width 69 height 316
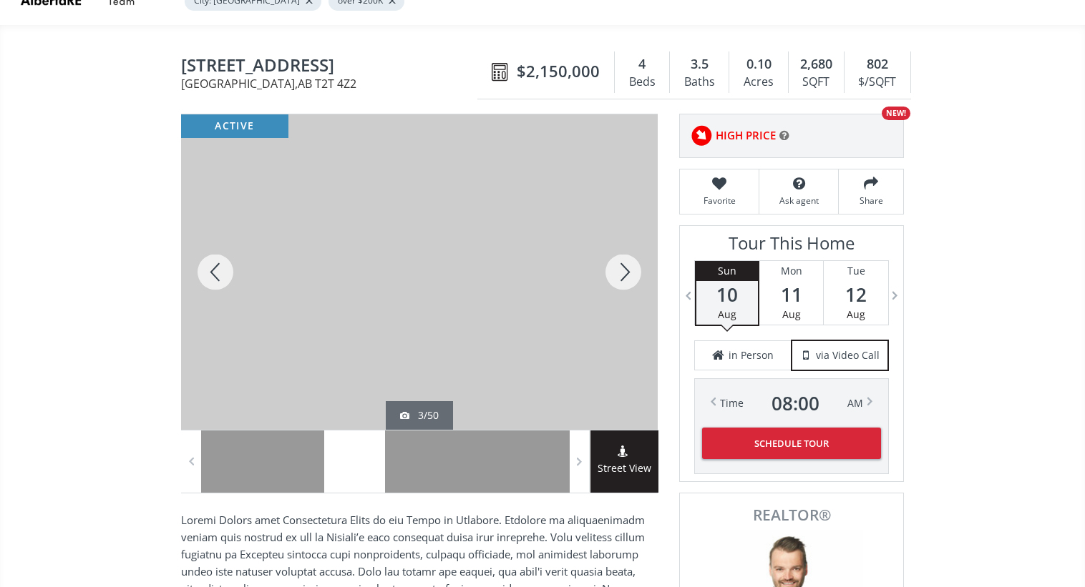
click at [633, 272] on div at bounding box center [623, 272] width 69 height 316
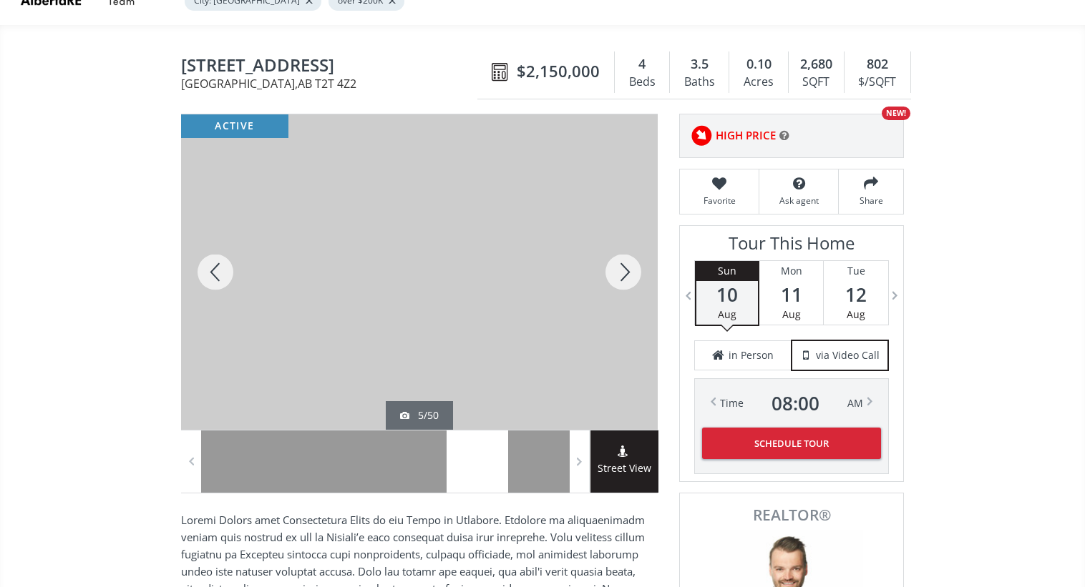
click at [633, 272] on div at bounding box center [623, 272] width 69 height 316
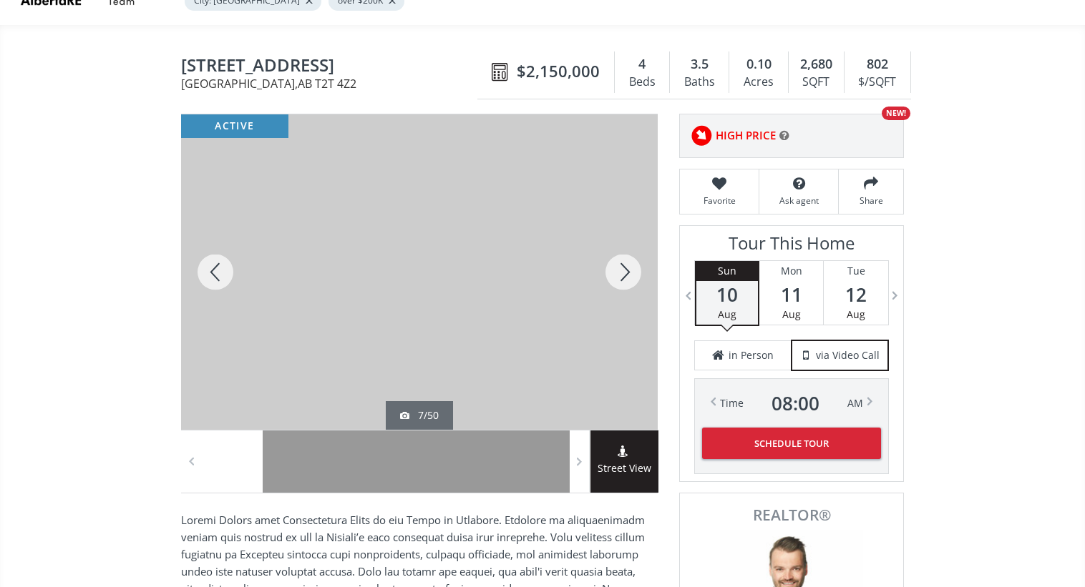
click at [633, 272] on div at bounding box center [623, 272] width 69 height 316
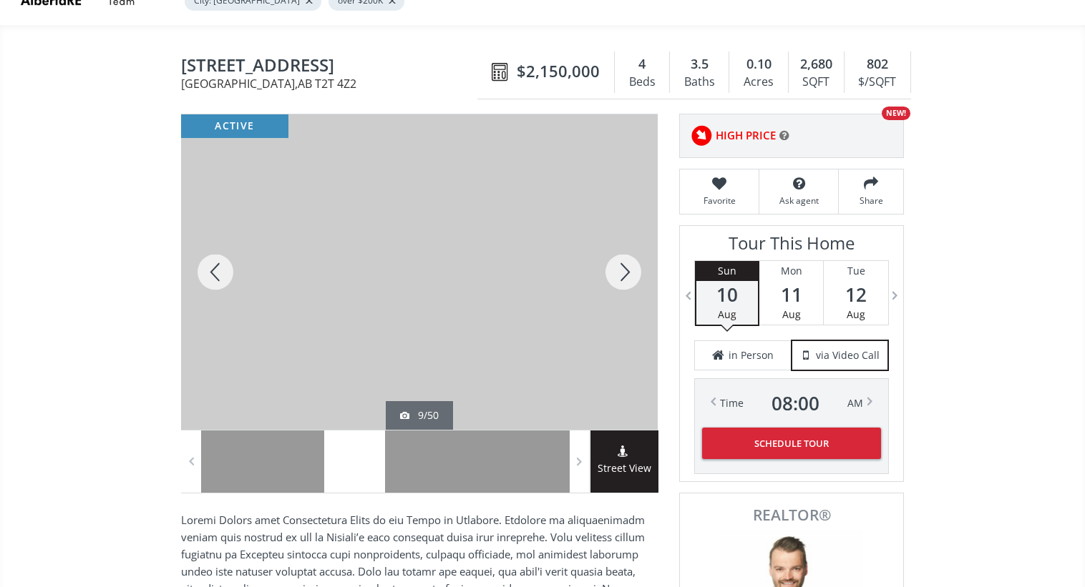
click at [633, 272] on div at bounding box center [623, 272] width 69 height 316
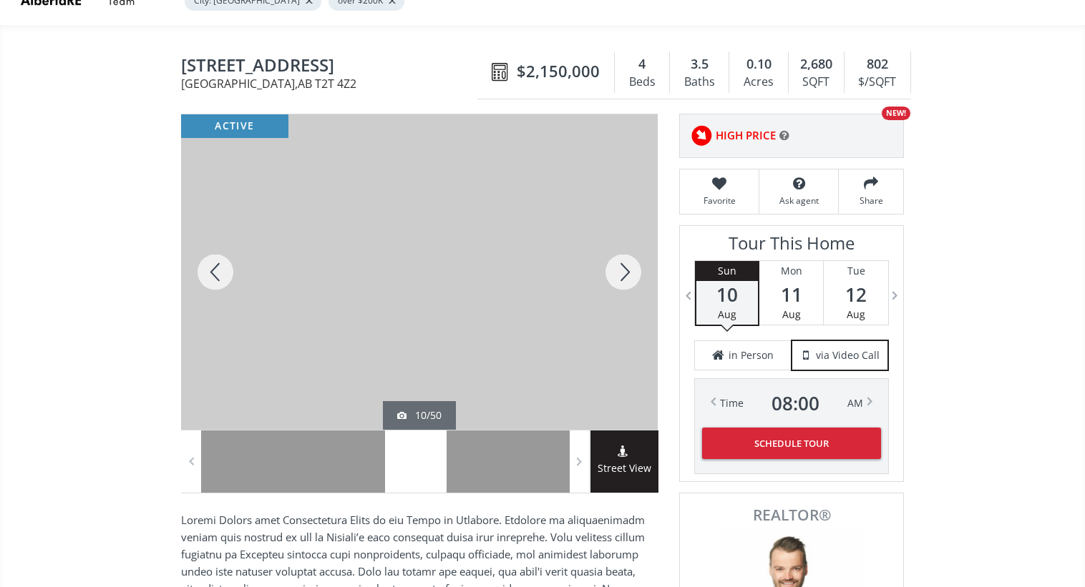
click at [633, 272] on div at bounding box center [623, 272] width 69 height 316
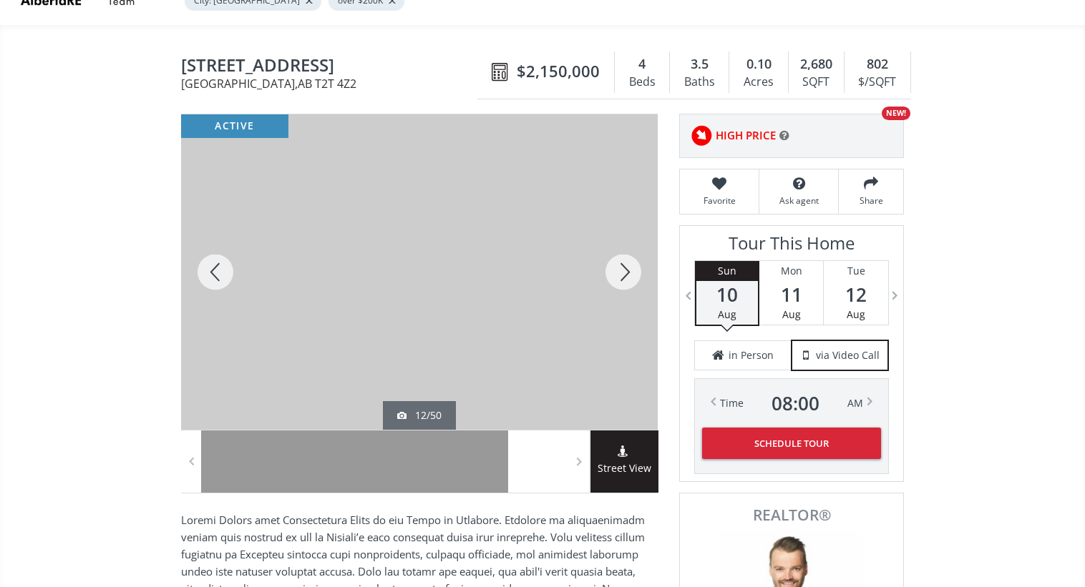
click at [633, 272] on div at bounding box center [623, 272] width 69 height 316
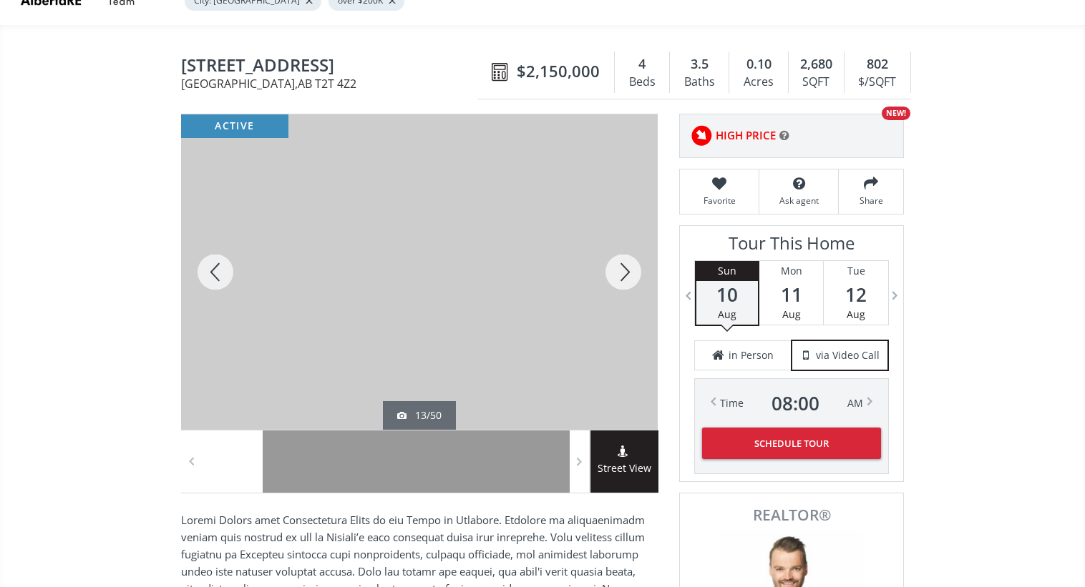
click at [633, 272] on div at bounding box center [623, 272] width 69 height 316
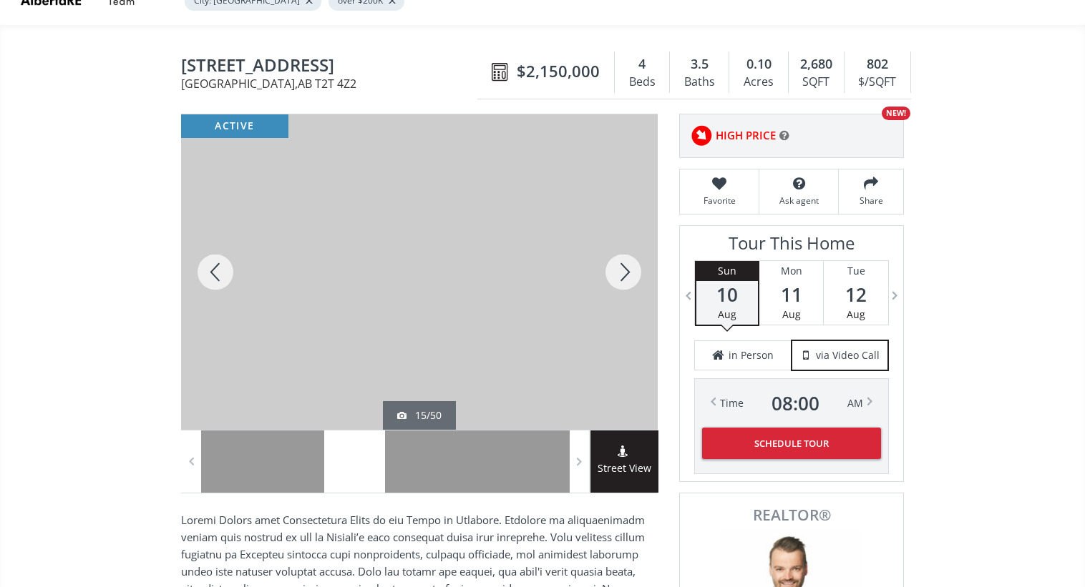
click at [633, 272] on div at bounding box center [623, 272] width 69 height 316
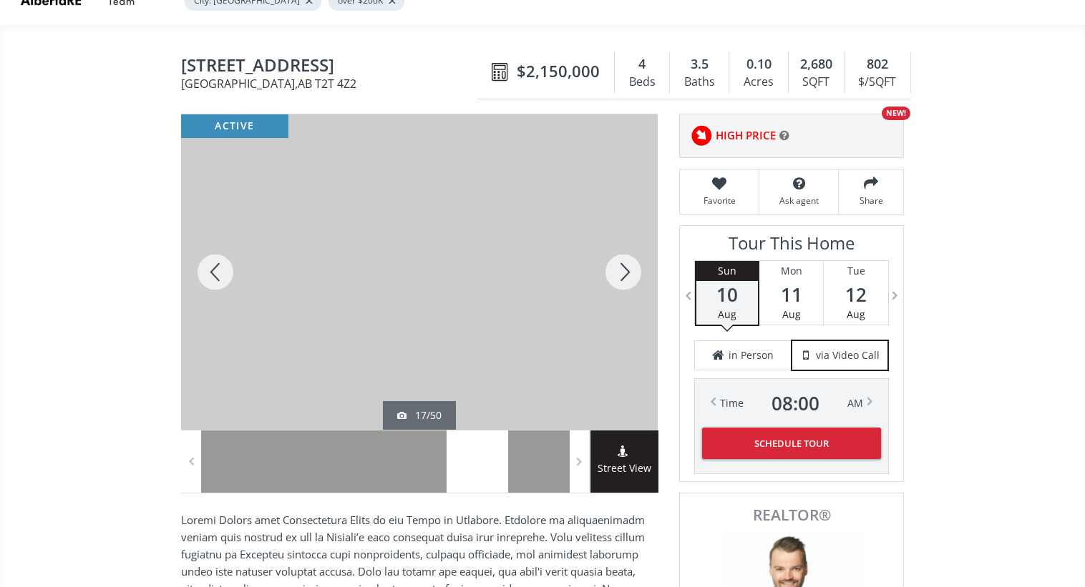
click at [633, 272] on div at bounding box center [623, 272] width 69 height 316
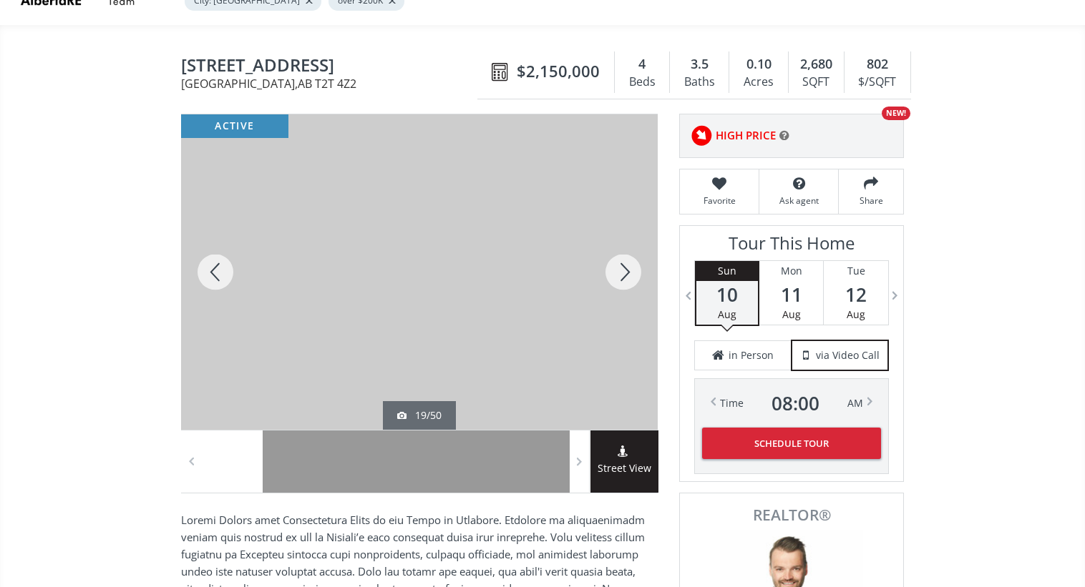
click at [633, 272] on div at bounding box center [623, 272] width 69 height 316
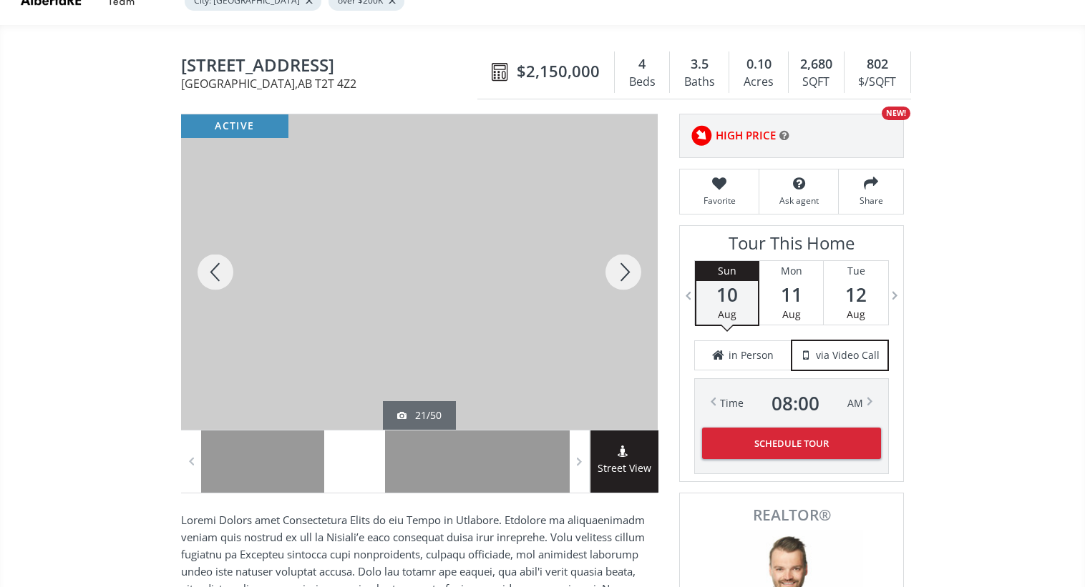
click at [633, 272] on div at bounding box center [623, 272] width 69 height 316
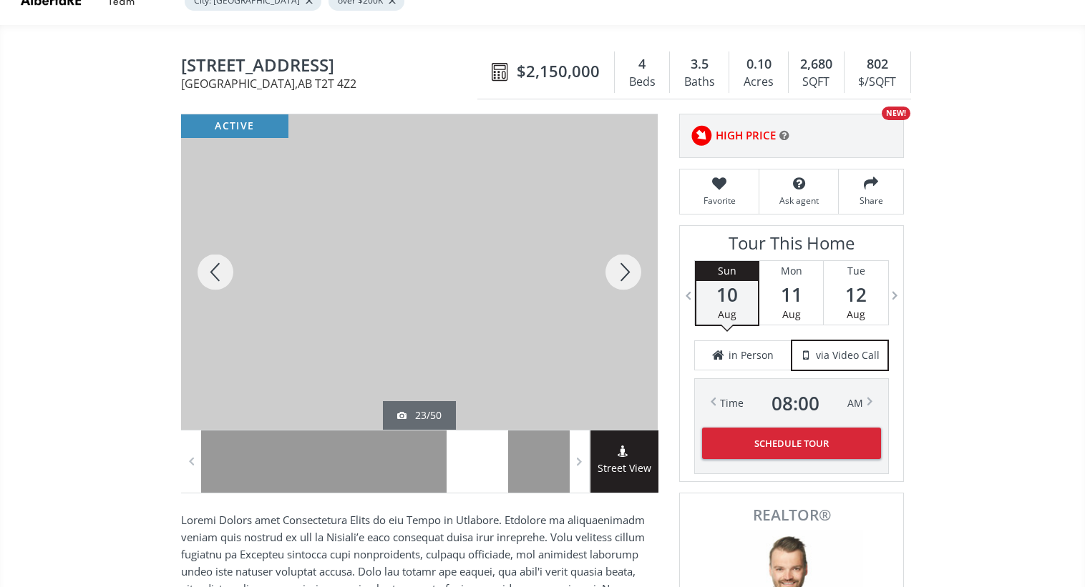
click at [633, 272] on div at bounding box center [623, 272] width 69 height 316
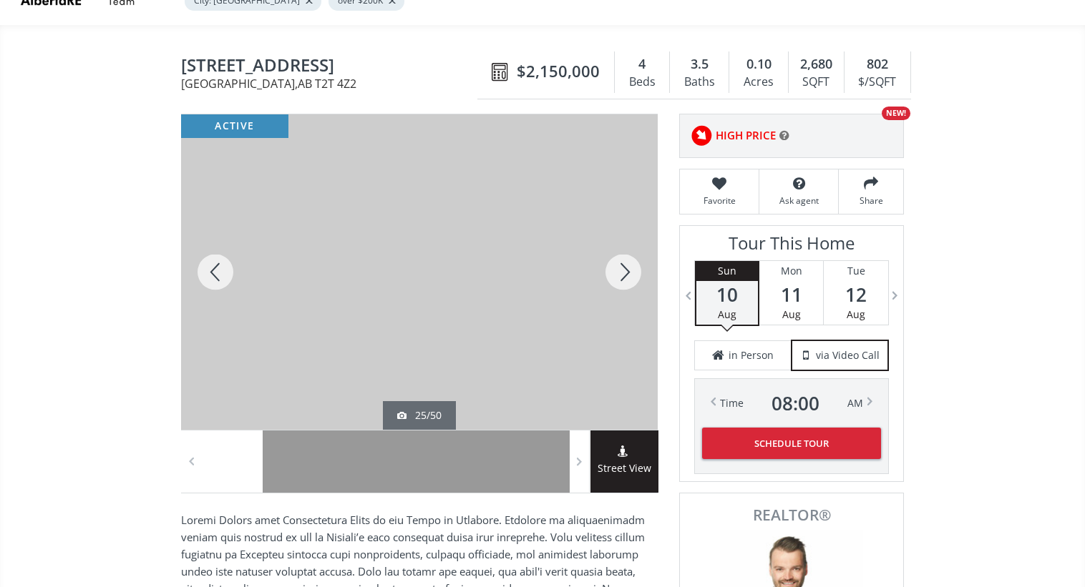
click at [633, 272] on div at bounding box center [623, 272] width 69 height 316
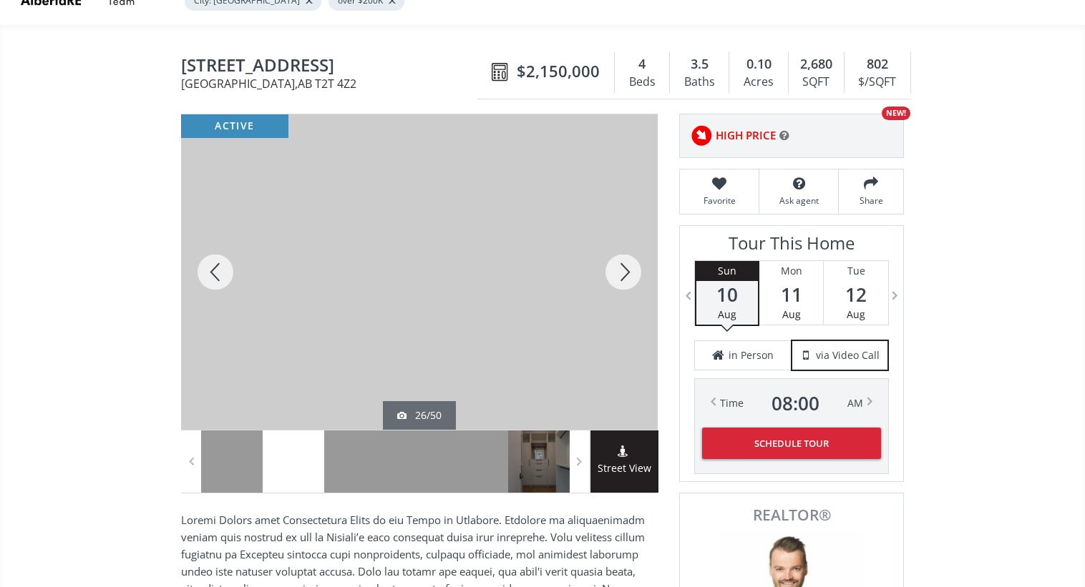
click at [223, 291] on div at bounding box center [215, 272] width 69 height 316
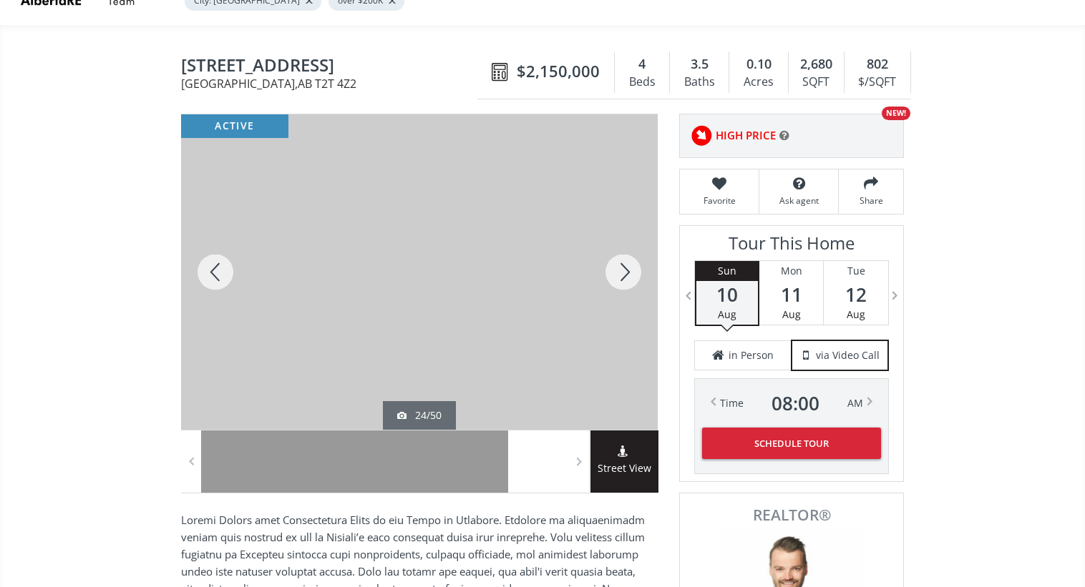
click at [601, 265] on div at bounding box center [623, 272] width 69 height 316
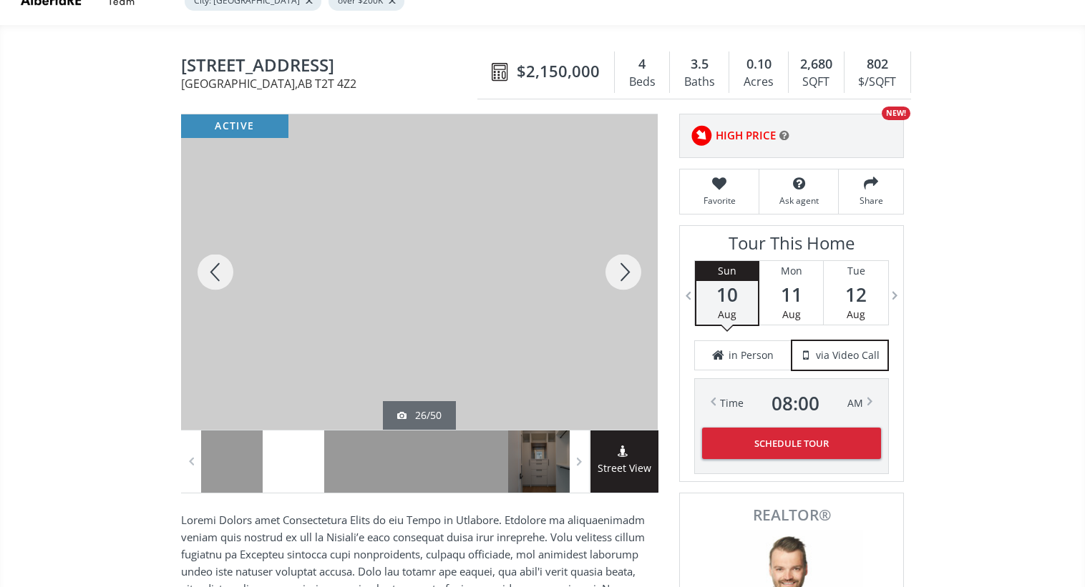
click at [601, 265] on div at bounding box center [623, 272] width 69 height 316
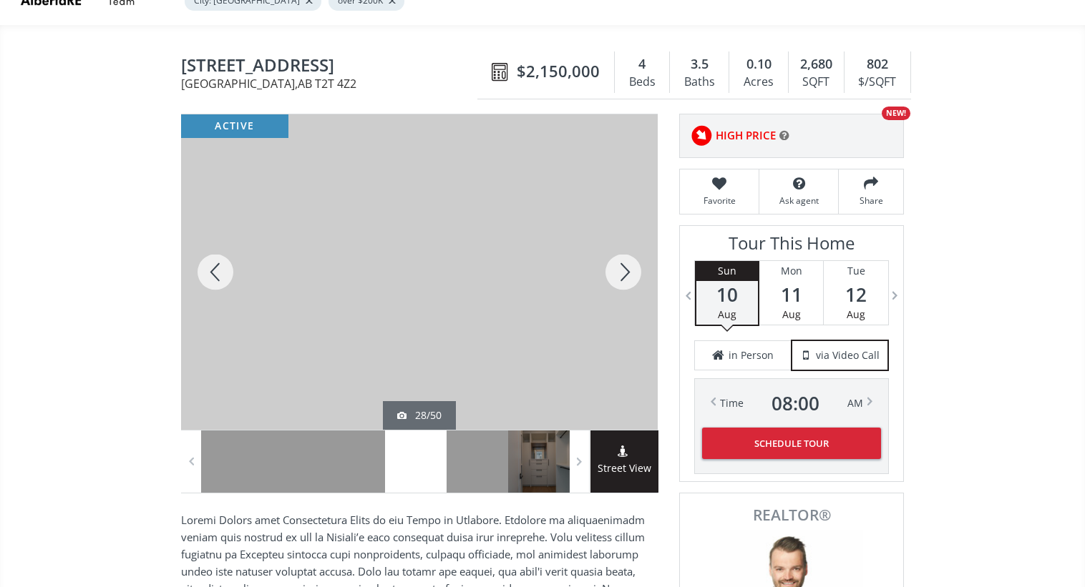
click at [601, 265] on div at bounding box center [623, 272] width 69 height 316
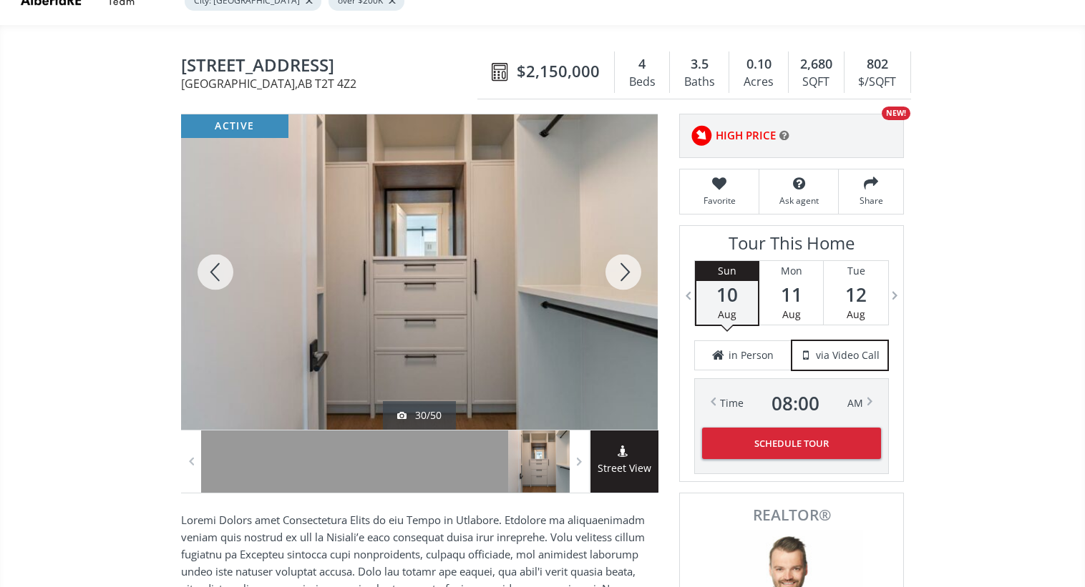
click at [601, 265] on div at bounding box center [623, 272] width 69 height 316
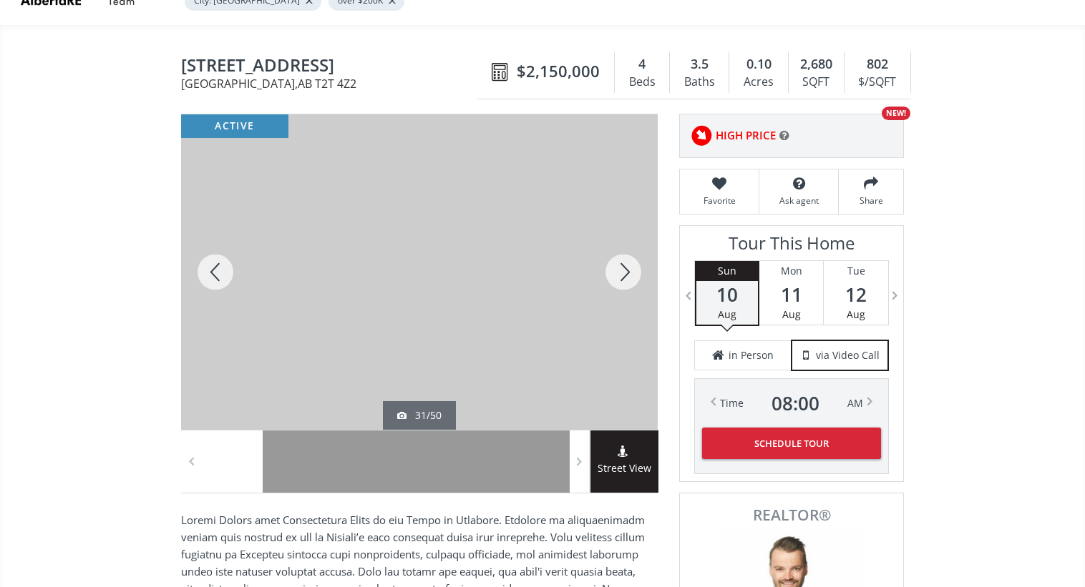
click at [601, 265] on div at bounding box center [623, 272] width 69 height 316
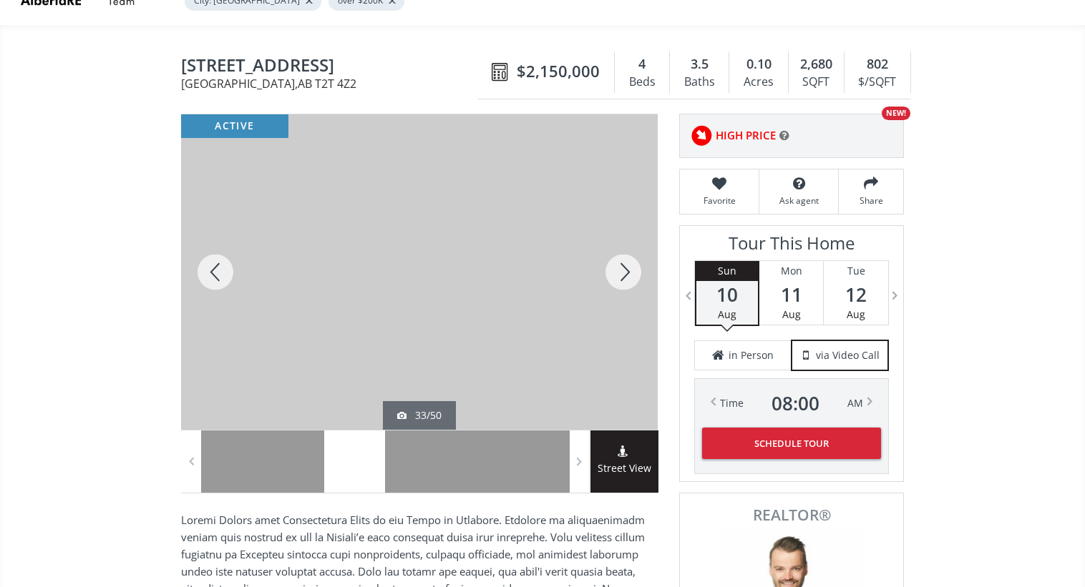
click at [601, 265] on div at bounding box center [623, 272] width 69 height 316
click at [613, 268] on div at bounding box center [623, 272] width 69 height 316
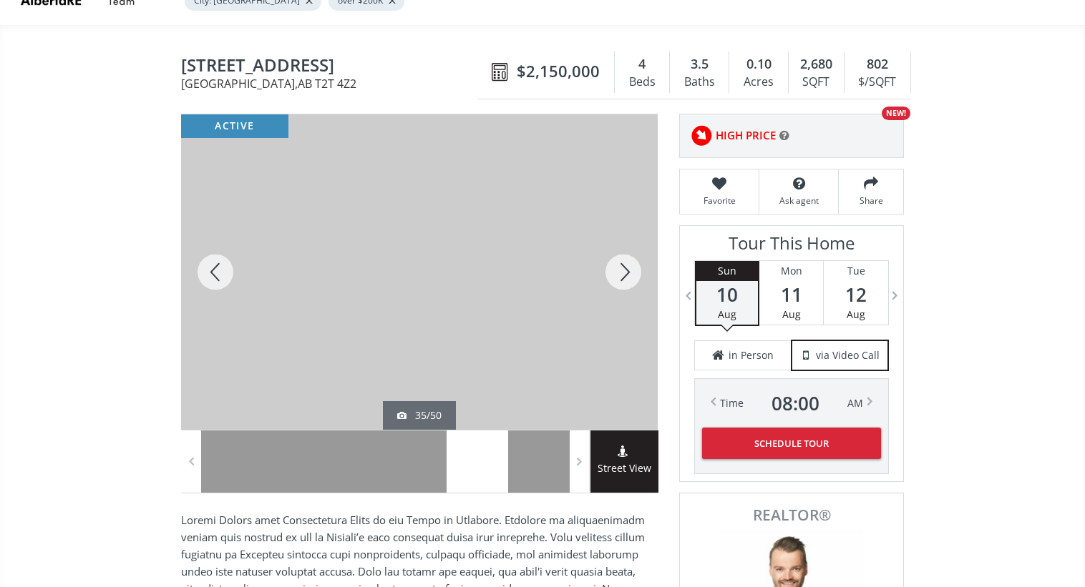
click at [613, 268] on div at bounding box center [623, 272] width 69 height 316
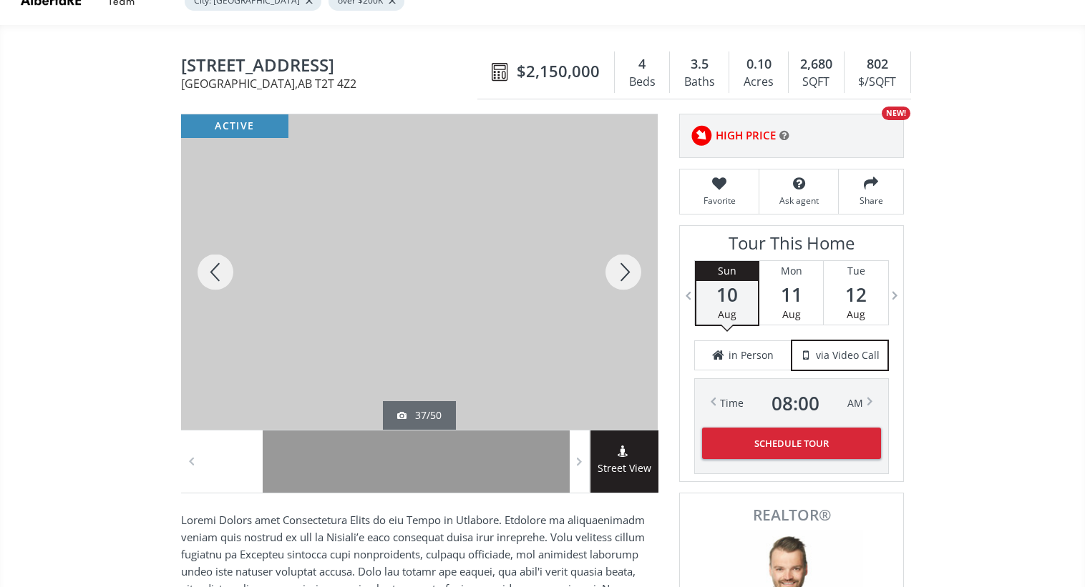
click at [613, 268] on div at bounding box center [623, 272] width 69 height 316
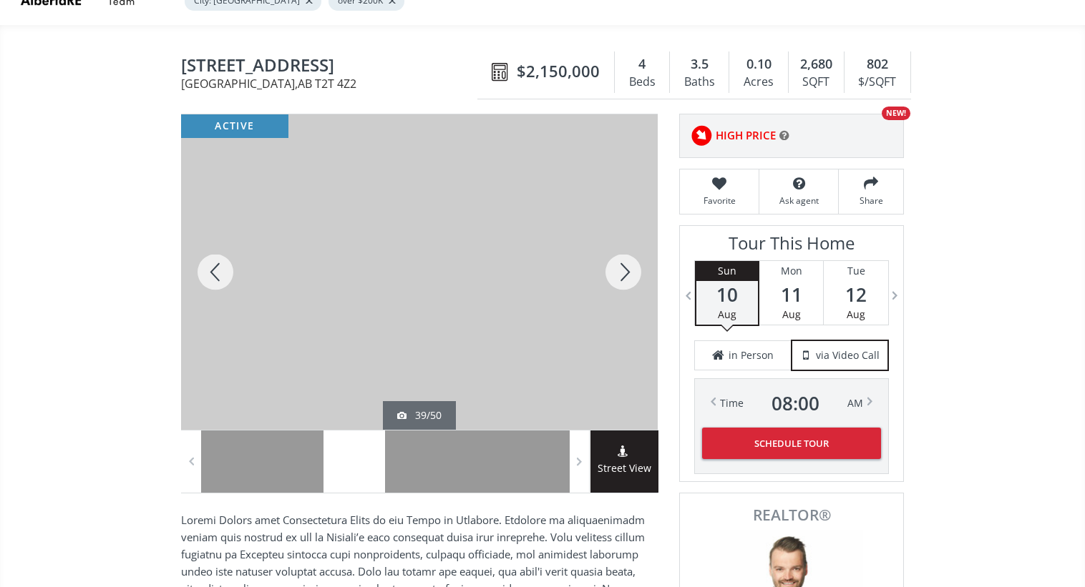
click at [613, 268] on div at bounding box center [623, 272] width 69 height 316
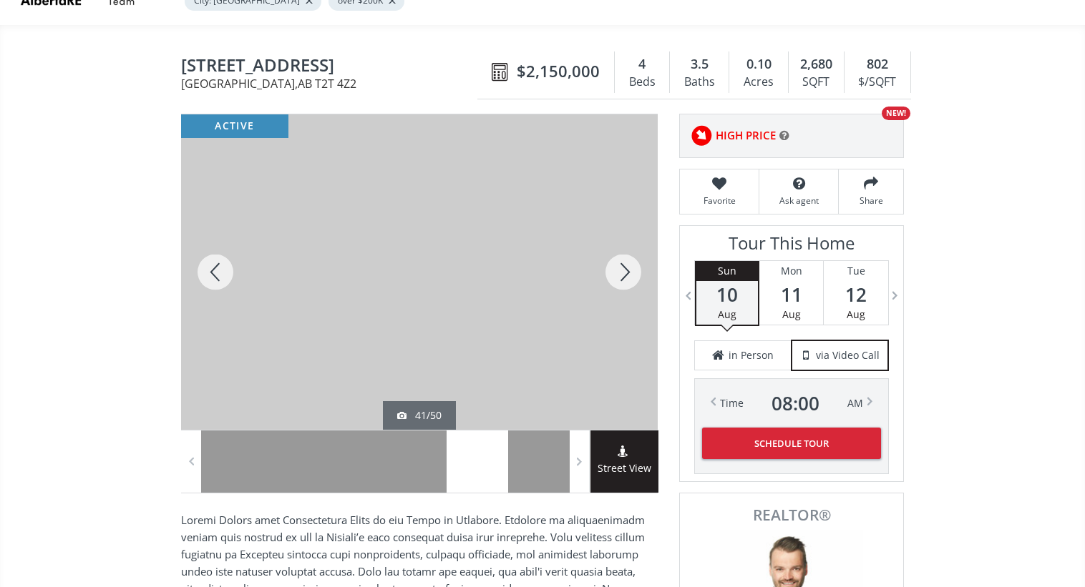
click at [613, 268] on div at bounding box center [623, 272] width 69 height 316
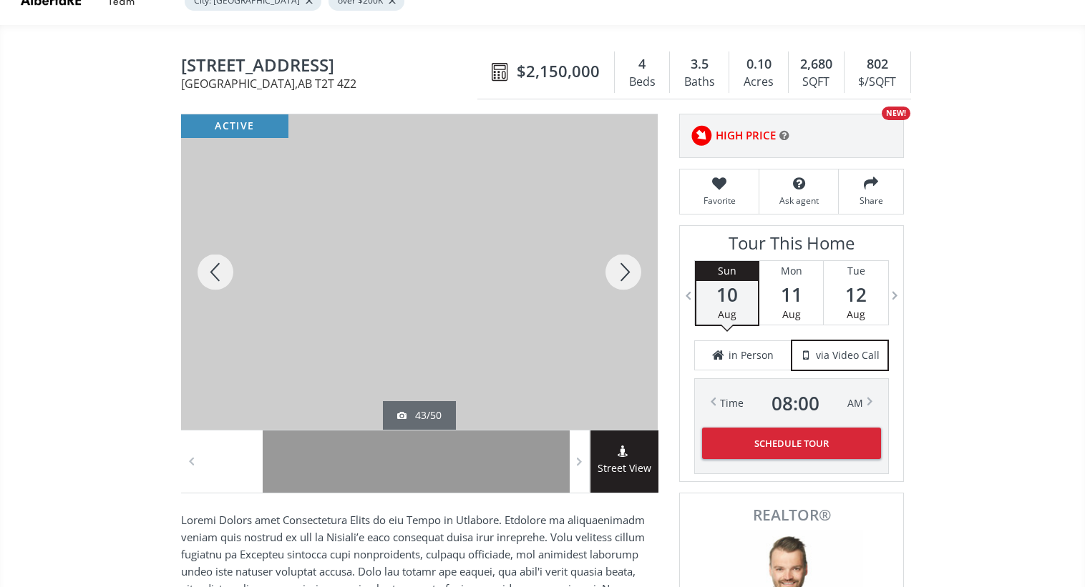
click at [613, 268] on div at bounding box center [623, 272] width 69 height 316
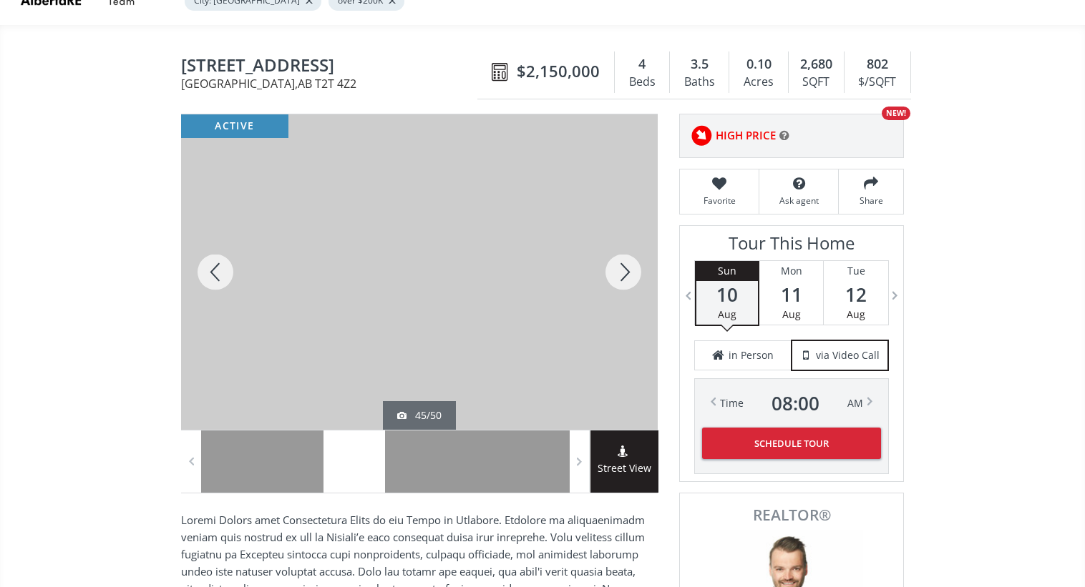
click at [613, 268] on div at bounding box center [623, 272] width 69 height 316
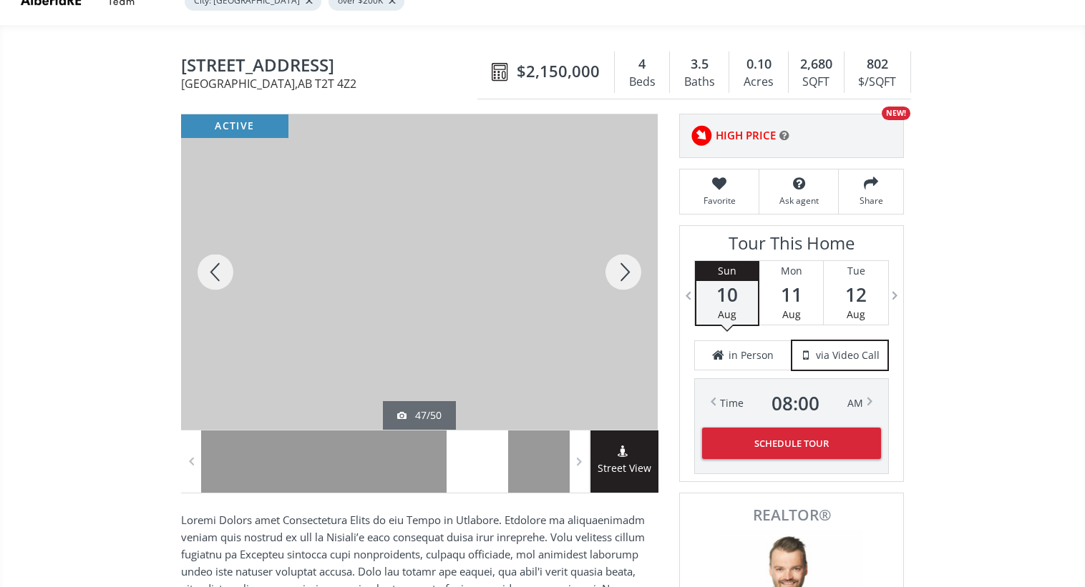
click at [613, 268] on div at bounding box center [623, 272] width 69 height 316
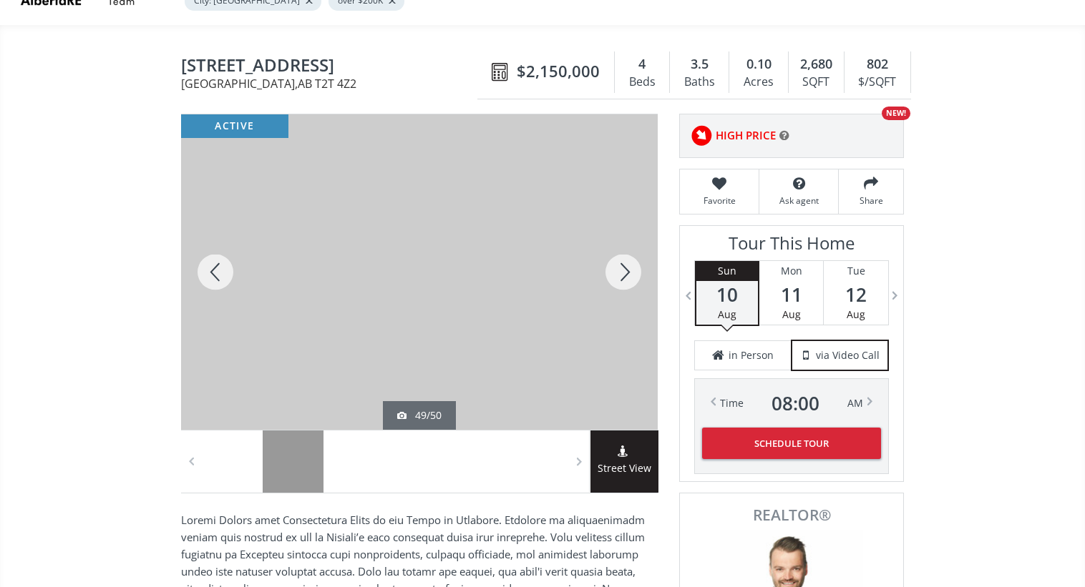
click at [613, 268] on div at bounding box center [623, 272] width 69 height 316
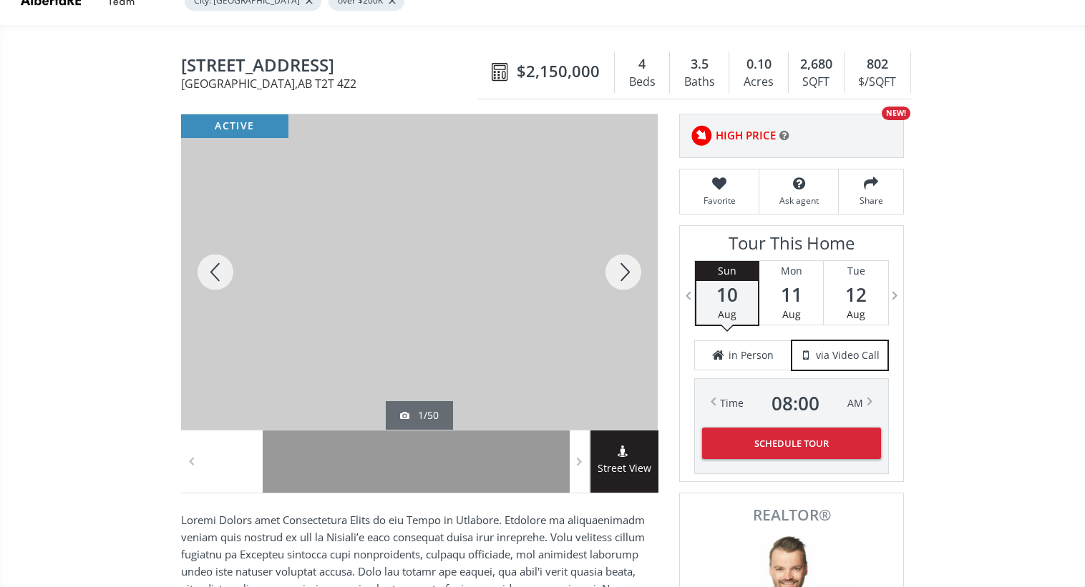
click at [197, 283] on div at bounding box center [215, 272] width 69 height 316
